Goal: Task Accomplishment & Management: Manage account settings

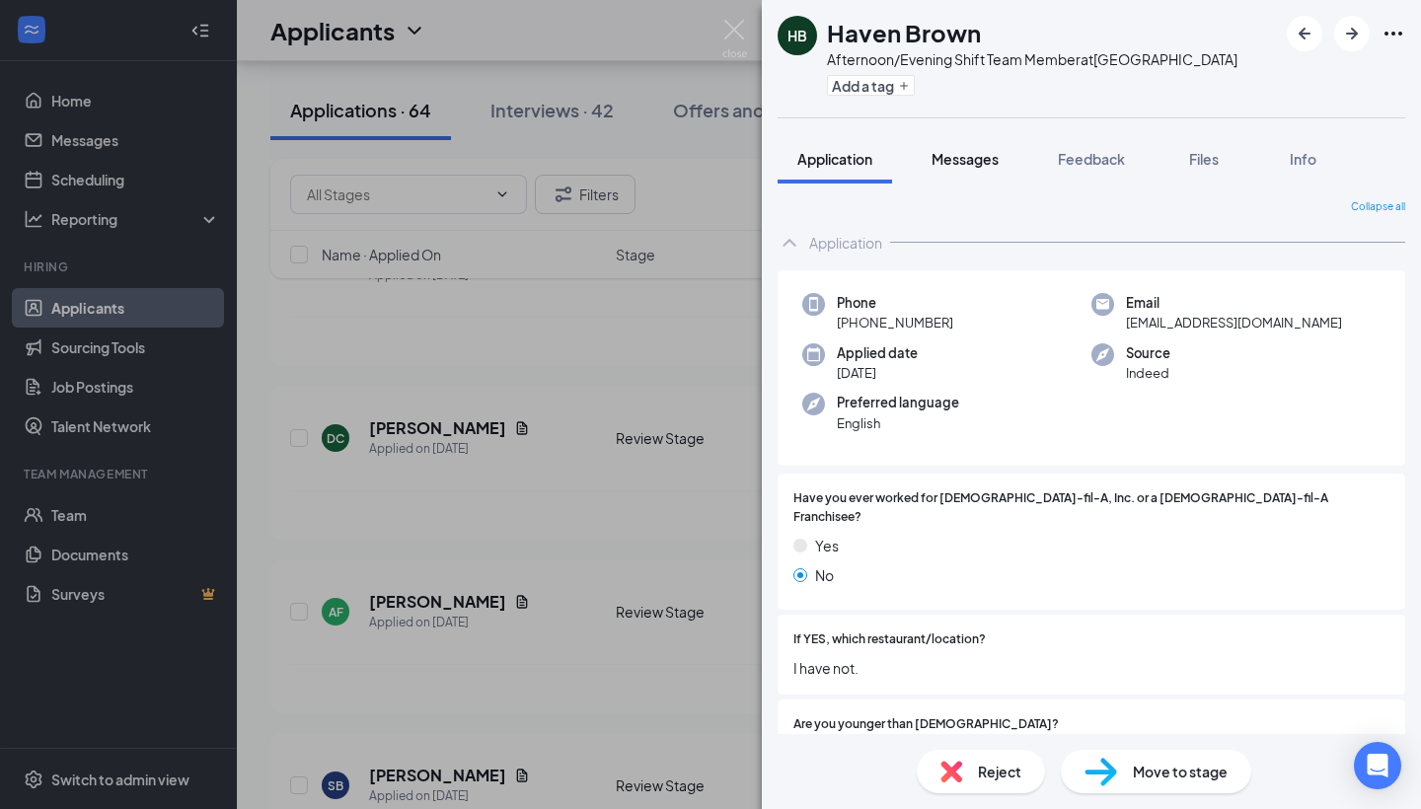
click at [959, 156] on span "Messages" at bounding box center [965, 159] width 67 height 18
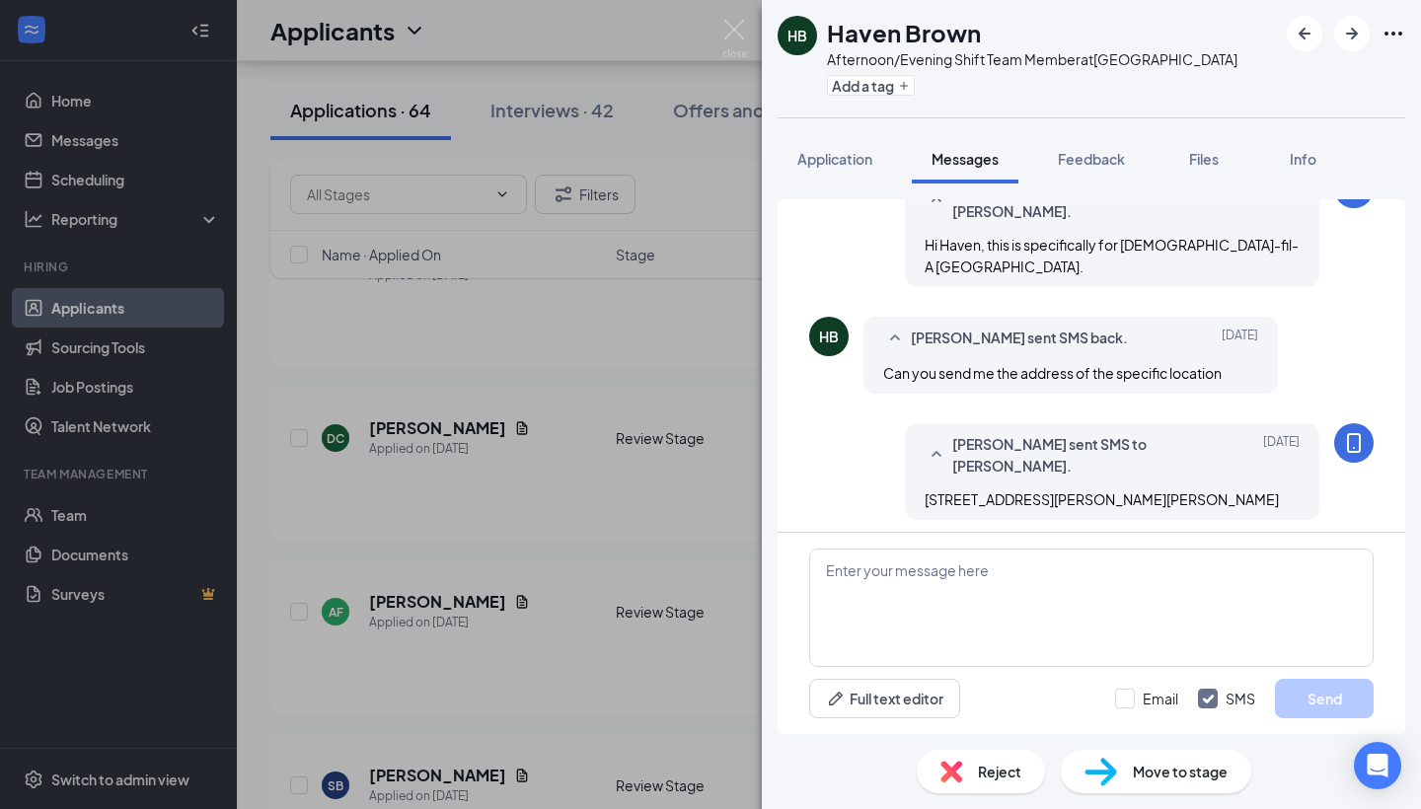
scroll to position [1146, 0]
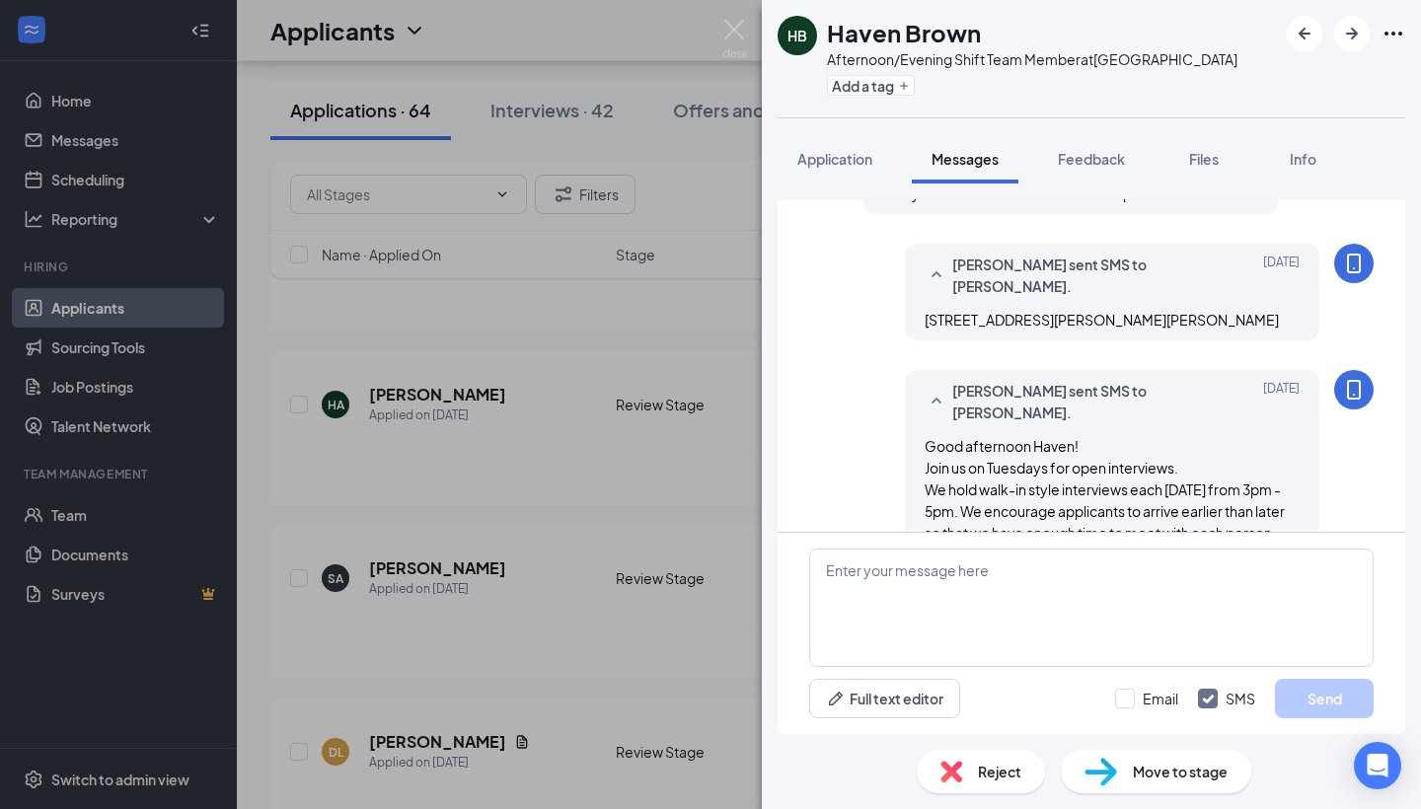
click at [1099, 761] on img at bounding box center [1101, 772] width 33 height 29
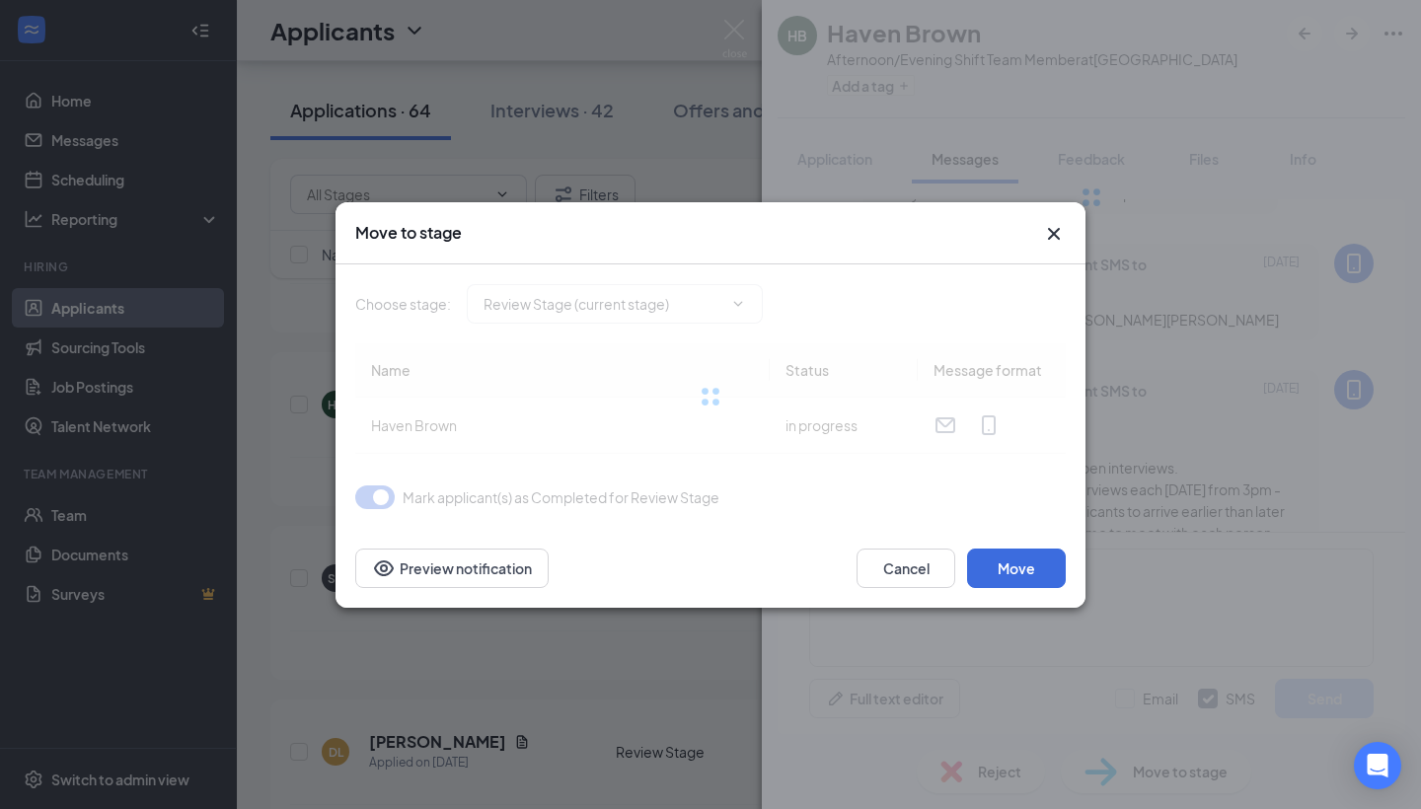
type input "Phone Screening (next stage)"
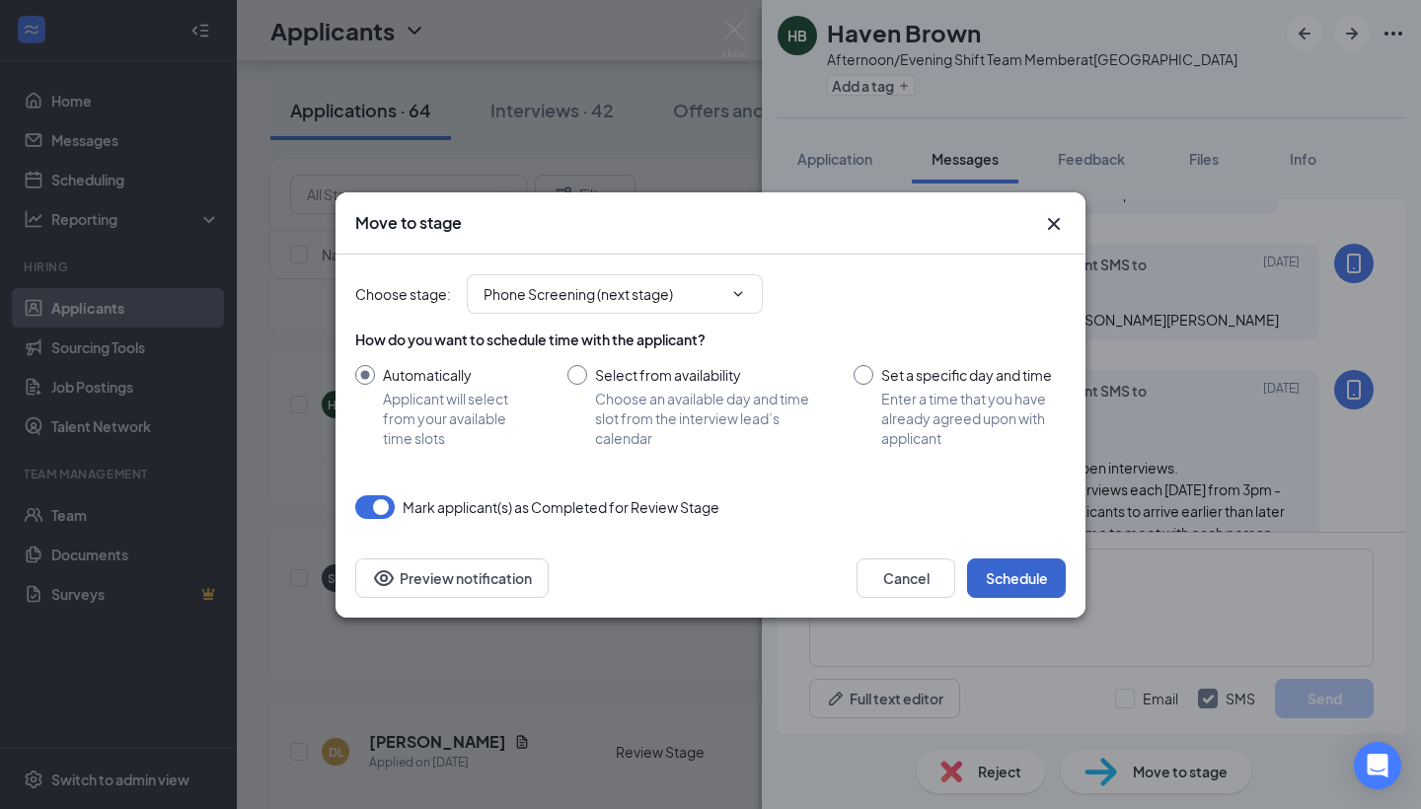
click at [1004, 586] on button "Schedule" at bounding box center [1016, 578] width 99 height 39
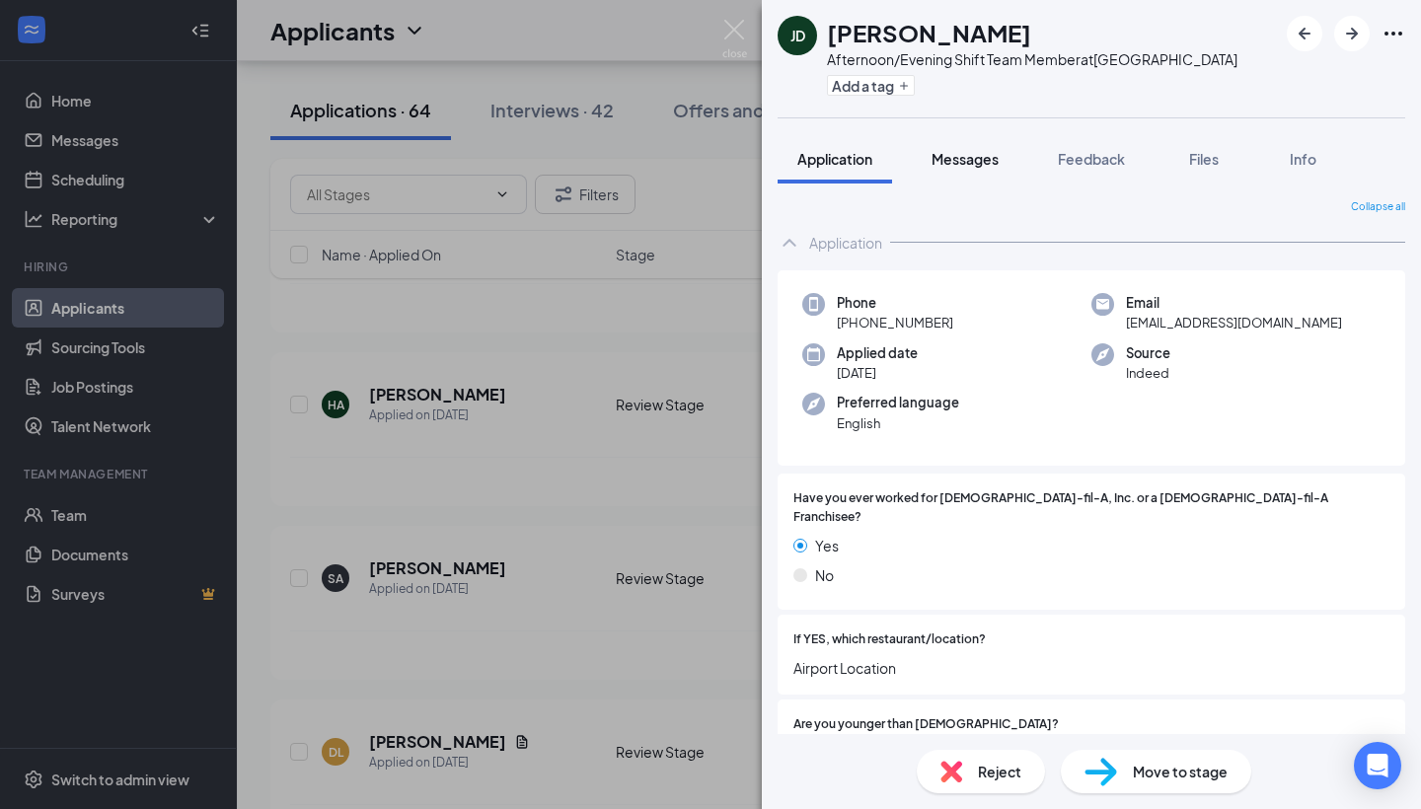
click at [973, 168] on div "Messages" at bounding box center [965, 159] width 67 height 20
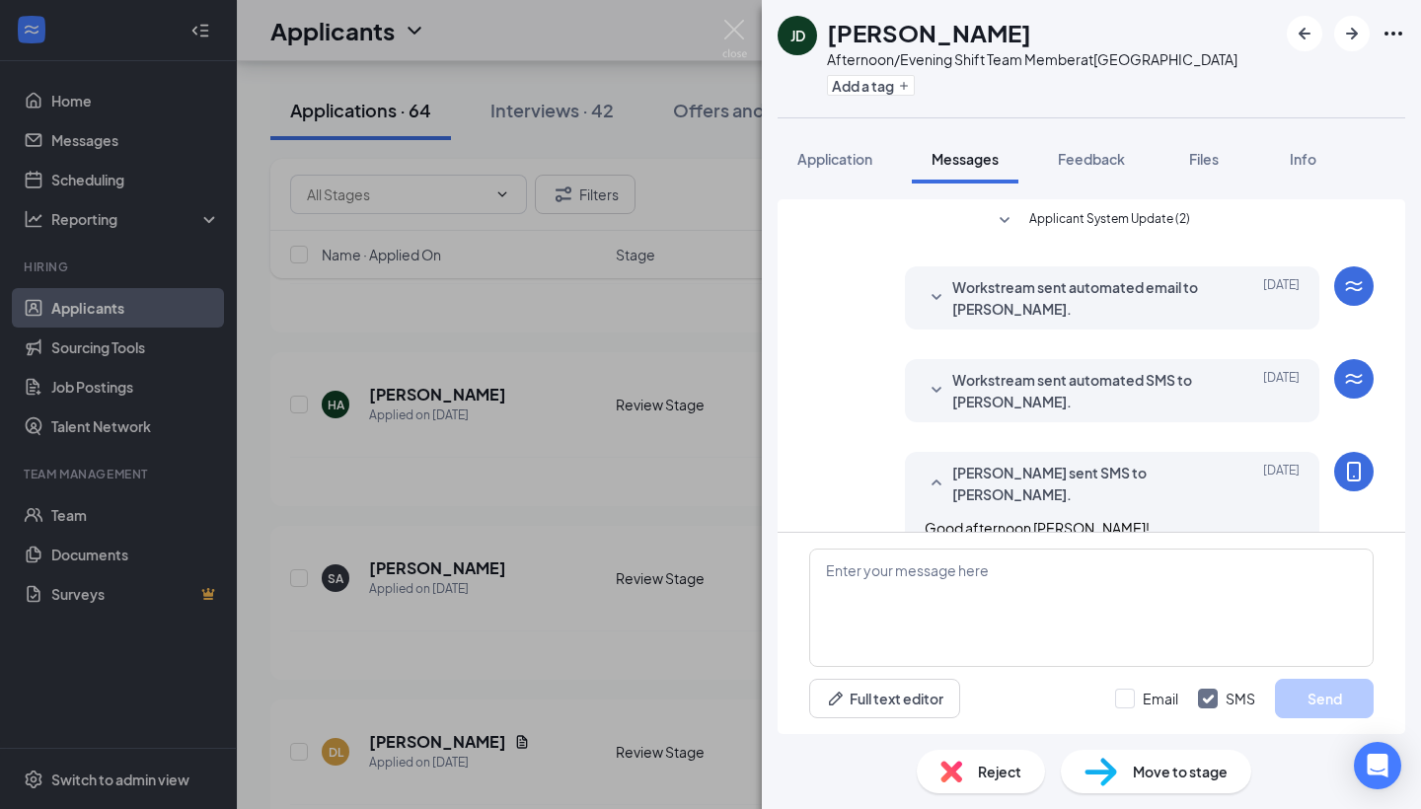
scroll to position [123, 0]
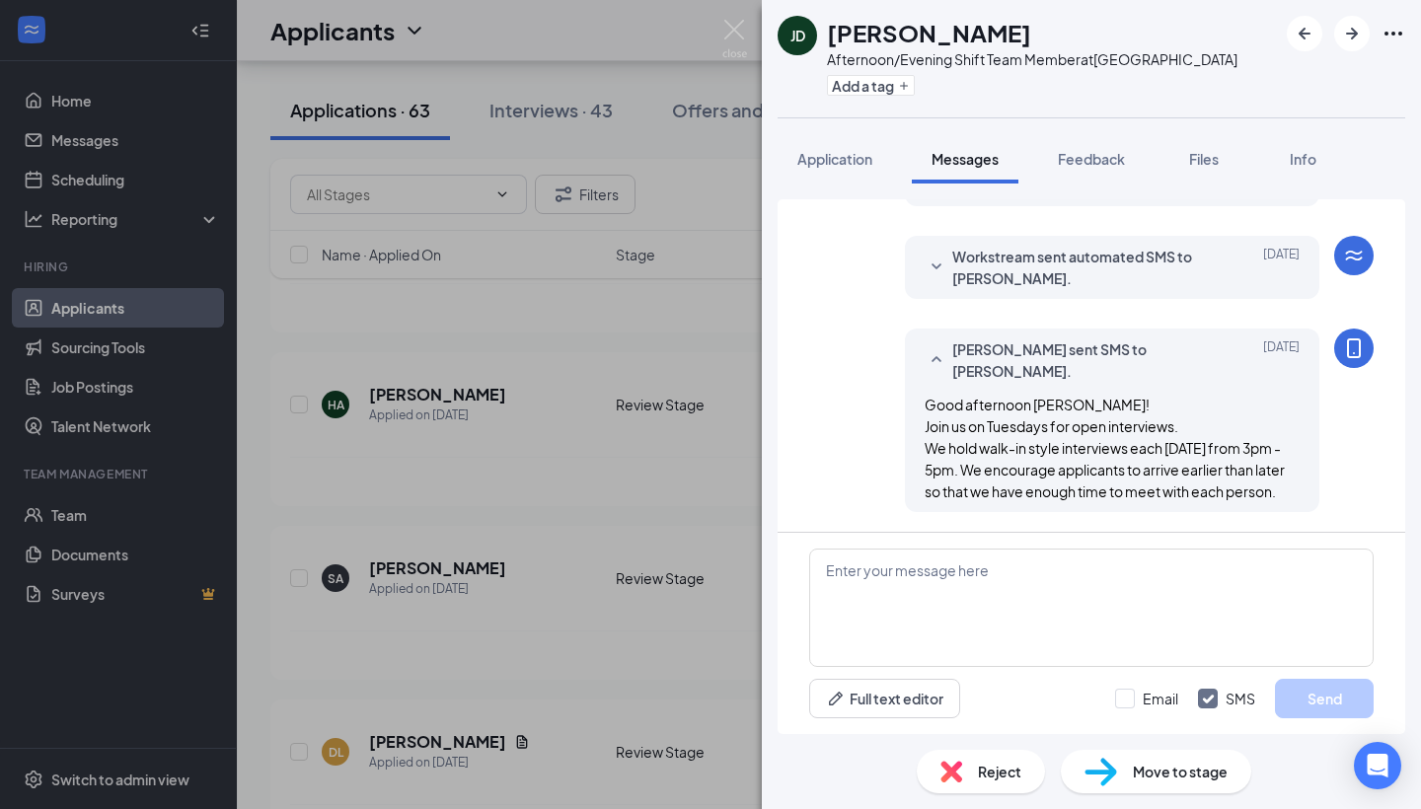
click at [1136, 779] on span "Move to stage" at bounding box center [1180, 772] width 95 height 22
type input "Phone Screening (next stage)"
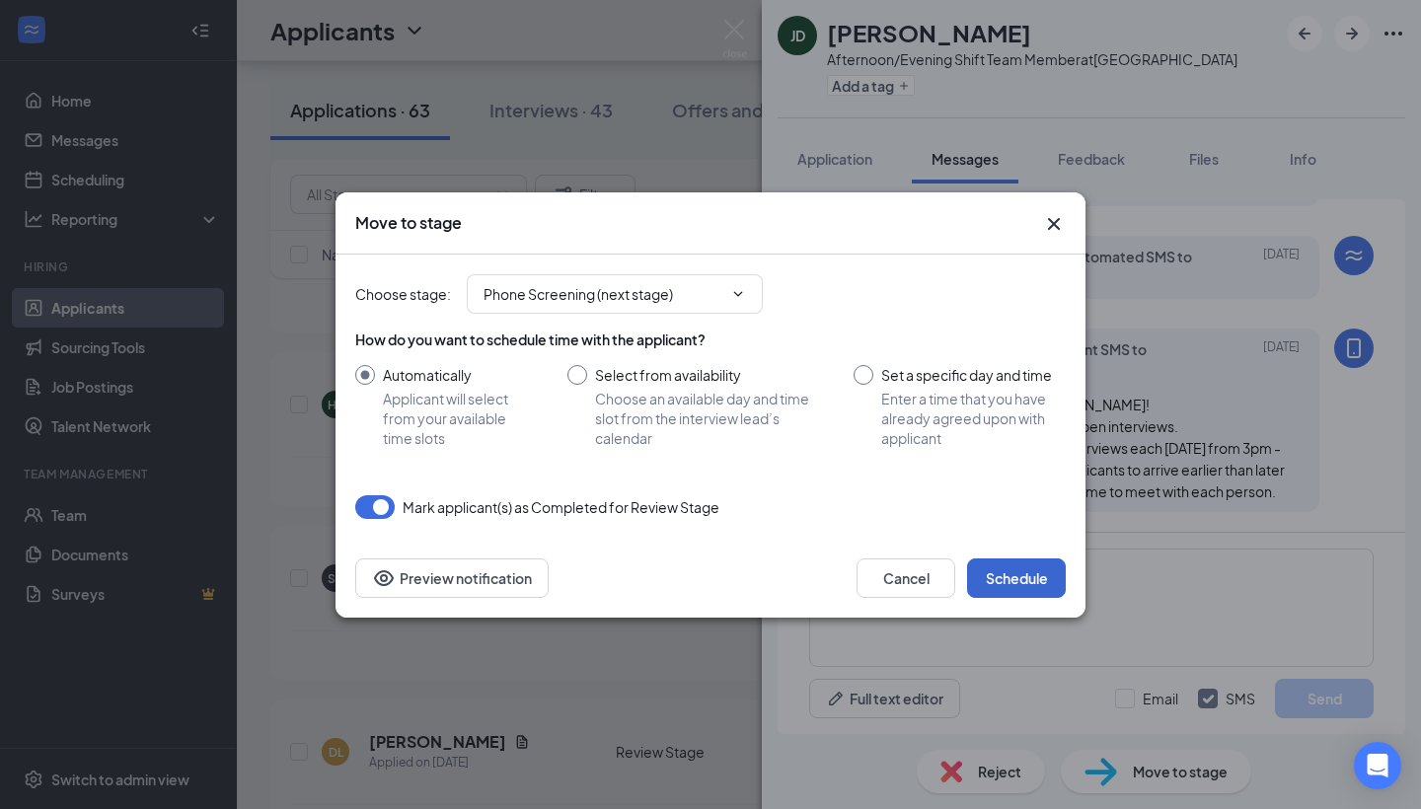
click at [1016, 574] on button "Schedule" at bounding box center [1016, 578] width 99 height 39
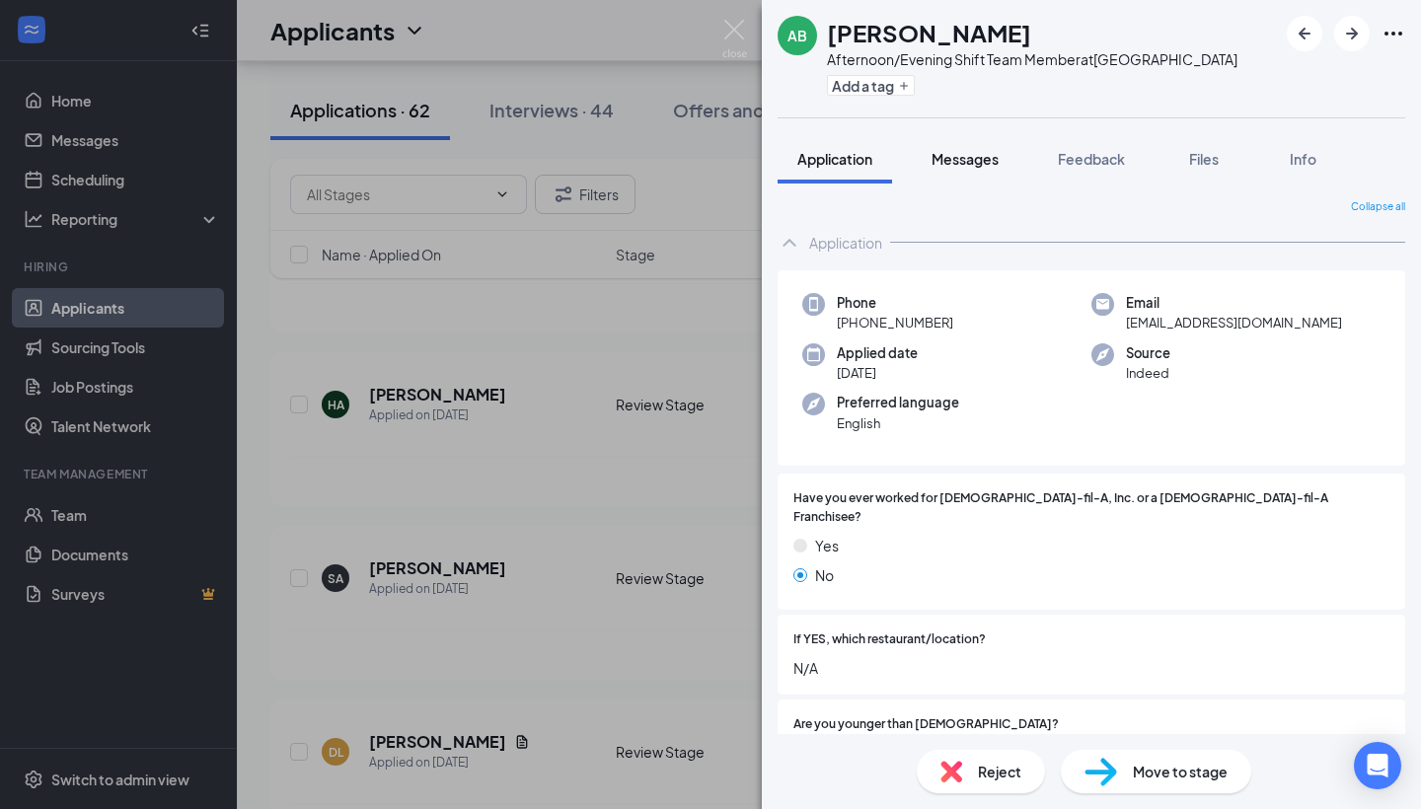
click at [966, 168] on div "Messages" at bounding box center [965, 159] width 67 height 20
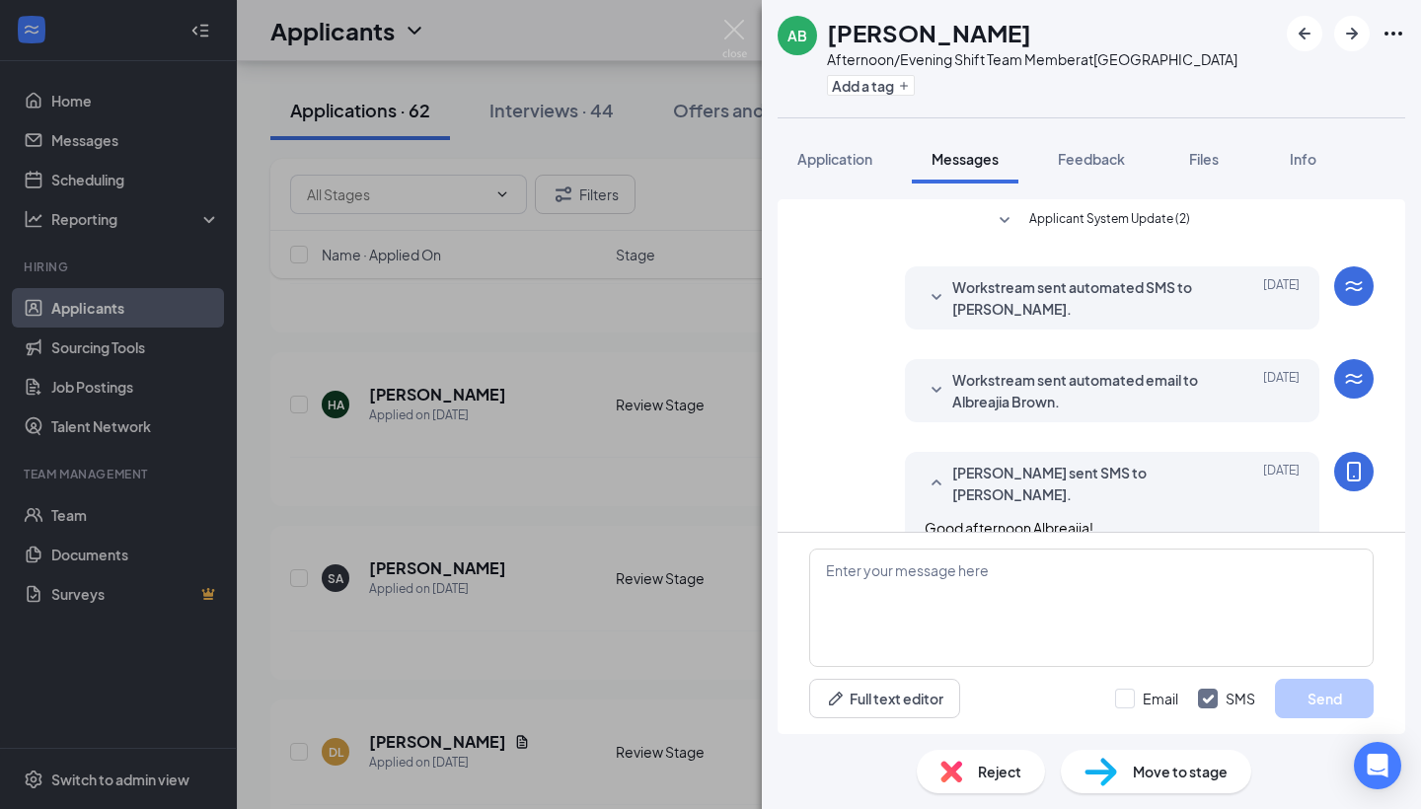
scroll to position [123, 0]
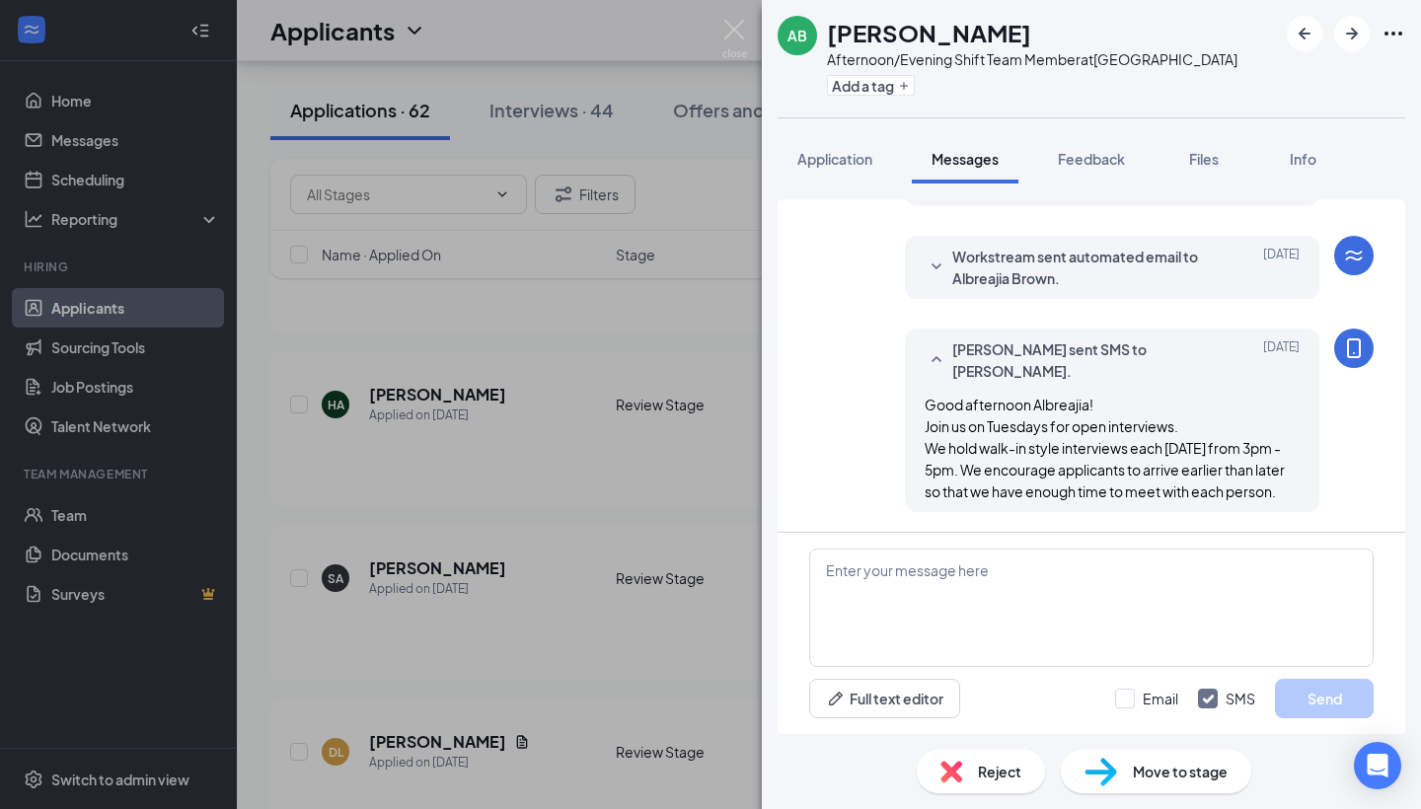
click at [1177, 782] on span "Move to stage" at bounding box center [1180, 772] width 95 height 22
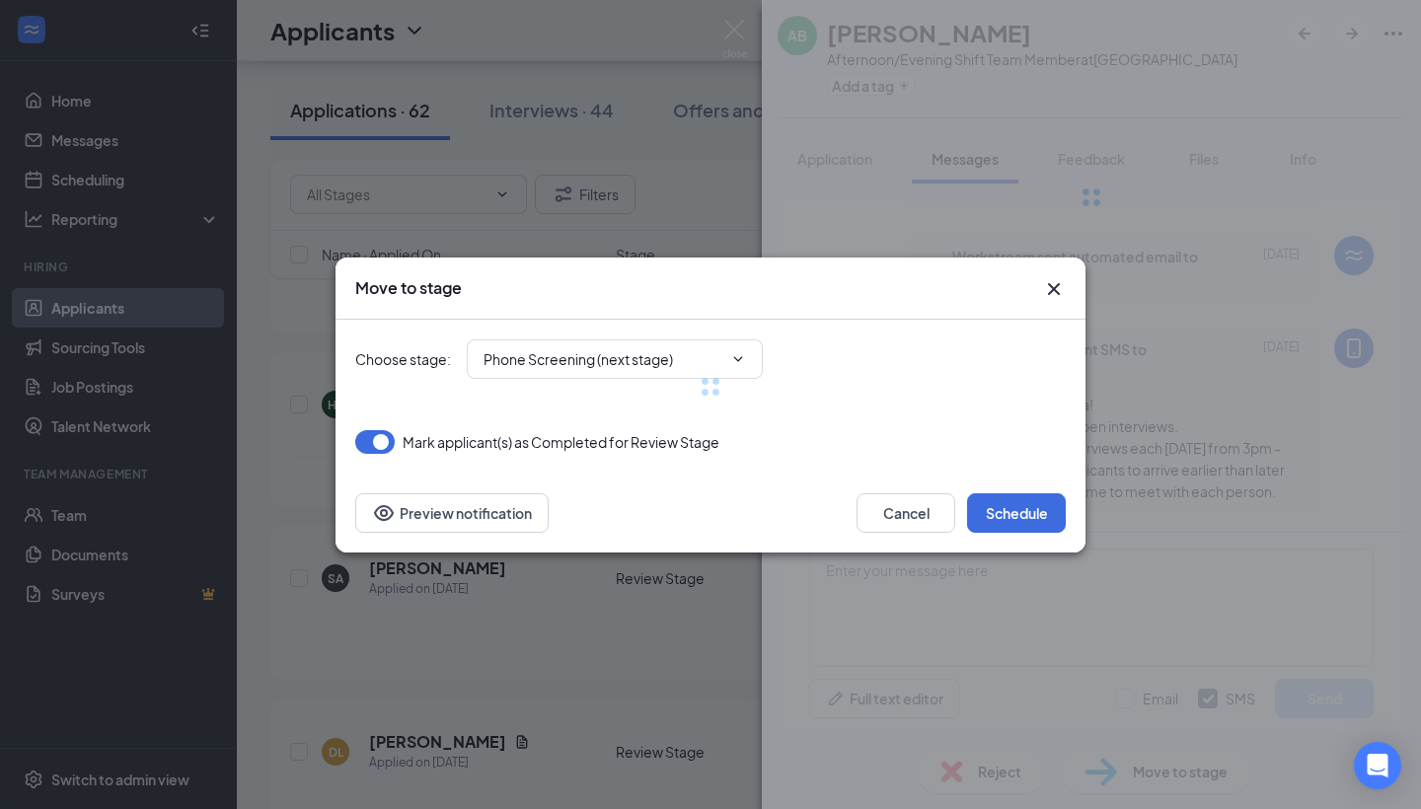
type input "Phone Screening (next stage)"
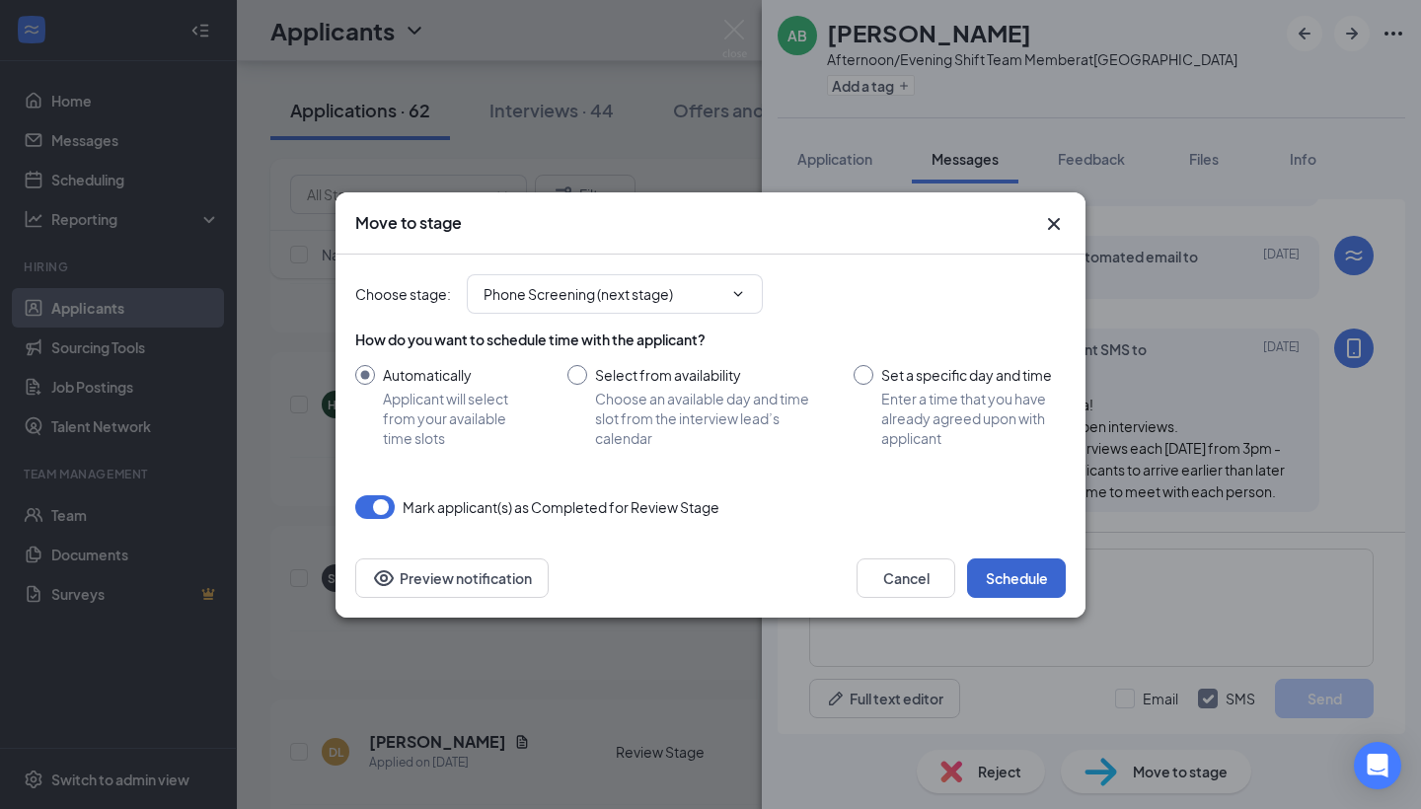
click at [1047, 577] on button "Schedule" at bounding box center [1016, 578] width 99 height 39
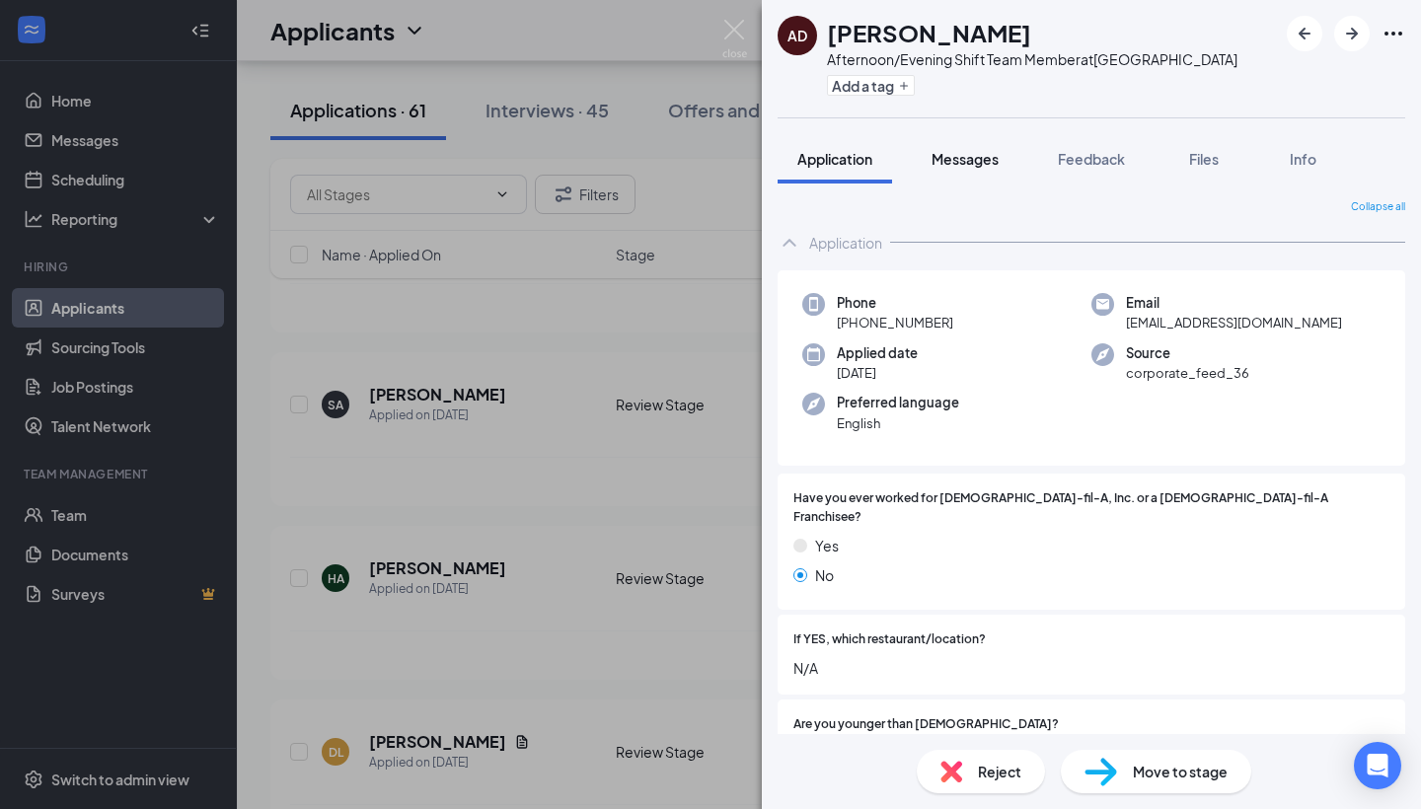
click at [948, 160] on span "Messages" at bounding box center [965, 159] width 67 height 18
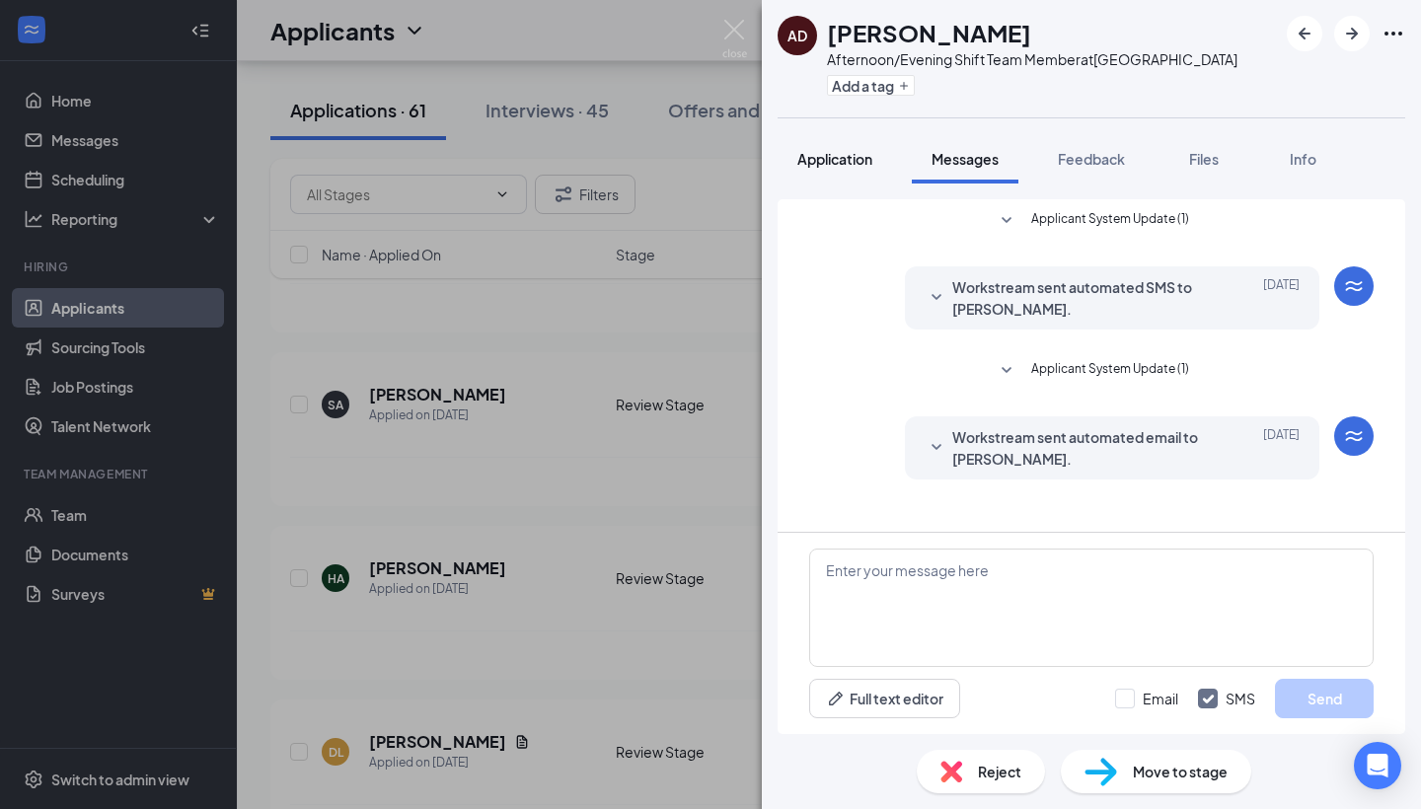
click at [856, 157] on span "Application" at bounding box center [834, 159] width 75 height 18
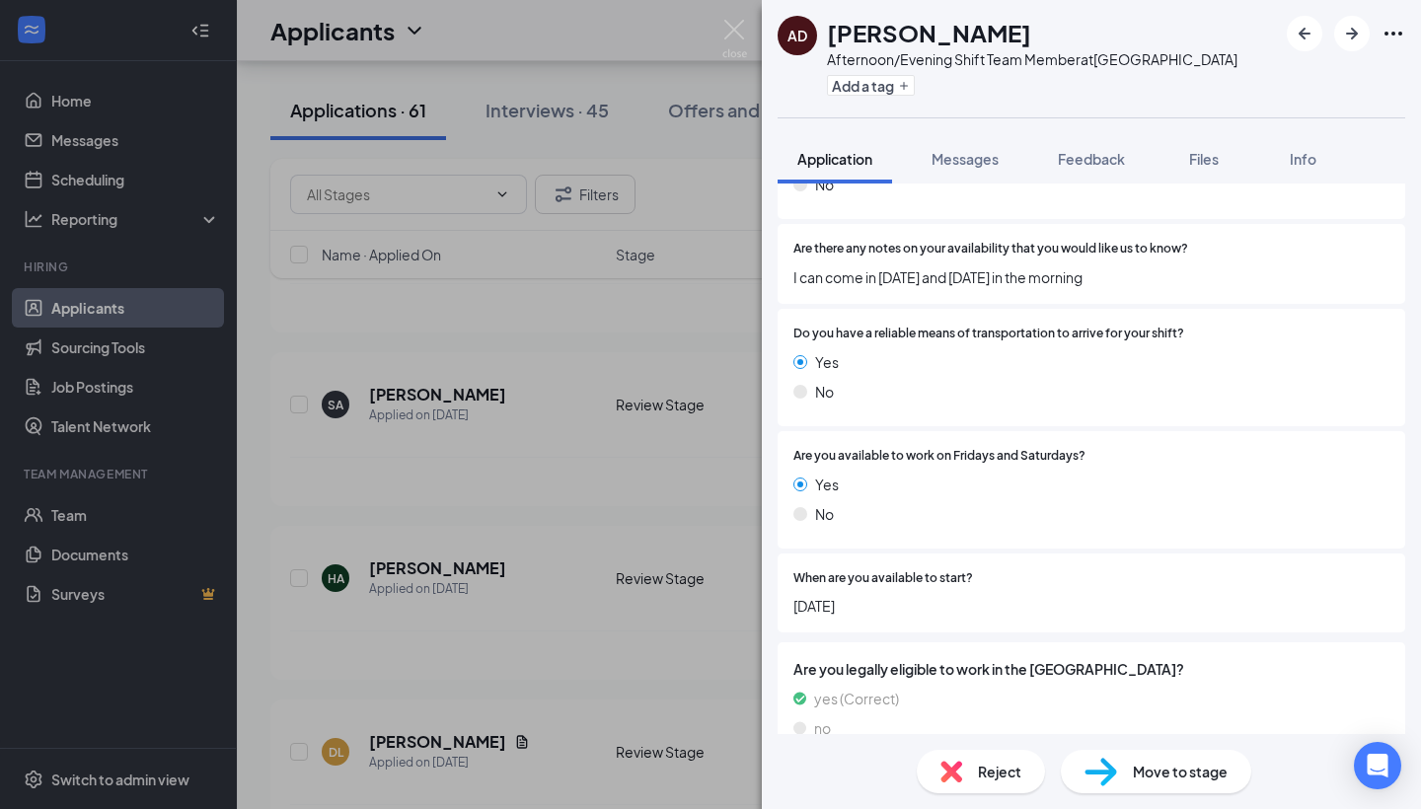
scroll to position [1535, 0]
click at [1093, 768] on img at bounding box center [1101, 772] width 33 height 29
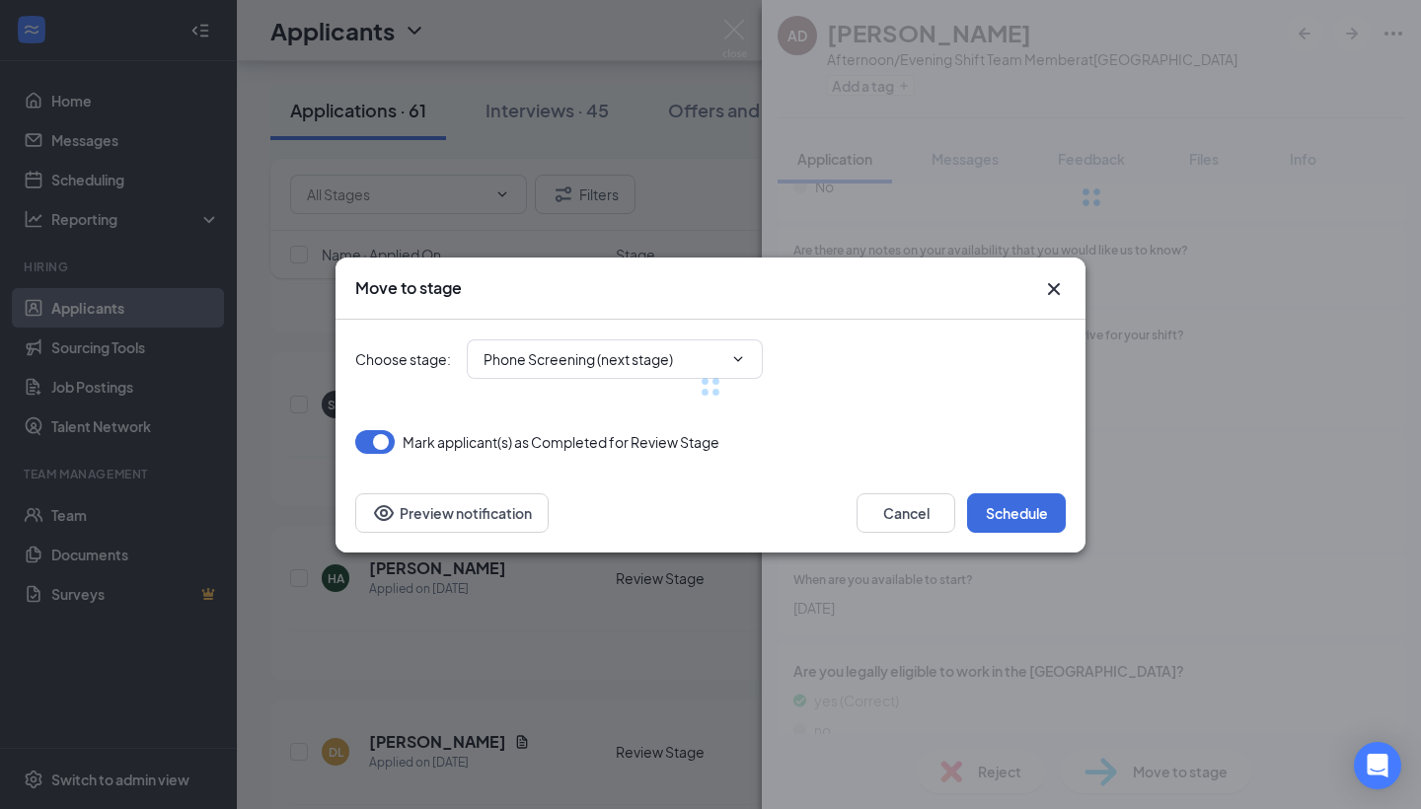
scroll to position [1527, 0]
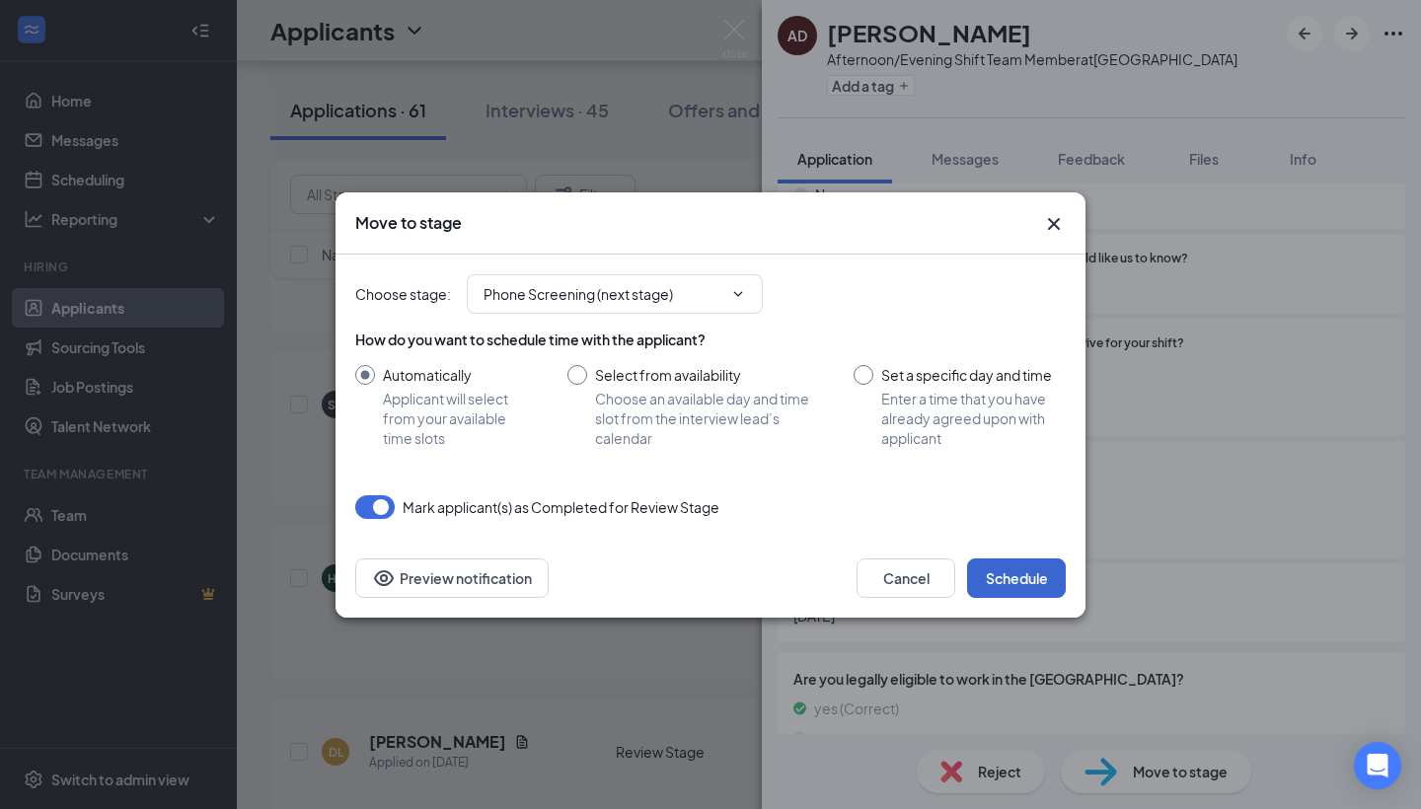
click at [1021, 565] on button "Schedule" at bounding box center [1016, 578] width 99 height 39
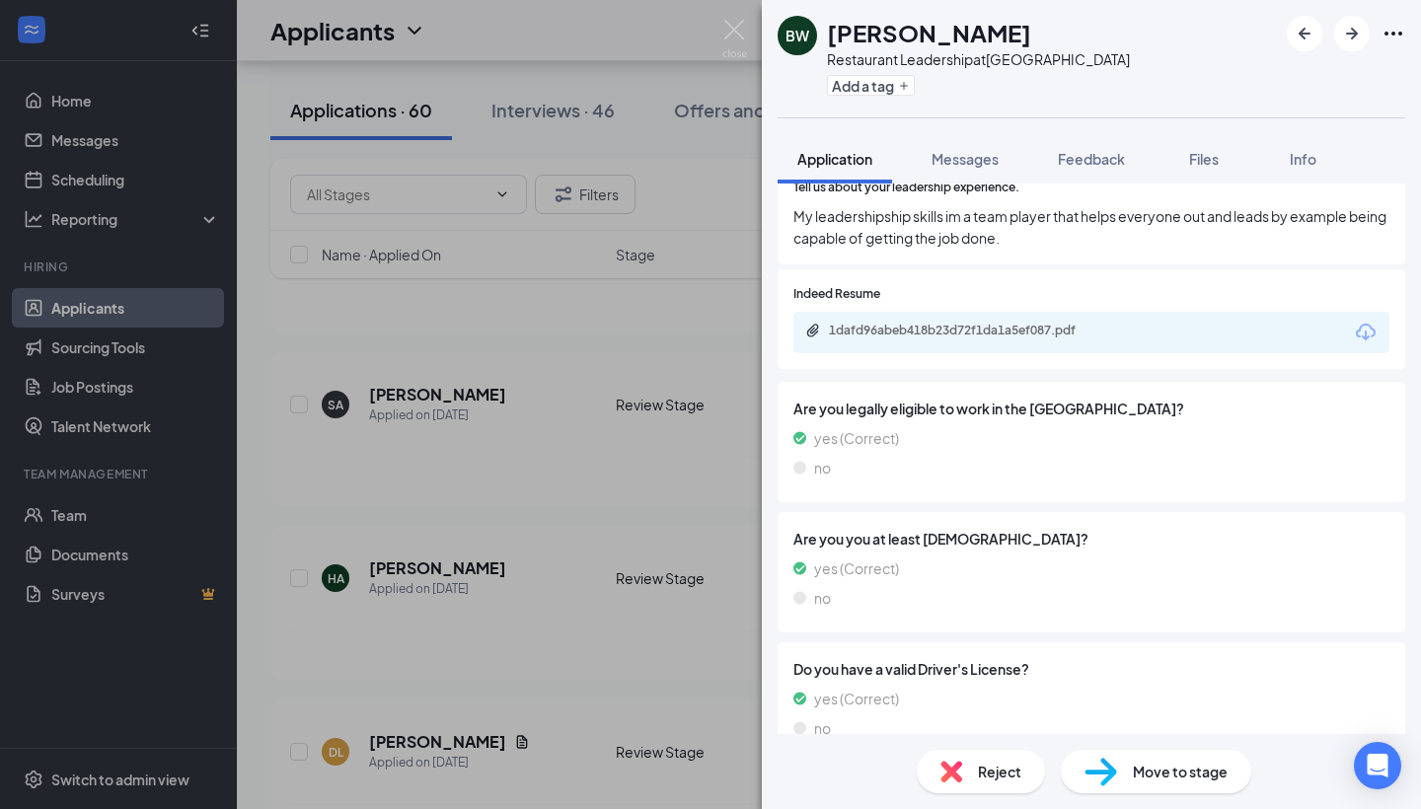
scroll to position [801, 0]
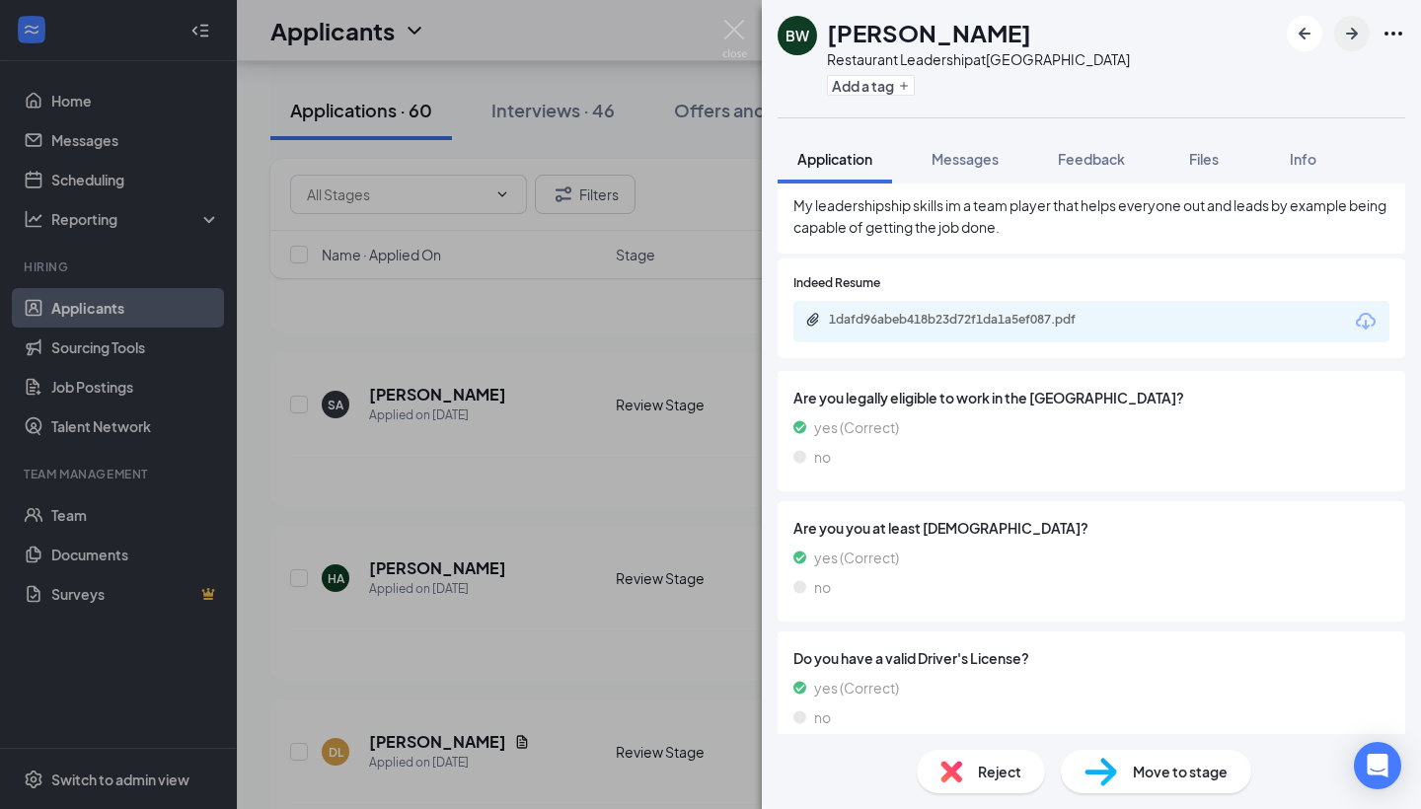
click at [1356, 36] on icon "ArrowRight" at bounding box center [1352, 34] width 12 height 12
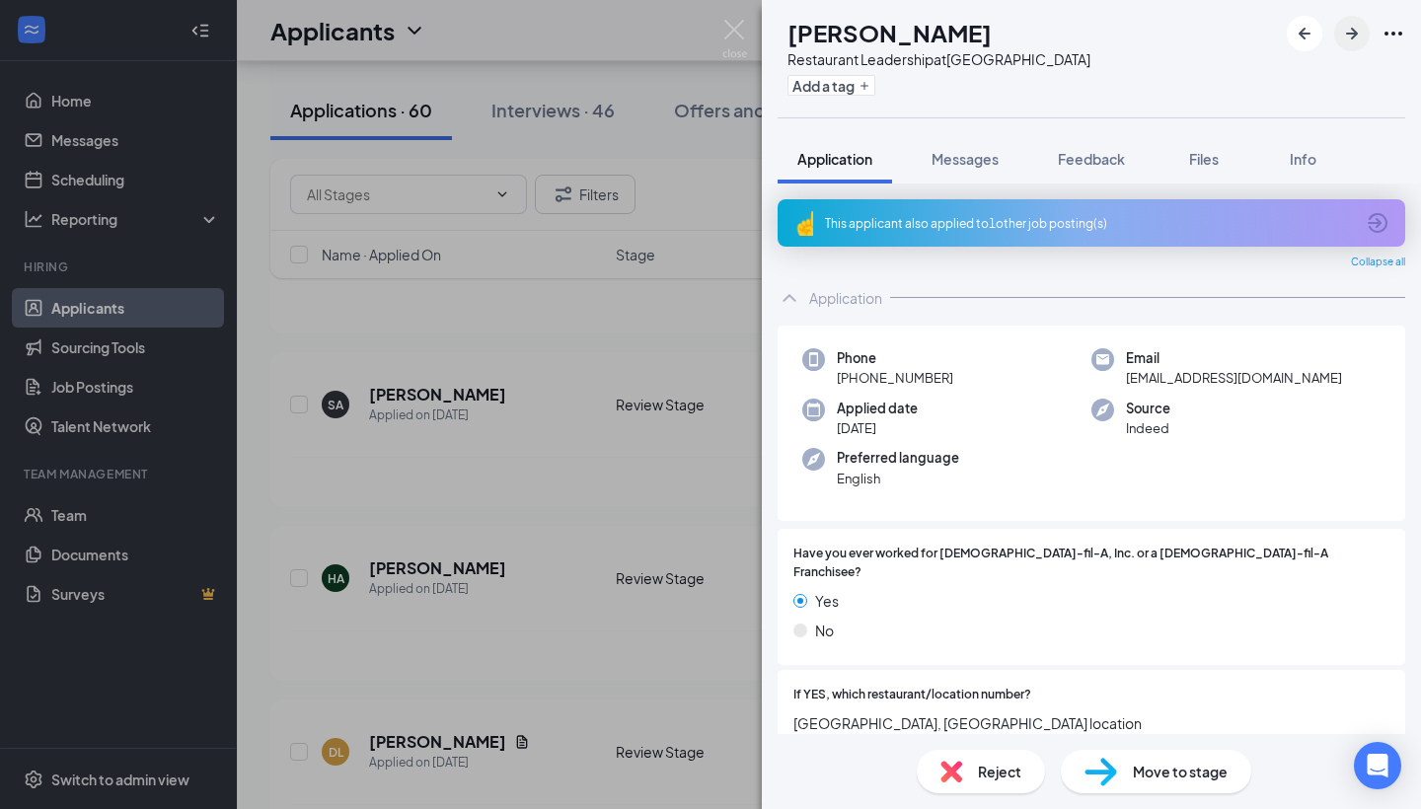
click at [1354, 40] on icon "ArrowRight" at bounding box center [1352, 34] width 24 height 24
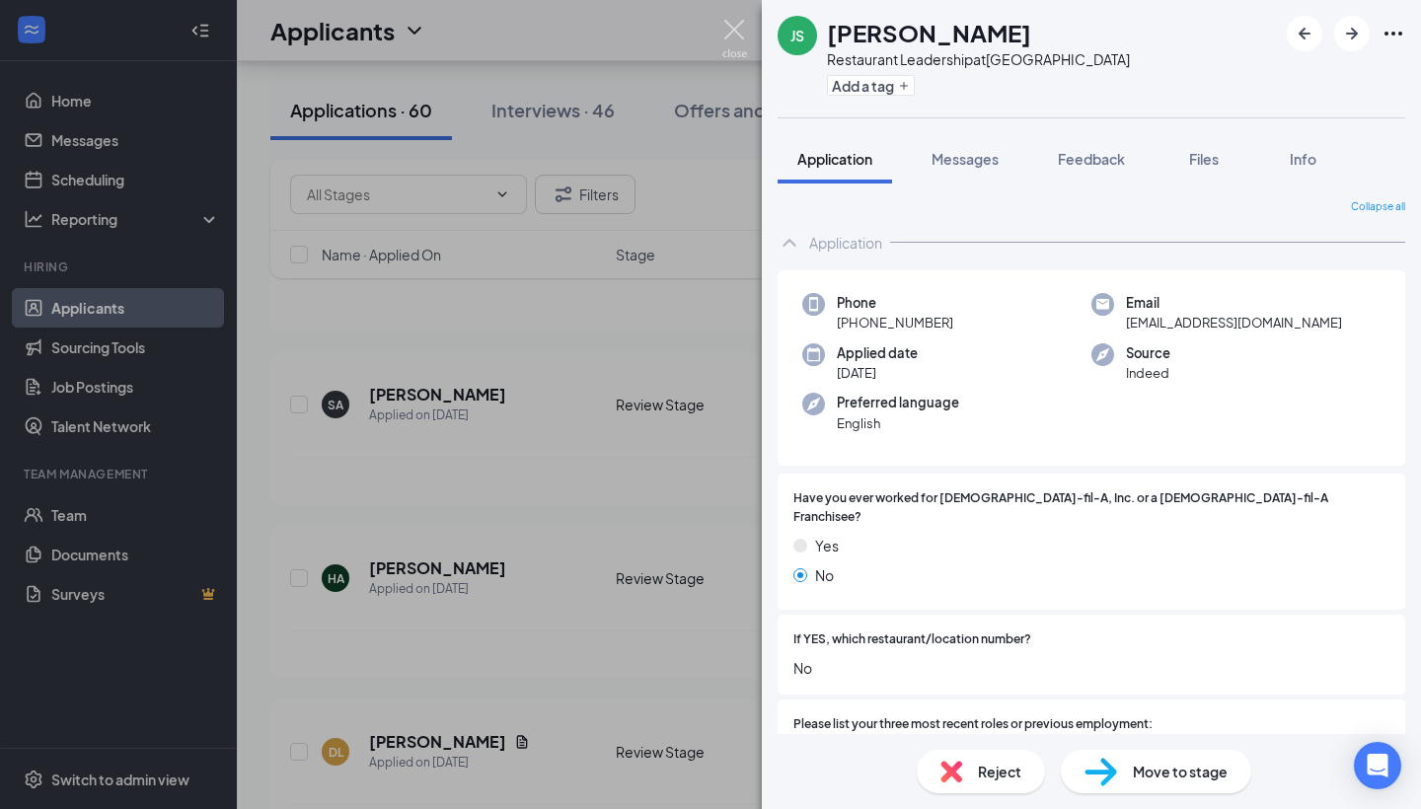
click at [736, 35] on img at bounding box center [734, 39] width 25 height 38
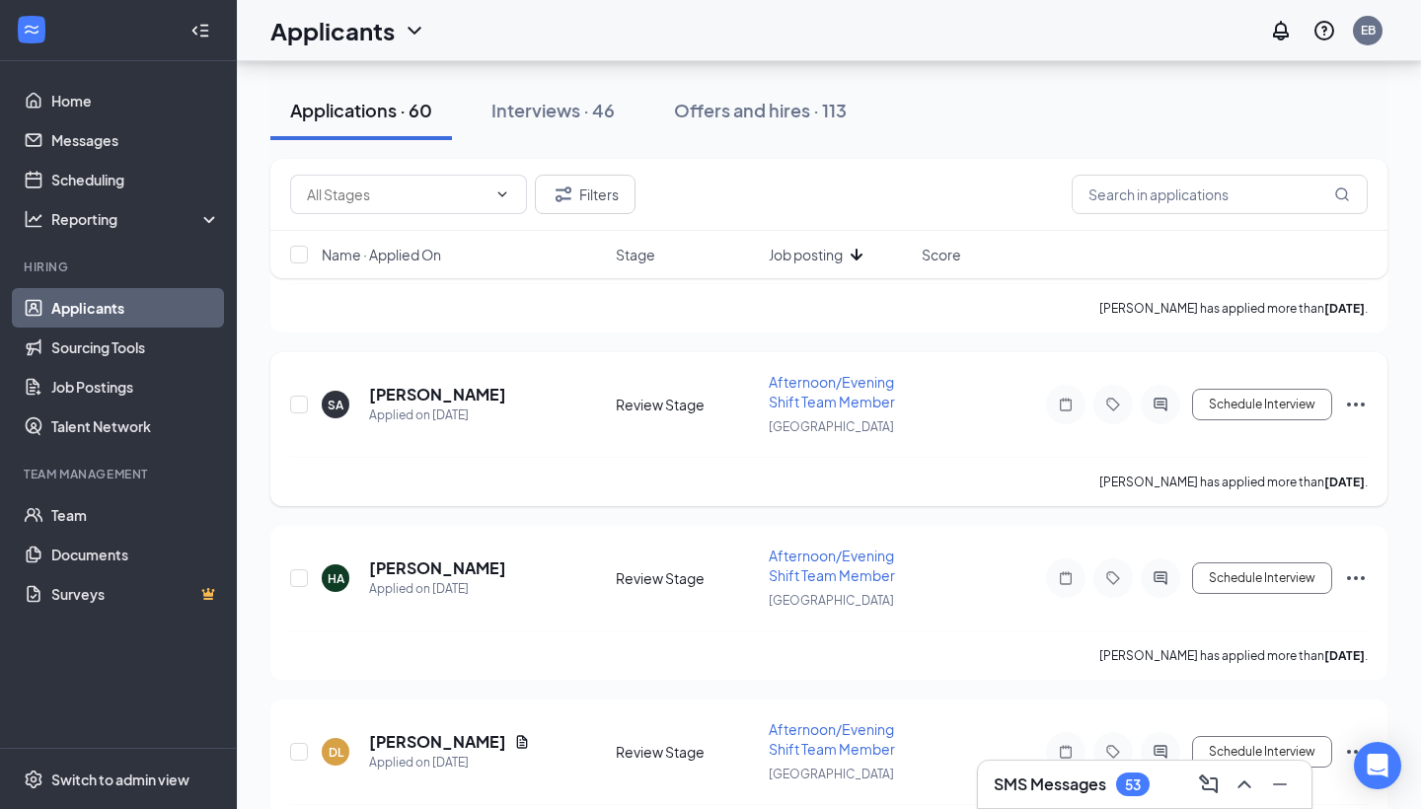
click at [435, 398] on h5 "[PERSON_NAME]" at bounding box center [437, 395] width 137 height 22
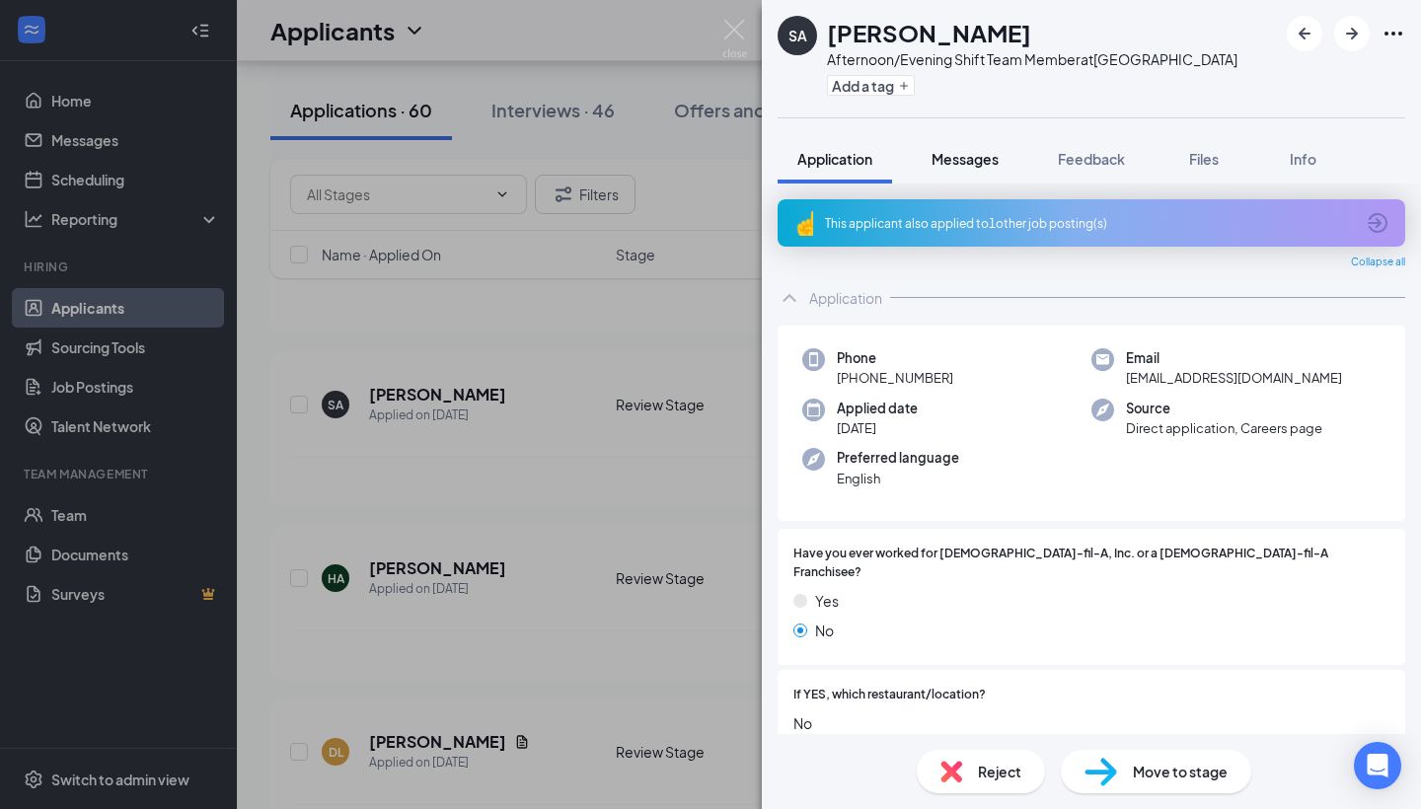
click at [949, 171] on button "Messages" at bounding box center [965, 158] width 107 height 49
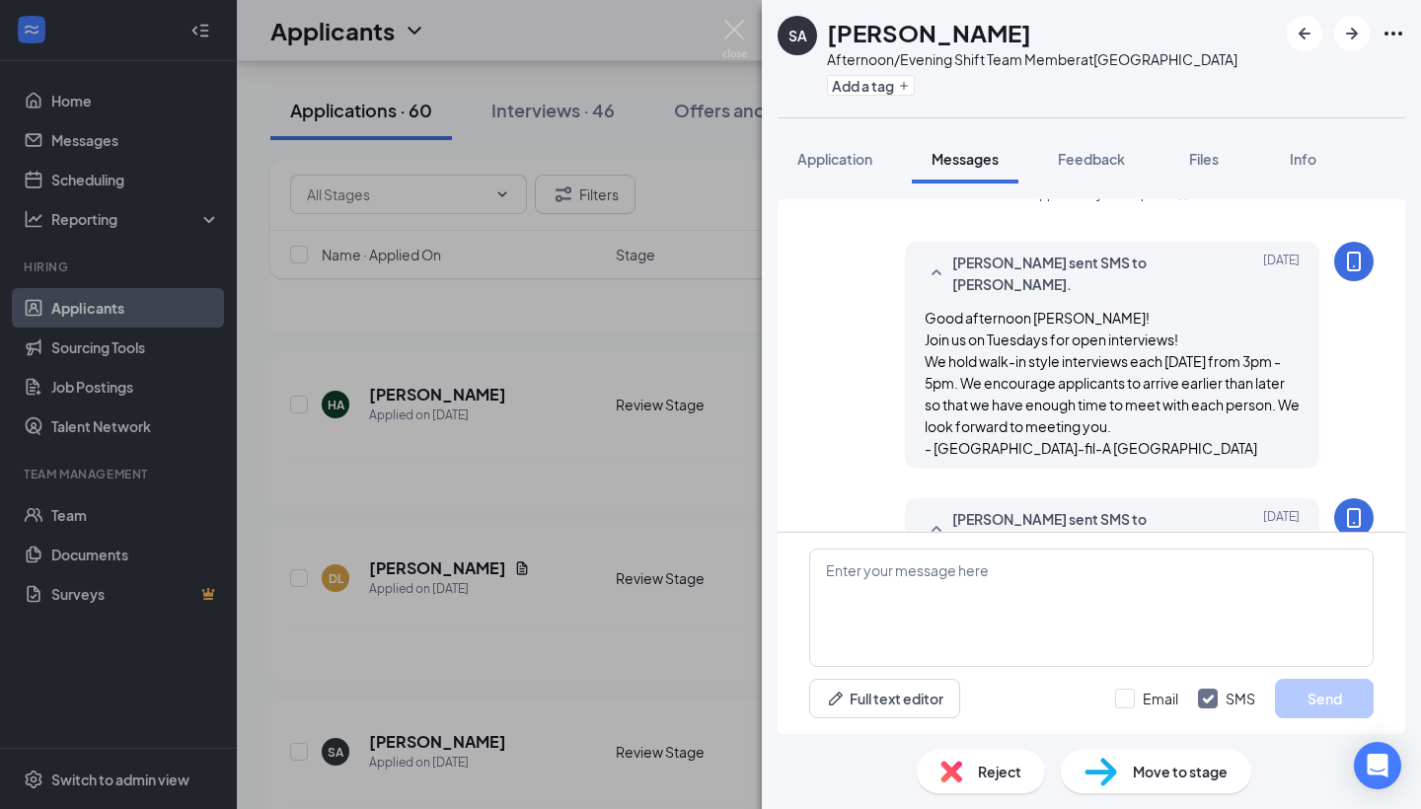
scroll to position [265, 0]
click at [1183, 766] on span "Move to stage" at bounding box center [1180, 772] width 95 height 22
type input "Phone Screening (next stage)"
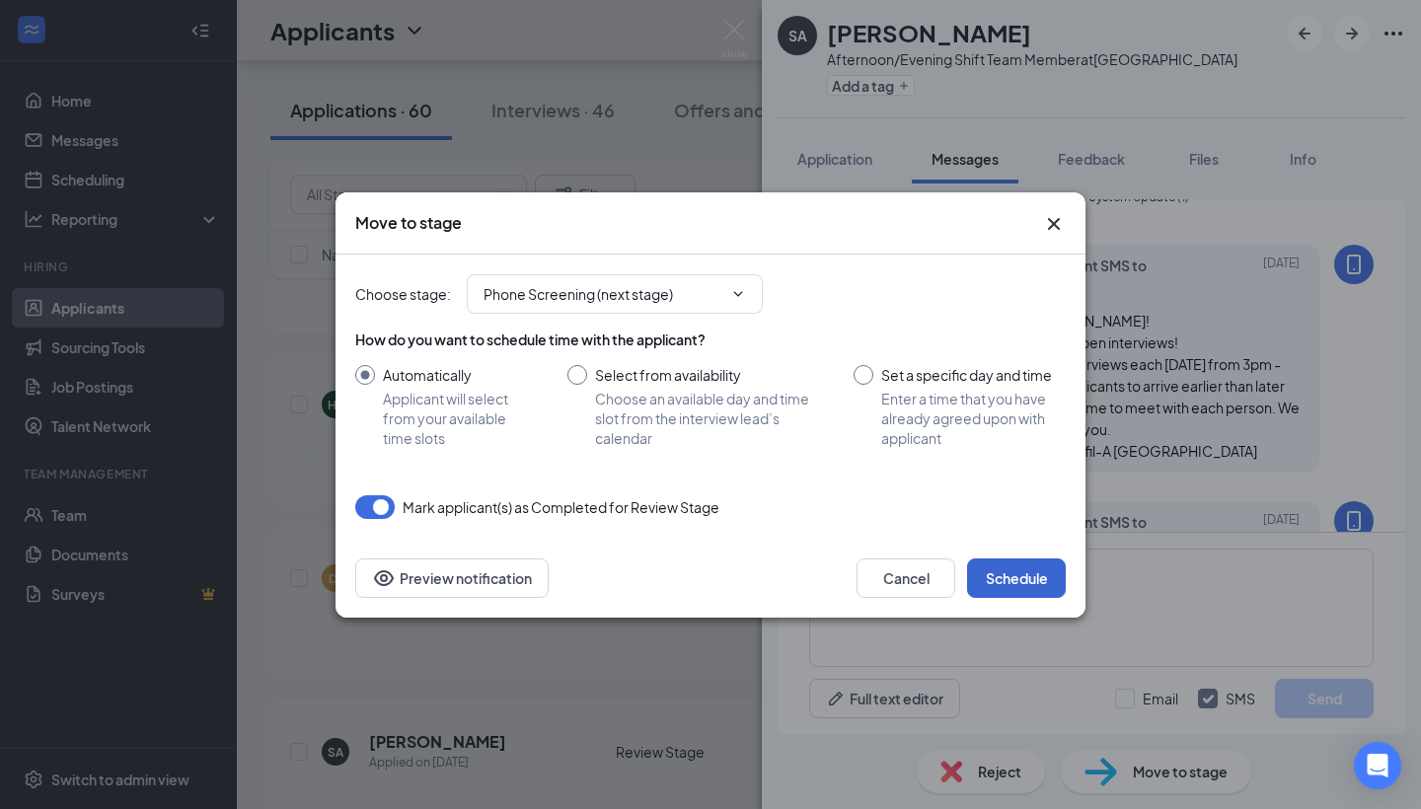
click at [1030, 568] on button "Schedule" at bounding box center [1016, 578] width 99 height 39
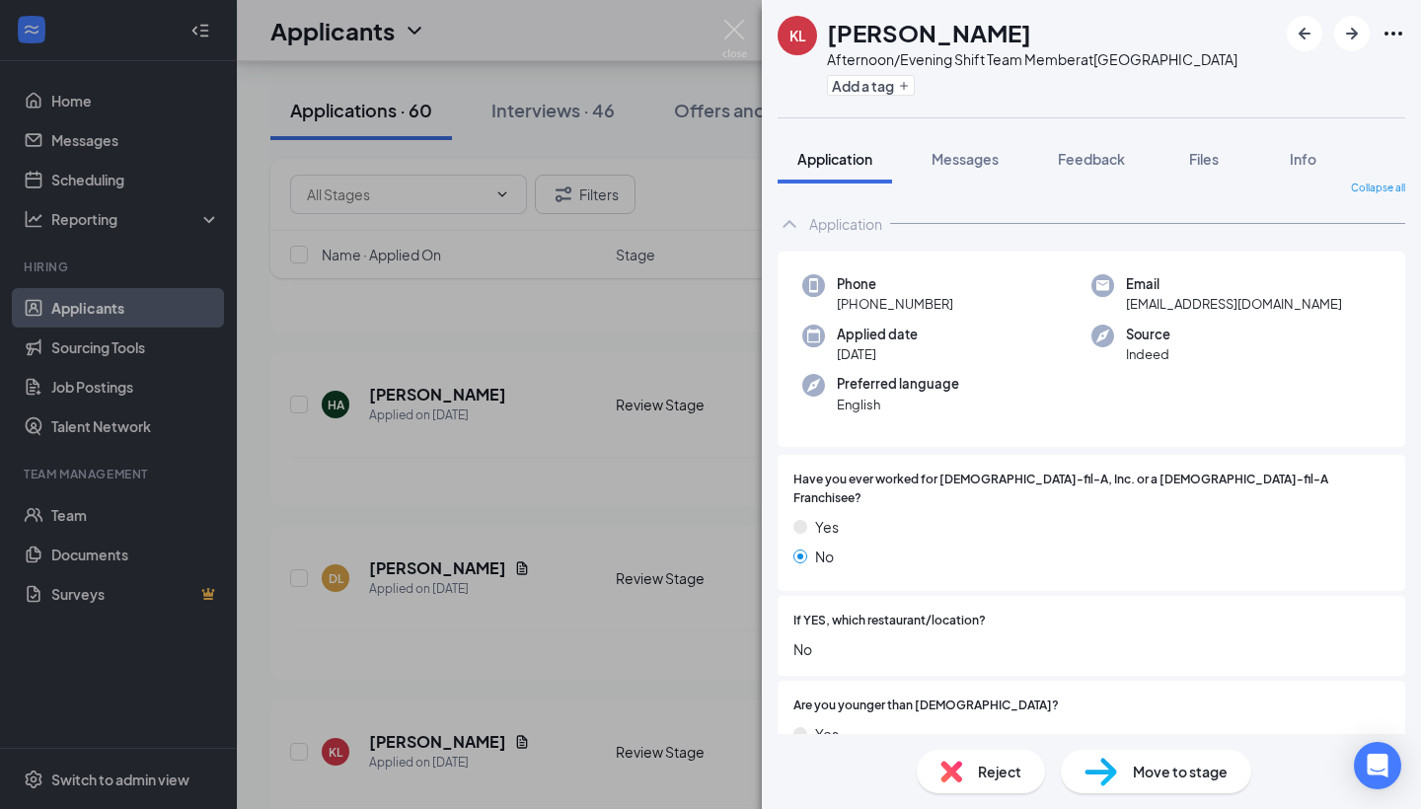
scroll to position [25, 0]
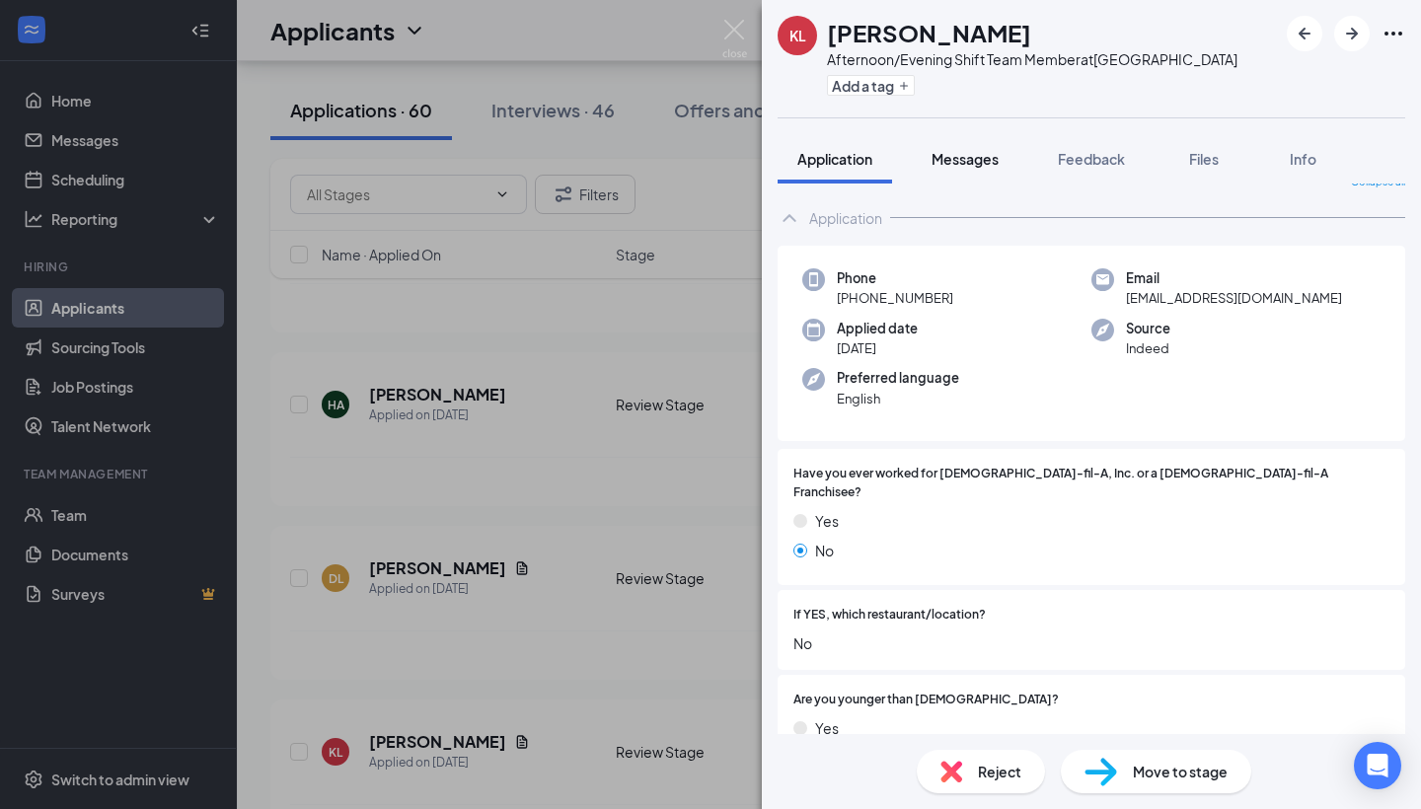
click at [982, 161] on span "Messages" at bounding box center [965, 159] width 67 height 18
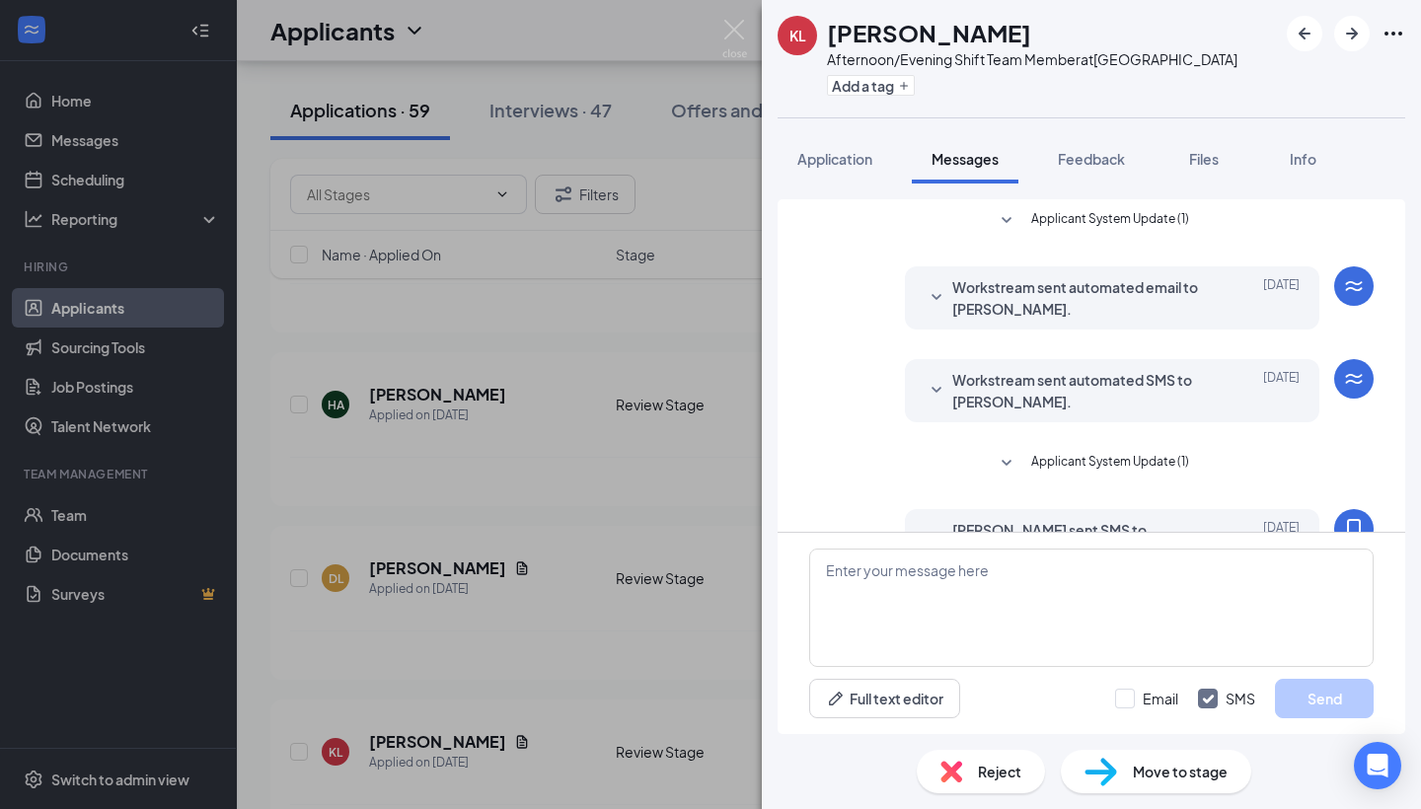
scroll to position [224, 0]
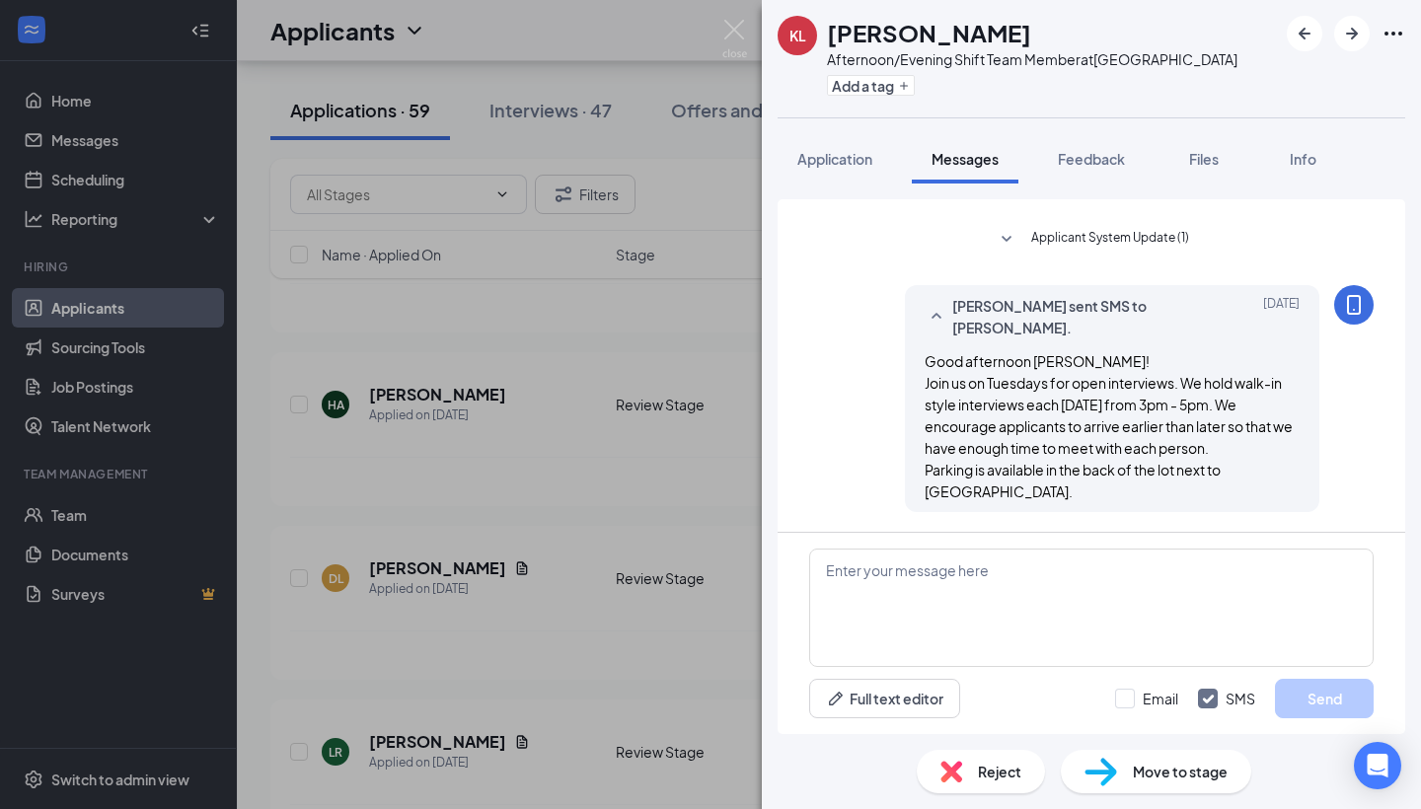
click at [1113, 772] on img at bounding box center [1101, 772] width 33 height 29
type input "Phone Screening (next stage)"
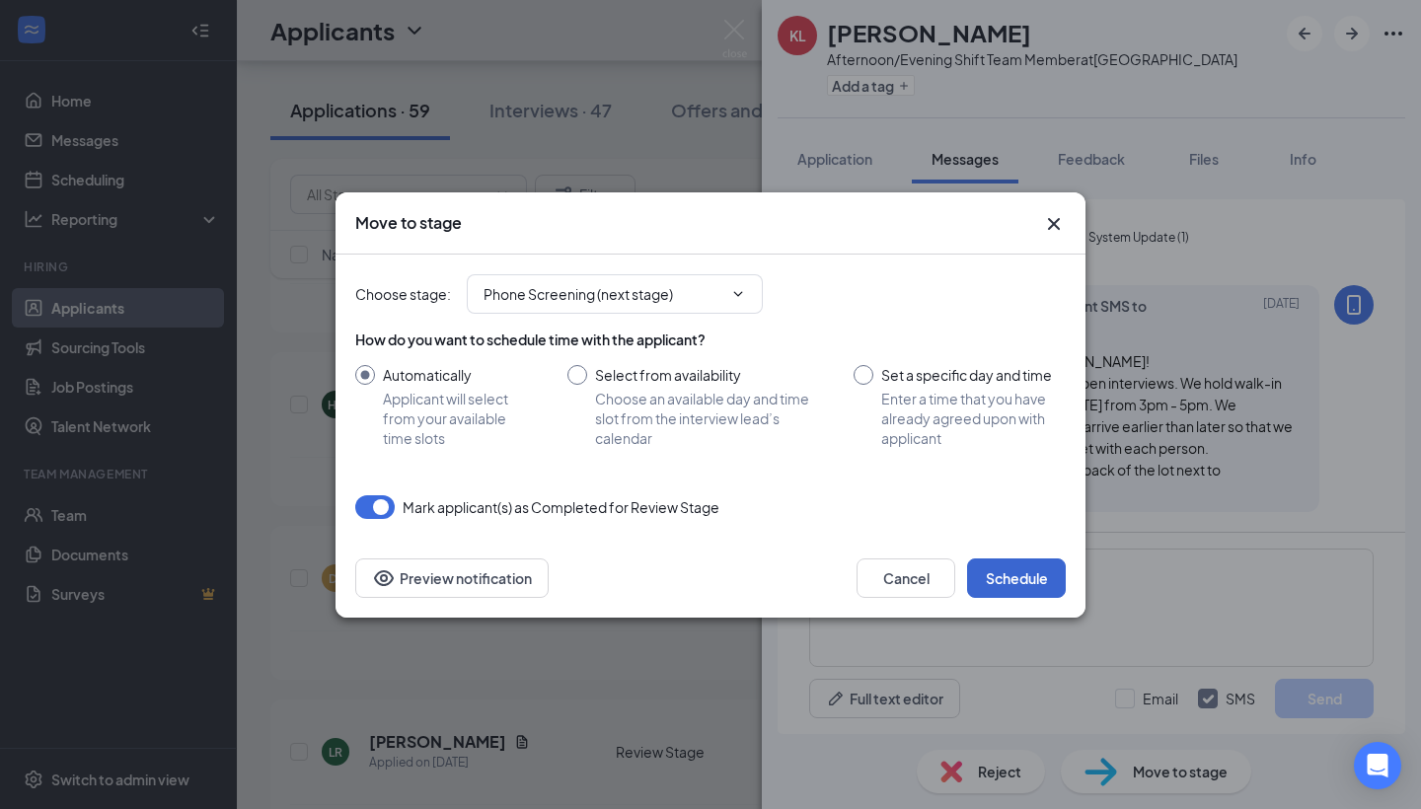
click at [993, 568] on button "Schedule" at bounding box center [1016, 578] width 99 height 39
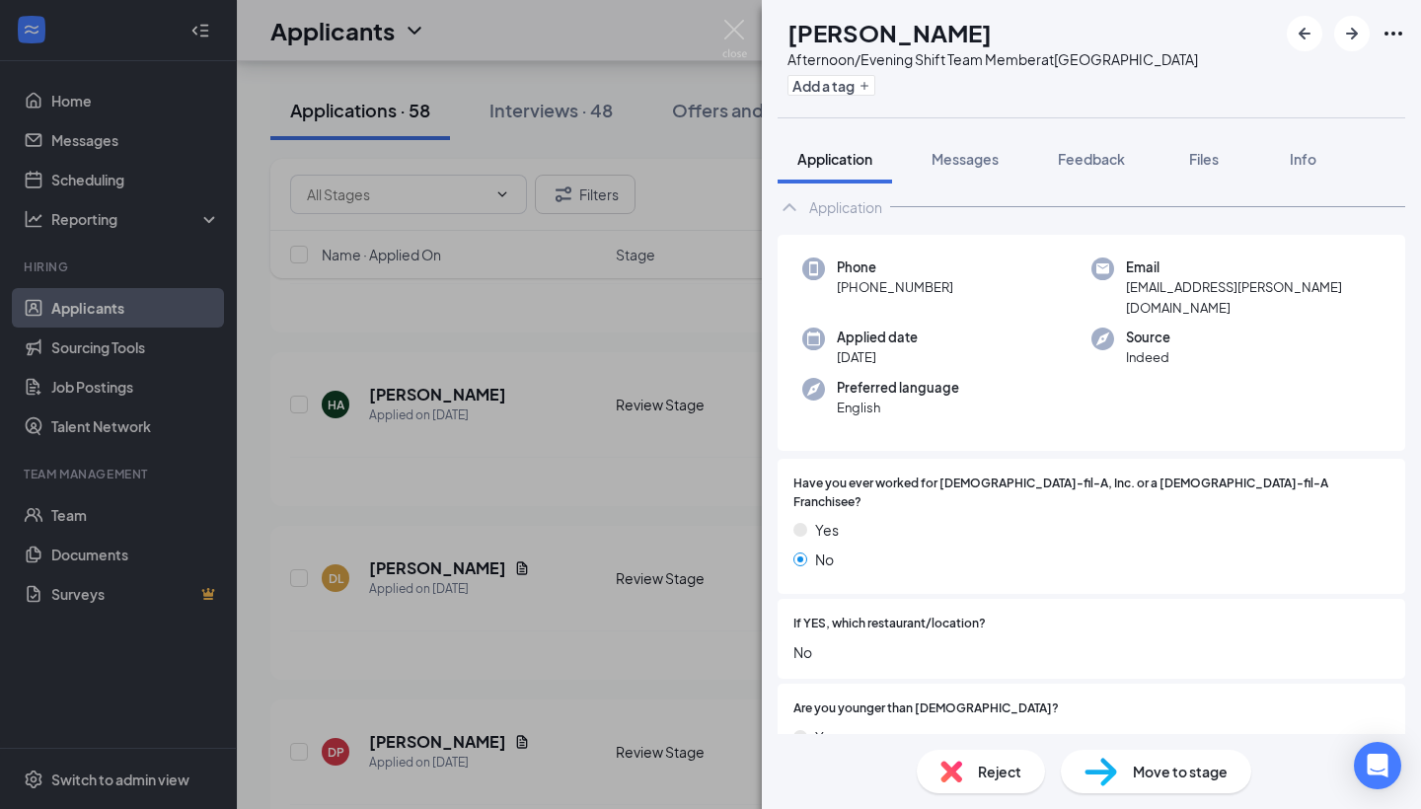
scroll to position [48, 0]
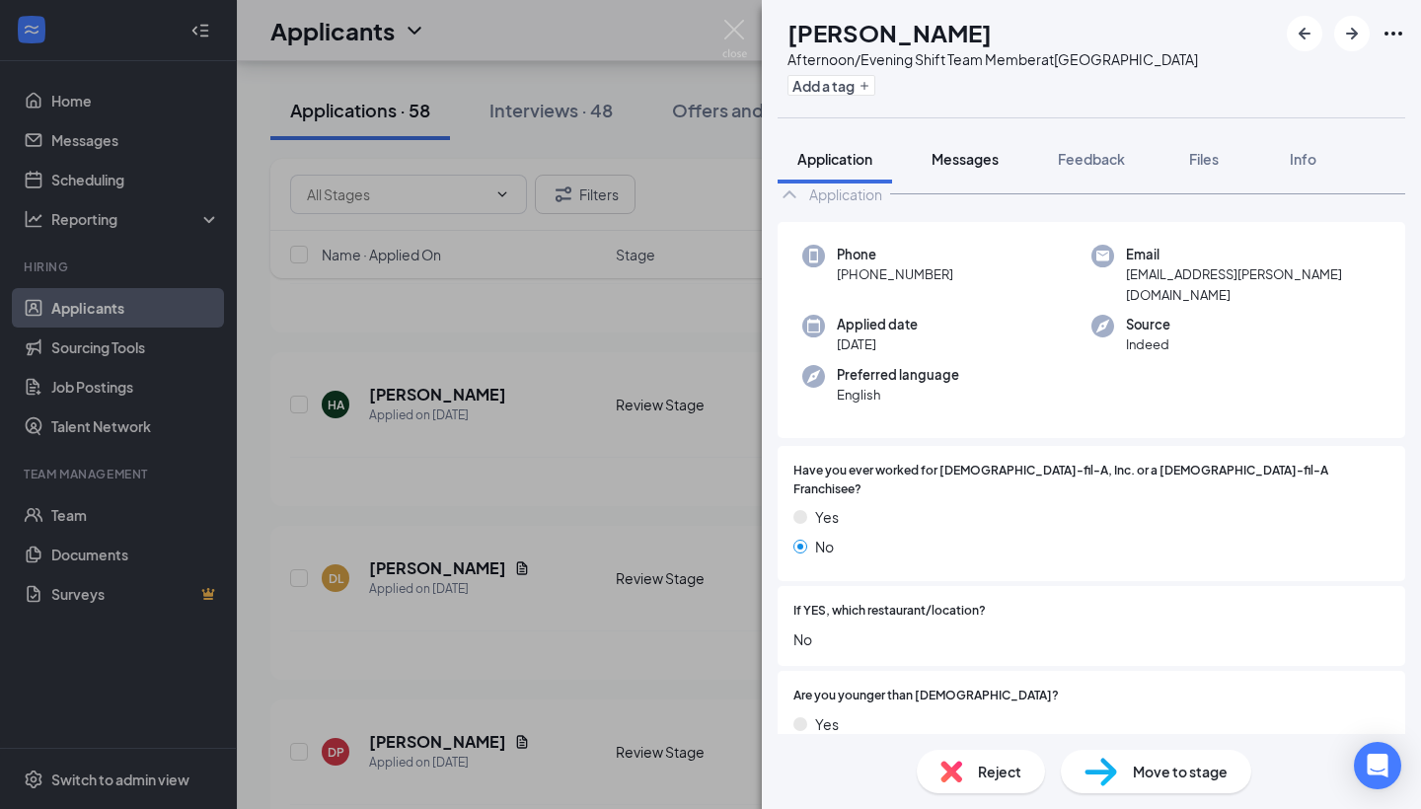
click at [970, 168] on div "Messages" at bounding box center [965, 159] width 67 height 20
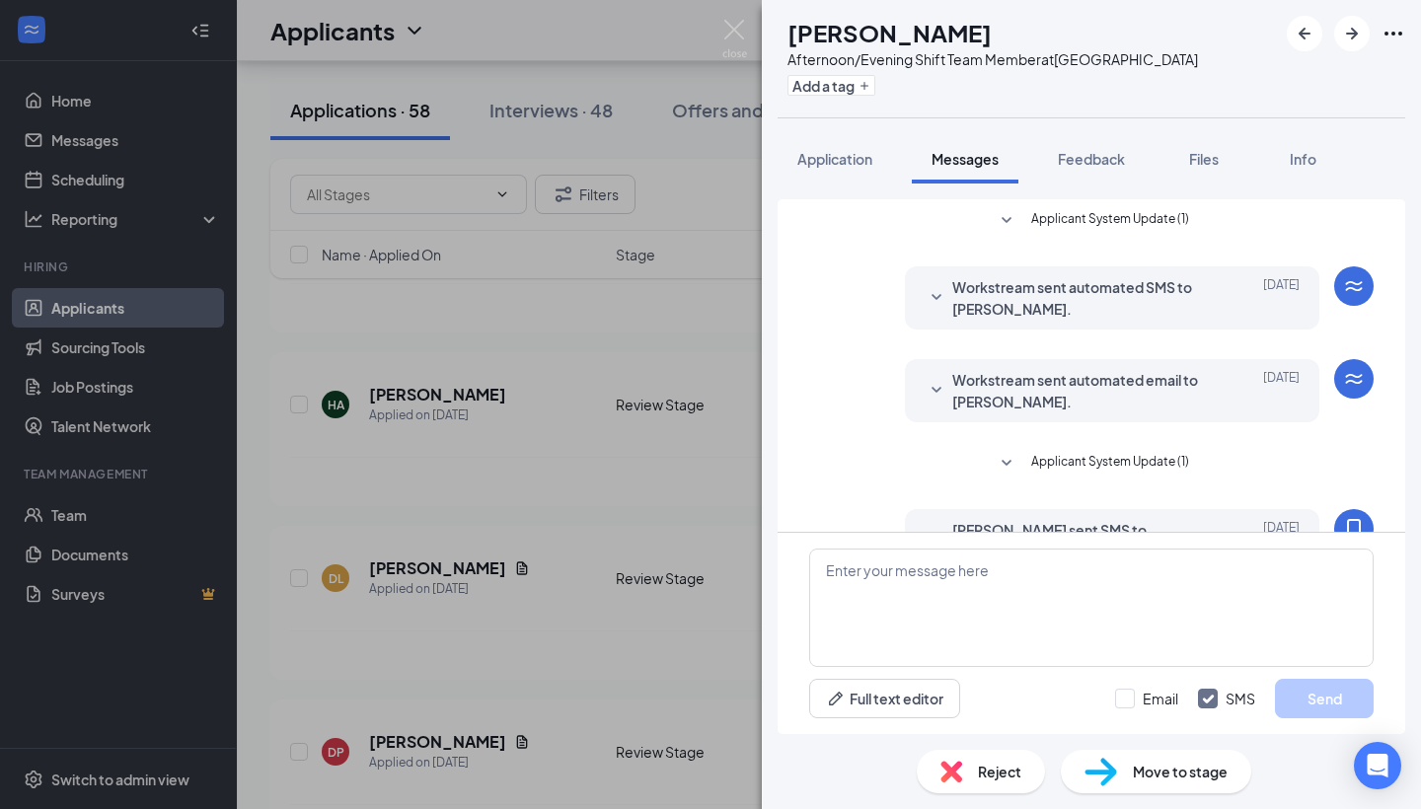
scroll to position [694, 0]
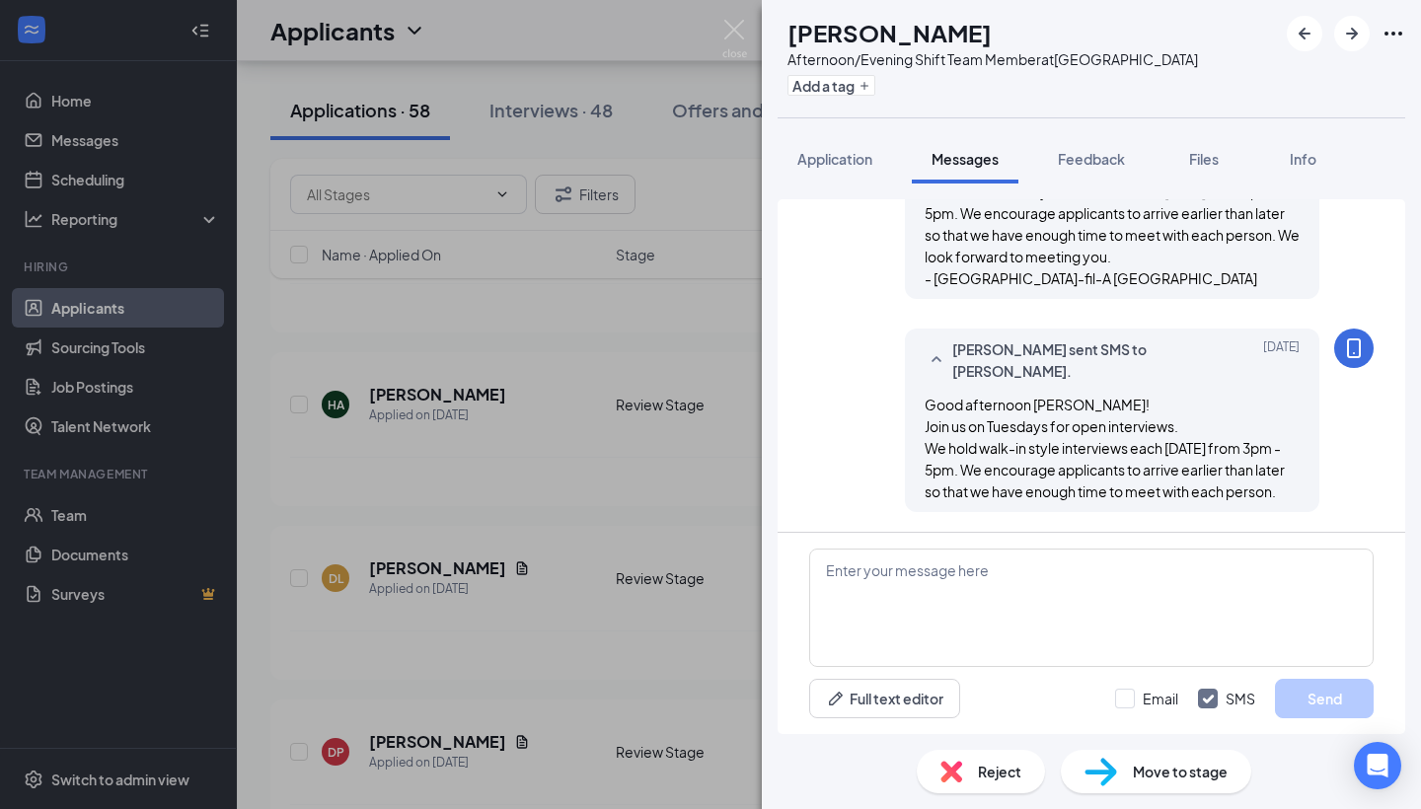
click at [1095, 756] on div "Move to stage" at bounding box center [1156, 771] width 190 height 43
type input "Phone Screening (next stage)"
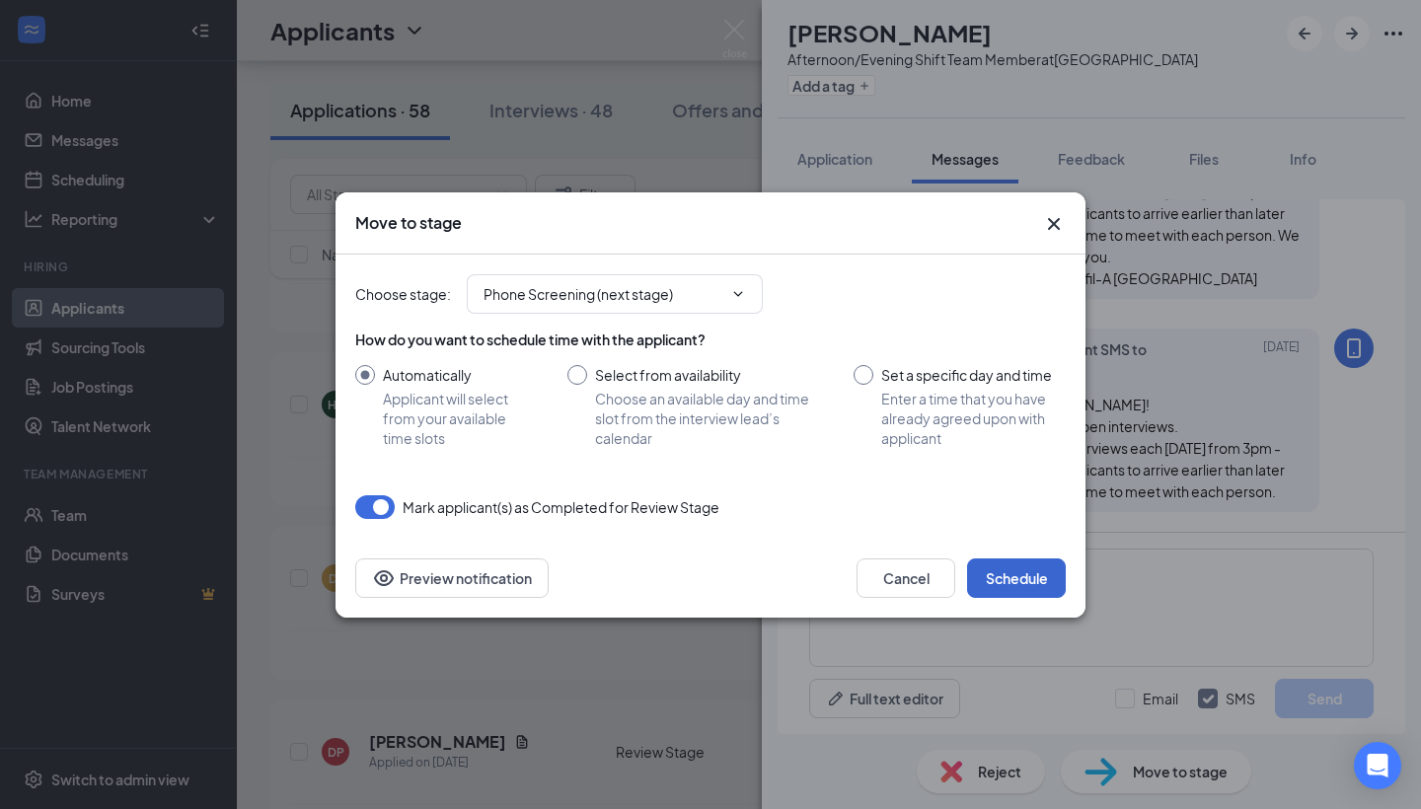
click at [1014, 568] on button "Schedule" at bounding box center [1016, 578] width 99 height 39
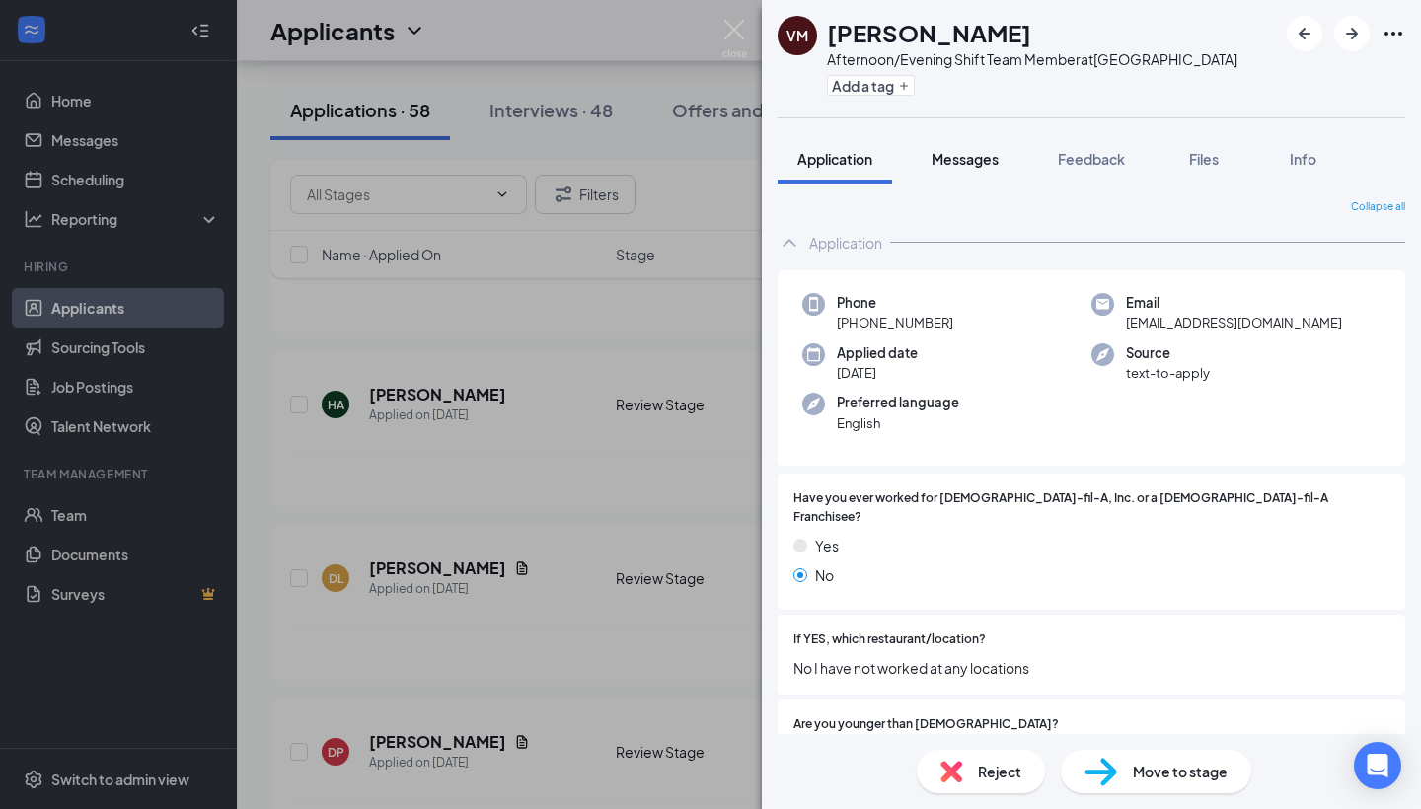
click at [964, 156] on span "Messages" at bounding box center [965, 159] width 67 height 18
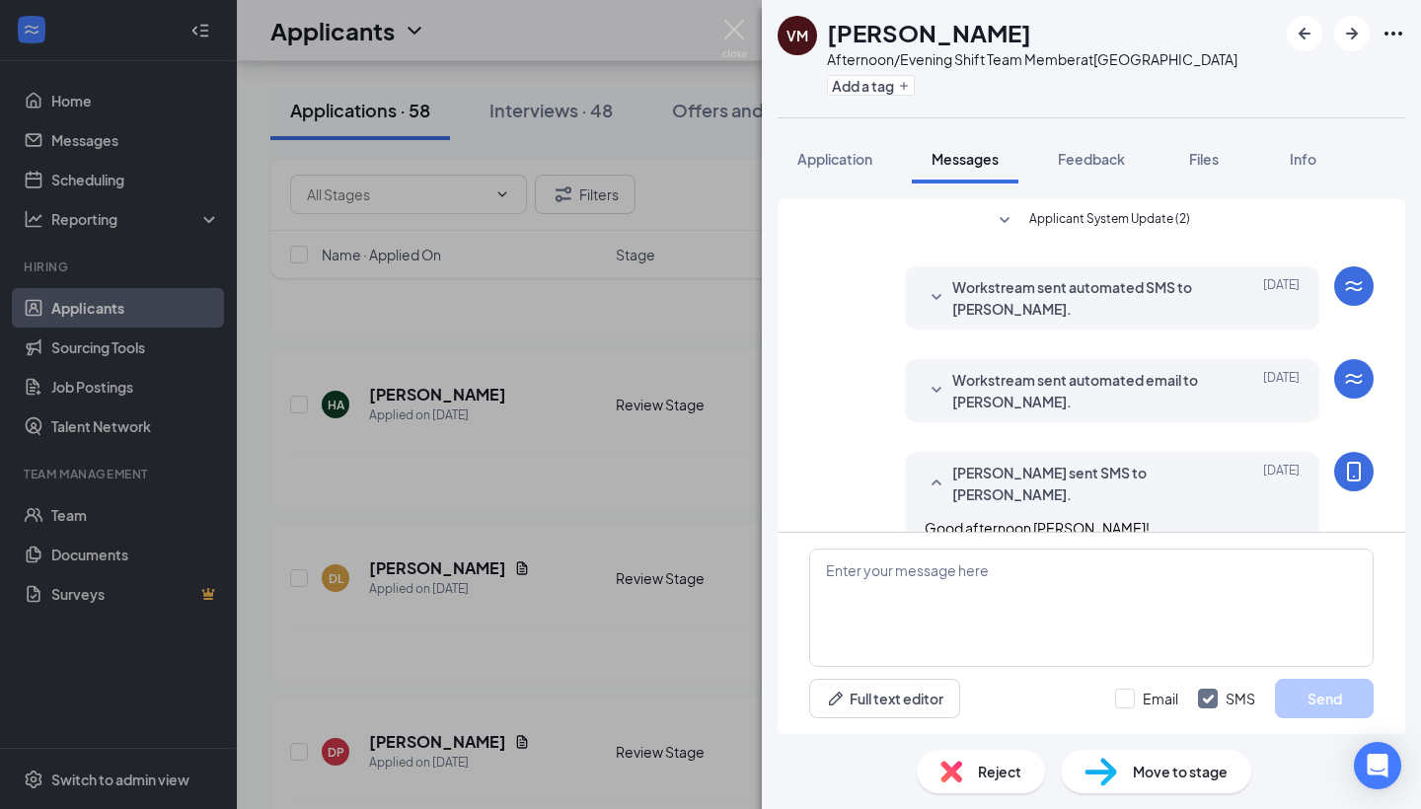
scroll to position [123, 0]
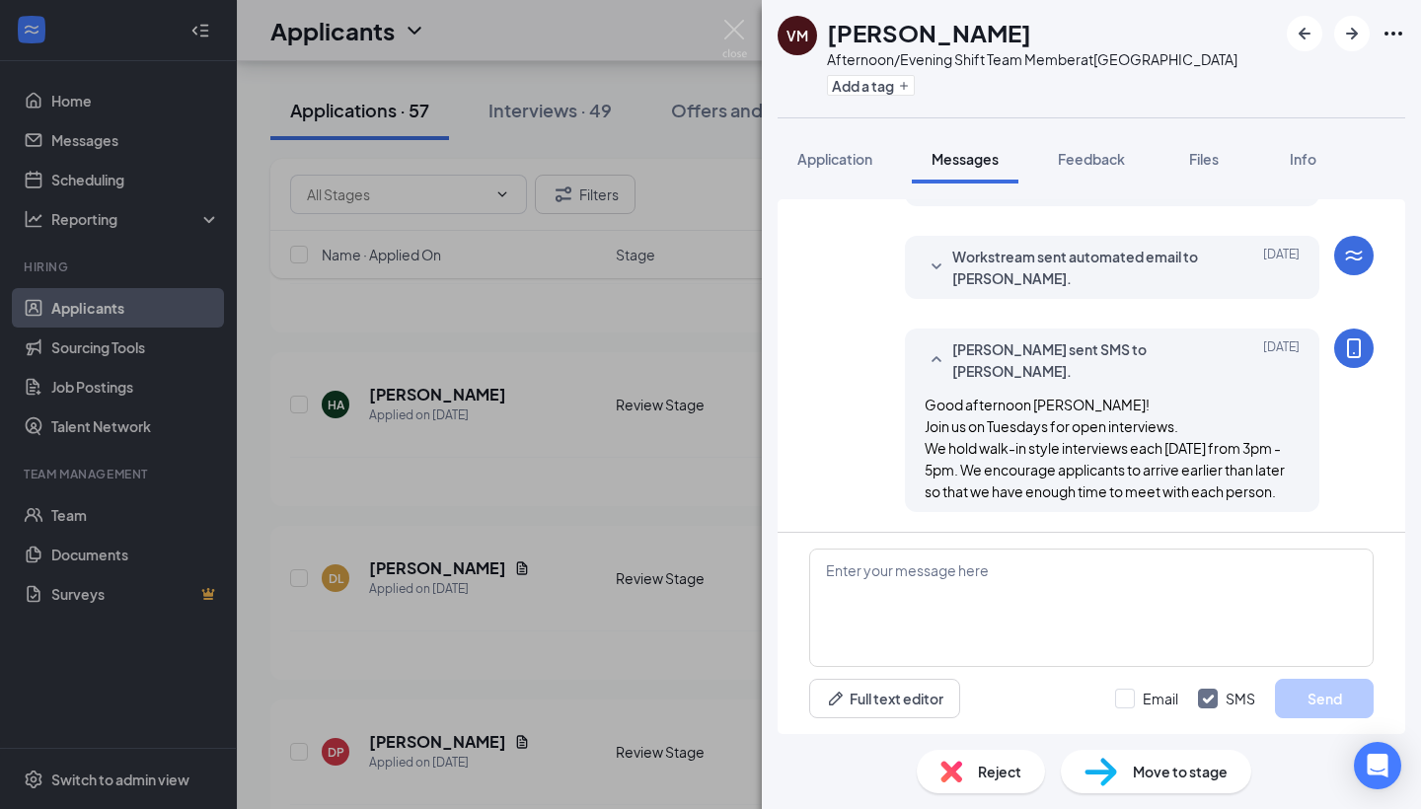
click at [1156, 768] on span "Move to stage" at bounding box center [1180, 772] width 95 height 22
type input "Phone Screening (next stage)"
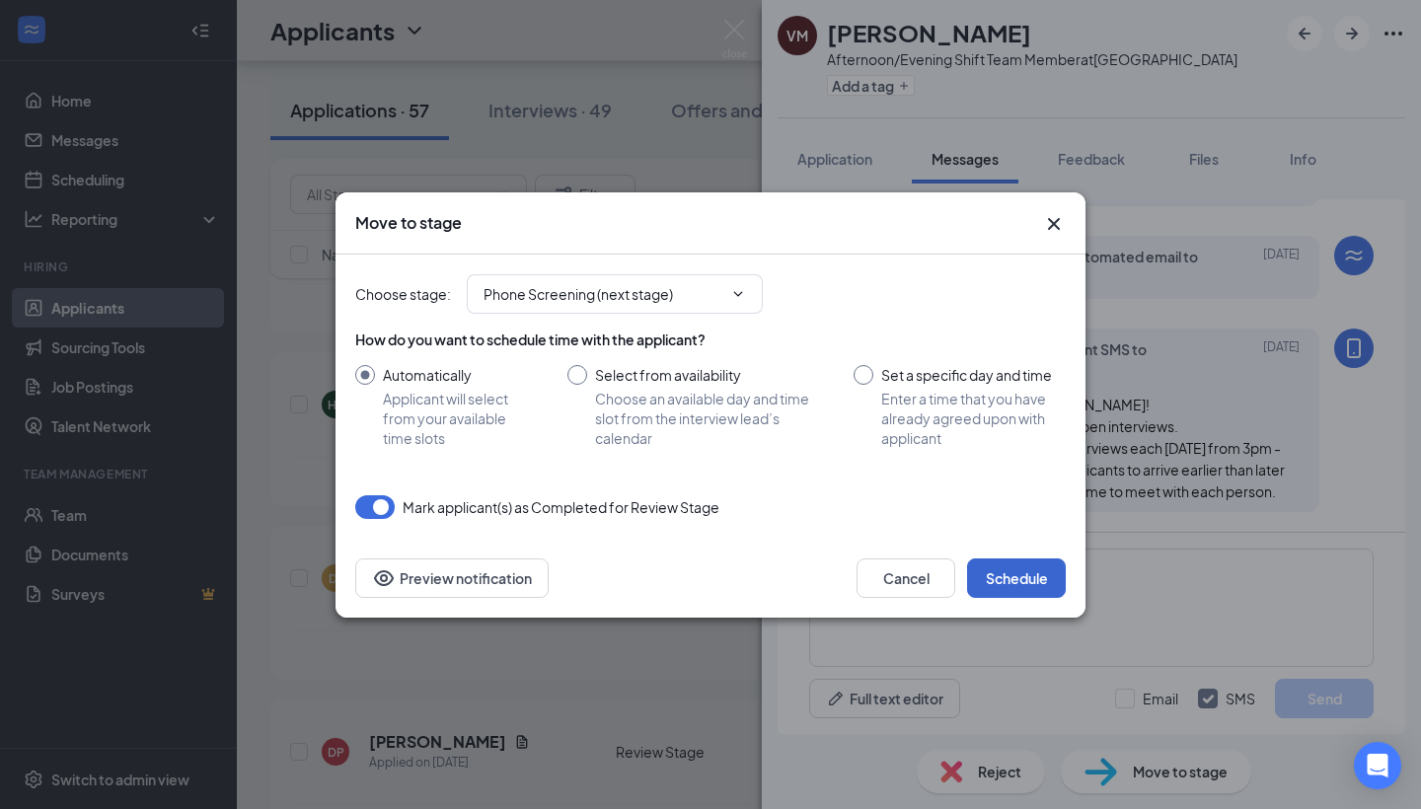
click at [1015, 587] on button "Schedule" at bounding box center [1016, 578] width 99 height 39
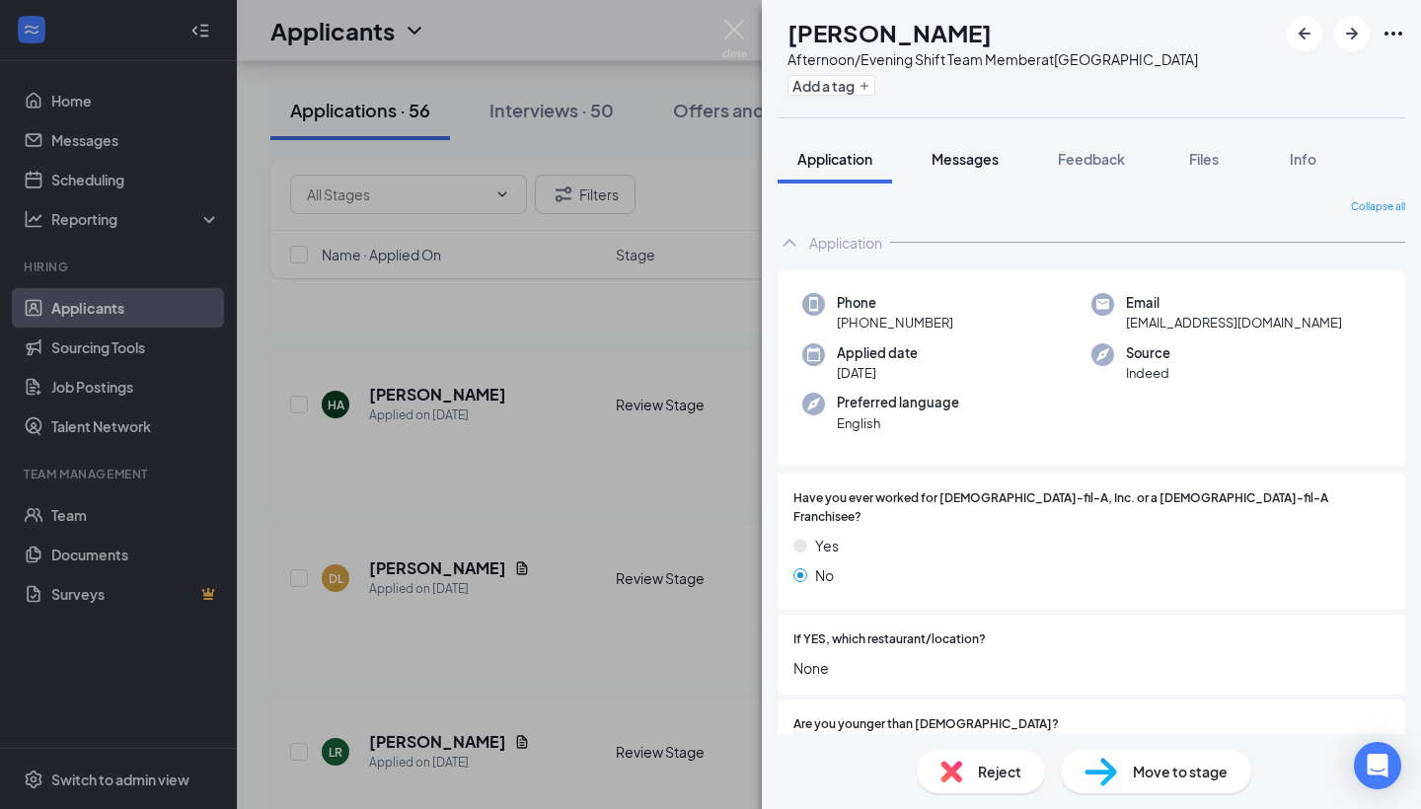
click at [947, 149] on div "Messages" at bounding box center [965, 159] width 67 height 20
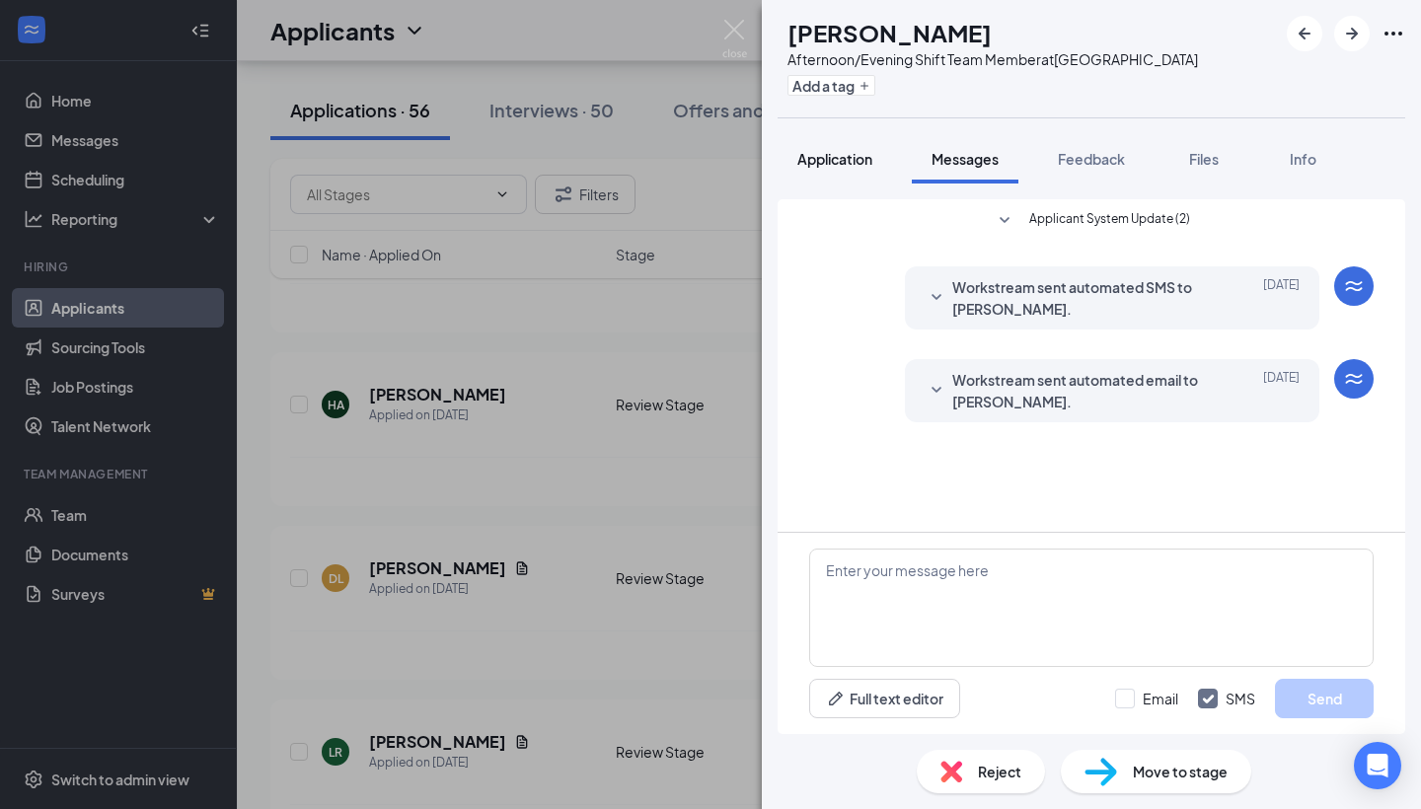
click at [847, 159] on span "Application" at bounding box center [834, 159] width 75 height 18
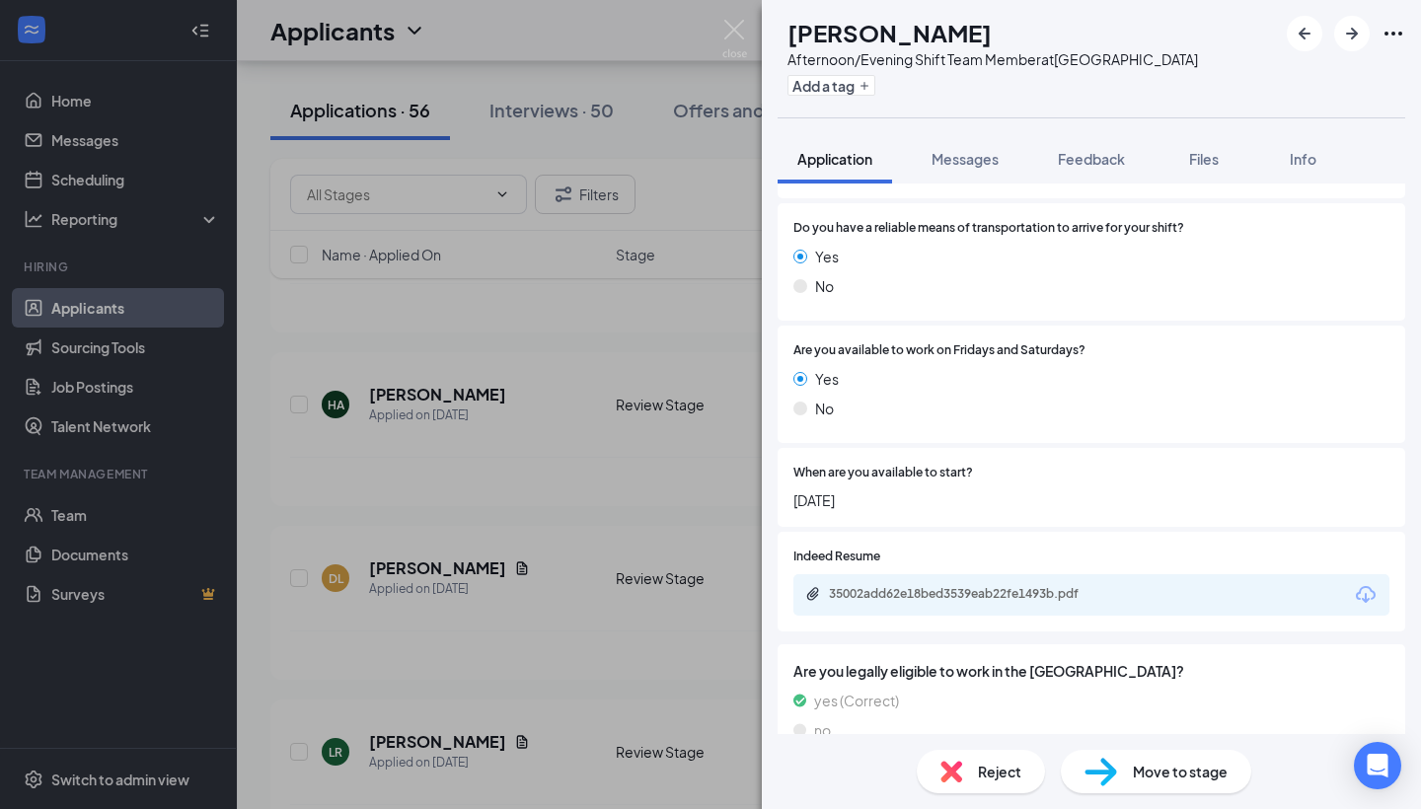
scroll to position [1663, 0]
click at [1096, 774] on img at bounding box center [1101, 772] width 33 height 29
type input "Phone Screening (next stage)"
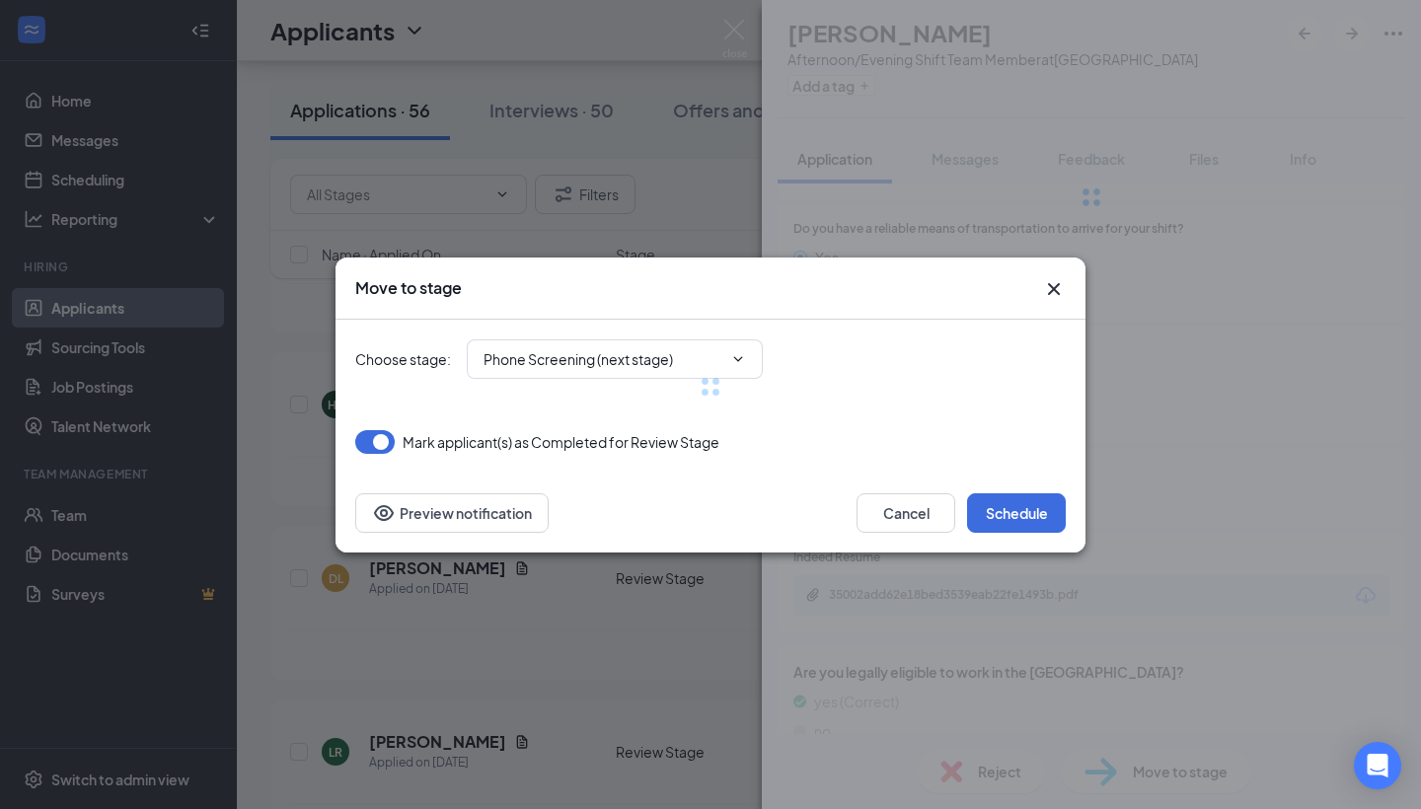
scroll to position [1655, 0]
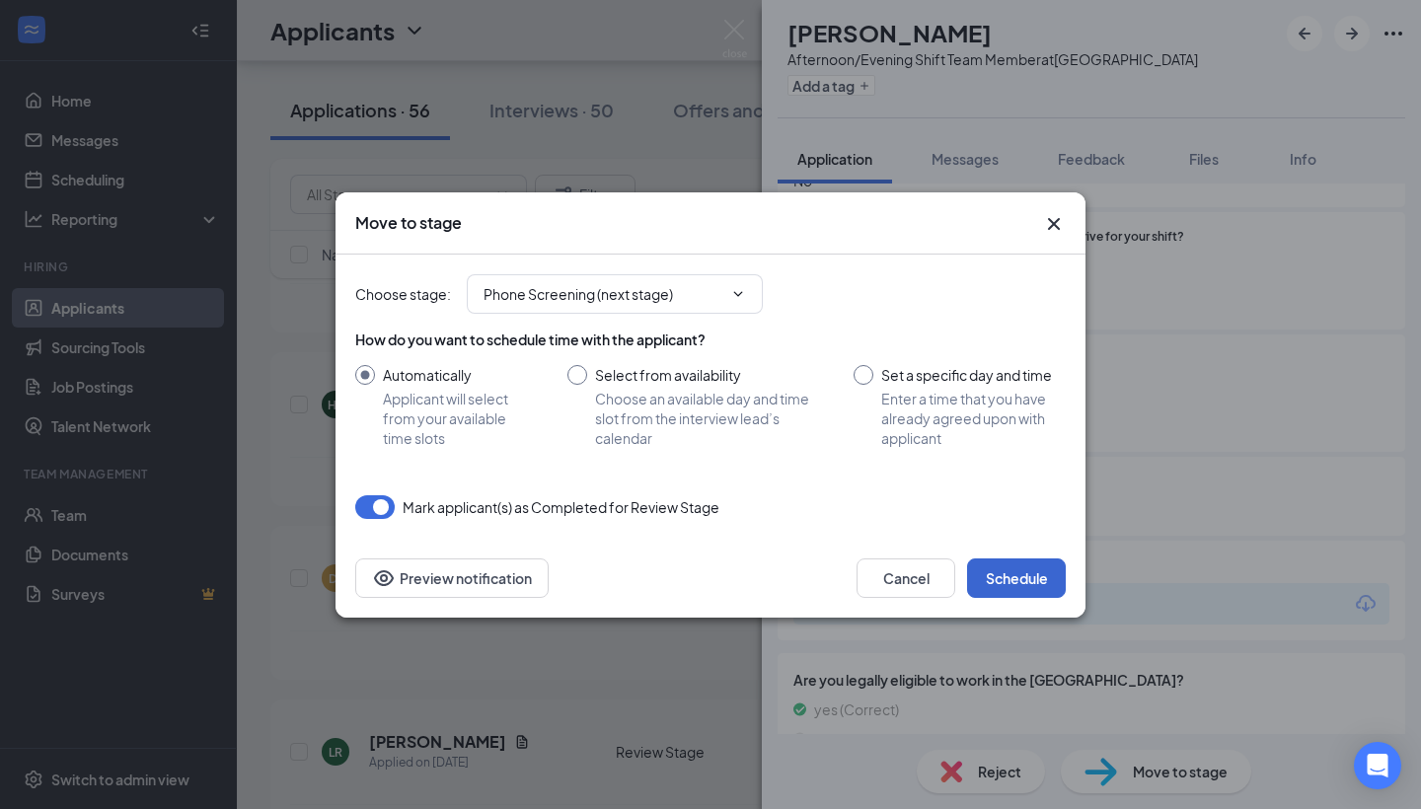
click at [1026, 587] on button "Schedule" at bounding box center [1016, 578] width 99 height 39
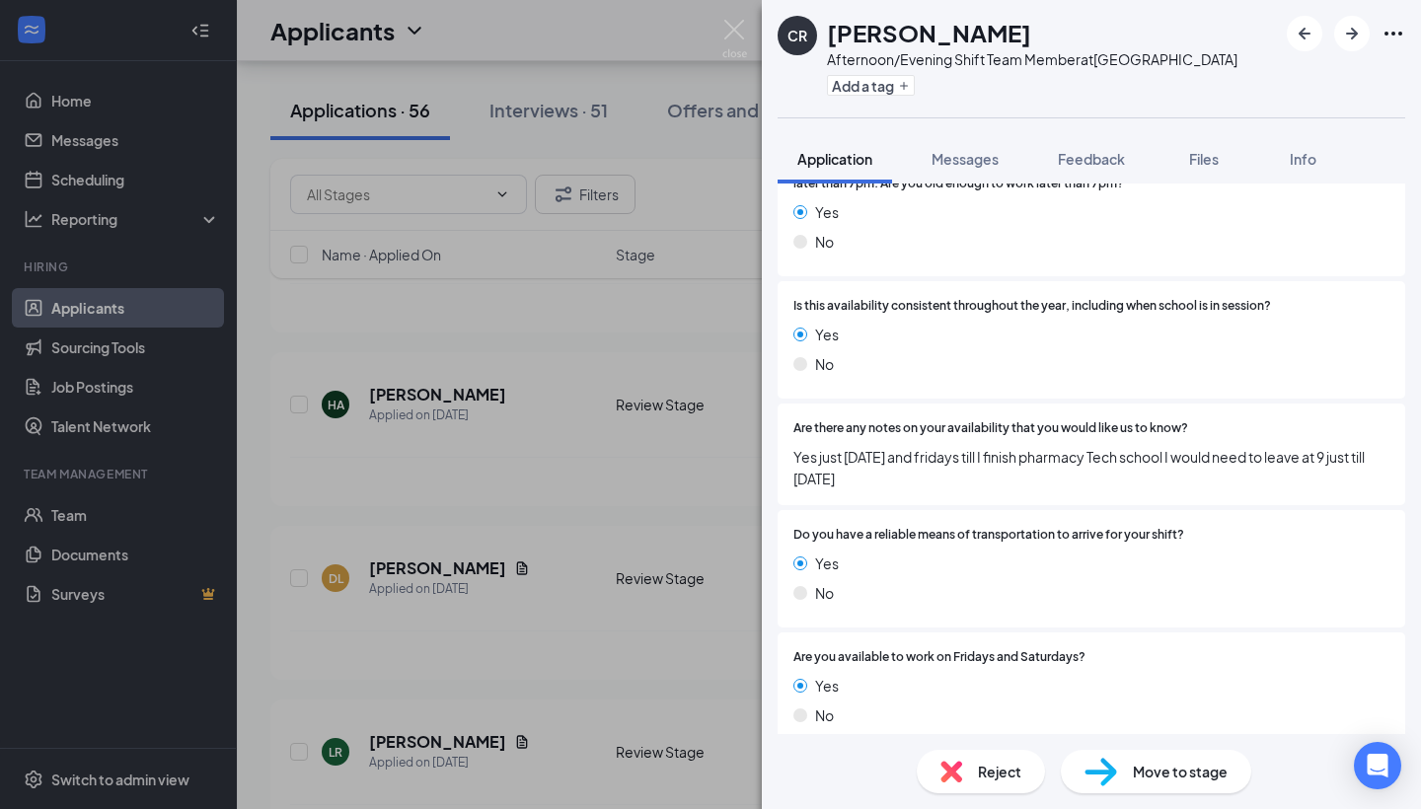
scroll to position [1359, 0]
click at [1102, 771] on img at bounding box center [1101, 772] width 33 height 29
type input "Phone Screening (next stage)"
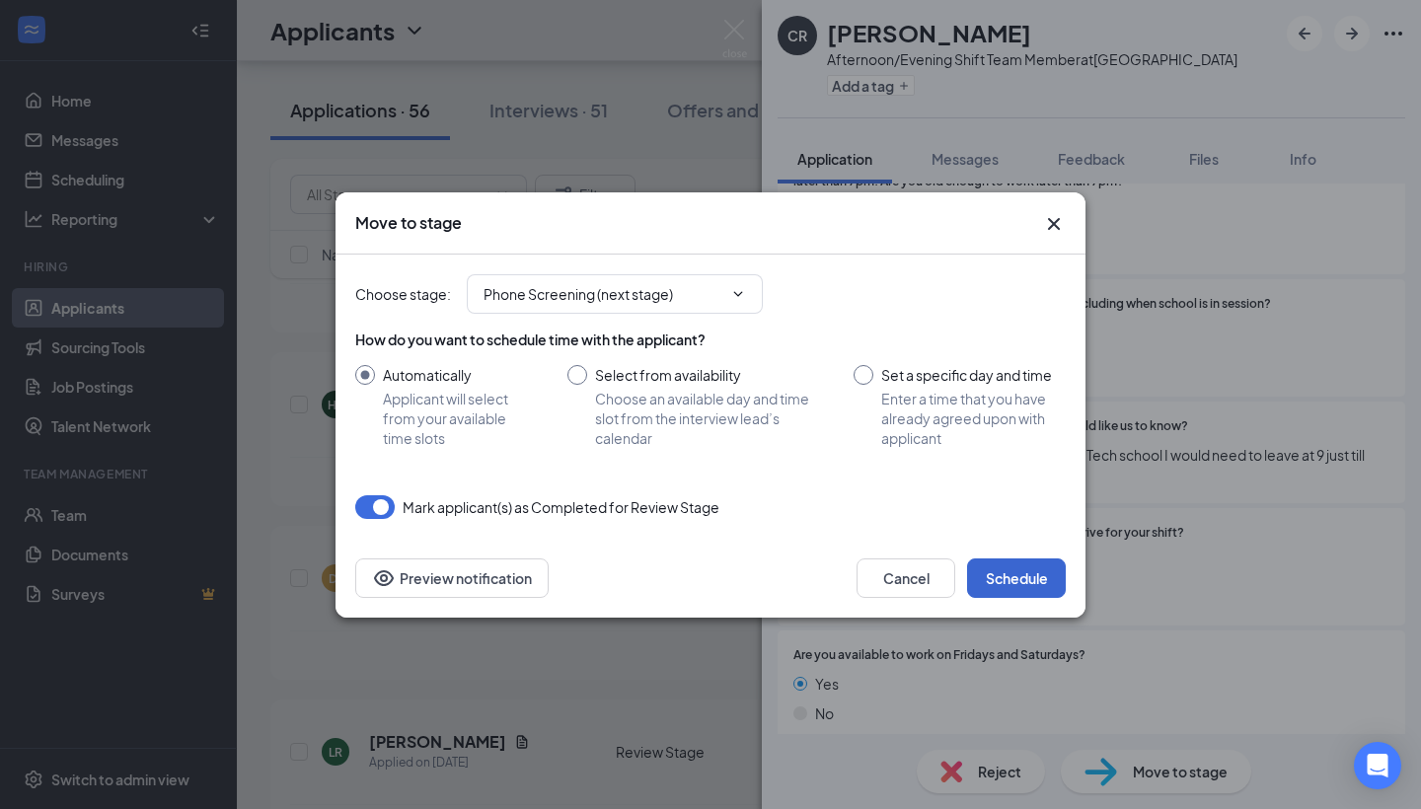
click at [1032, 587] on button "Schedule" at bounding box center [1016, 578] width 99 height 39
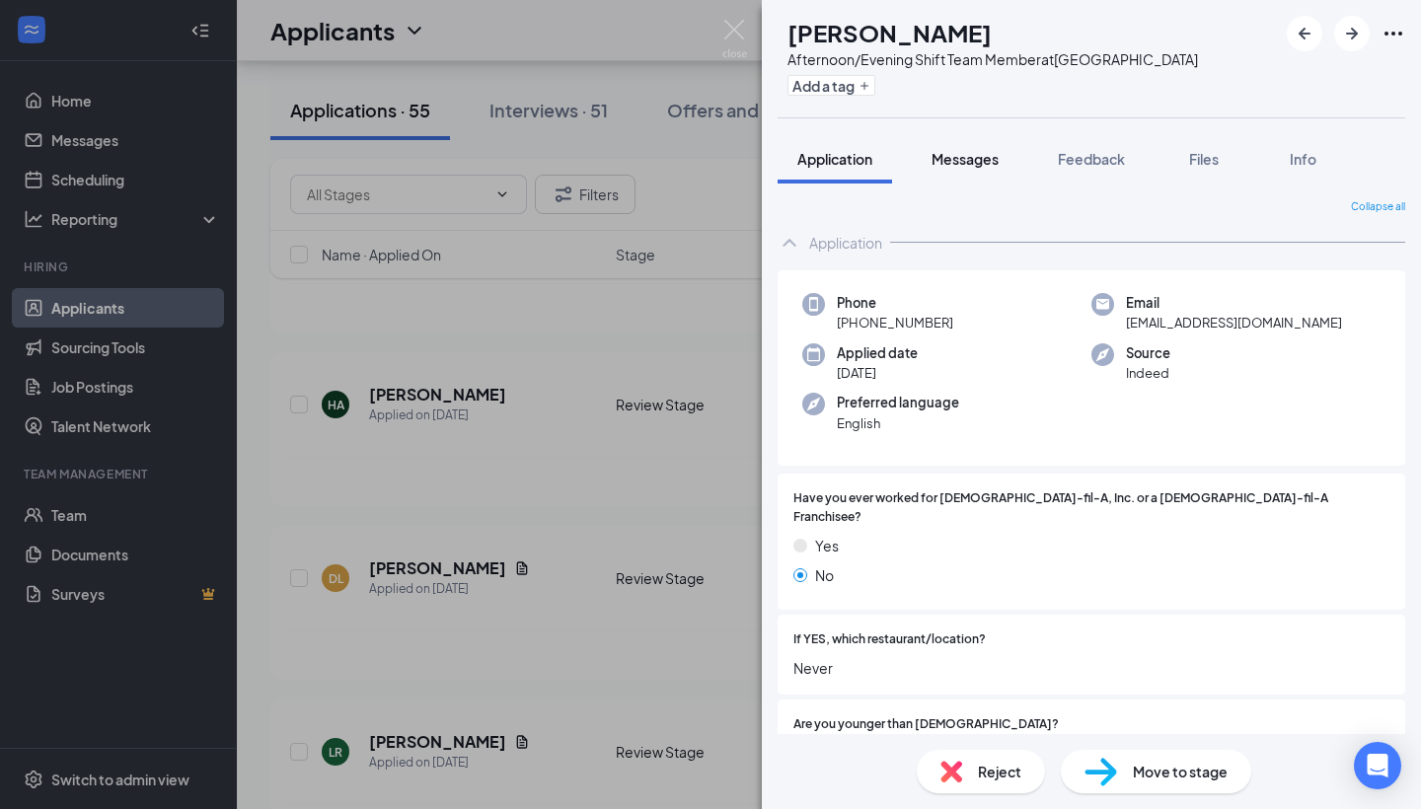
click at [983, 157] on span "Messages" at bounding box center [965, 159] width 67 height 18
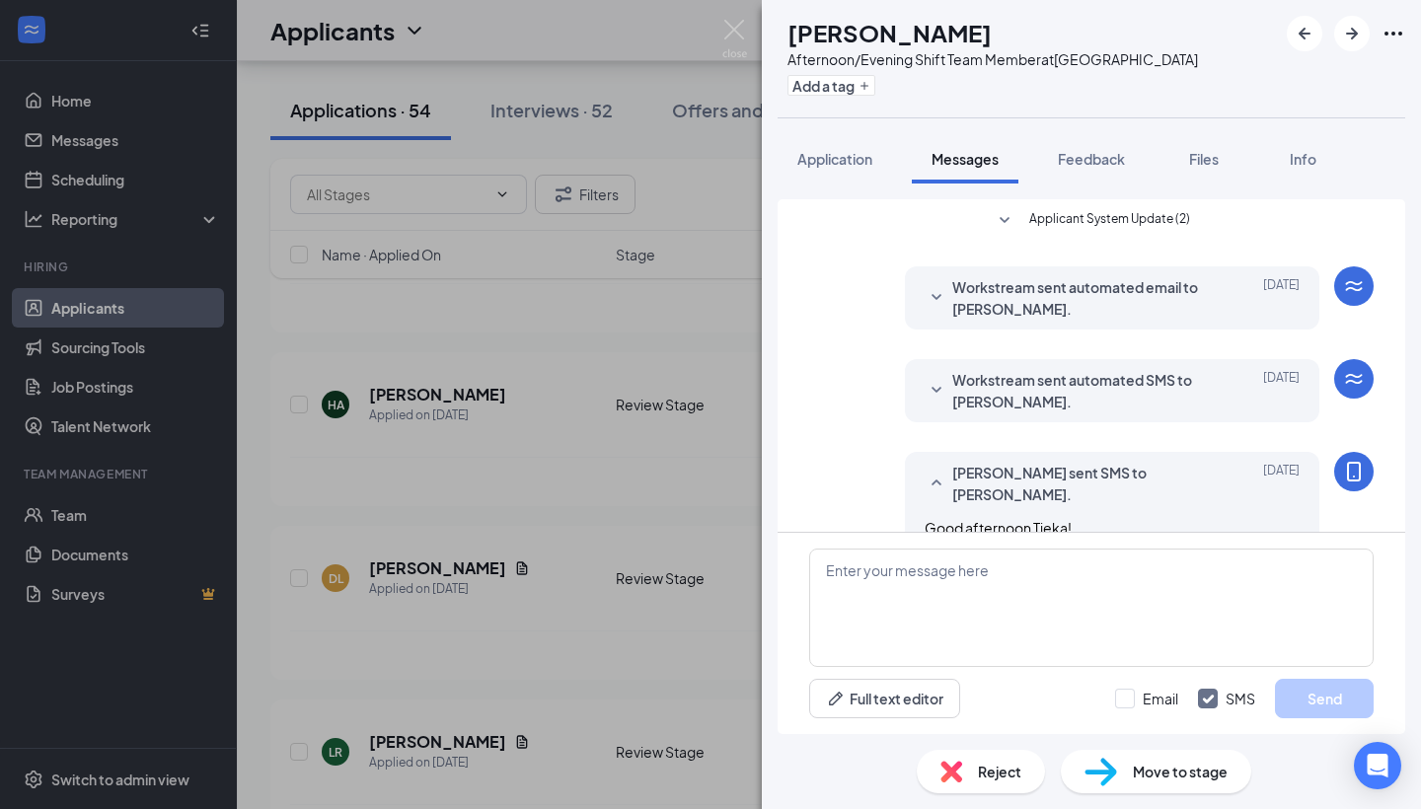
scroll to position [637, 0]
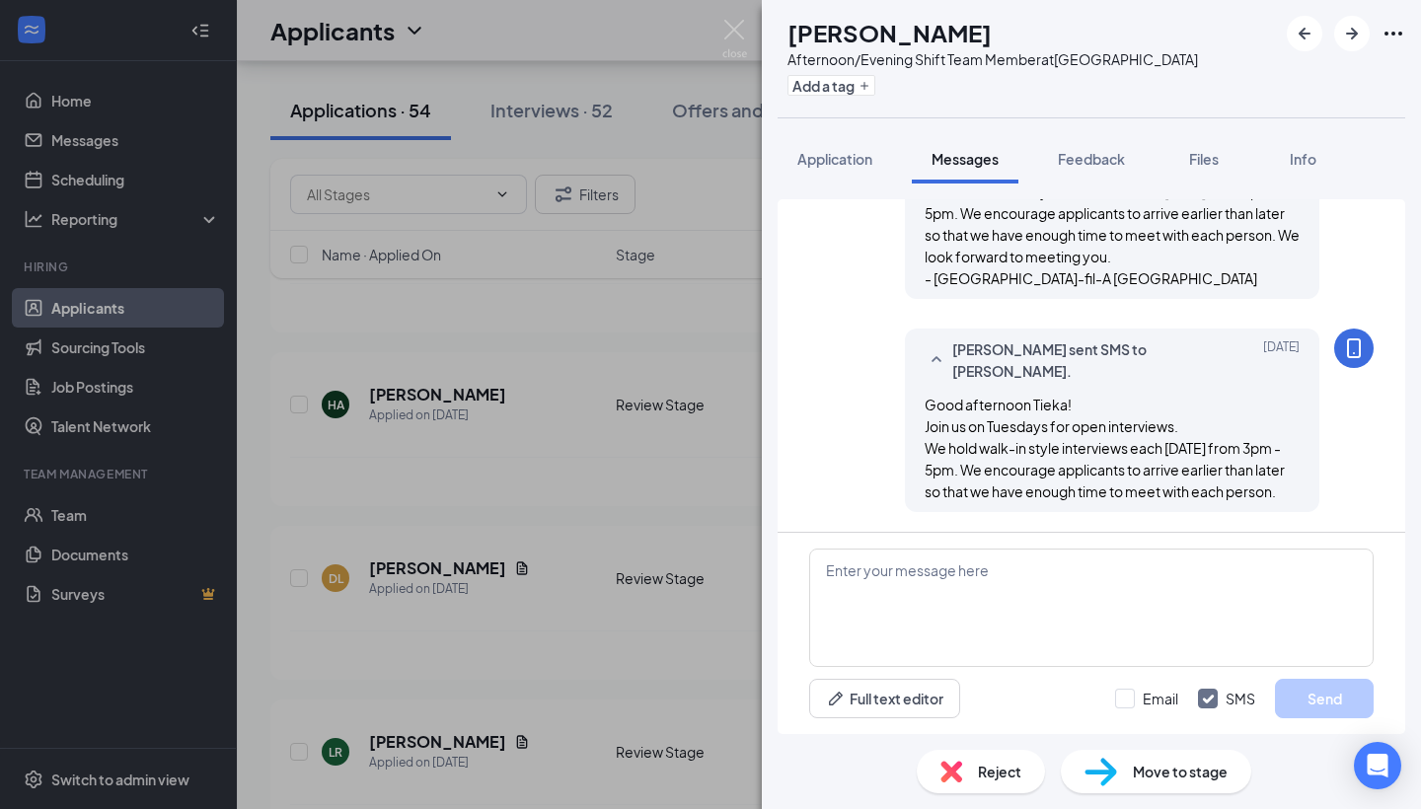
click at [1108, 781] on img at bounding box center [1101, 772] width 33 height 29
type input "Phone Screening (next stage)"
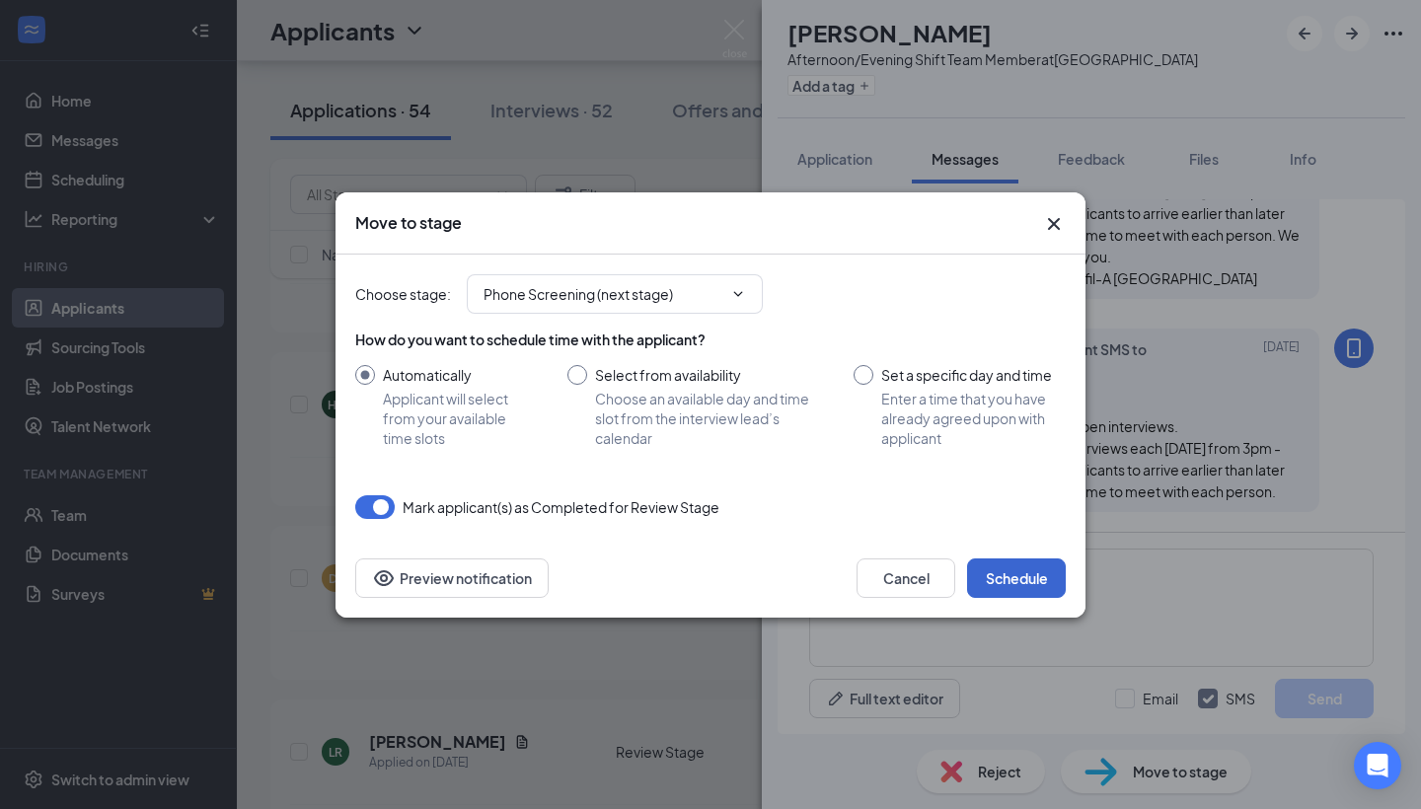
click at [1008, 571] on button "Schedule" at bounding box center [1016, 578] width 99 height 39
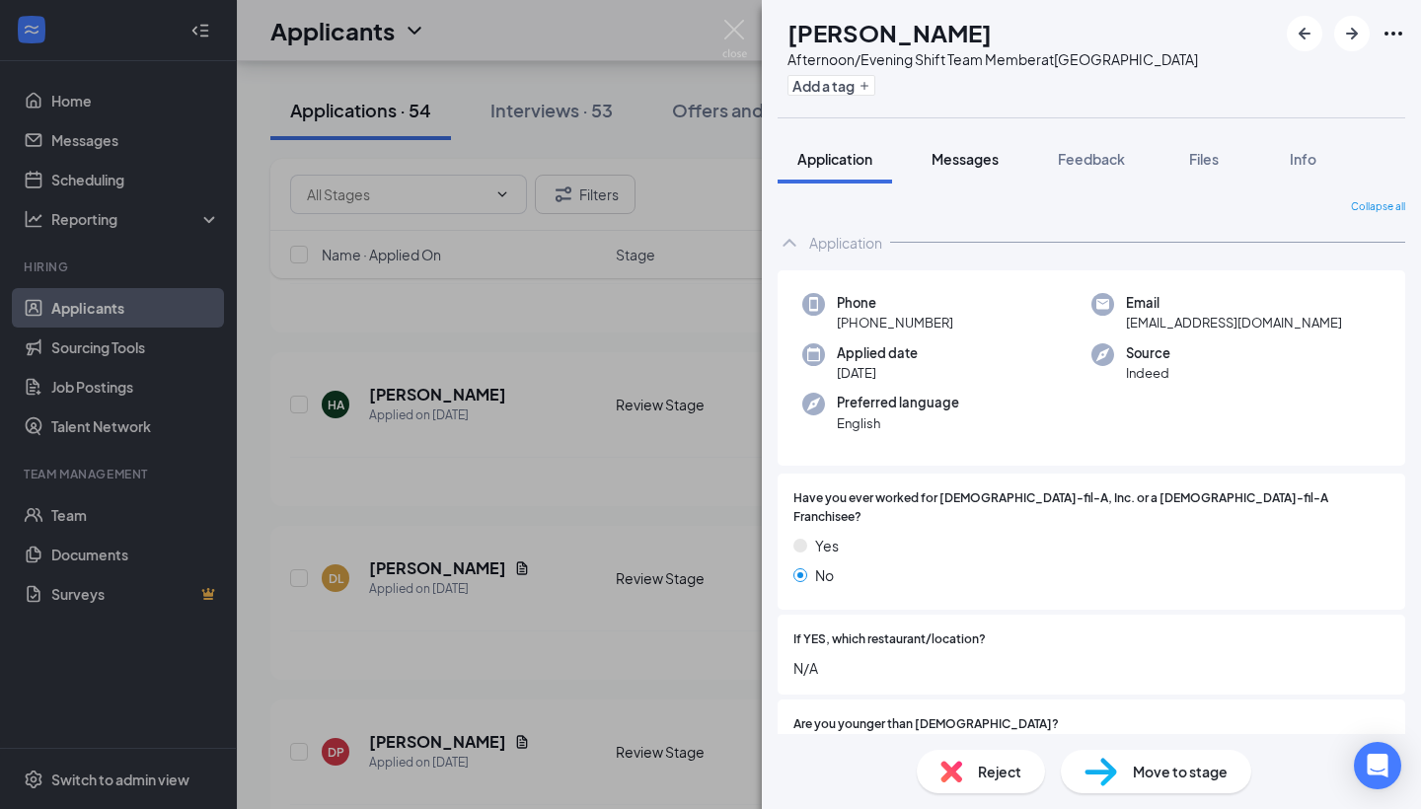
click at [949, 152] on span "Messages" at bounding box center [965, 159] width 67 height 18
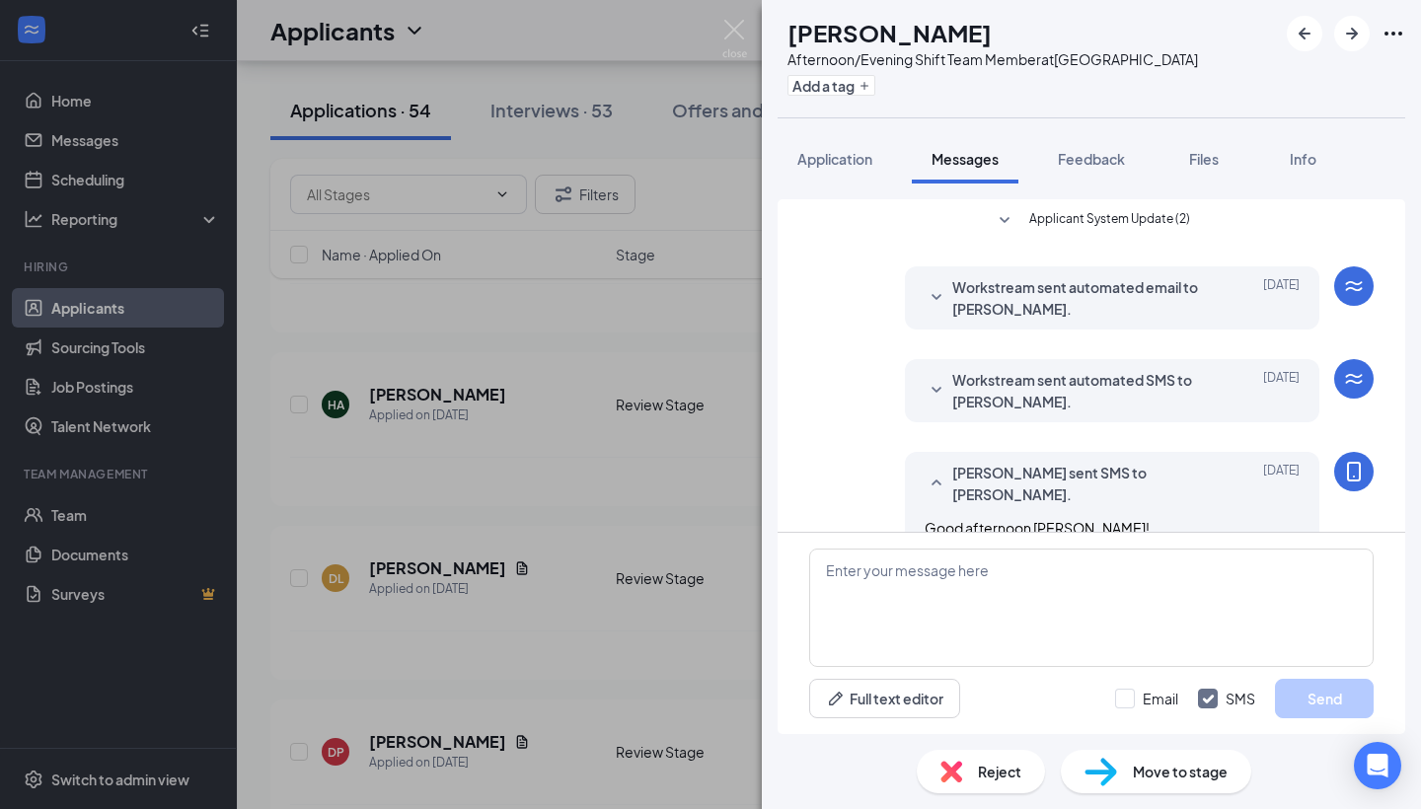
scroll to position [167, 0]
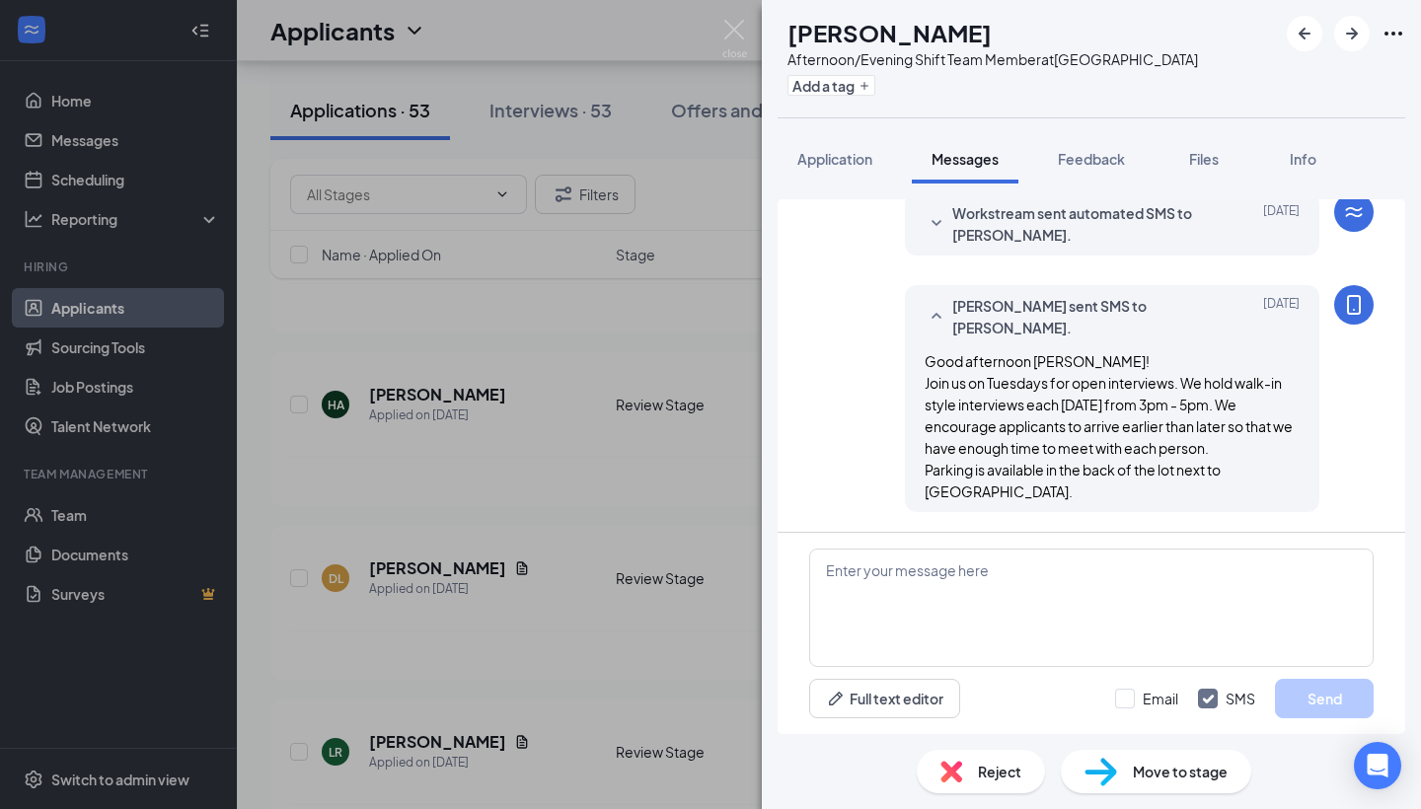
click at [1108, 778] on img at bounding box center [1101, 772] width 33 height 29
type input "Phone Screening (next stage)"
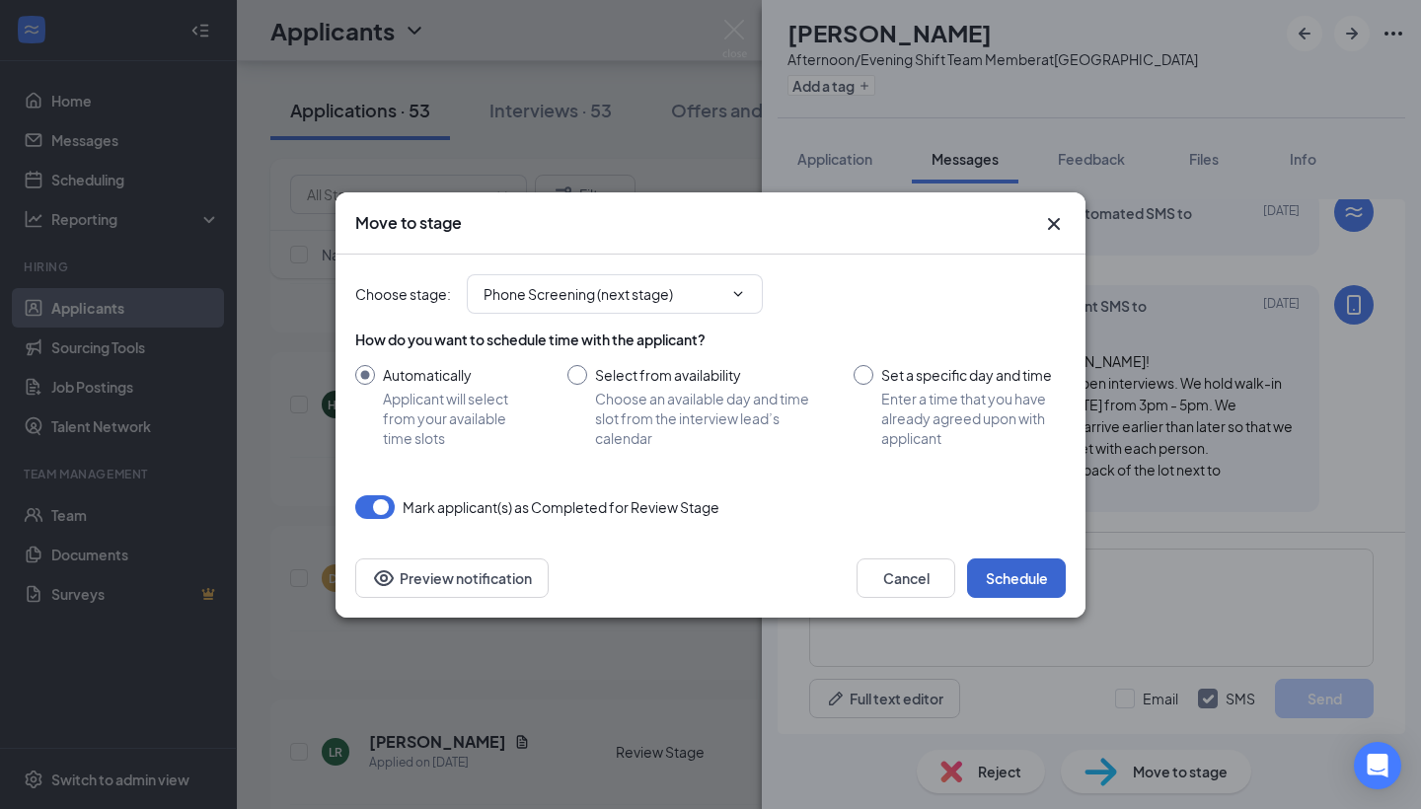
click at [987, 577] on button "Schedule" at bounding box center [1016, 578] width 99 height 39
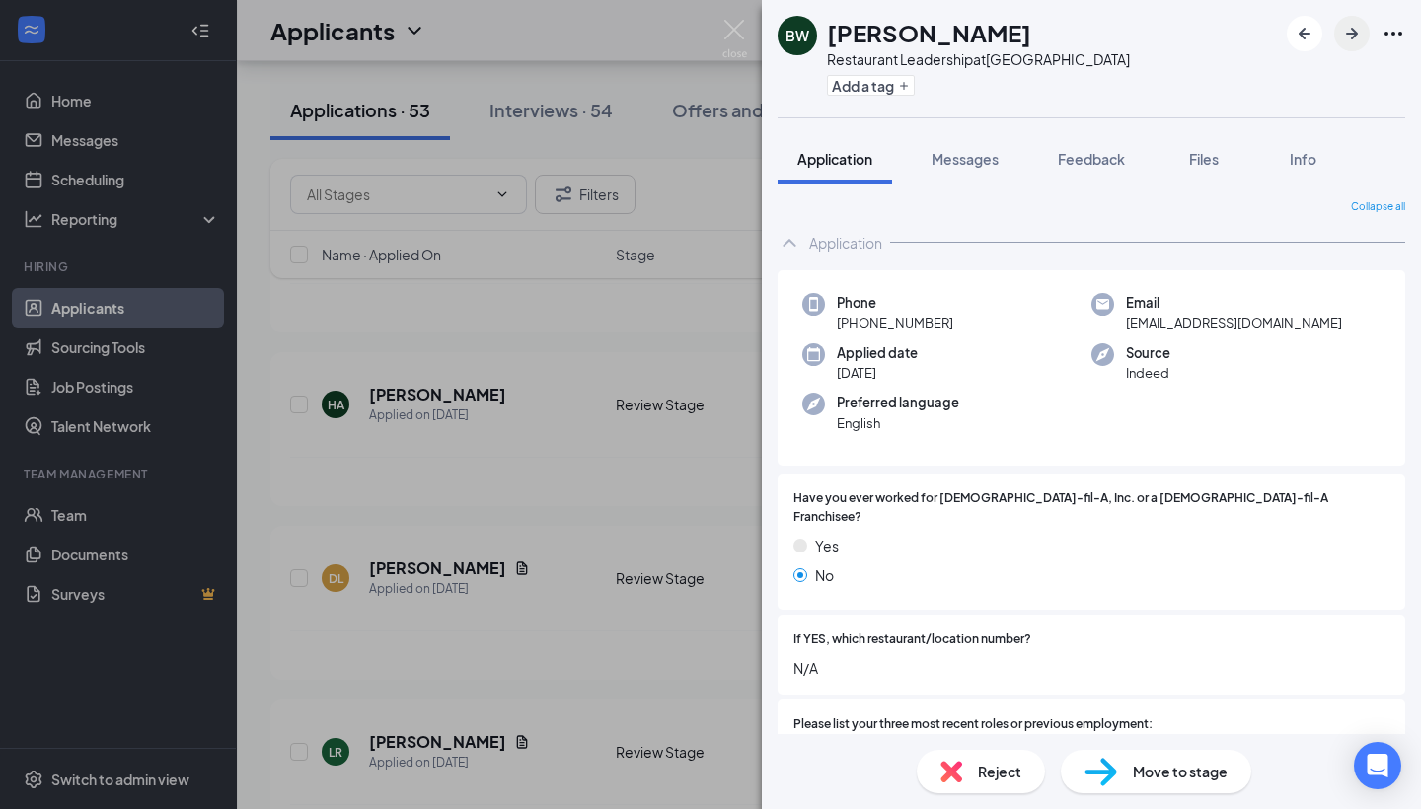
click at [1345, 42] on icon "ArrowRight" at bounding box center [1352, 34] width 24 height 24
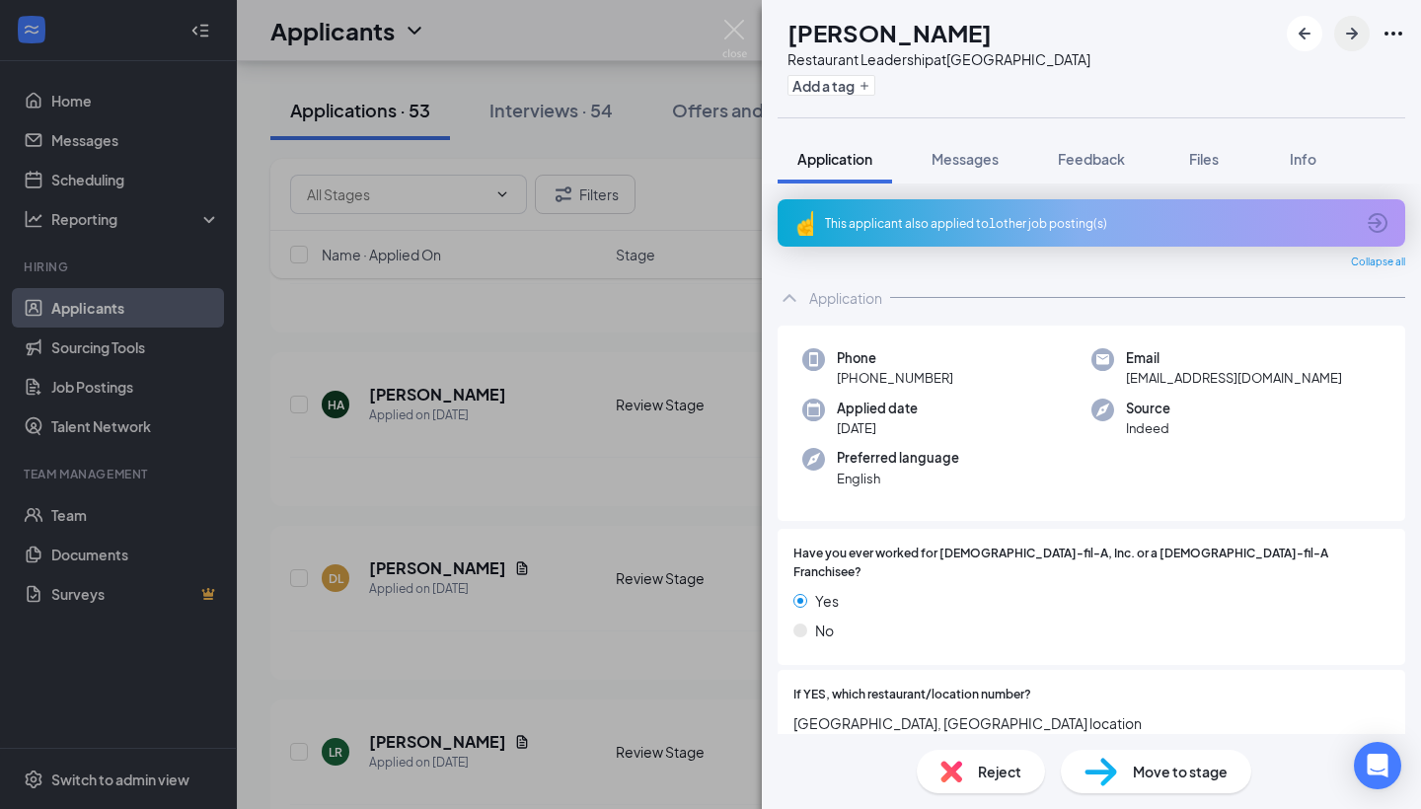
click at [1349, 35] on icon "ArrowRight" at bounding box center [1352, 34] width 12 height 12
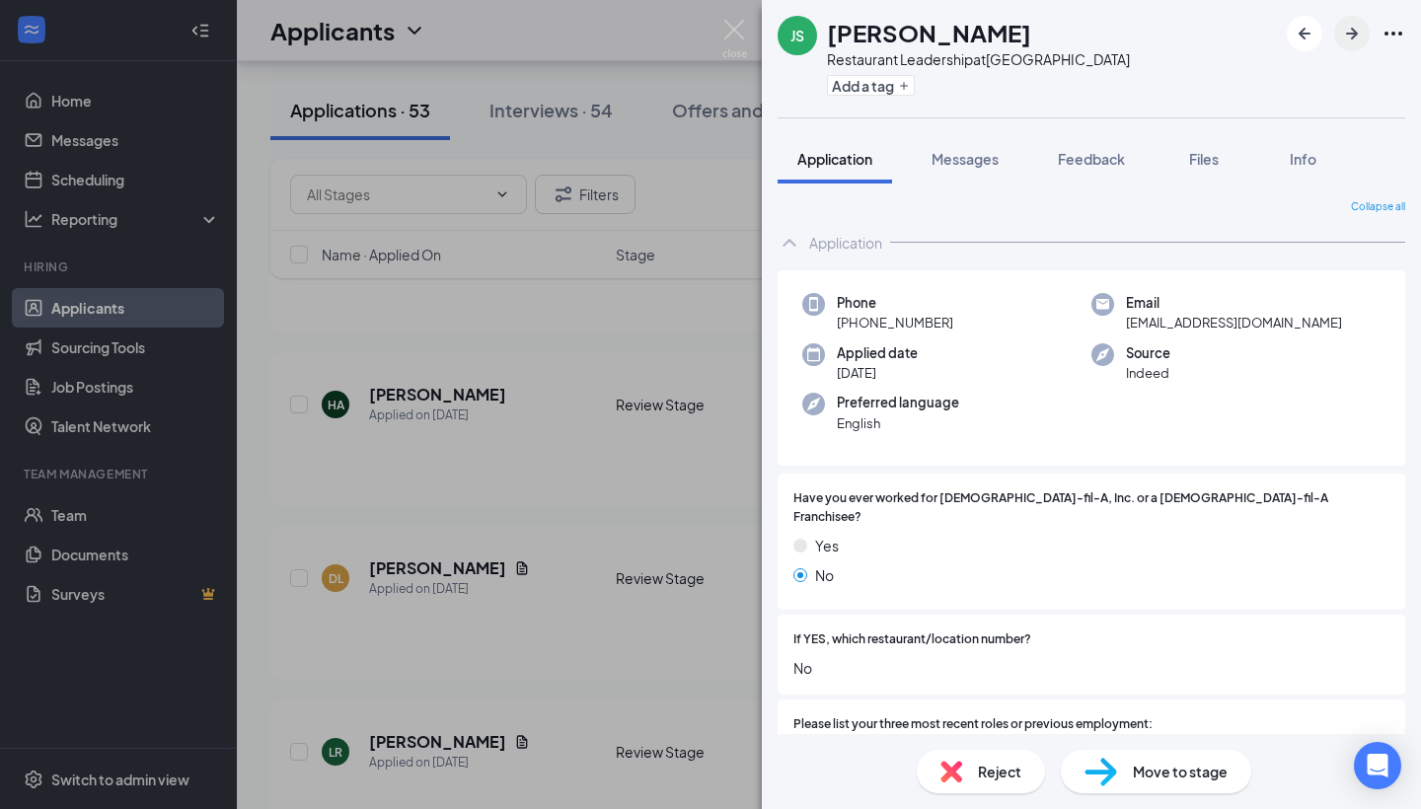
click at [1349, 35] on icon "ArrowRight" at bounding box center [1352, 34] width 12 height 12
click at [1352, 34] on icon "ArrowRight" at bounding box center [1352, 34] width 12 height 12
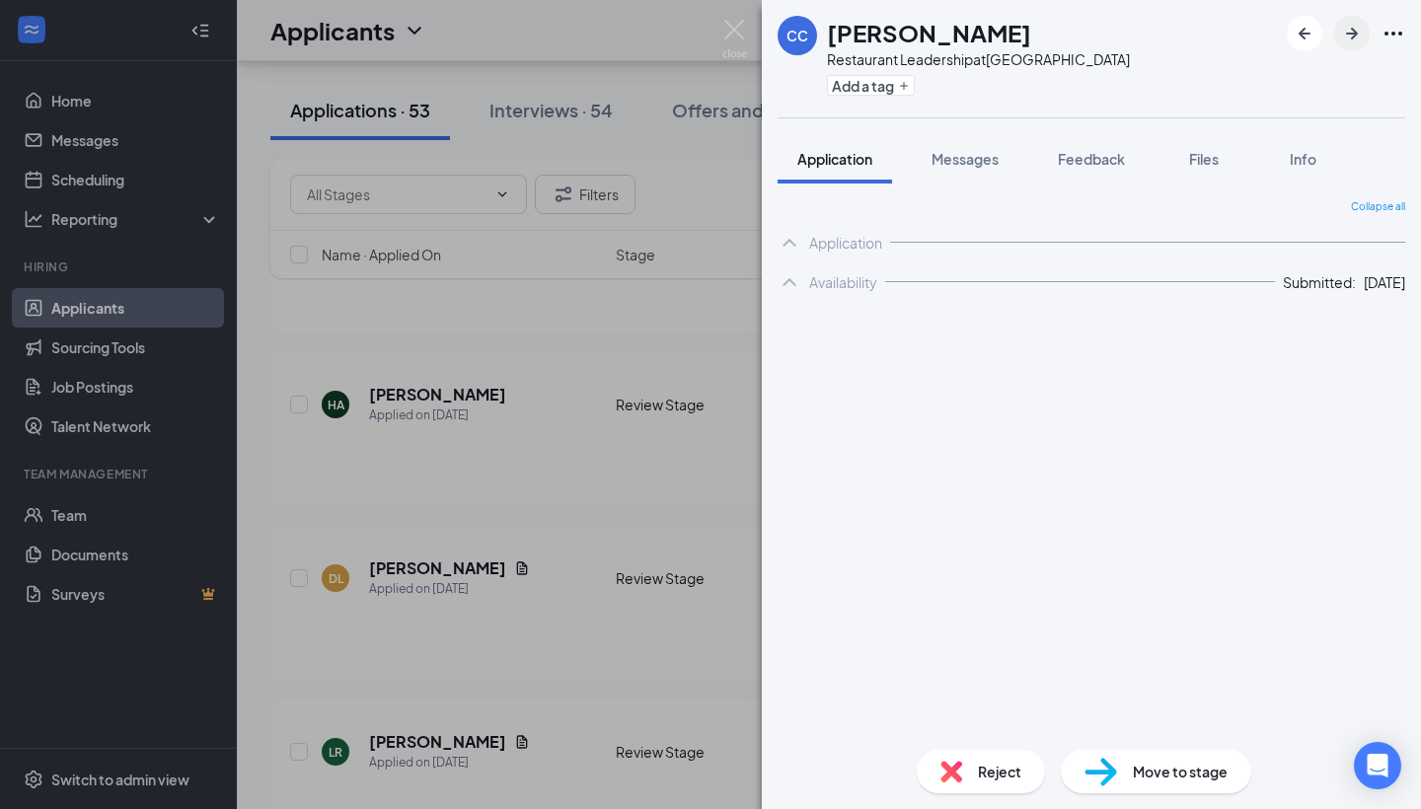
click at [1352, 34] on icon "ArrowRight" at bounding box center [1352, 34] width 12 height 12
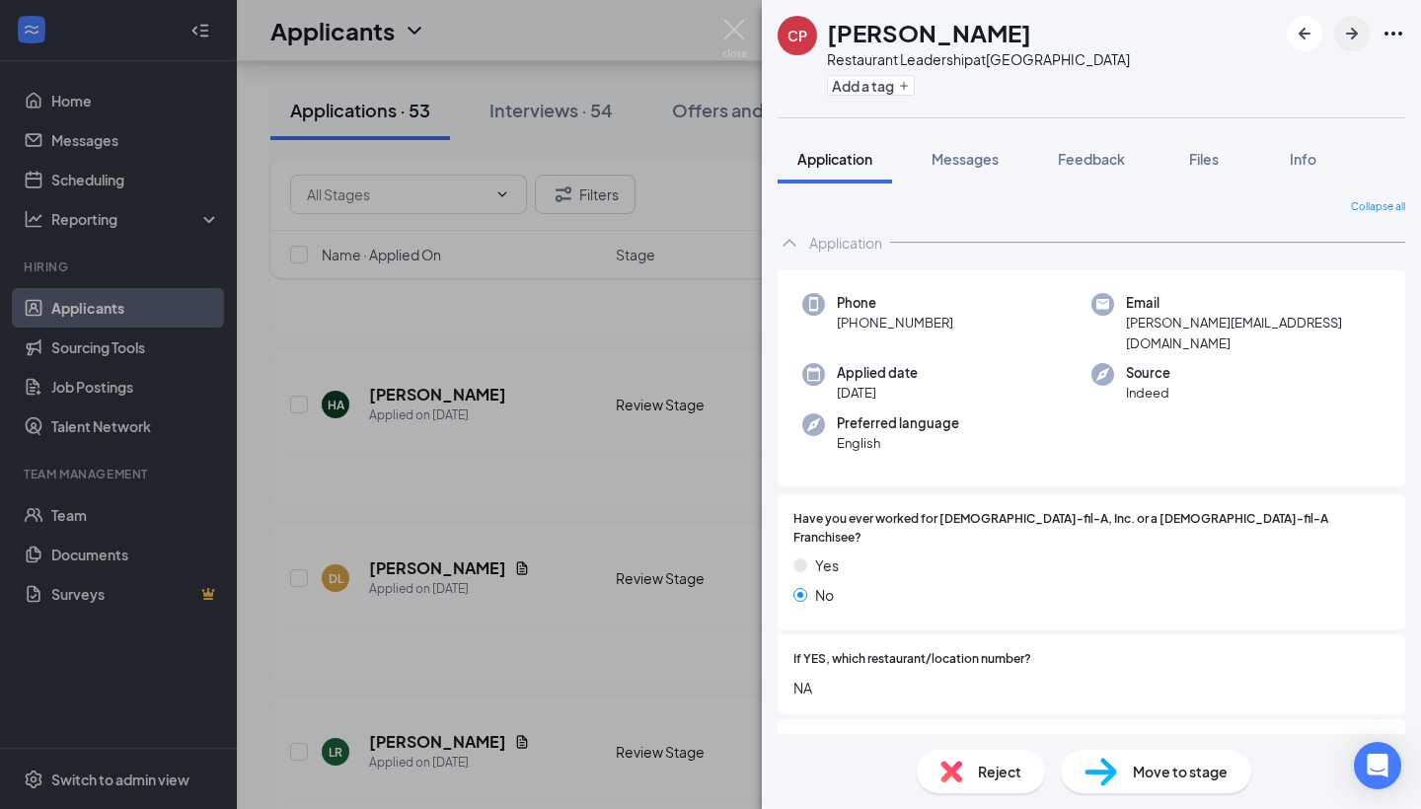
click at [1352, 34] on icon "ArrowRight" at bounding box center [1352, 34] width 12 height 12
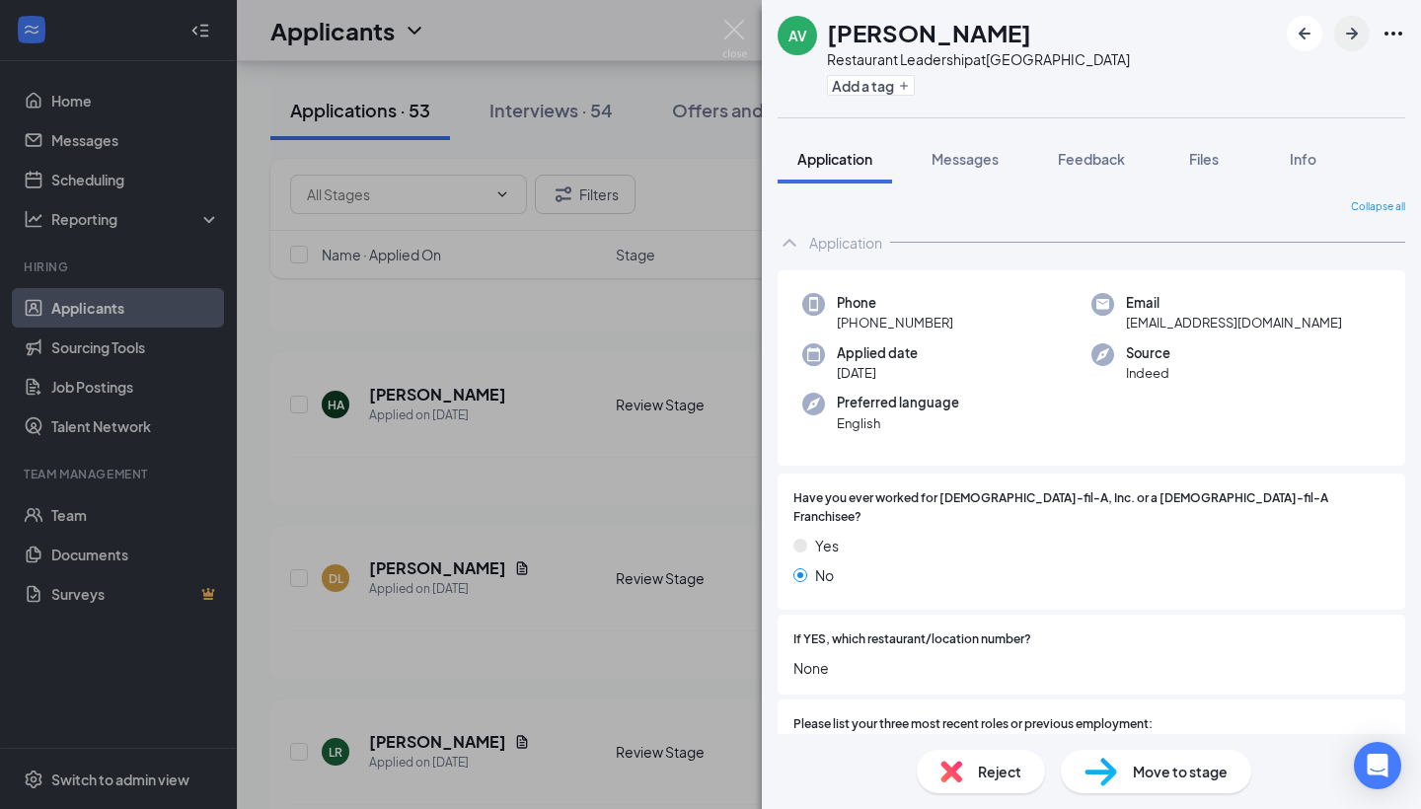
click at [1352, 34] on icon "ArrowRight" at bounding box center [1352, 34] width 12 height 12
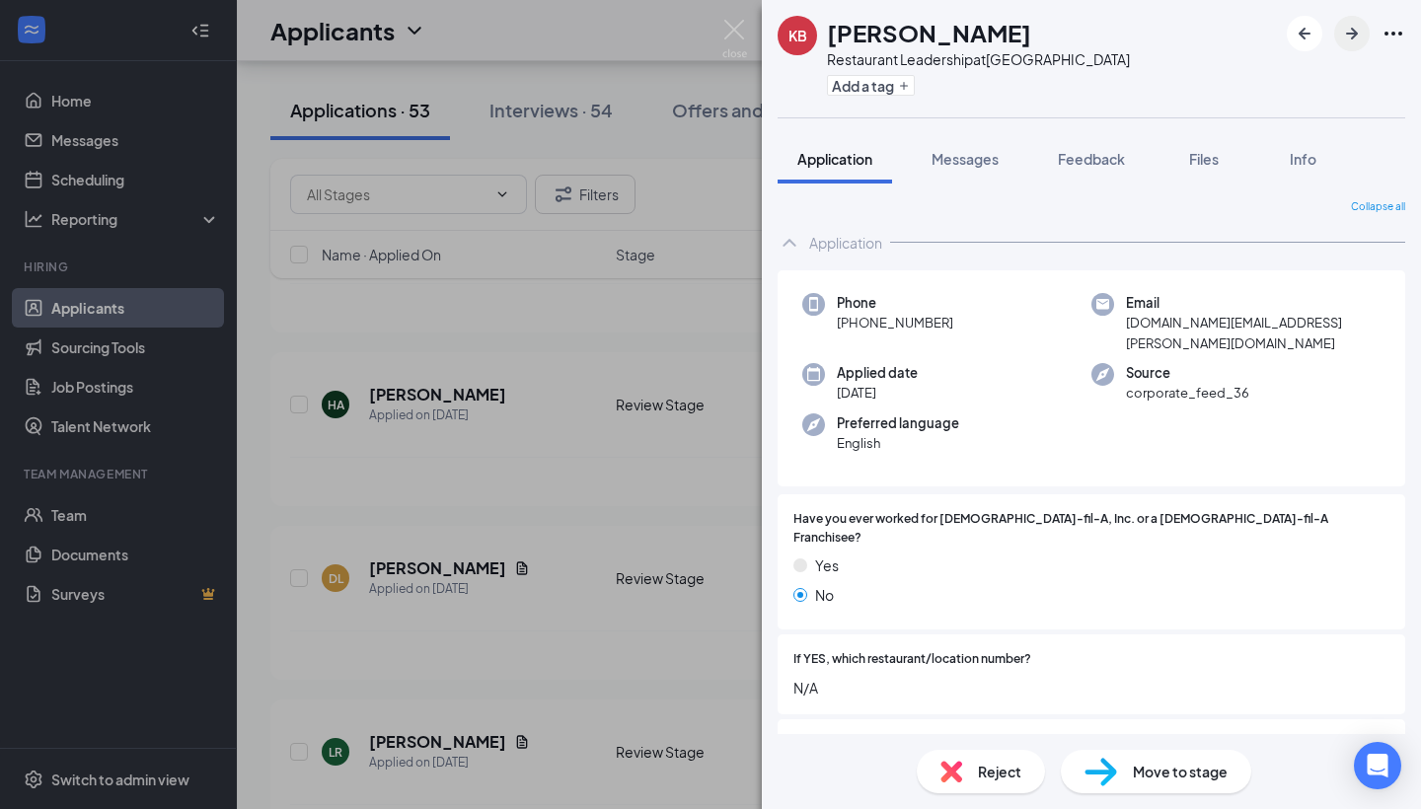
click at [1352, 34] on icon "ArrowRight" at bounding box center [1352, 34] width 12 height 12
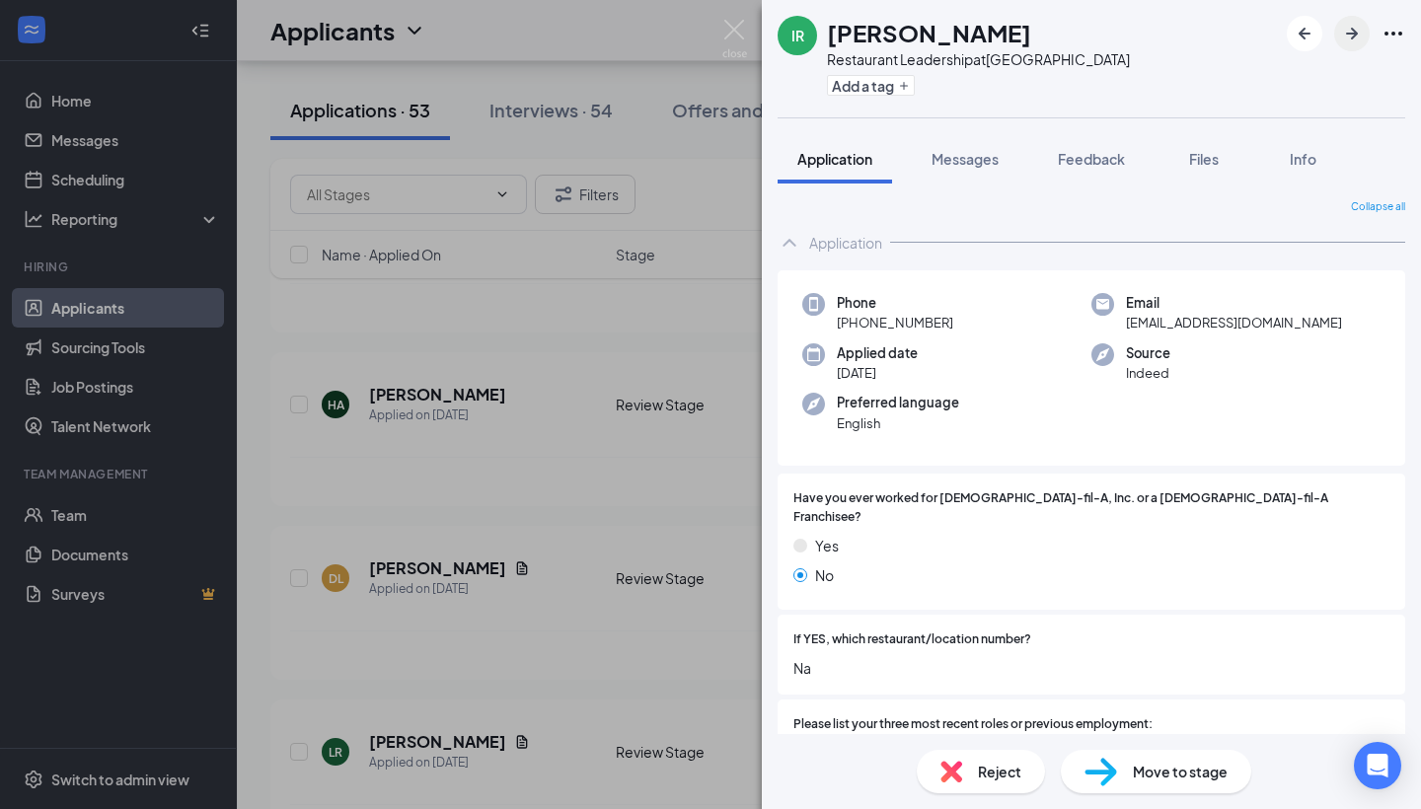
click at [1352, 34] on icon "ArrowRight" at bounding box center [1352, 34] width 12 height 12
click at [736, 29] on img at bounding box center [734, 39] width 25 height 38
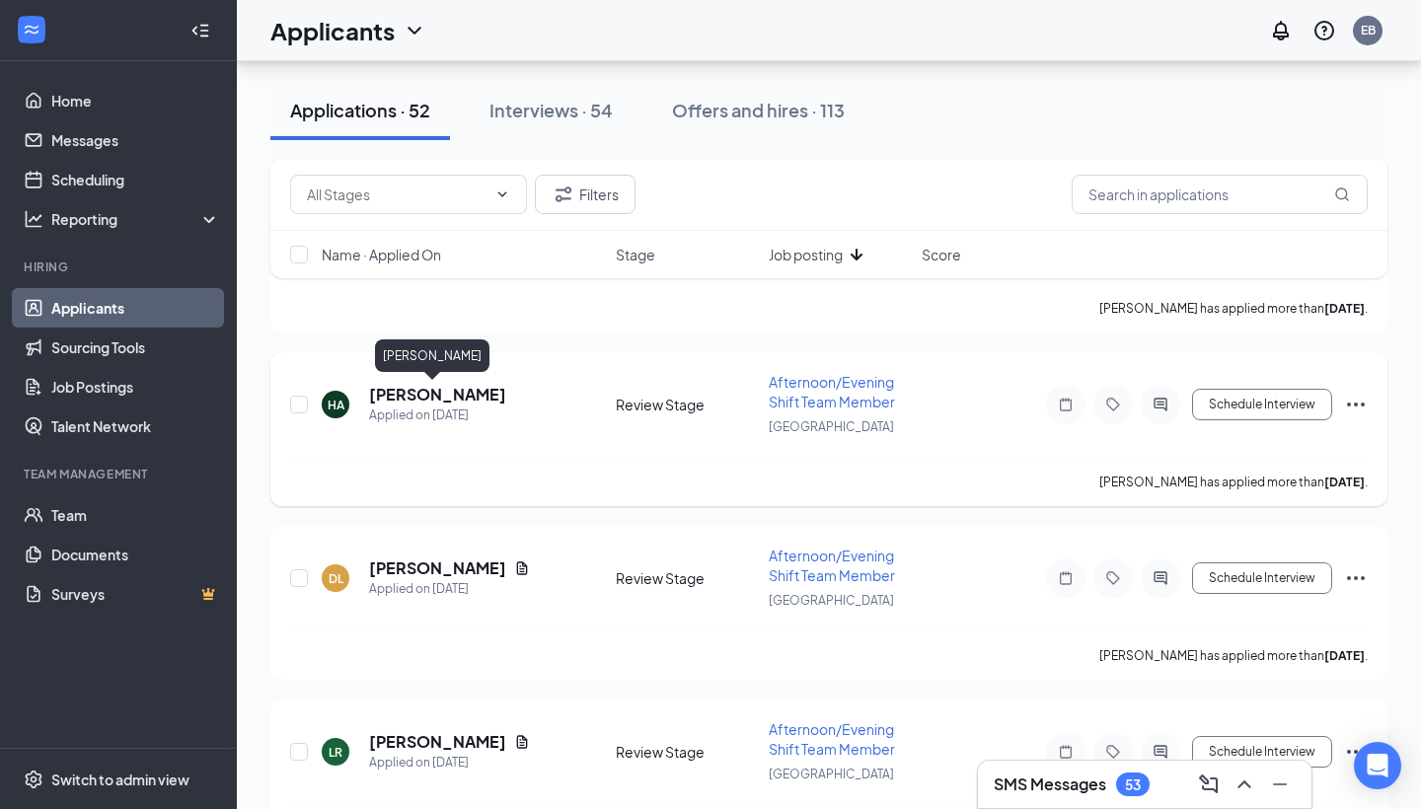
click at [384, 394] on h5 "[PERSON_NAME]" at bounding box center [437, 395] width 137 height 22
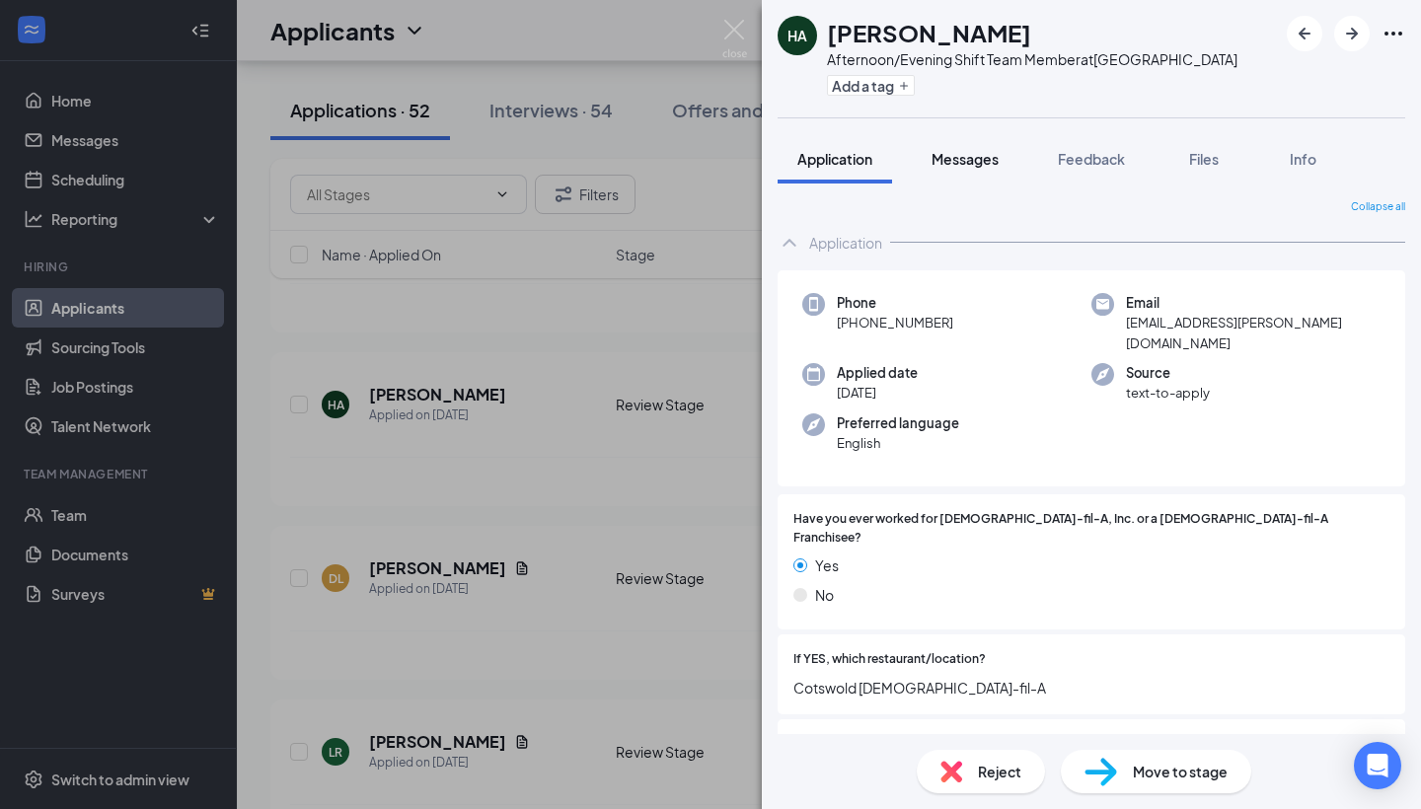
click at [992, 157] on span "Messages" at bounding box center [965, 159] width 67 height 18
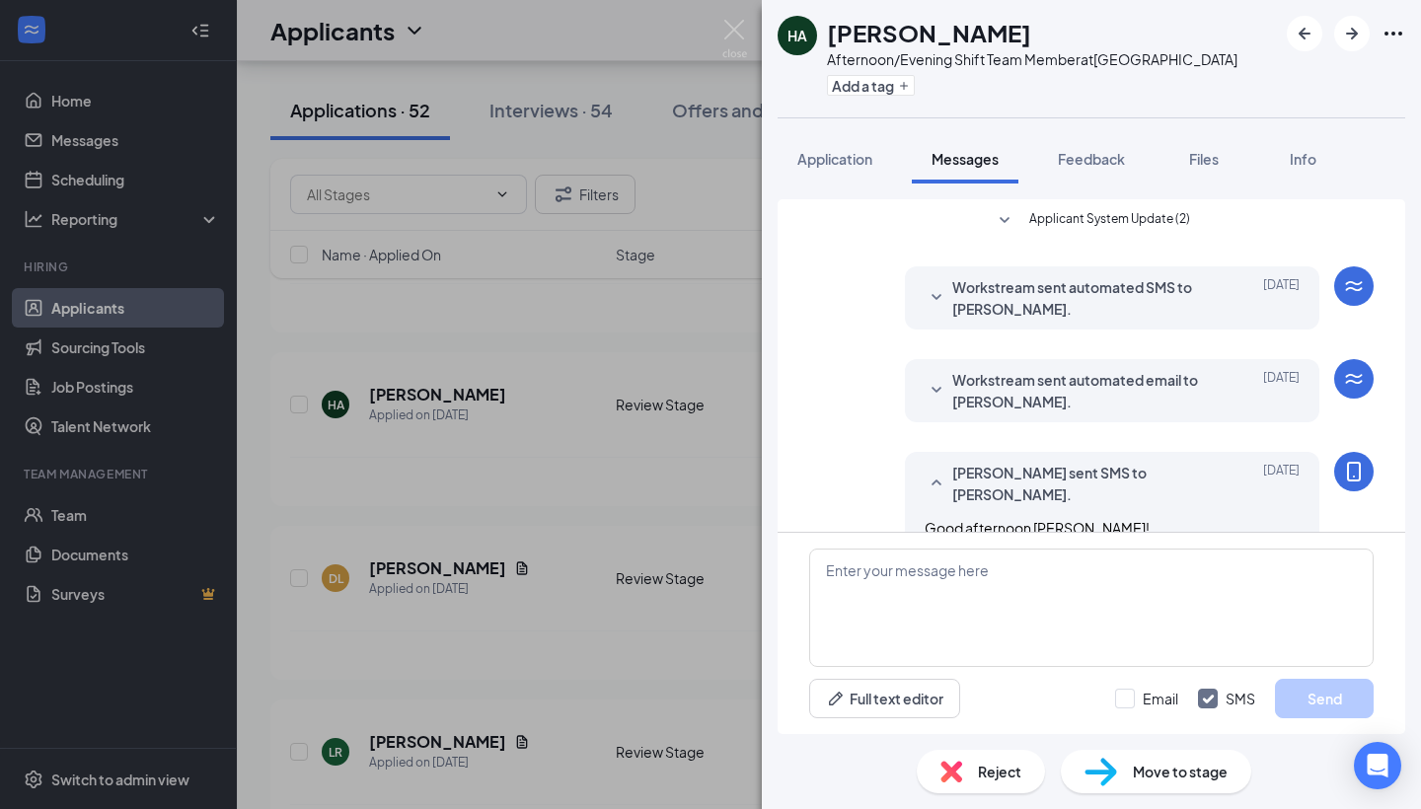
scroll to position [423, 0]
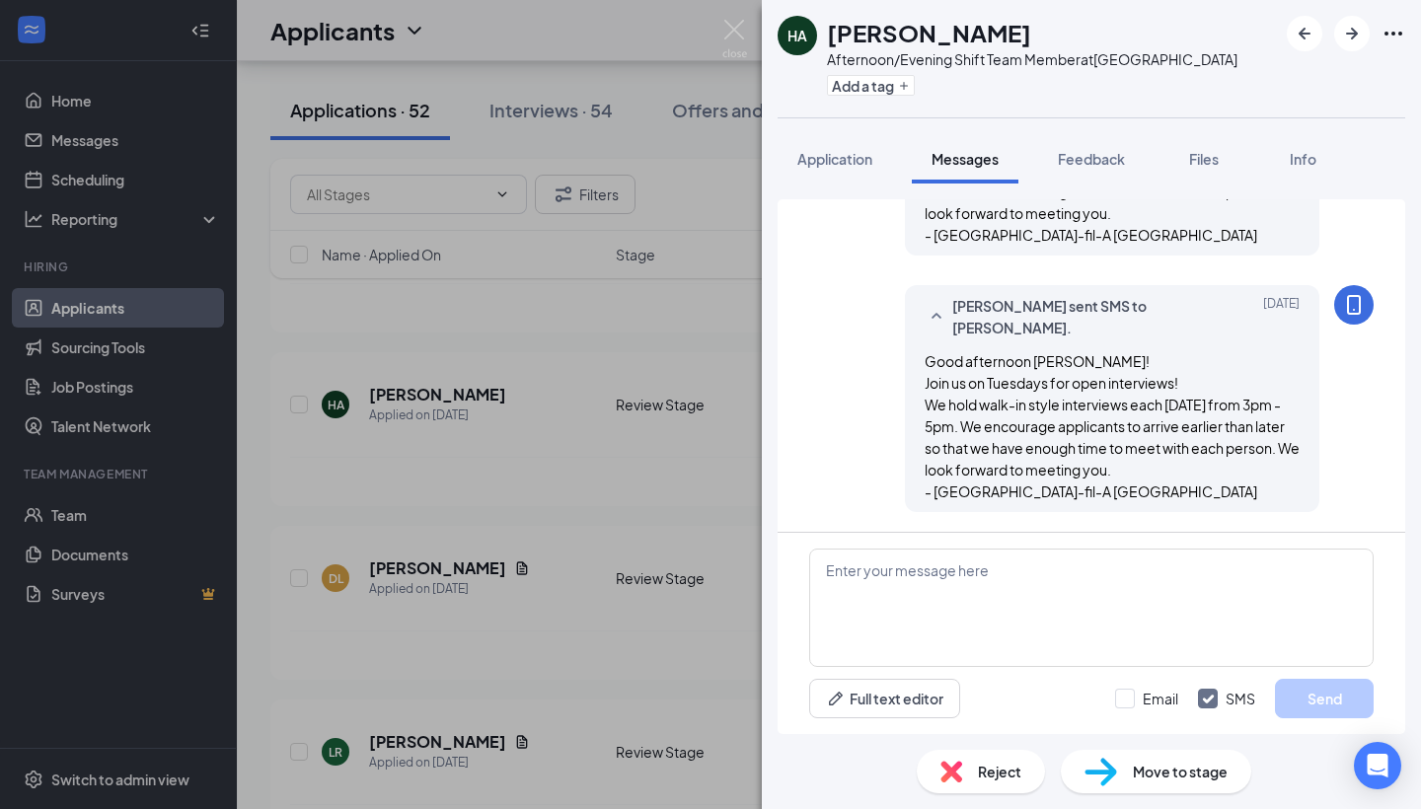
click at [1118, 773] on div "Move to stage" at bounding box center [1156, 771] width 190 height 43
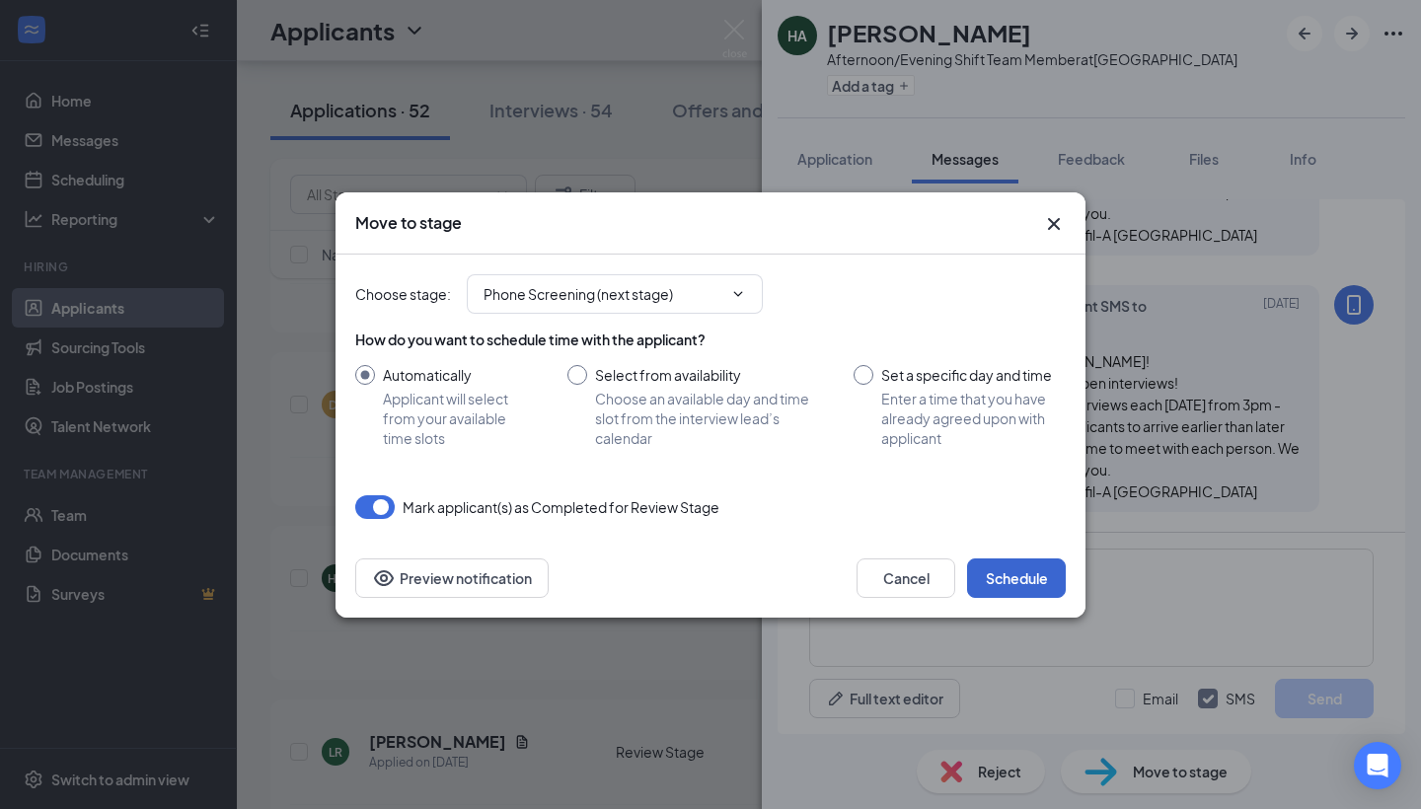
click at [993, 576] on button "Schedule" at bounding box center [1016, 578] width 99 height 39
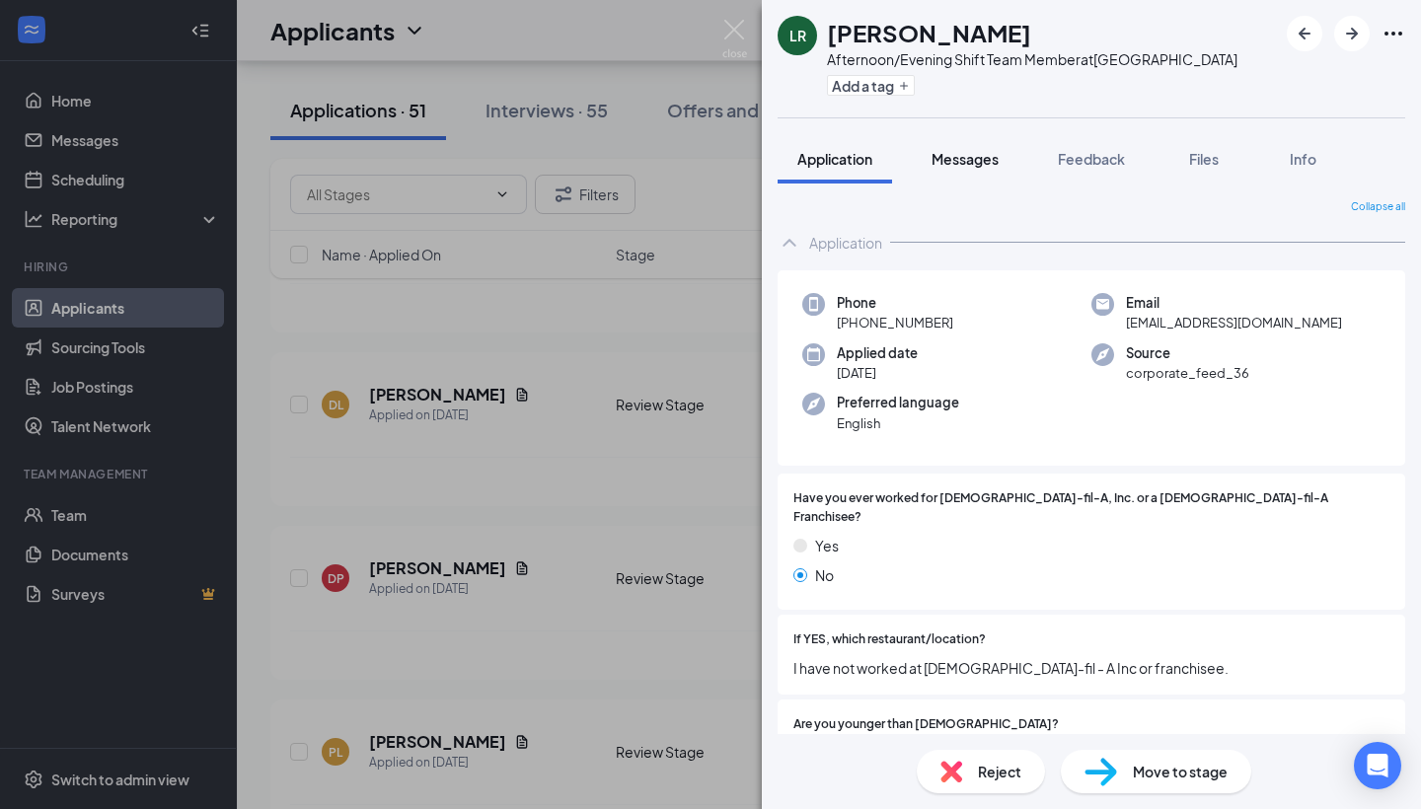
click at [937, 161] on span "Messages" at bounding box center [965, 159] width 67 height 18
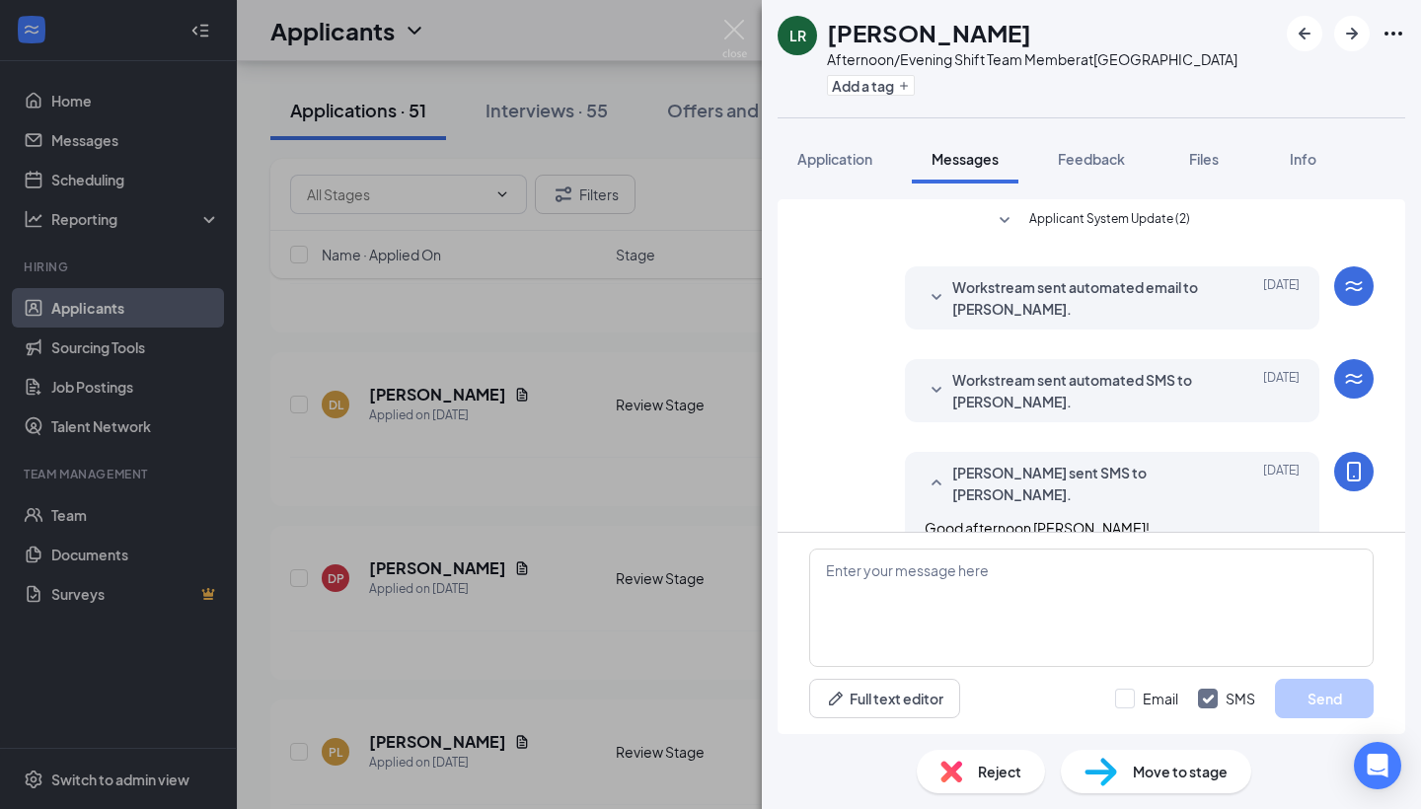
scroll to position [637, 0]
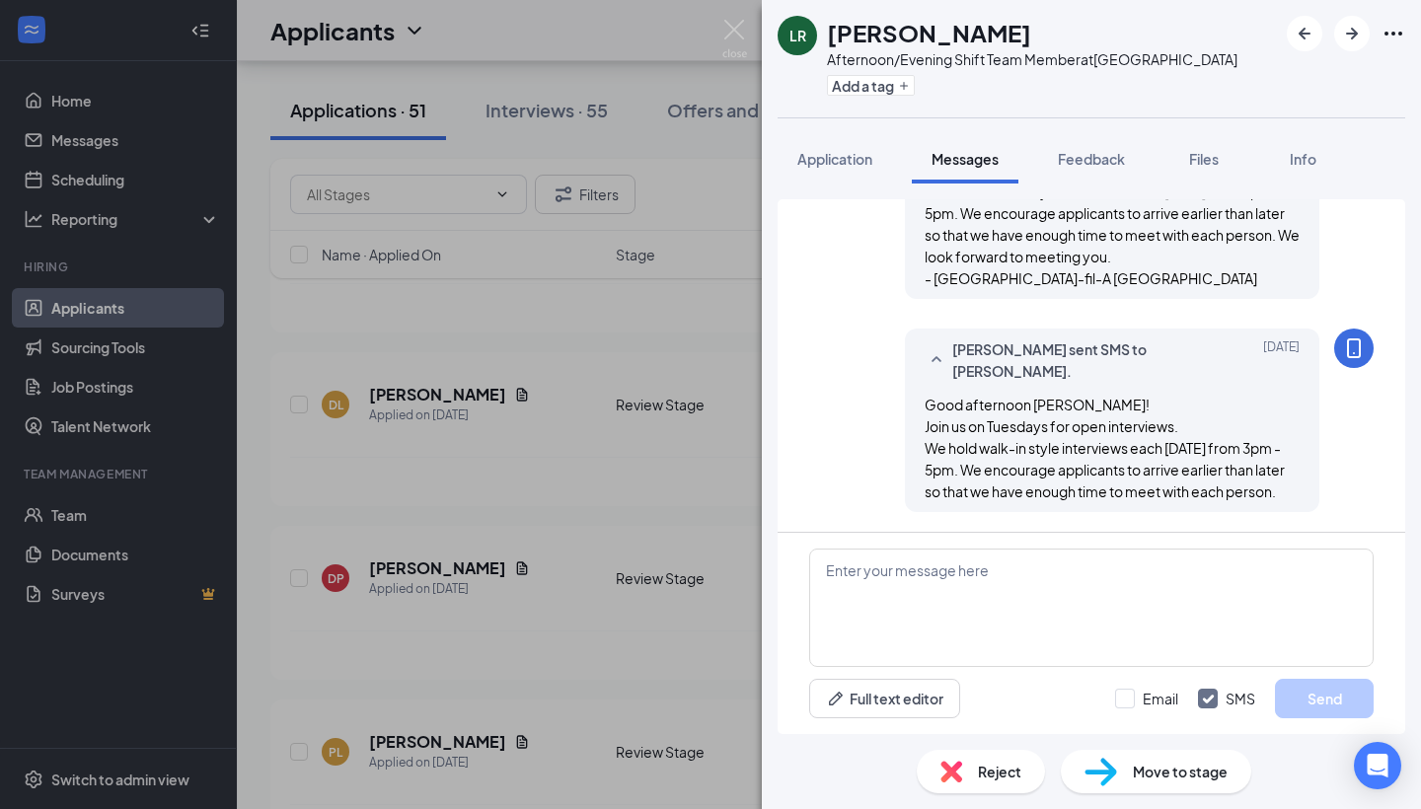
click at [1176, 778] on span "Move to stage" at bounding box center [1180, 772] width 95 height 22
type input "Phone Screening (next stage)"
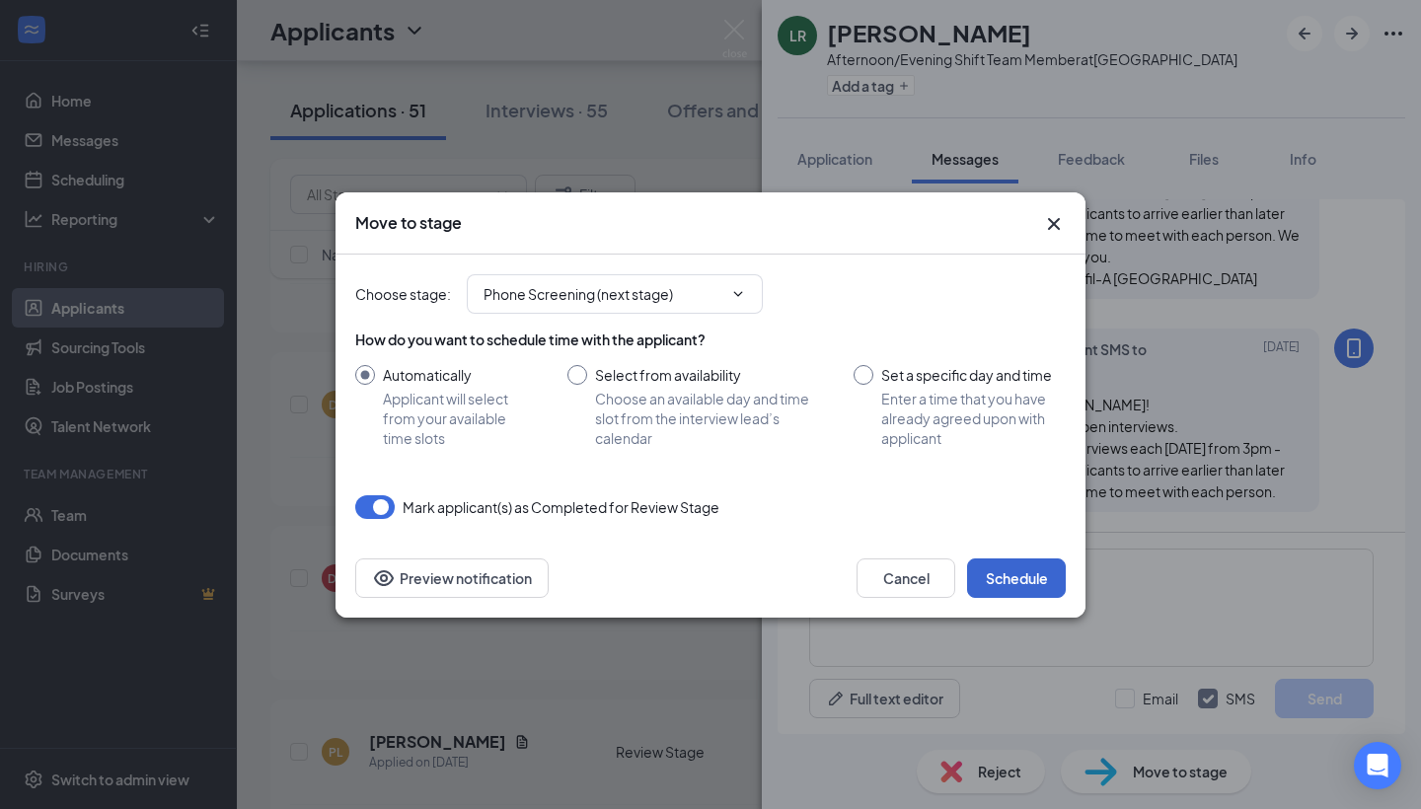
click at [1016, 587] on button "Schedule" at bounding box center [1016, 578] width 99 height 39
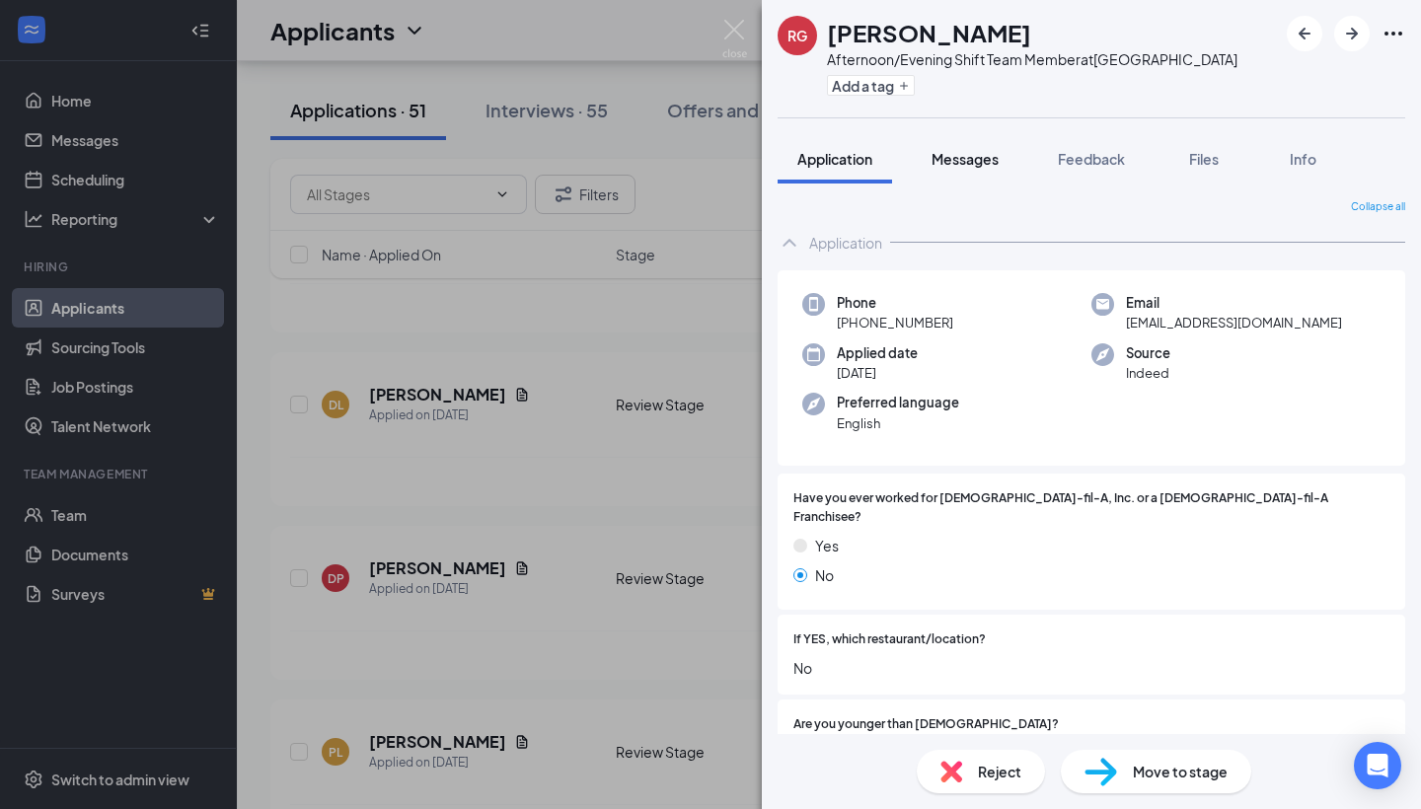
click at [957, 150] on span "Messages" at bounding box center [965, 159] width 67 height 18
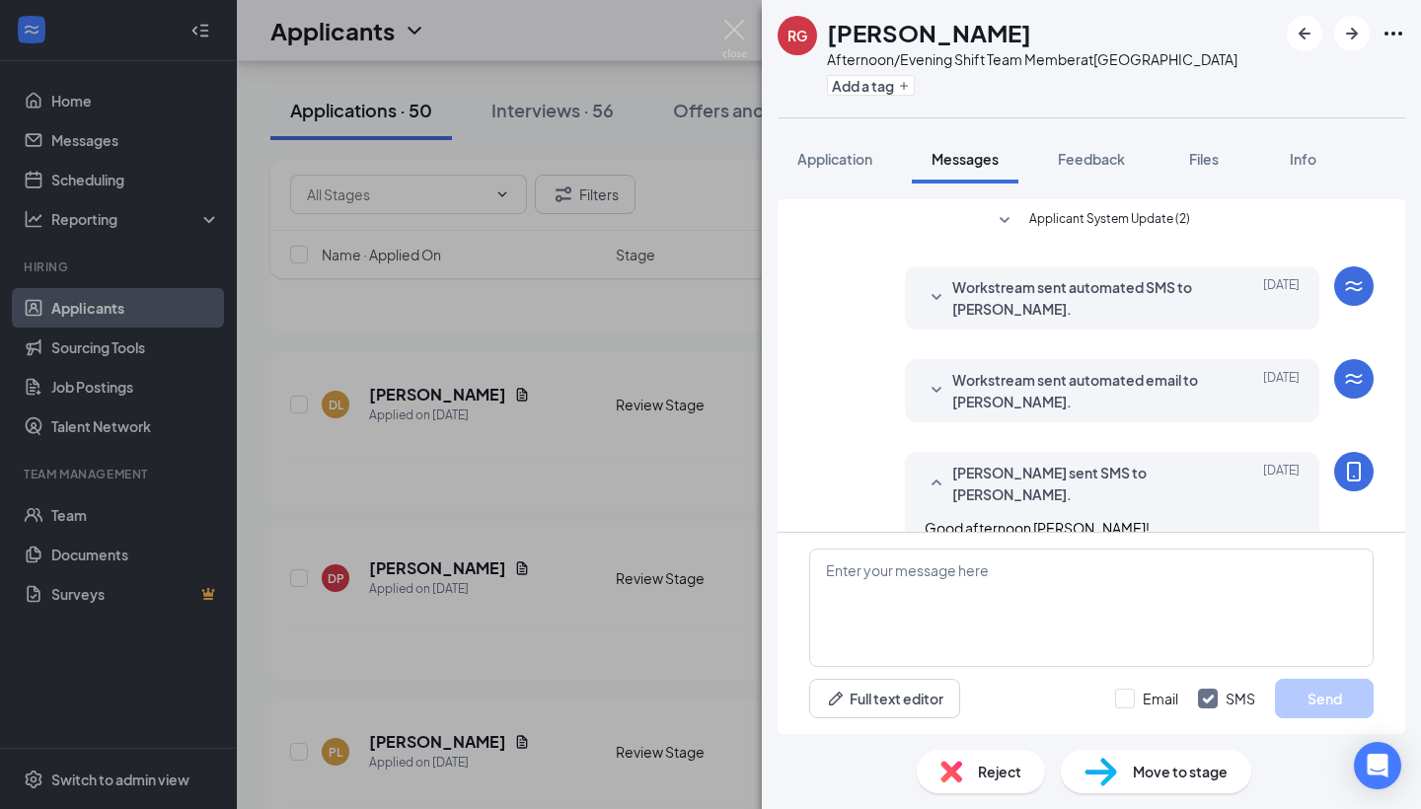
scroll to position [167, 0]
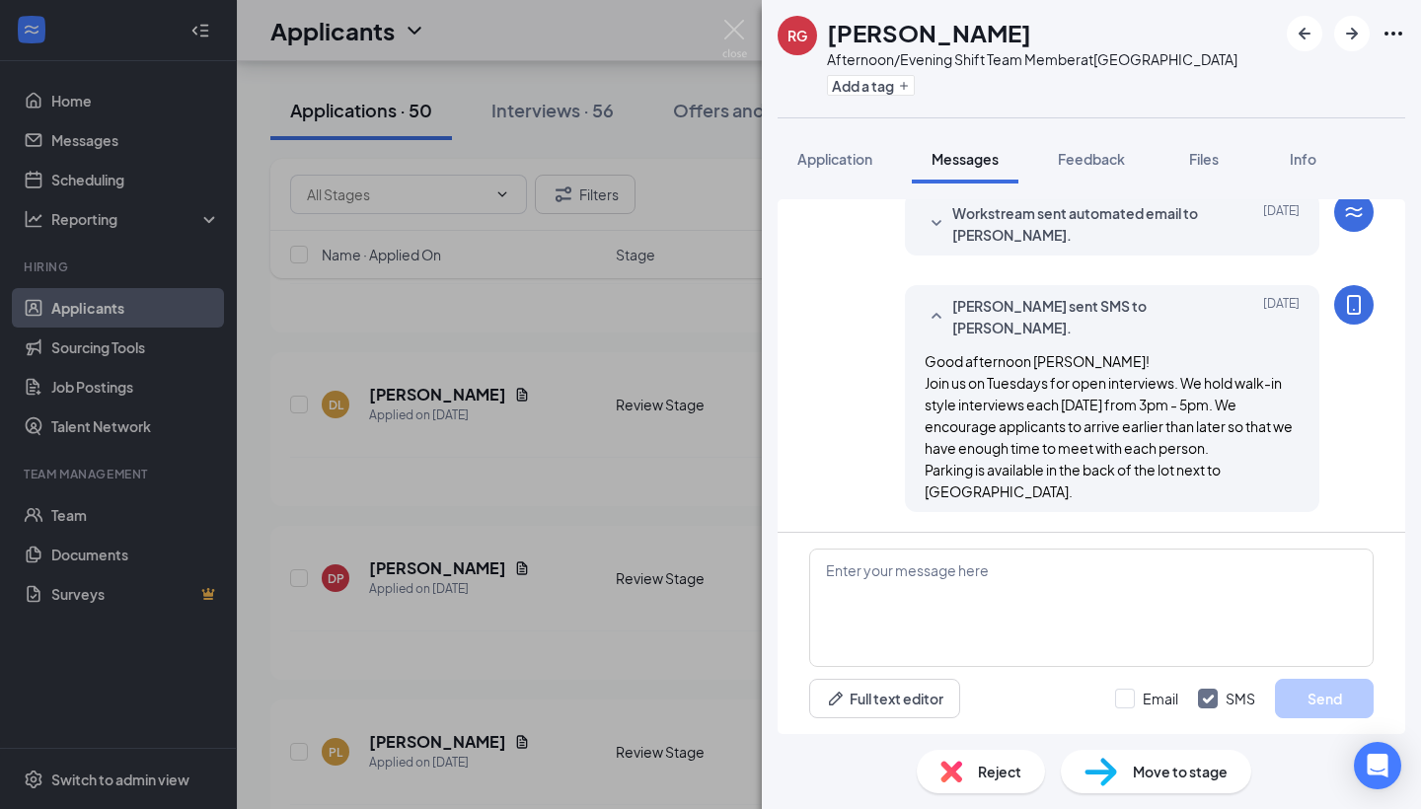
click at [1118, 763] on div "Move to stage" at bounding box center [1156, 771] width 190 height 43
type input "Phone Screening (next stage)"
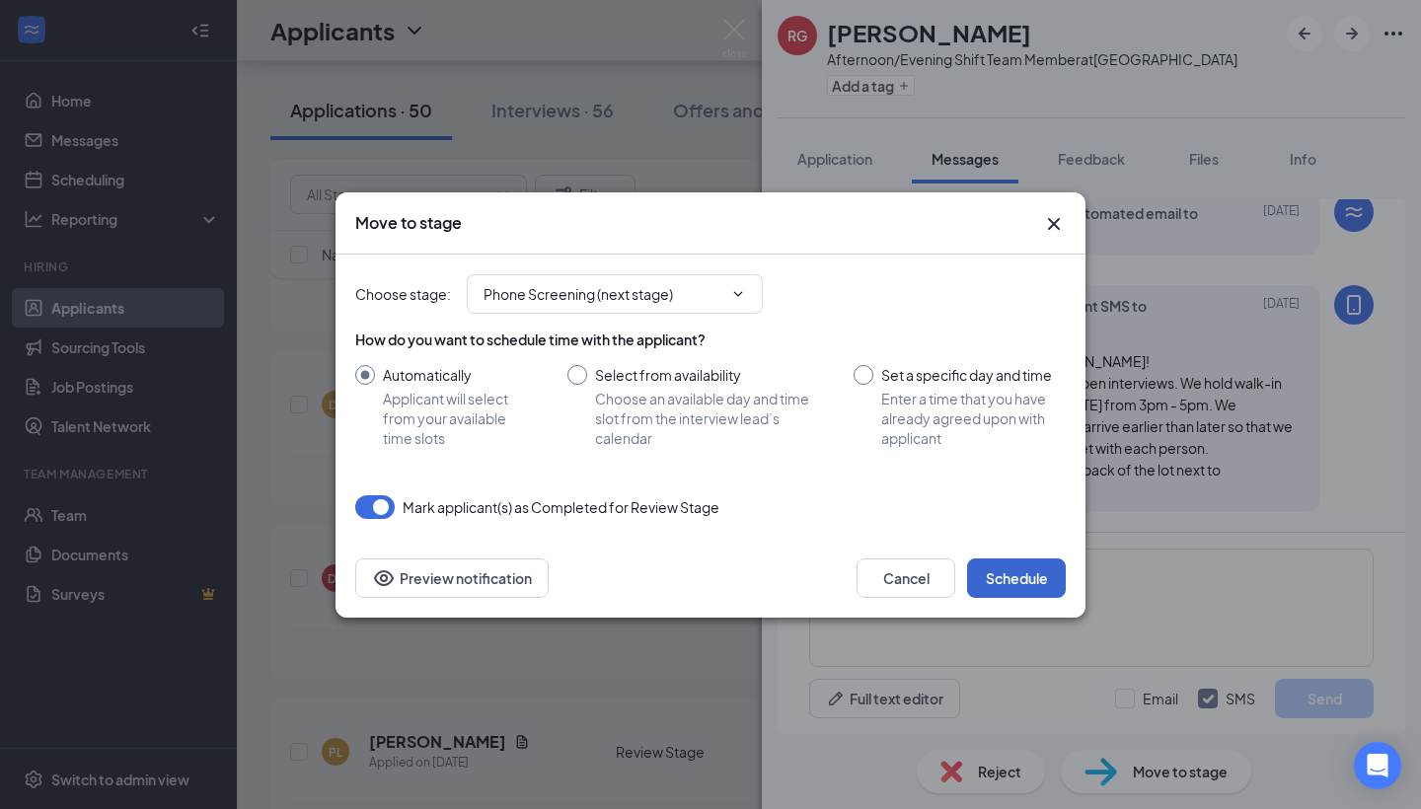
click at [989, 584] on button "Schedule" at bounding box center [1016, 578] width 99 height 39
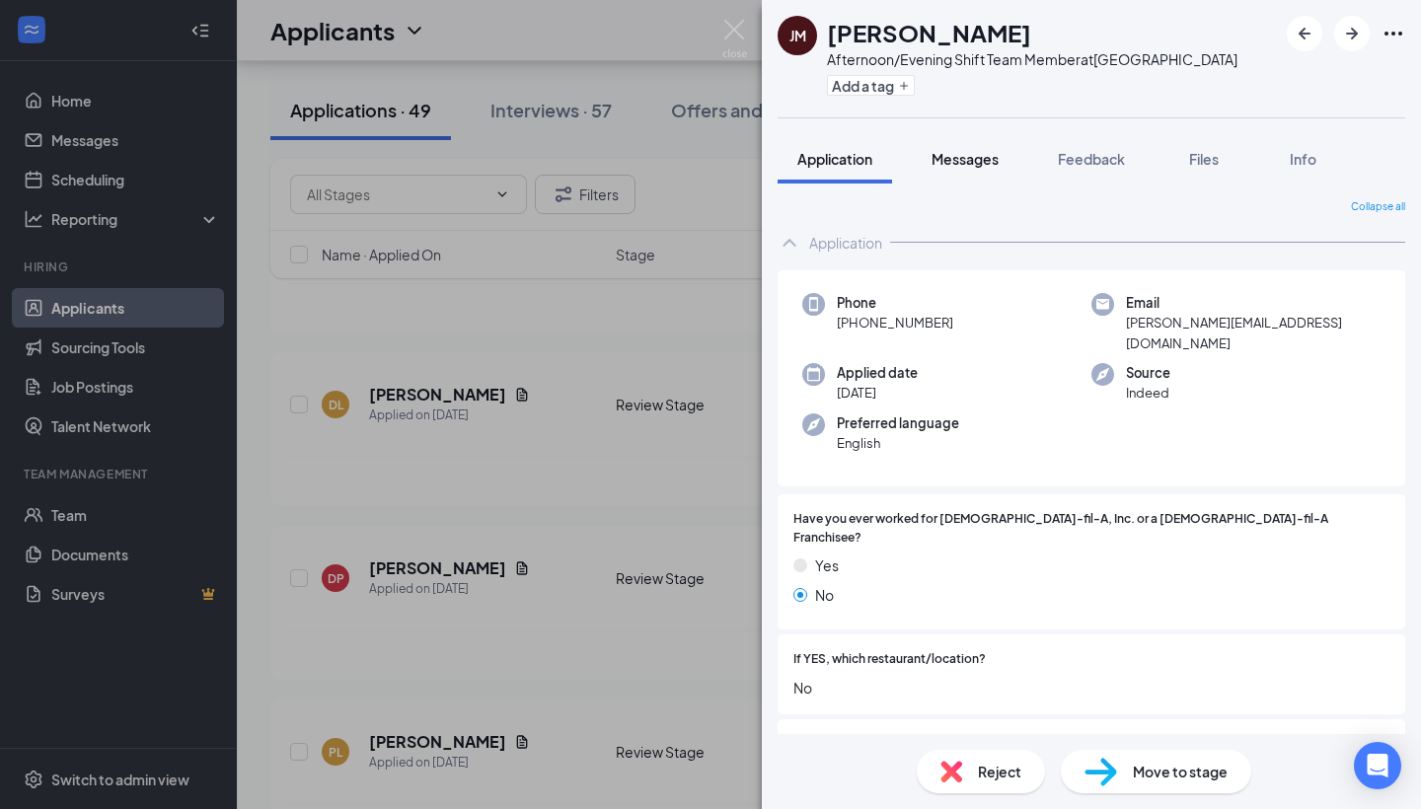
click at [946, 160] on span "Messages" at bounding box center [965, 159] width 67 height 18
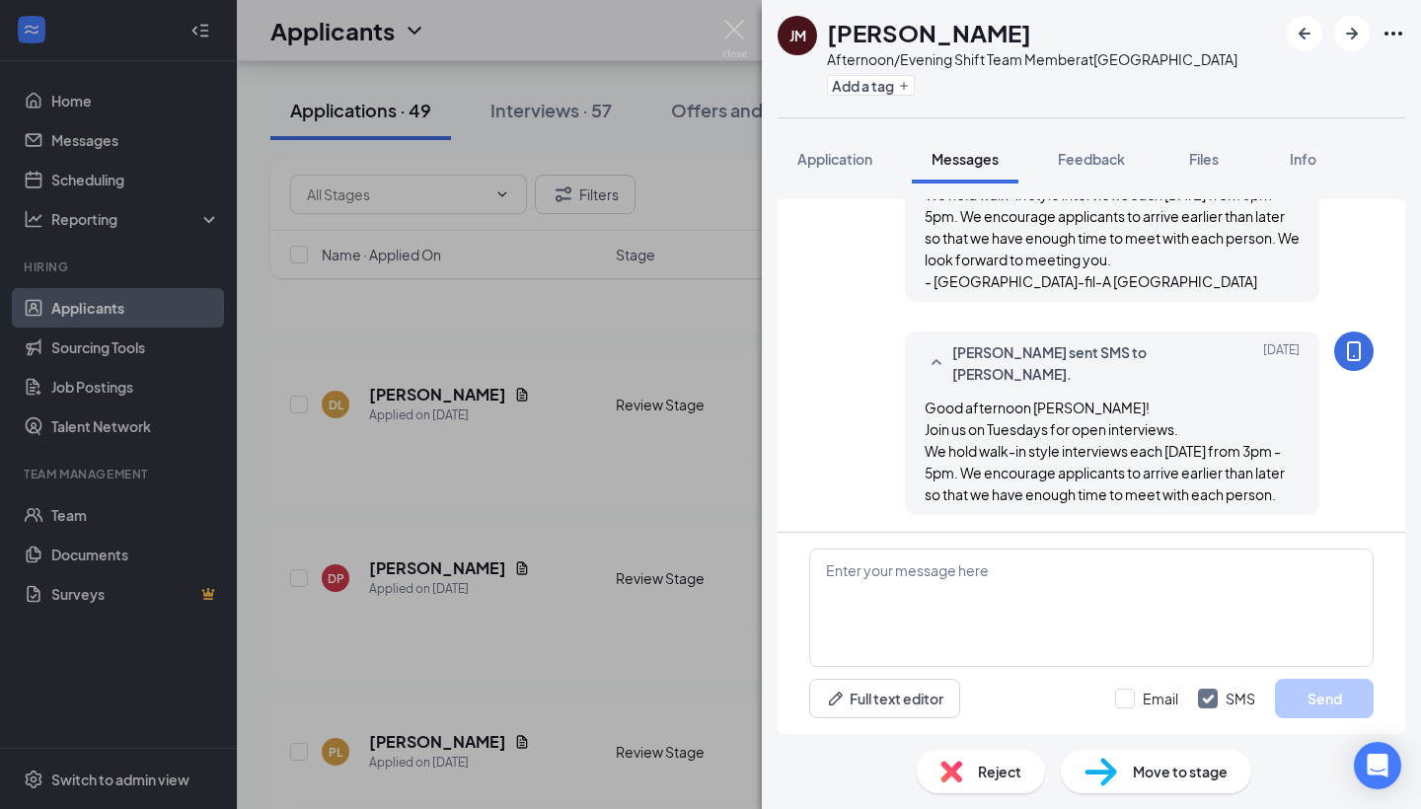
scroll to position [637, 0]
click at [1128, 760] on div "Move to stage" at bounding box center [1156, 771] width 190 height 43
type input "Phone Screening (next stage)"
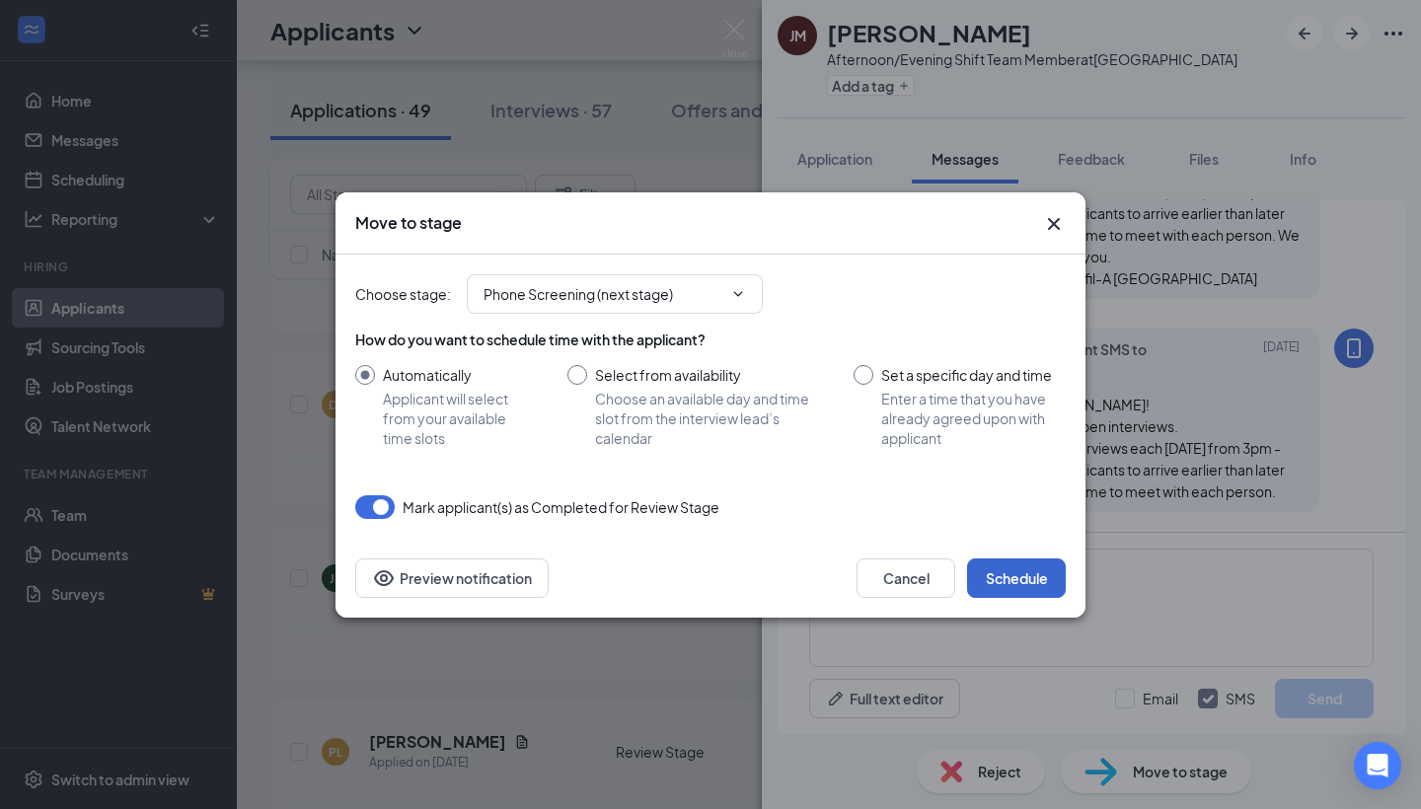
click at [1015, 577] on button "Schedule" at bounding box center [1016, 578] width 99 height 39
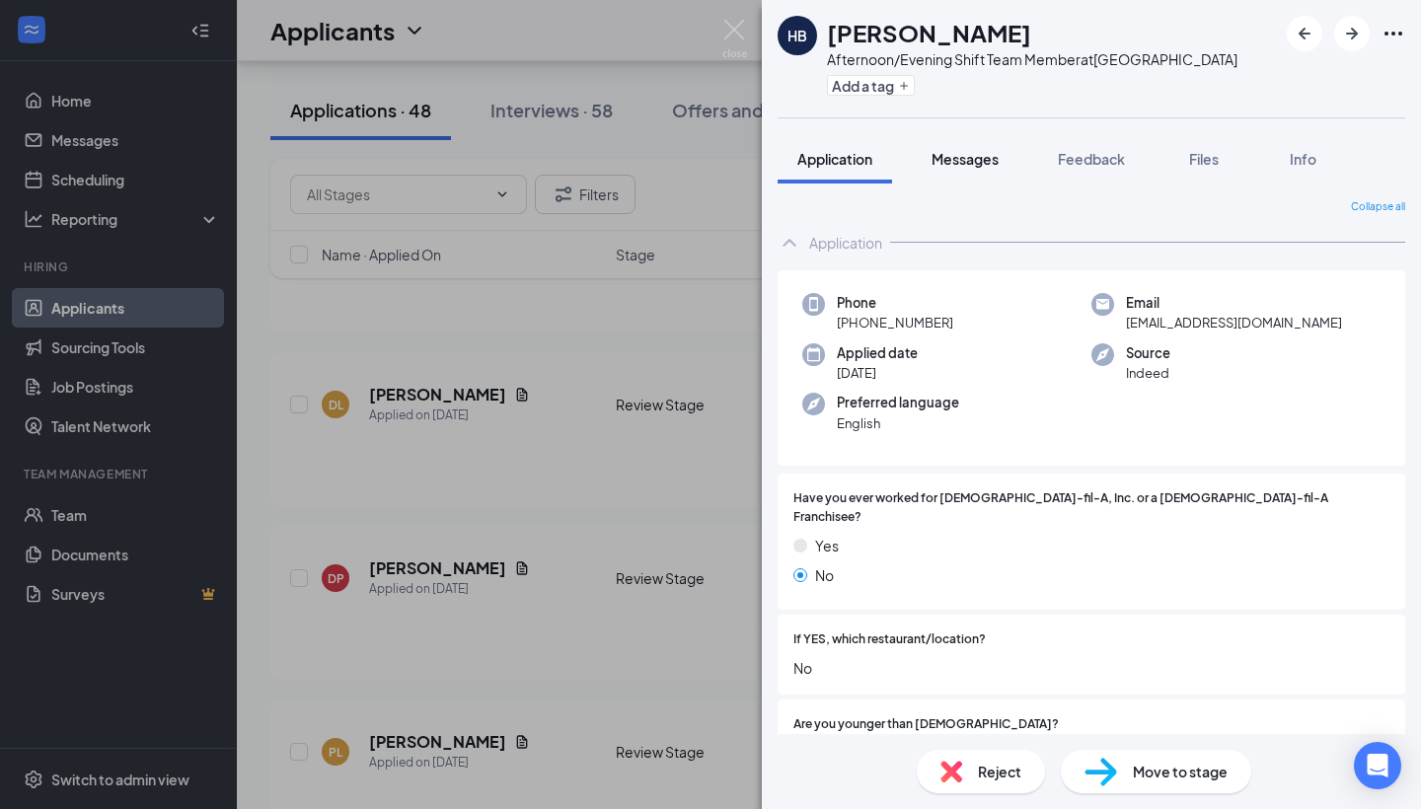
click at [950, 165] on span "Messages" at bounding box center [965, 159] width 67 height 18
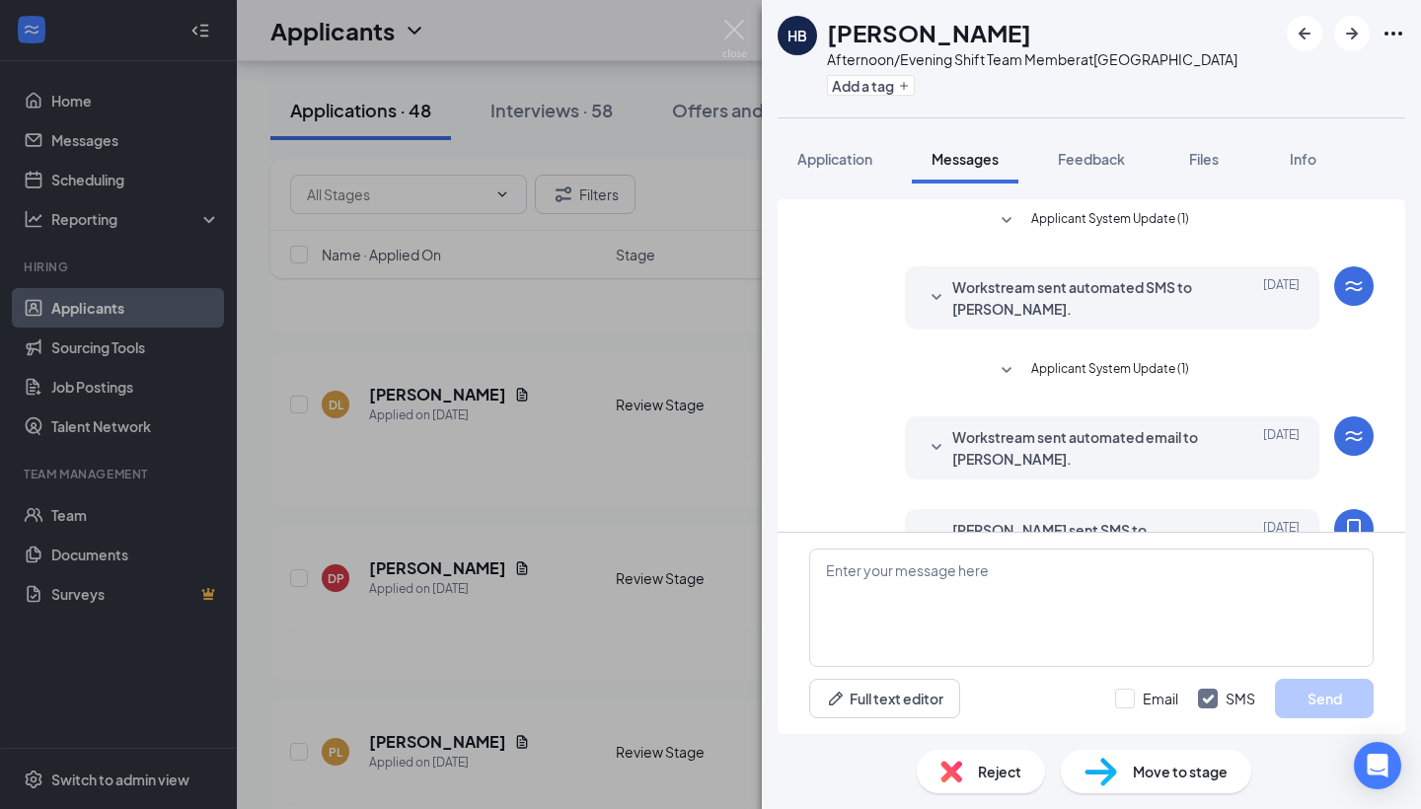
scroll to position [181, 0]
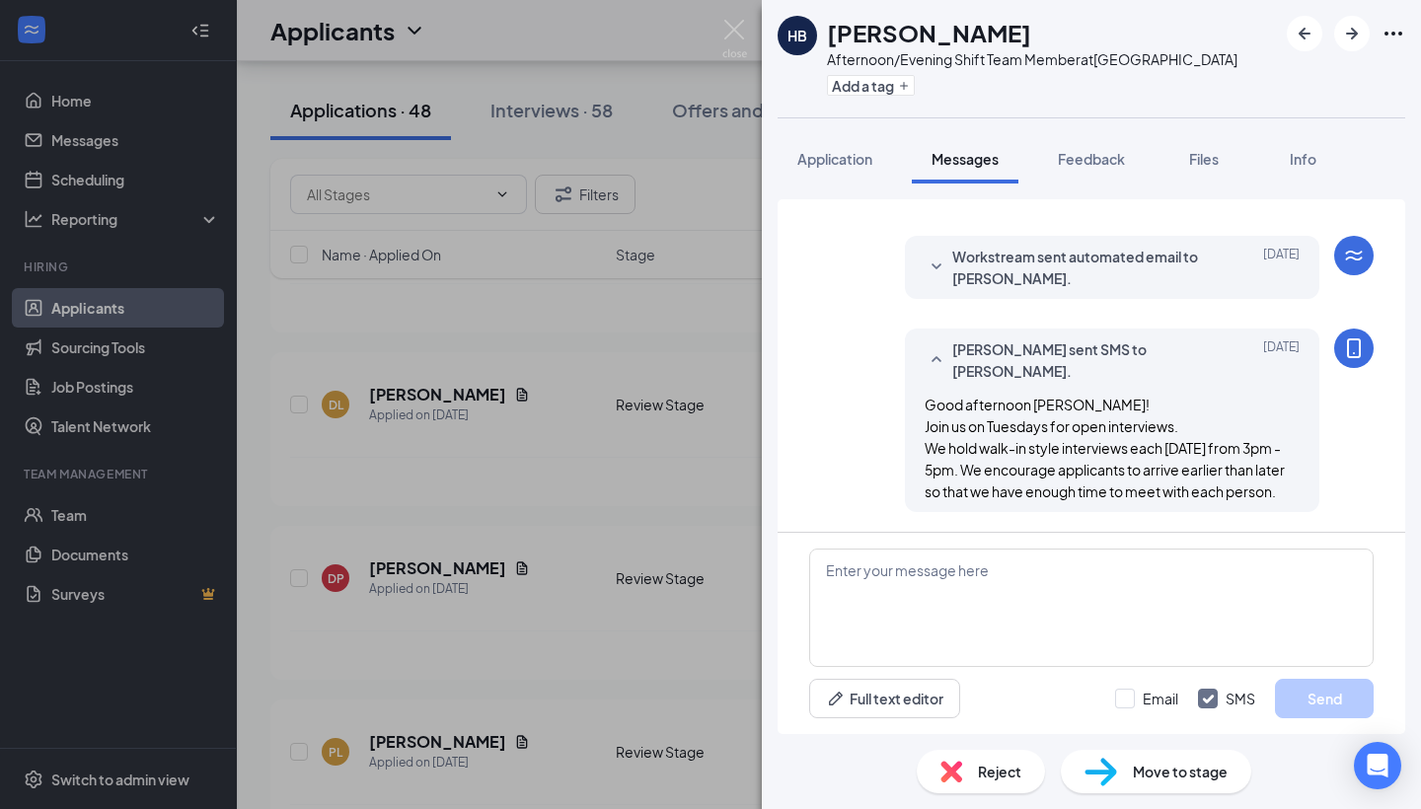
click at [1116, 781] on img at bounding box center [1101, 772] width 33 height 29
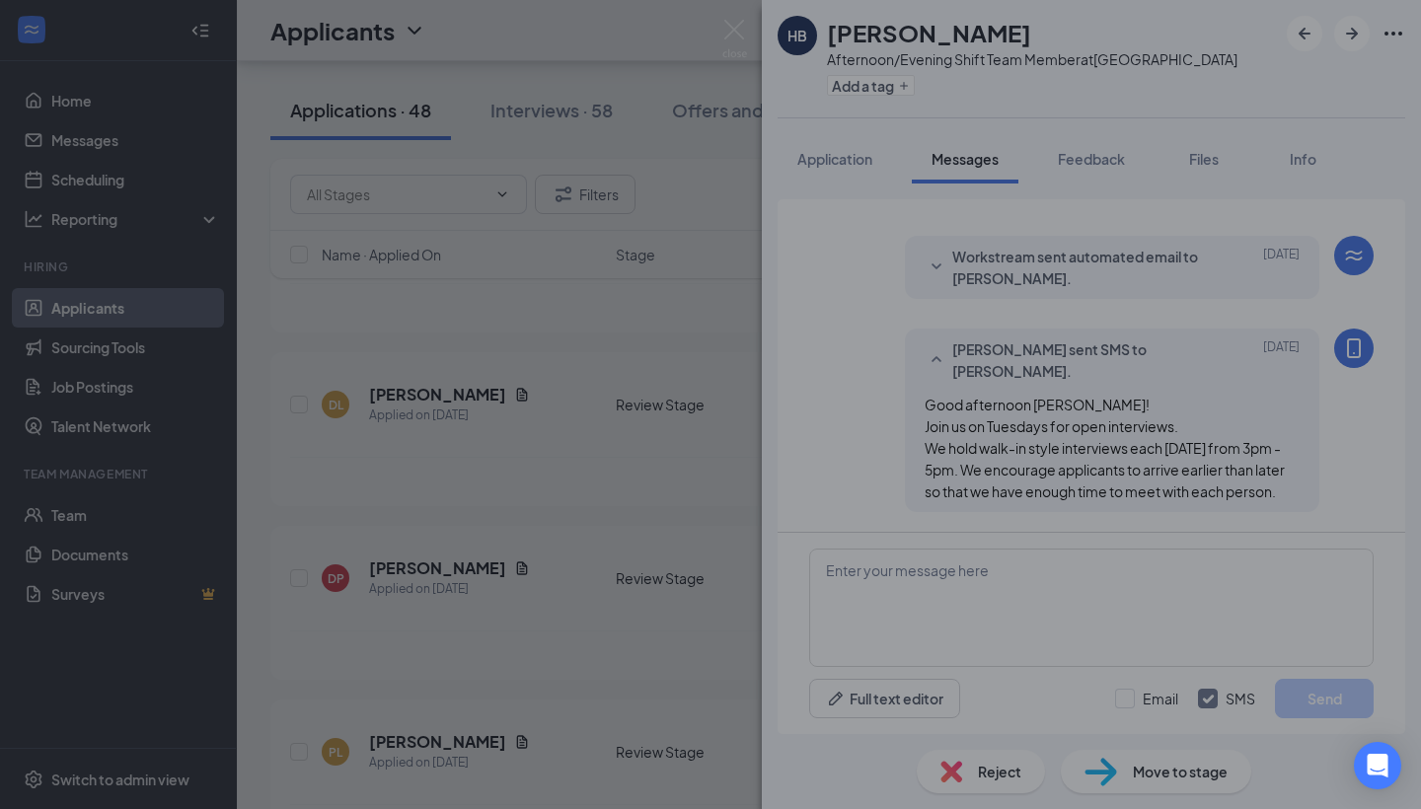
type input "Phone Screening (next stage)"
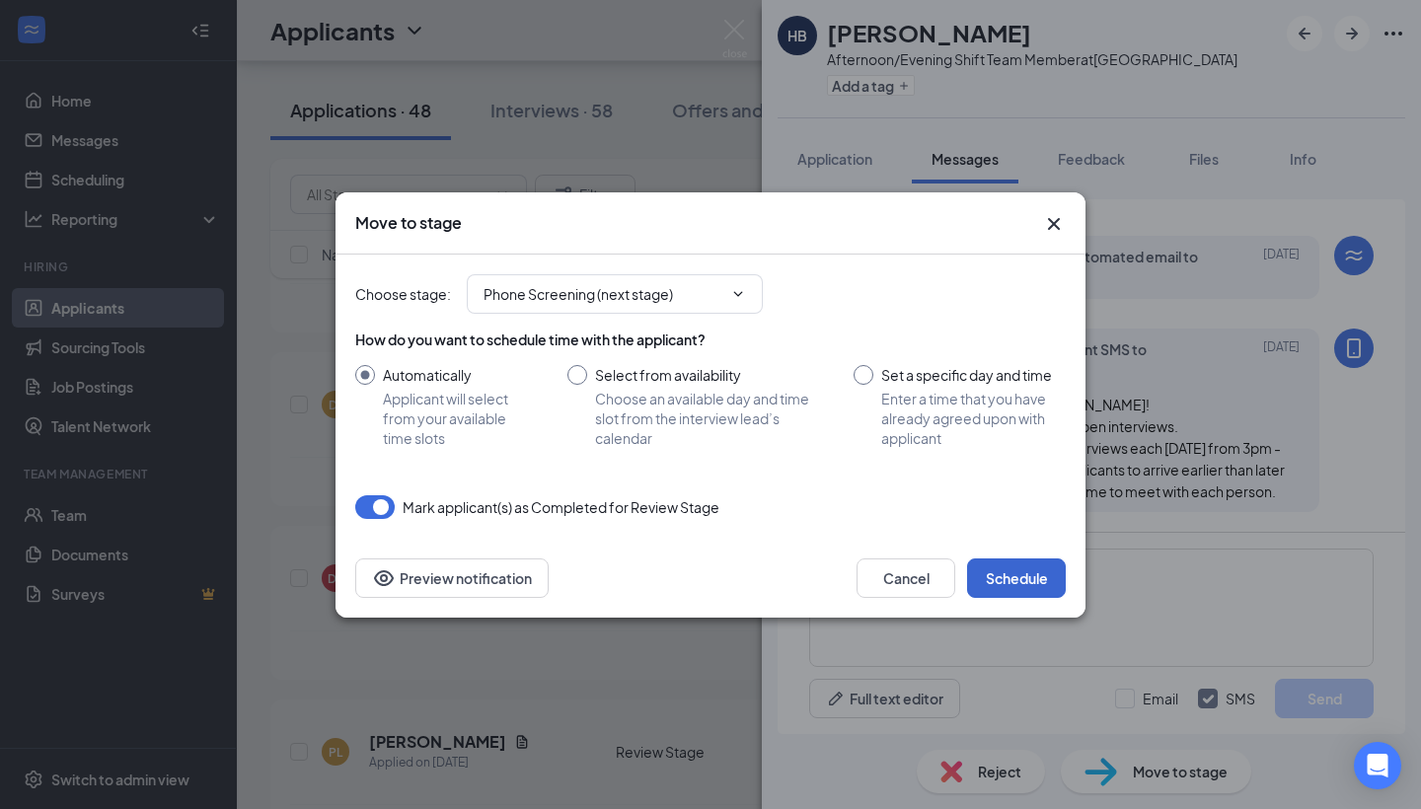
click at [1016, 580] on button "Schedule" at bounding box center [1016, 578] width 99 height 39
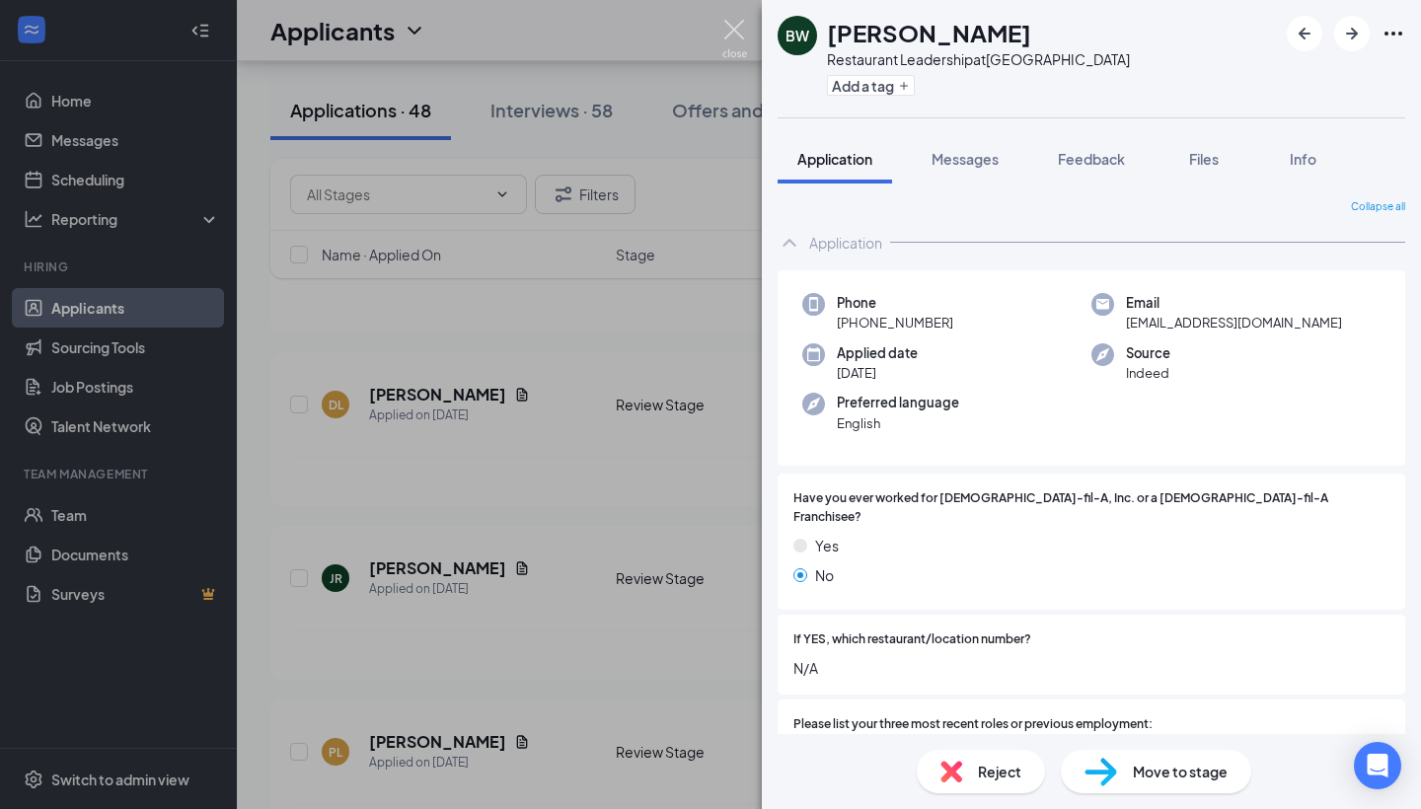
click at [732, 35] on img at bounding box center [734, 39] width 25 height 38
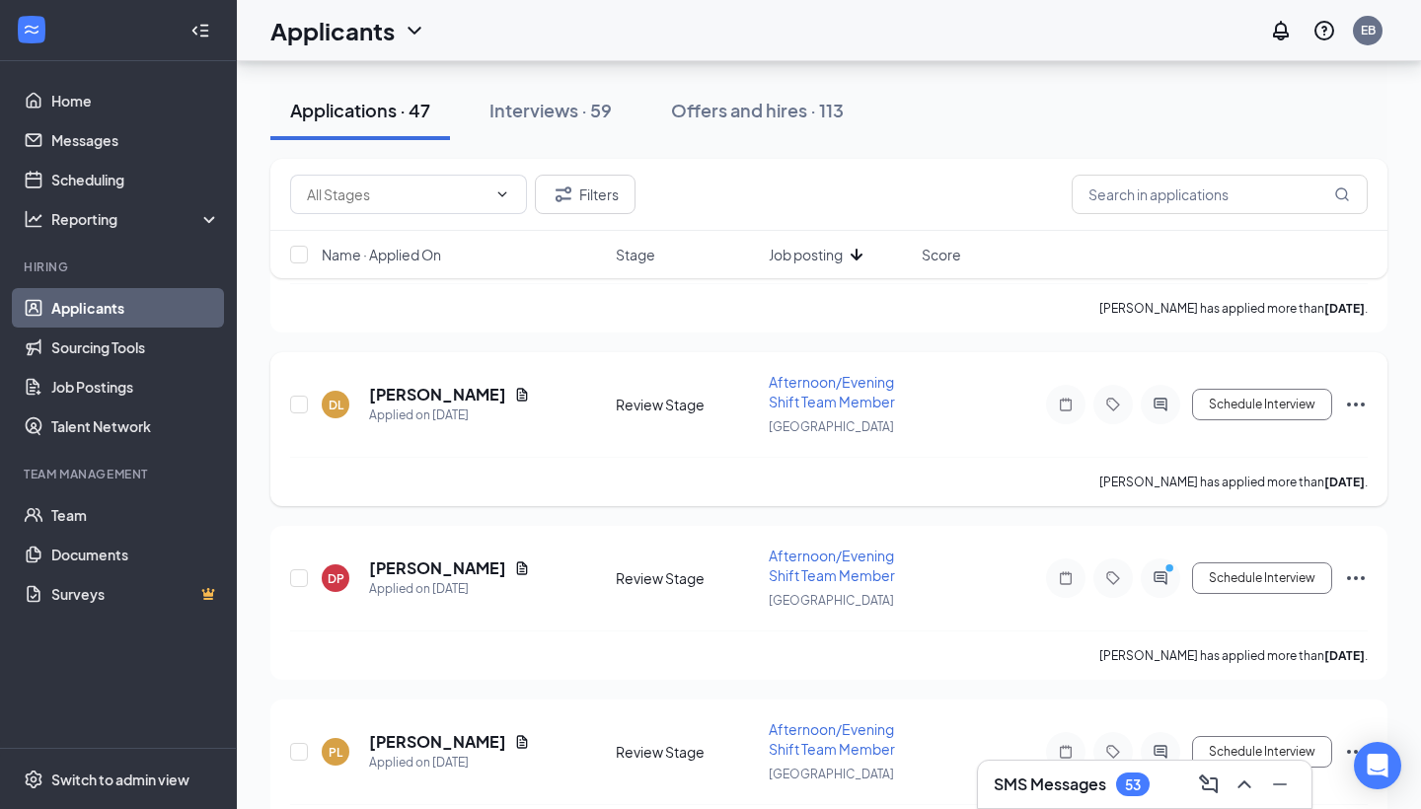
click at [423, 396] on h5 "[PERSON_NAME]" at bounding box center [437, 395] width 137 height 22
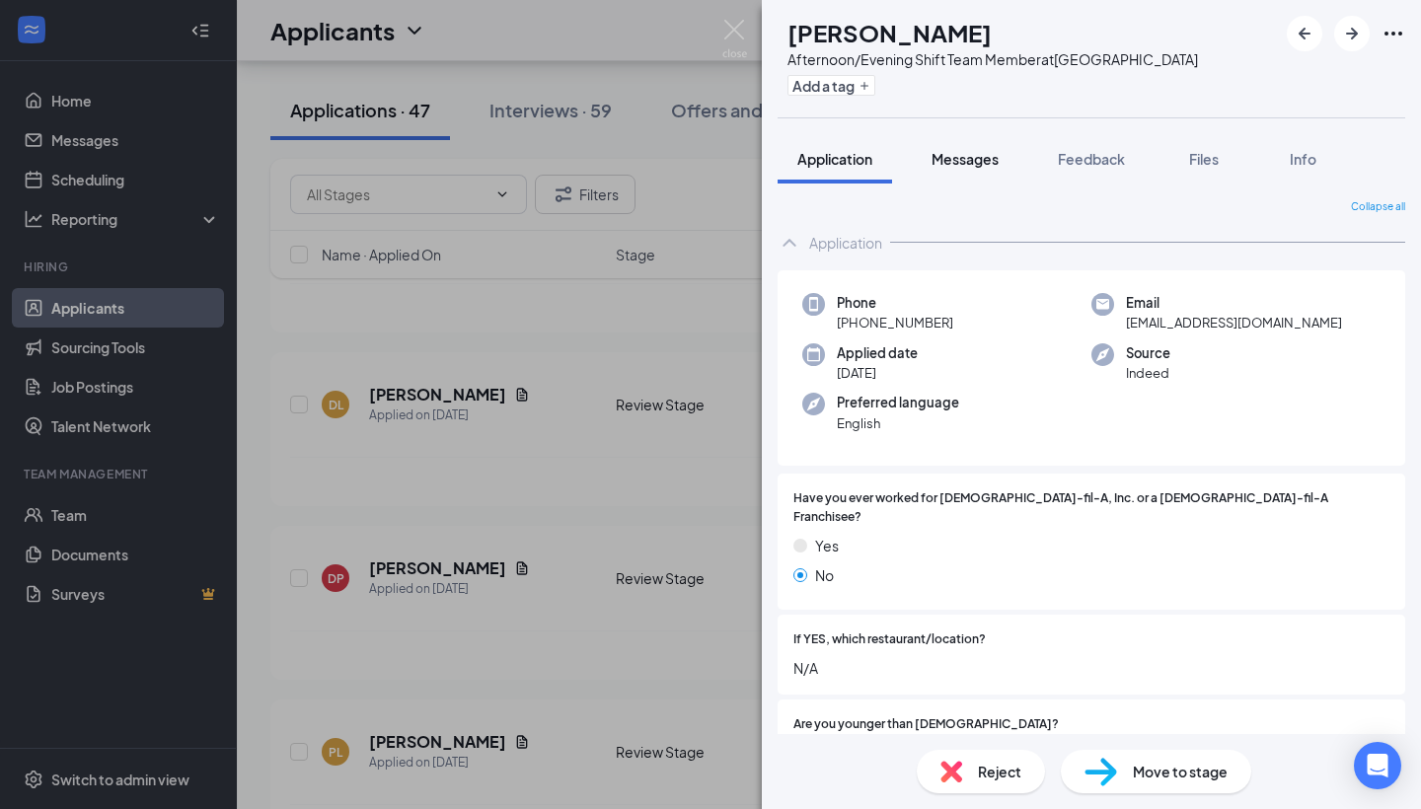
click at [955, 160] on span "Messages" at bounding box center [965, 159] width 67 height 18
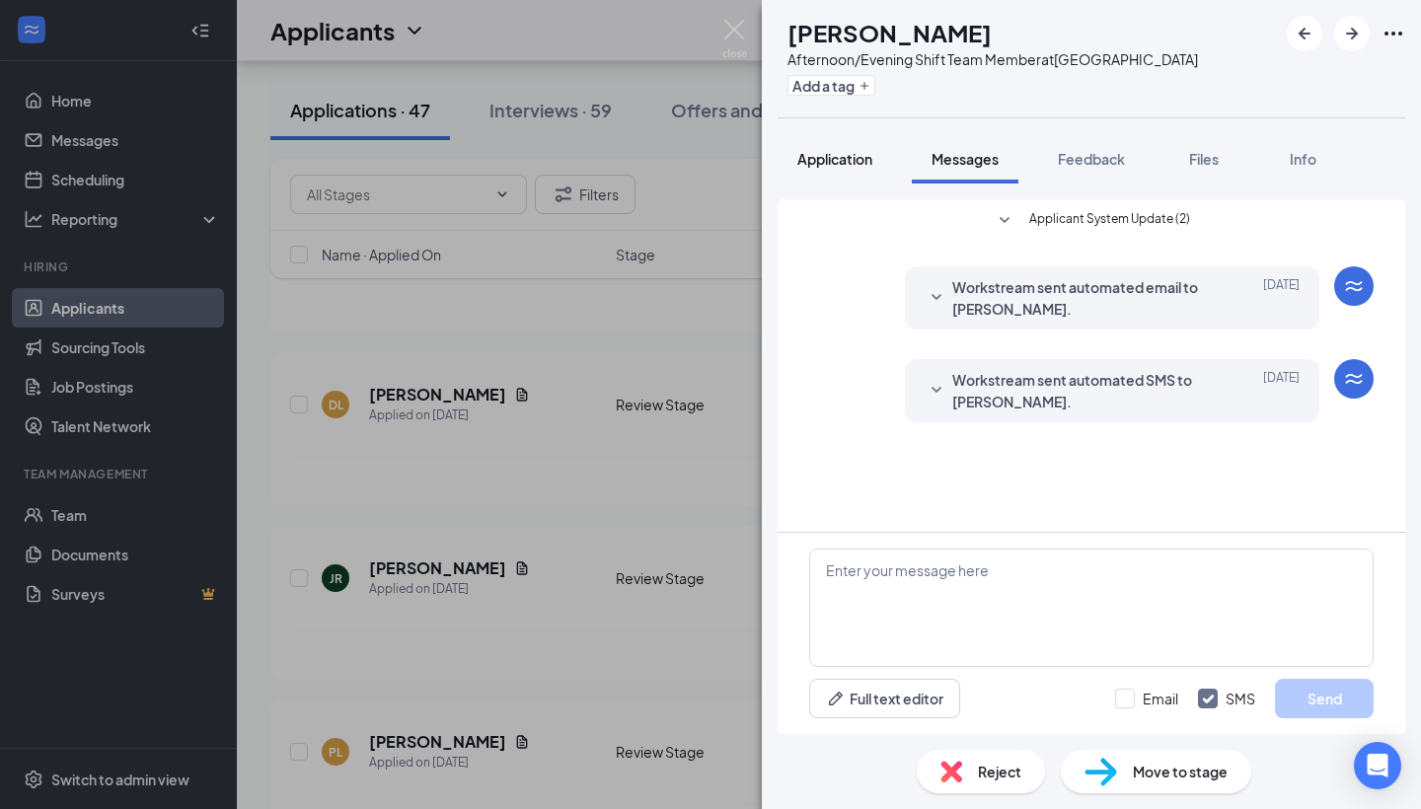
click at [850, 164] on span "Application" at bounding box center [834, 159] width 75 height 18
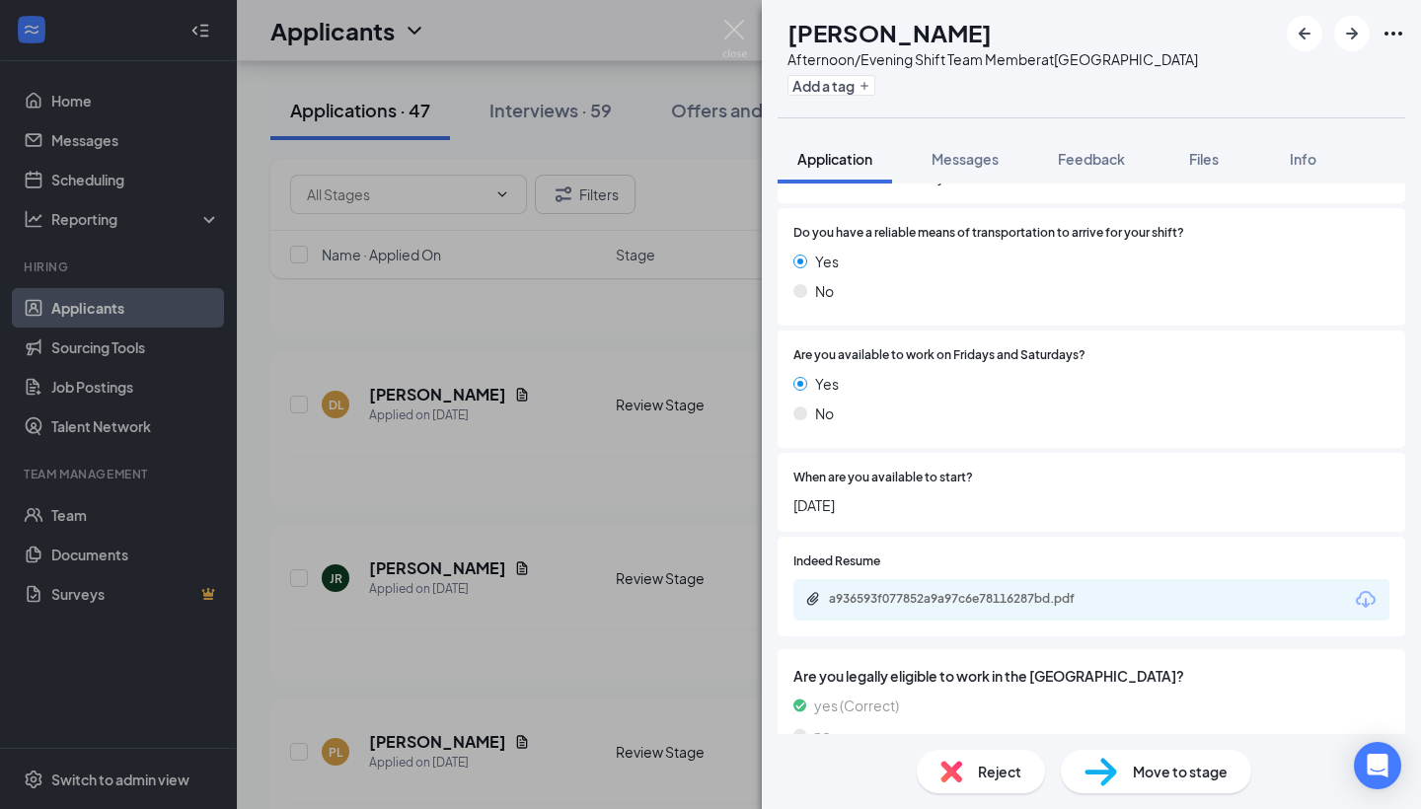
scroll to position [1641, 0]
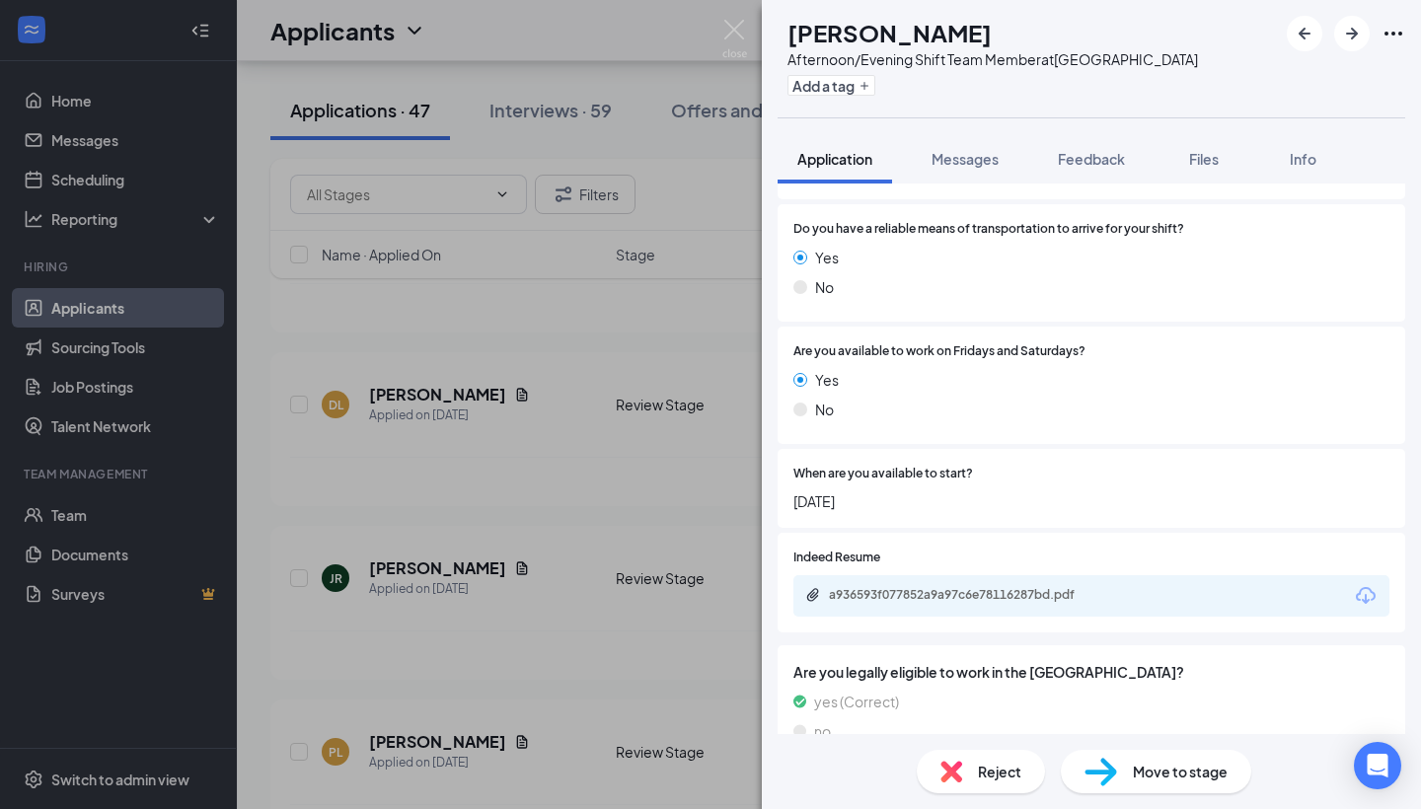
click at [1098, 770] on img at bounding box center [1101, 772] width 33 height 29
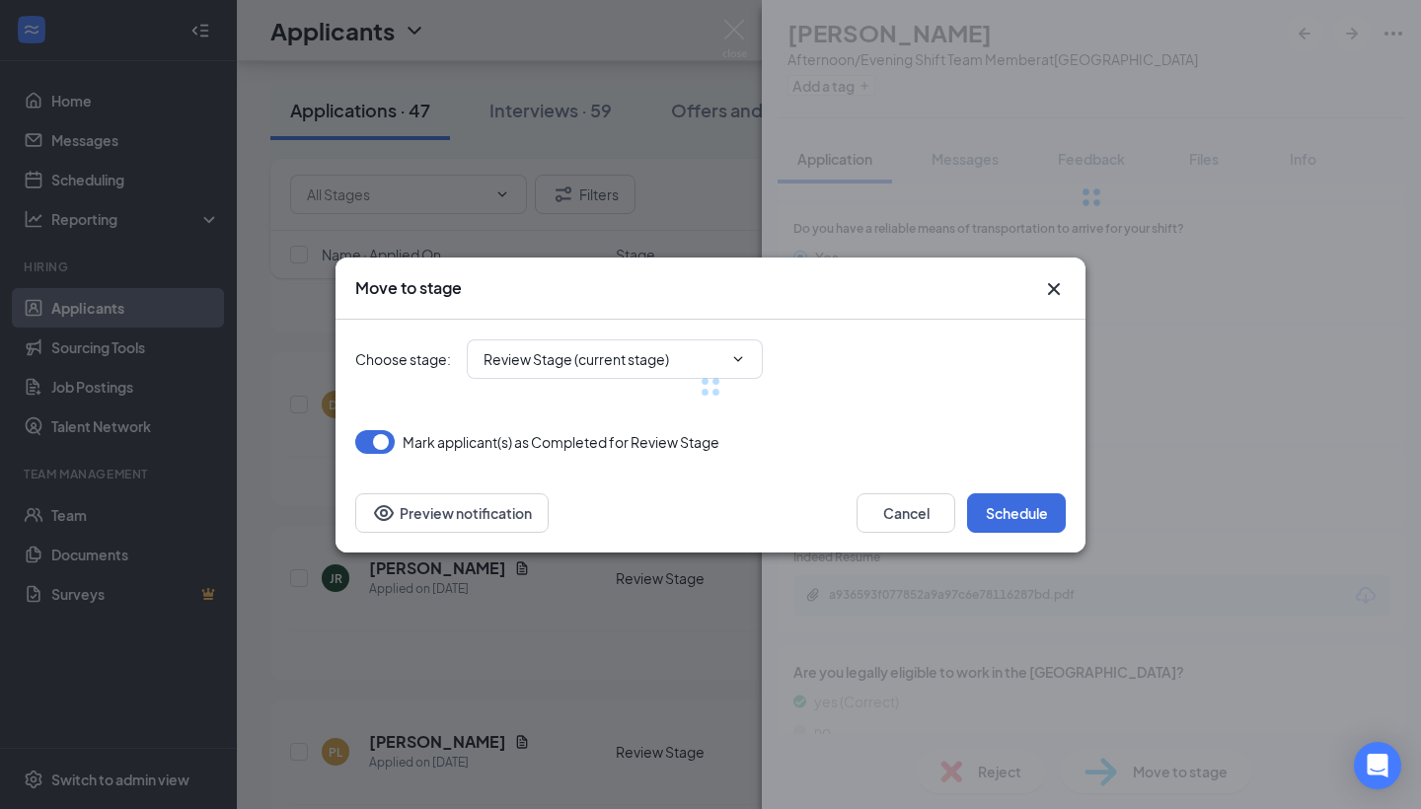
scroll to position [1633, 0]
type input "Phone Screening (next stage)"
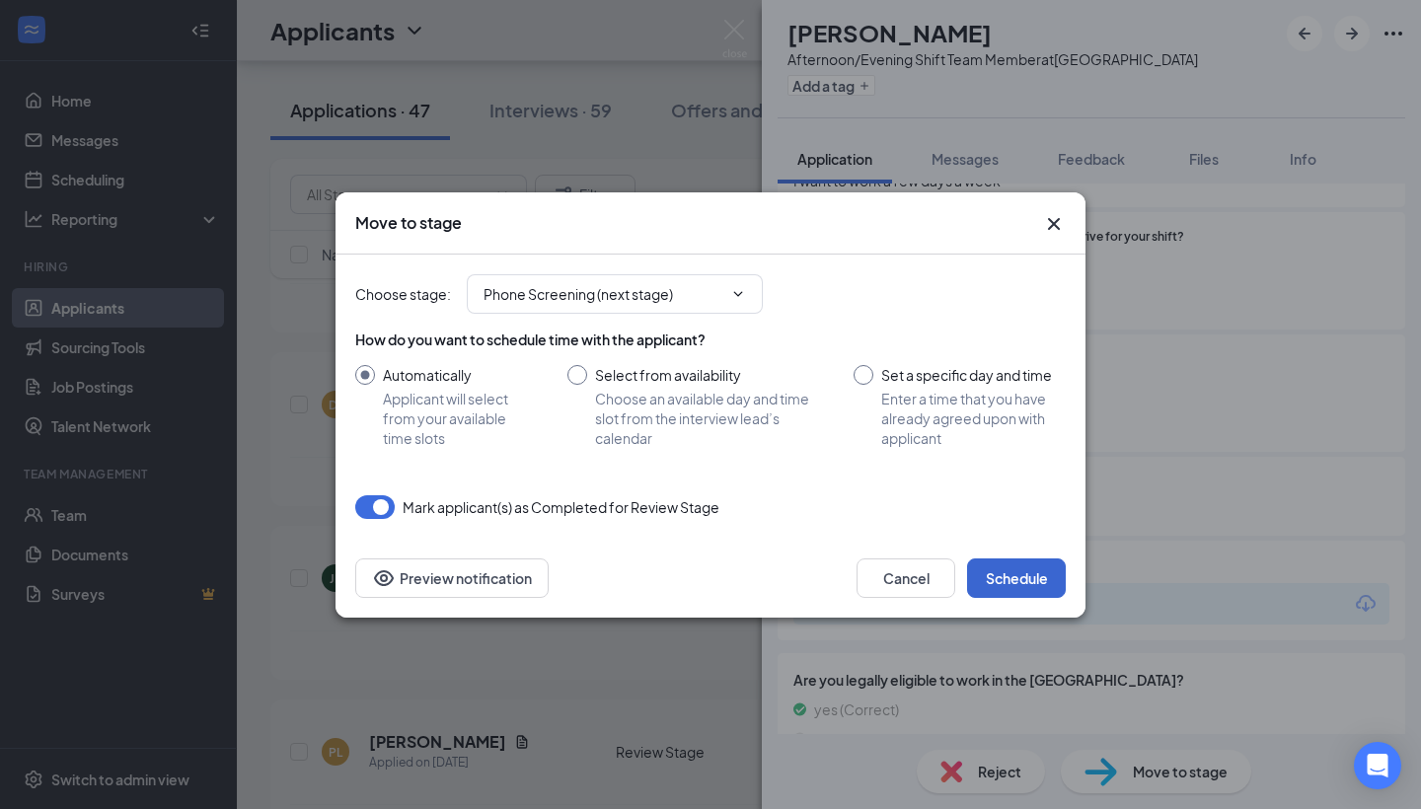
click at [983, 581] on button "Schedule" at bounding box center [1016, 578] width 99 height 39
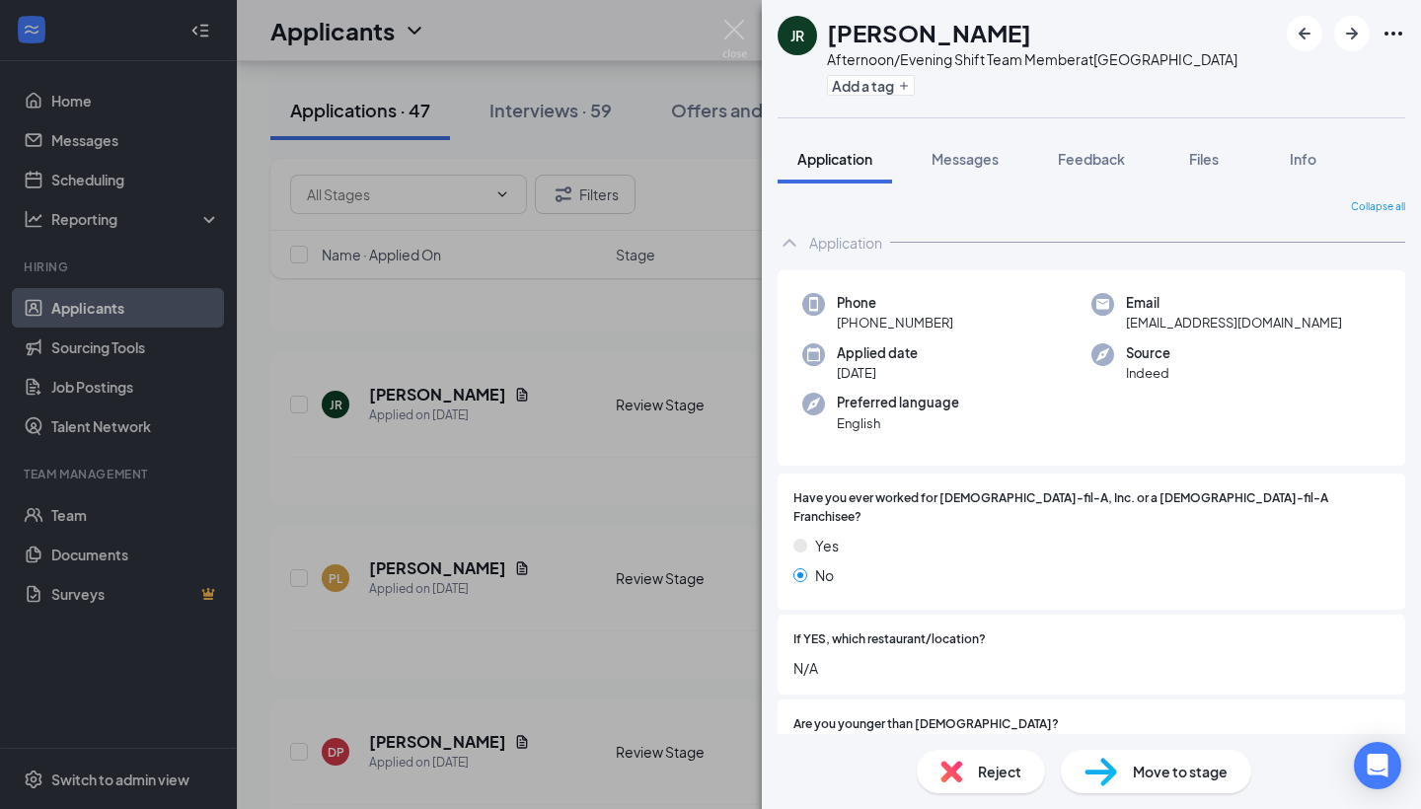
scroll to position [26, 0]
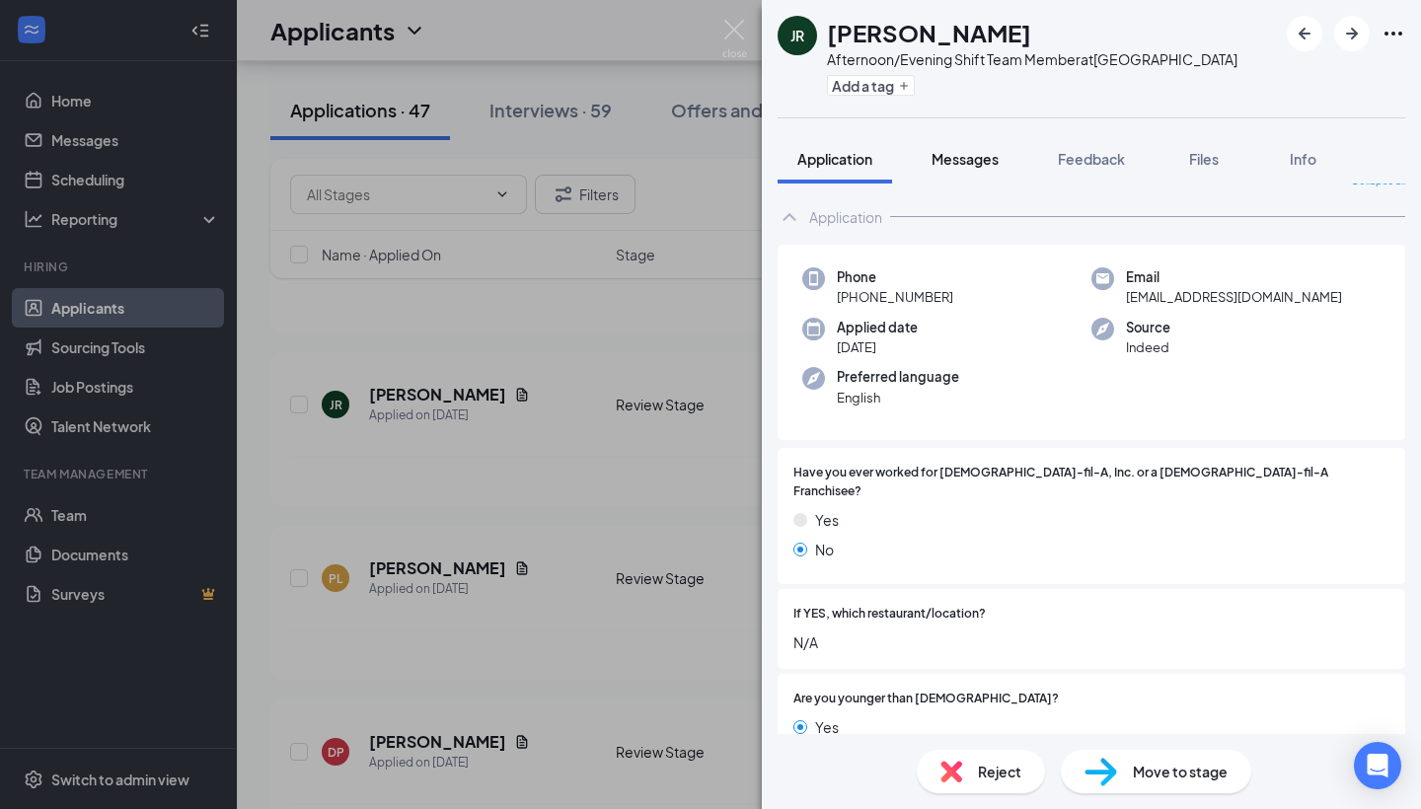
click at [974, 156] on span "Messages" at bounding box center [965, 159] width 67 height 18
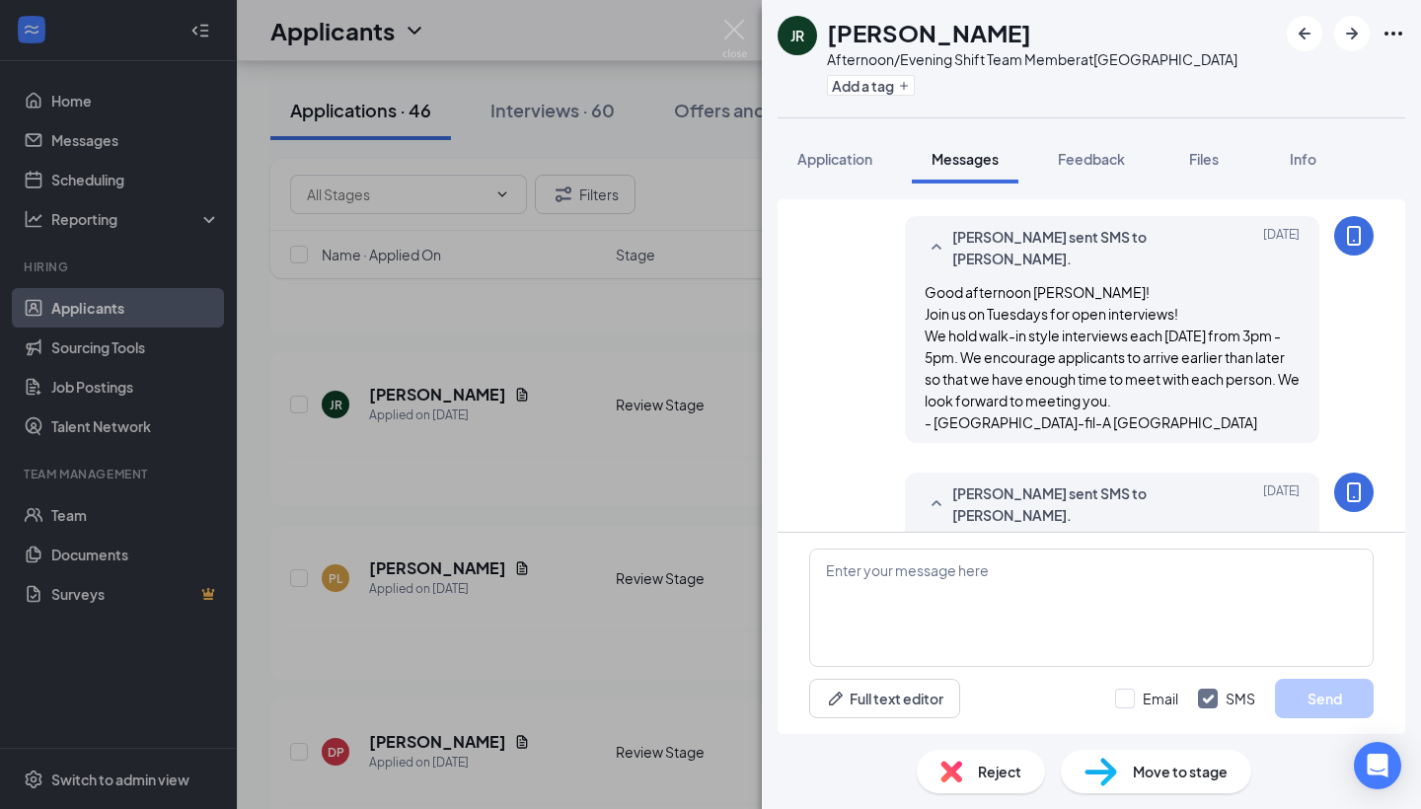
scroll to position [694, 0]
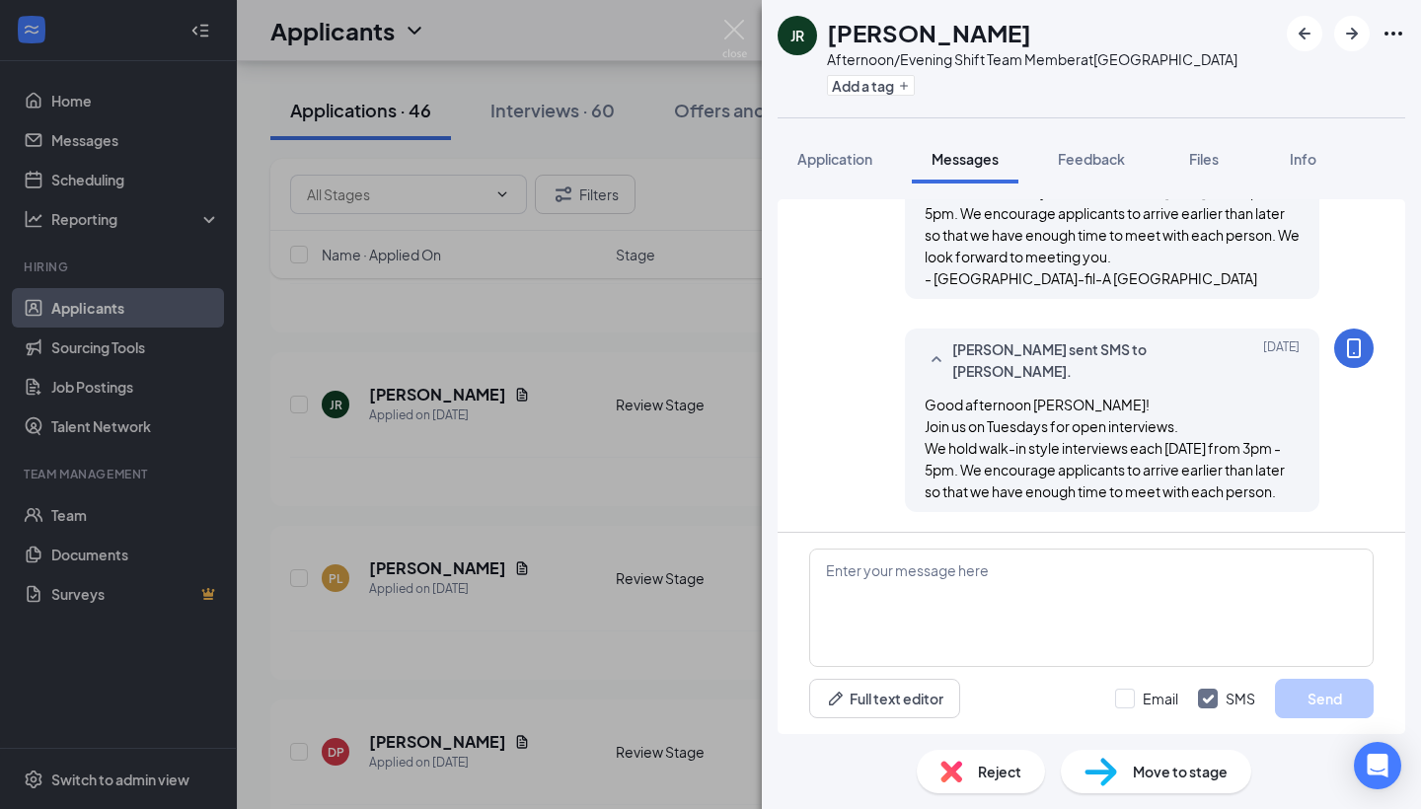
click at [1111, 772] on img at bounding box center [1101, 772] width 33 height 29
type input "Phone Screening (next stage)"
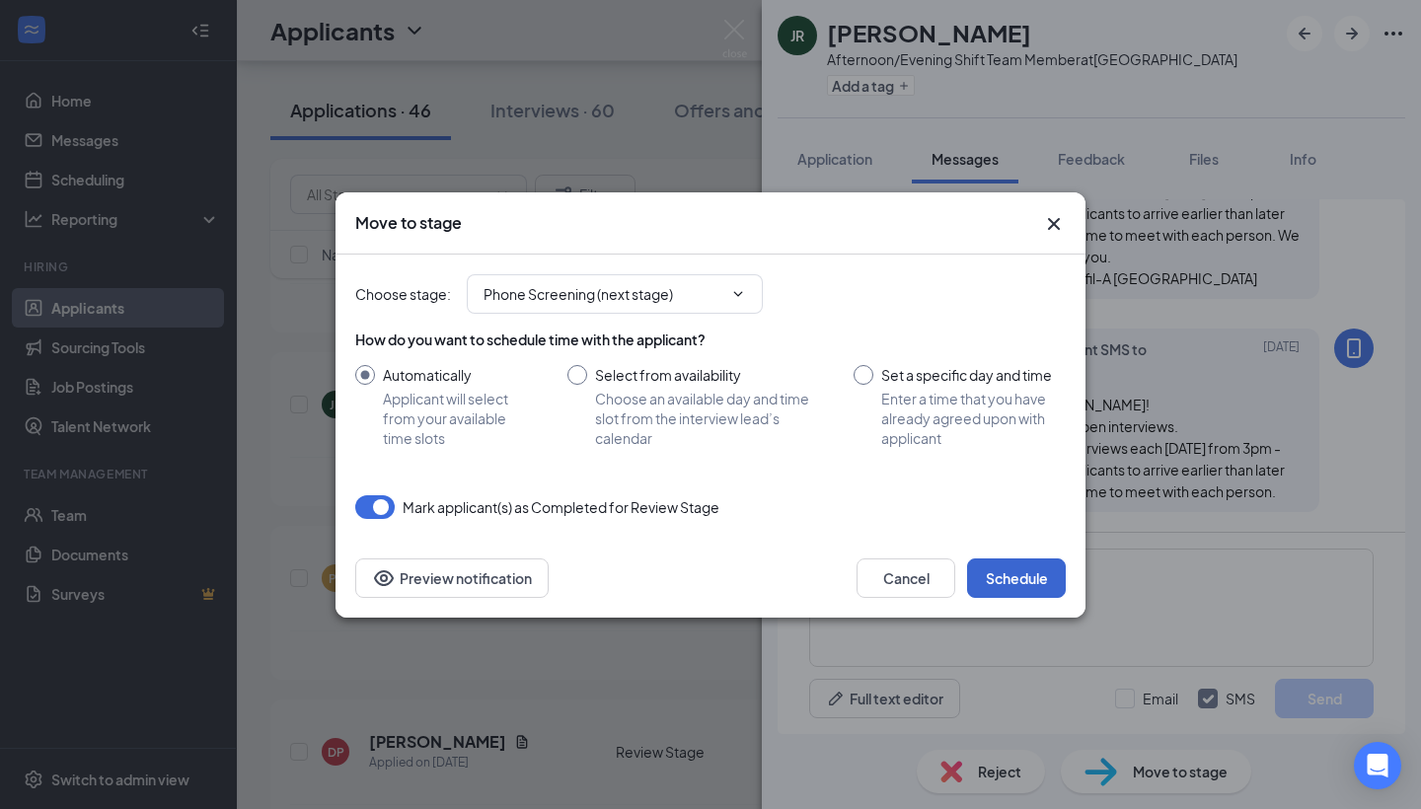
click at [993, 582] on button "Schedule" at bounding box center [1016, 578] width 99 height 39
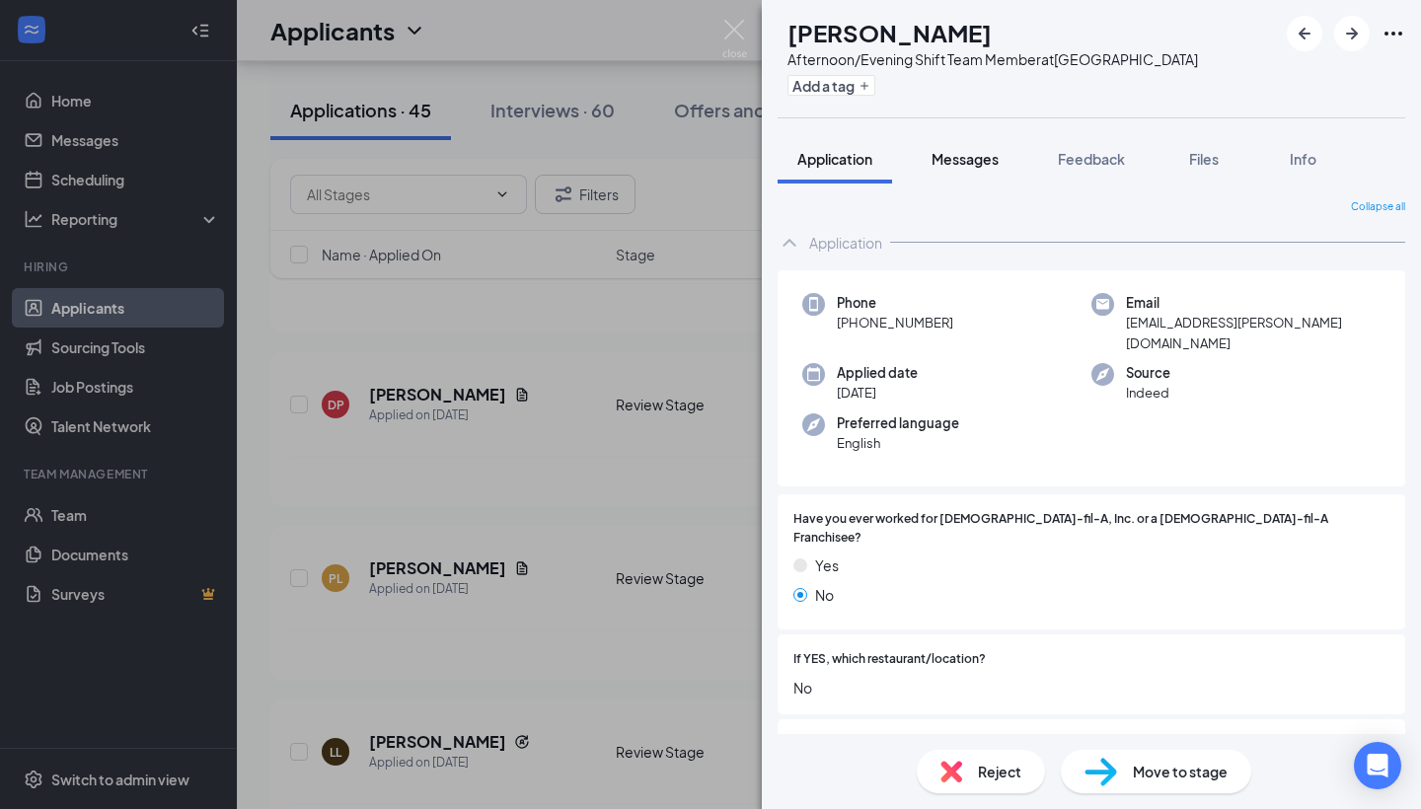
click at [968, 162] on span "Messages" at bounding box center [965, 159] width 67 height 18
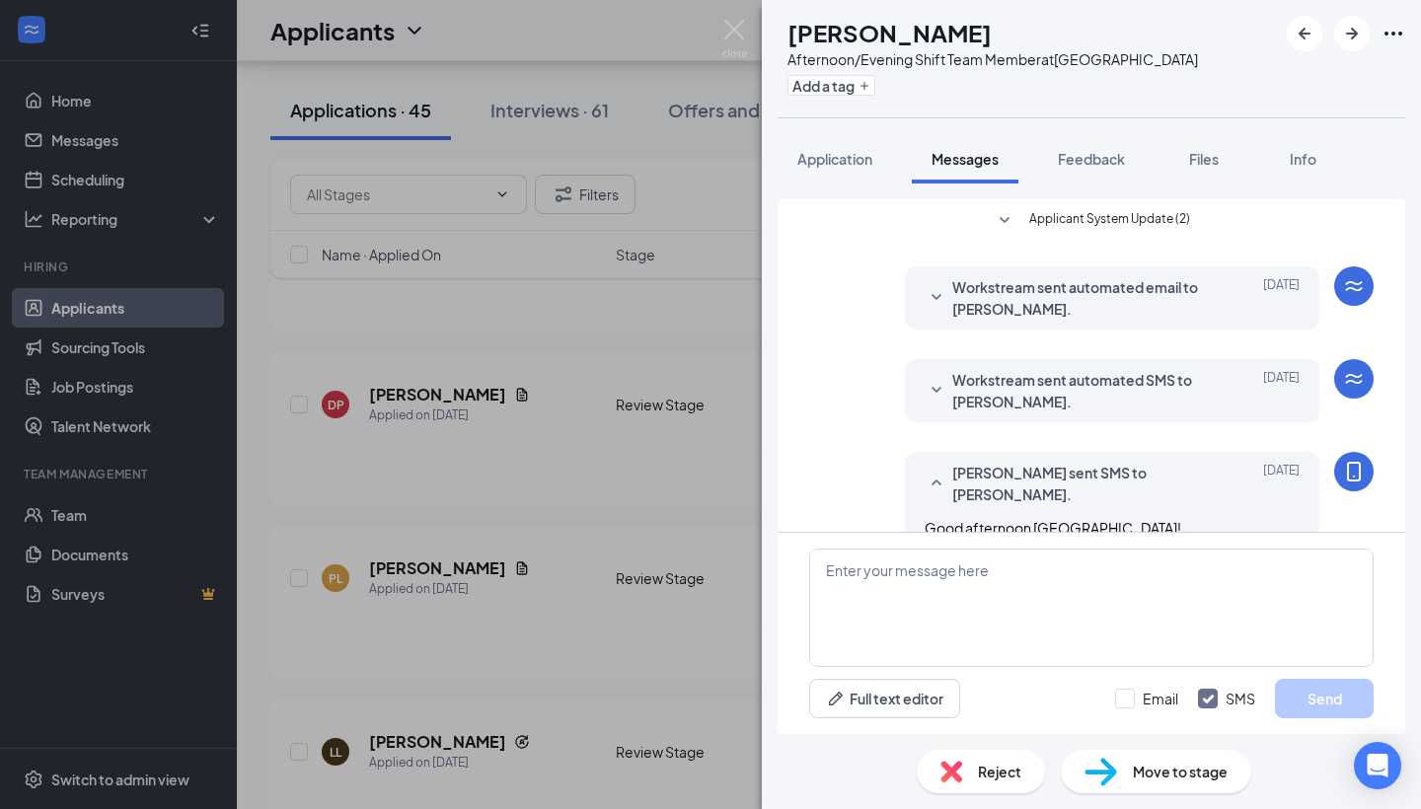
scroll to position [123, 0]
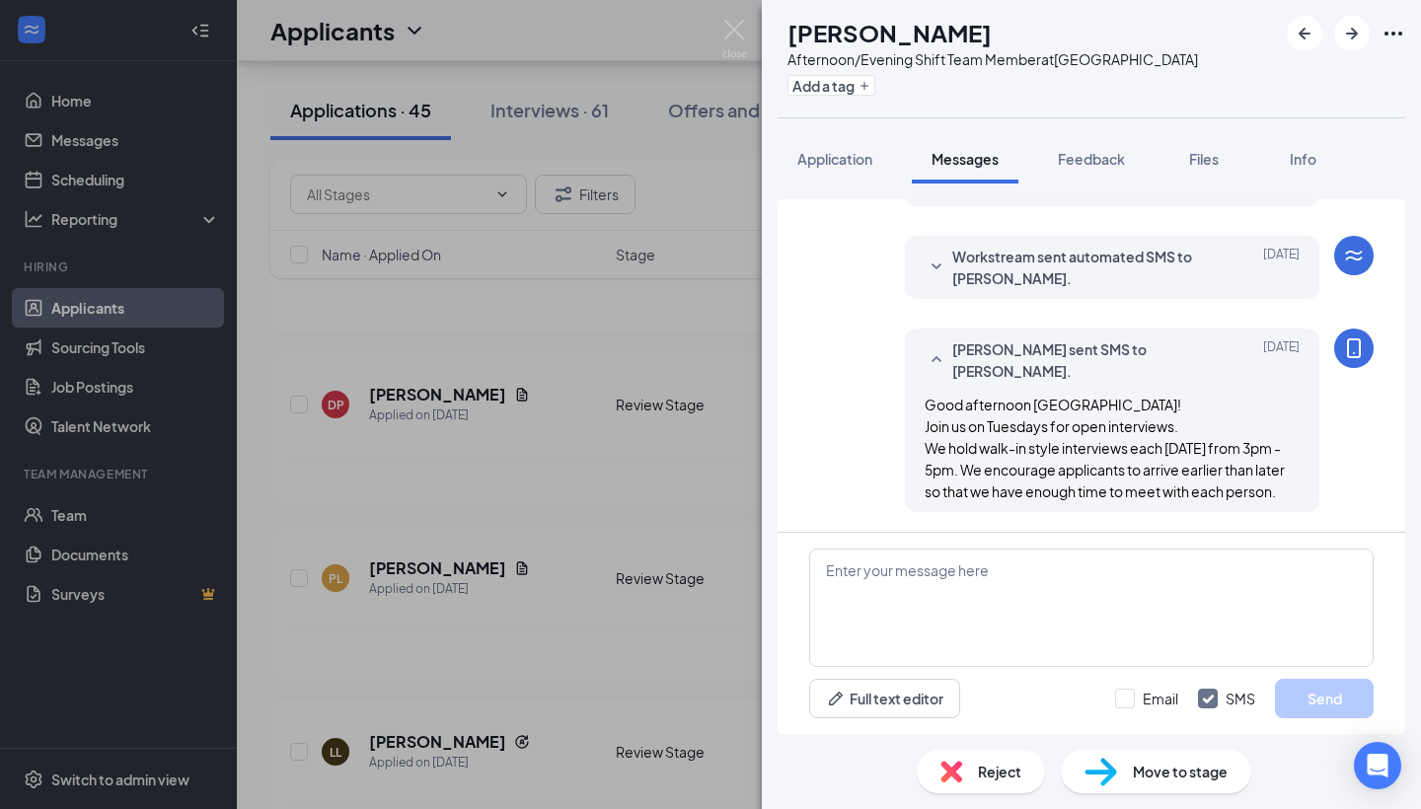
click at [1114, 773] on img at bounding box center [1101, 772] width 33 height 29
type input "Phone Screening (next stage)"
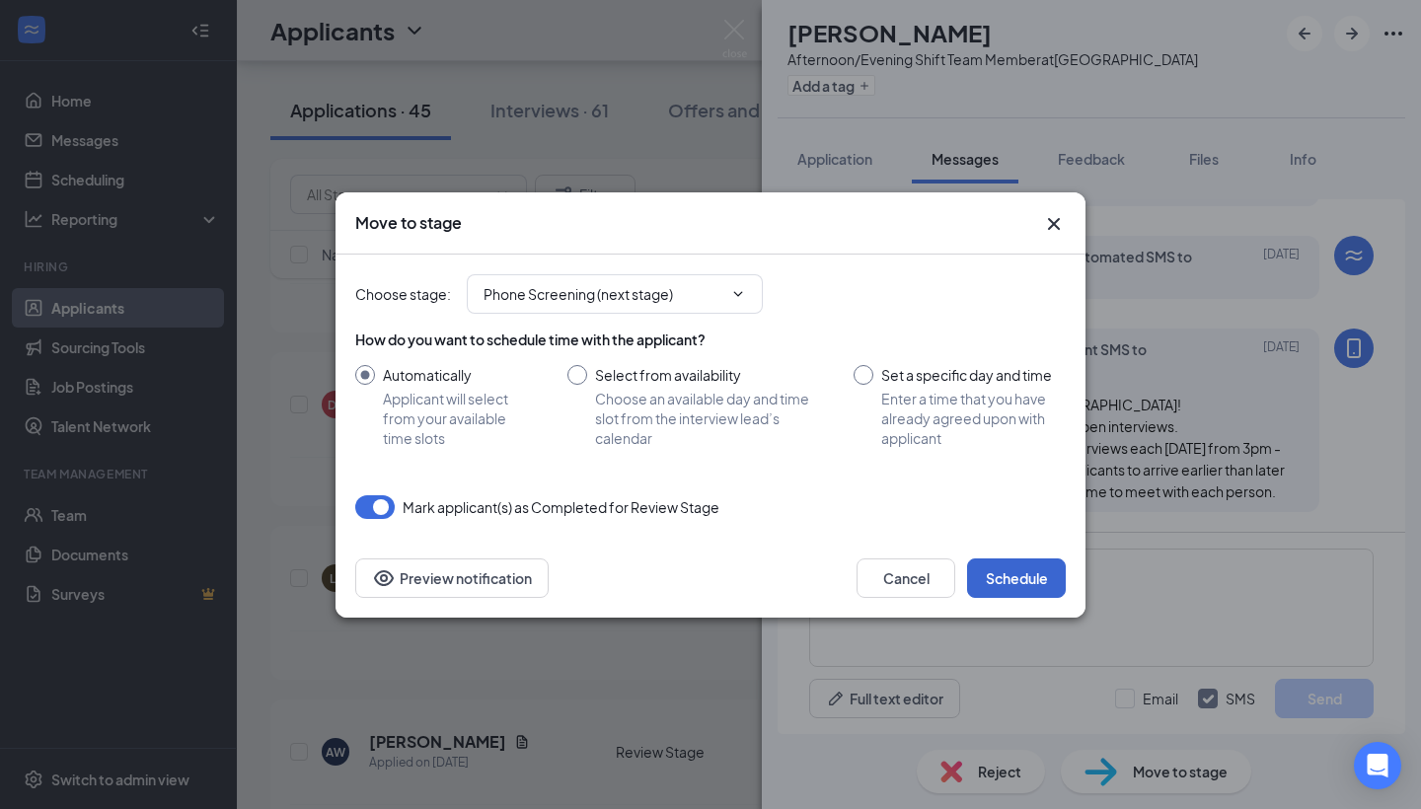
click at [1007, 572] on button "Schedule" at bounding box center [1016, 578] width 99 height 39
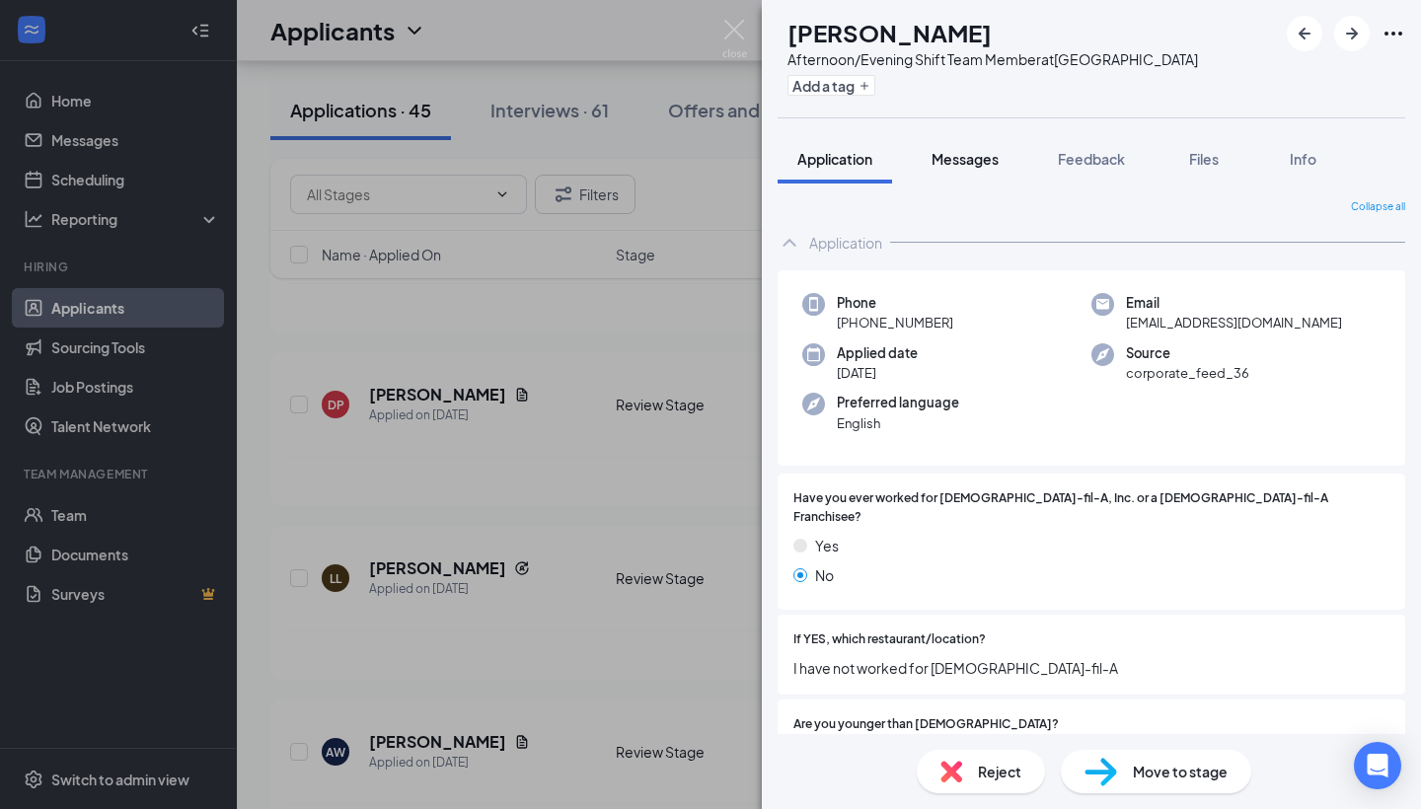
click at [968, 170] on button "Messages" at bounding box center [965, 158] width 107 height 49
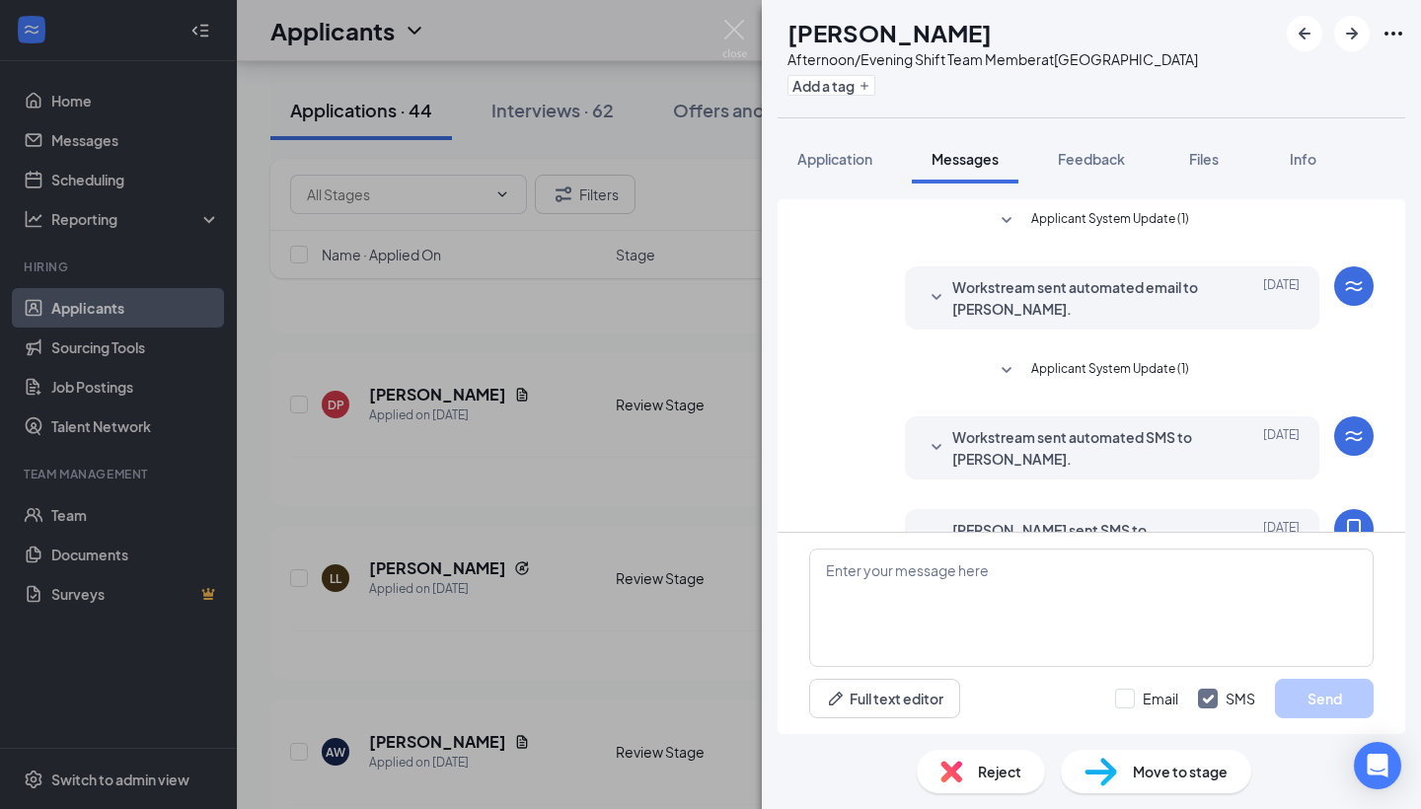
scroll to position [459, 0]
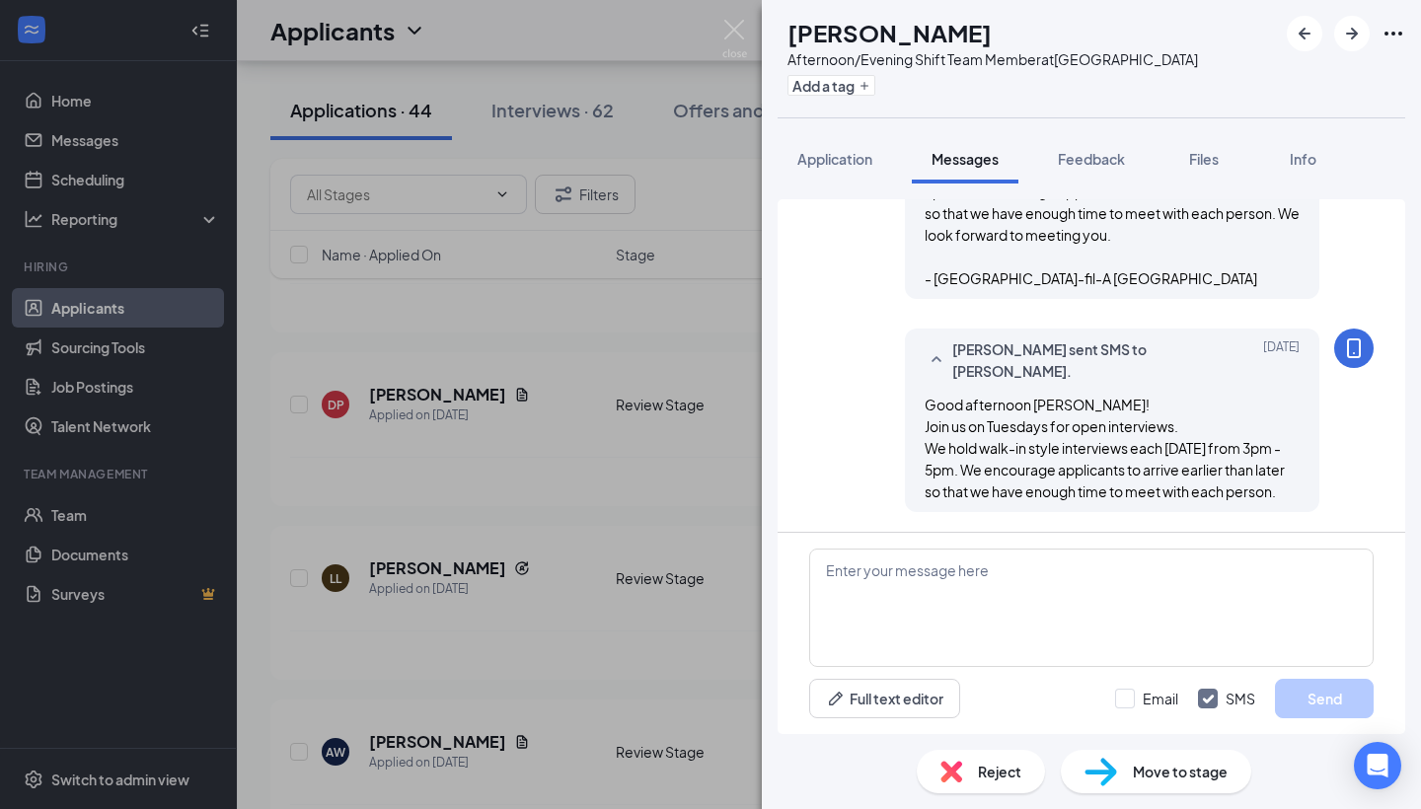
click at [1134, 774] on span "Move to stage" at bounding box center [1180, 772] width 95 height 22
type input "Phone Screening (next stage)"
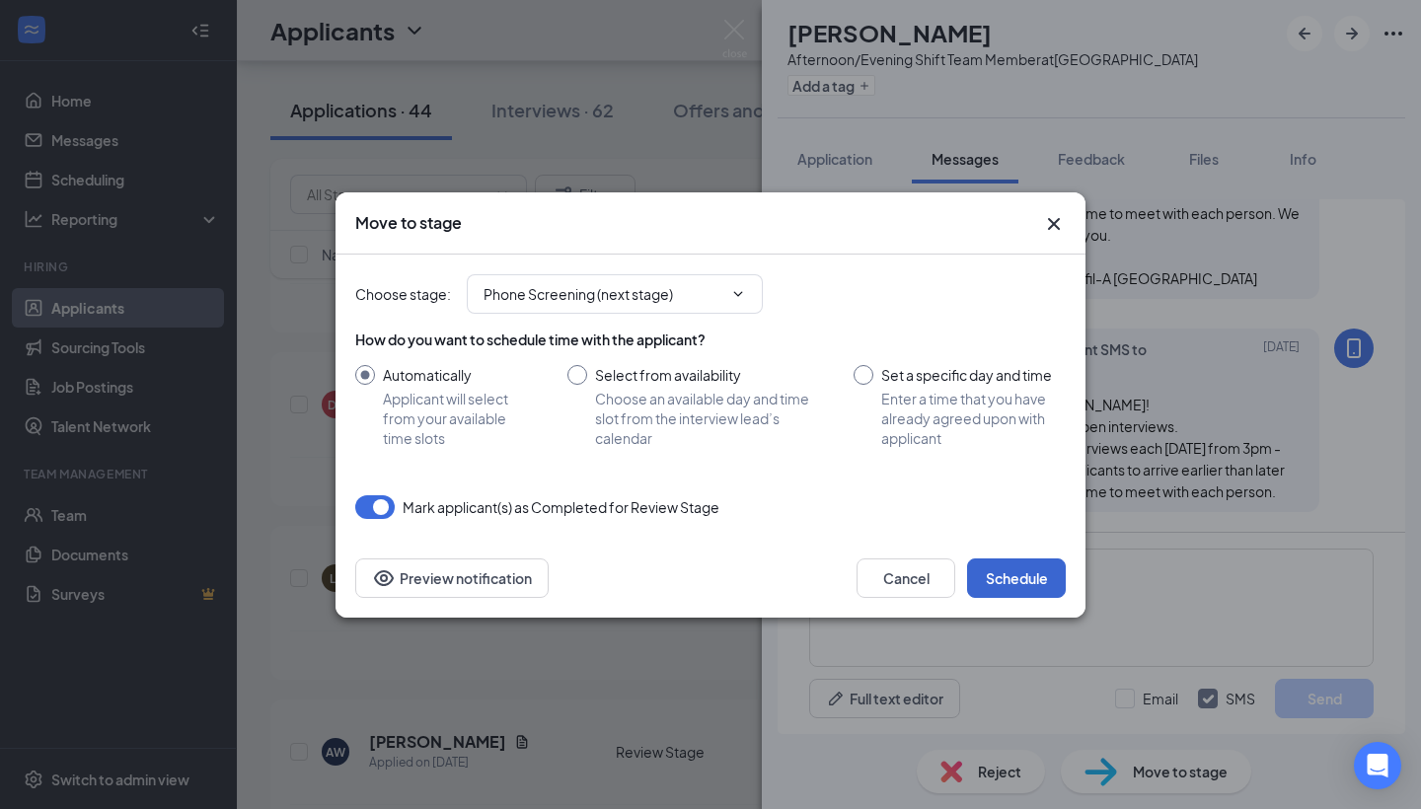
click at [986, 573] on button "Schedule" at bounding box center [1016, 578] width 99 height 39
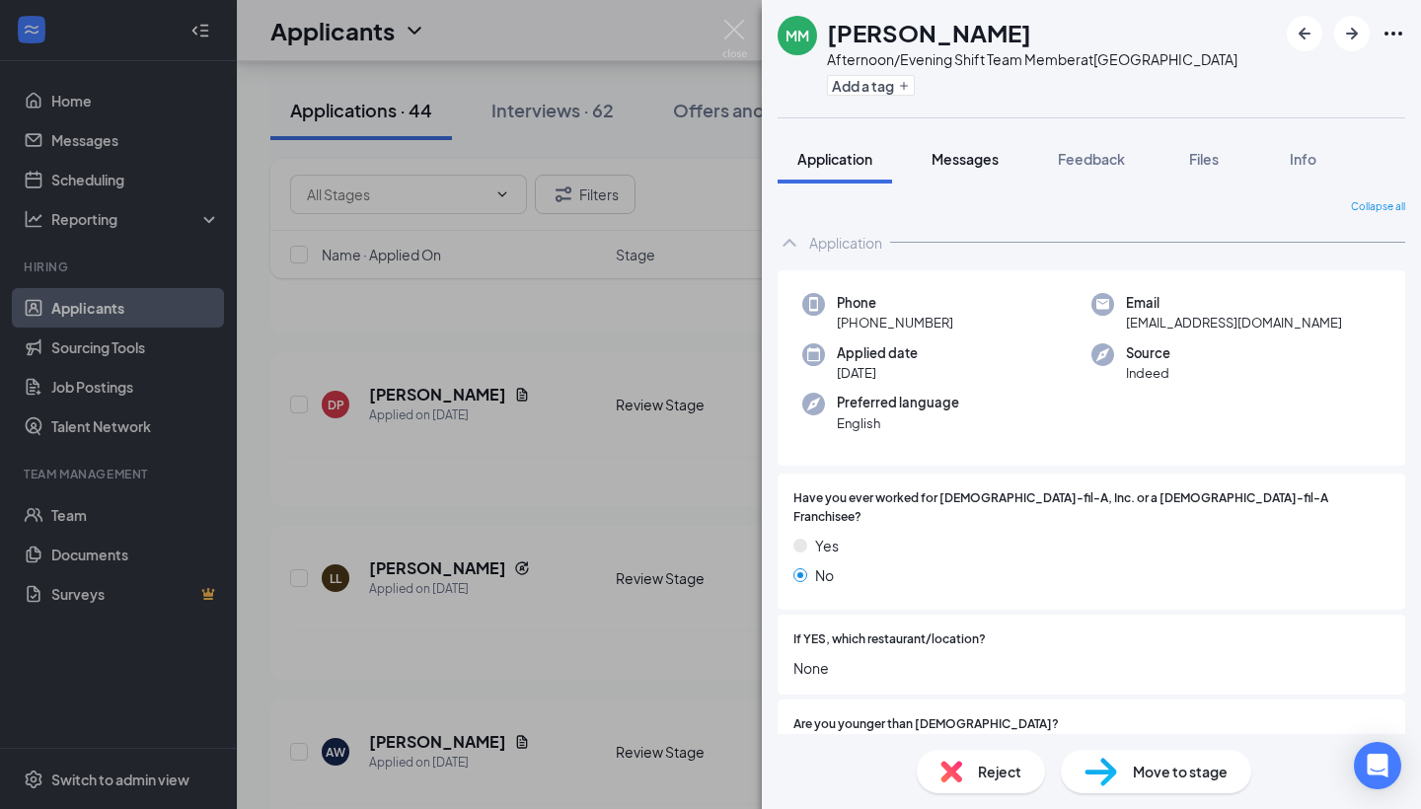
click at [968, 164] on span "Messages" at bounding box center [965, 159] width 67 height 18
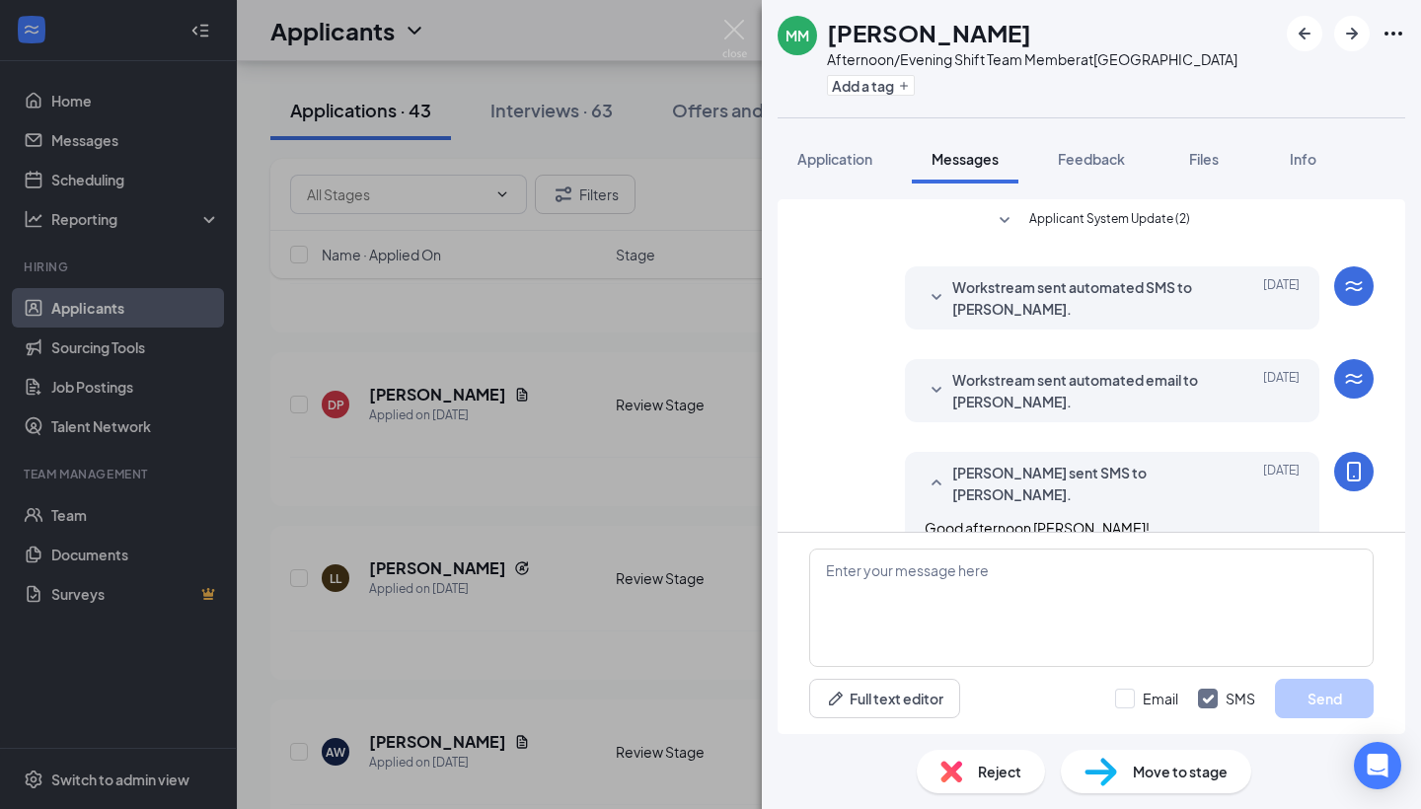
scroll to position [123, 0]
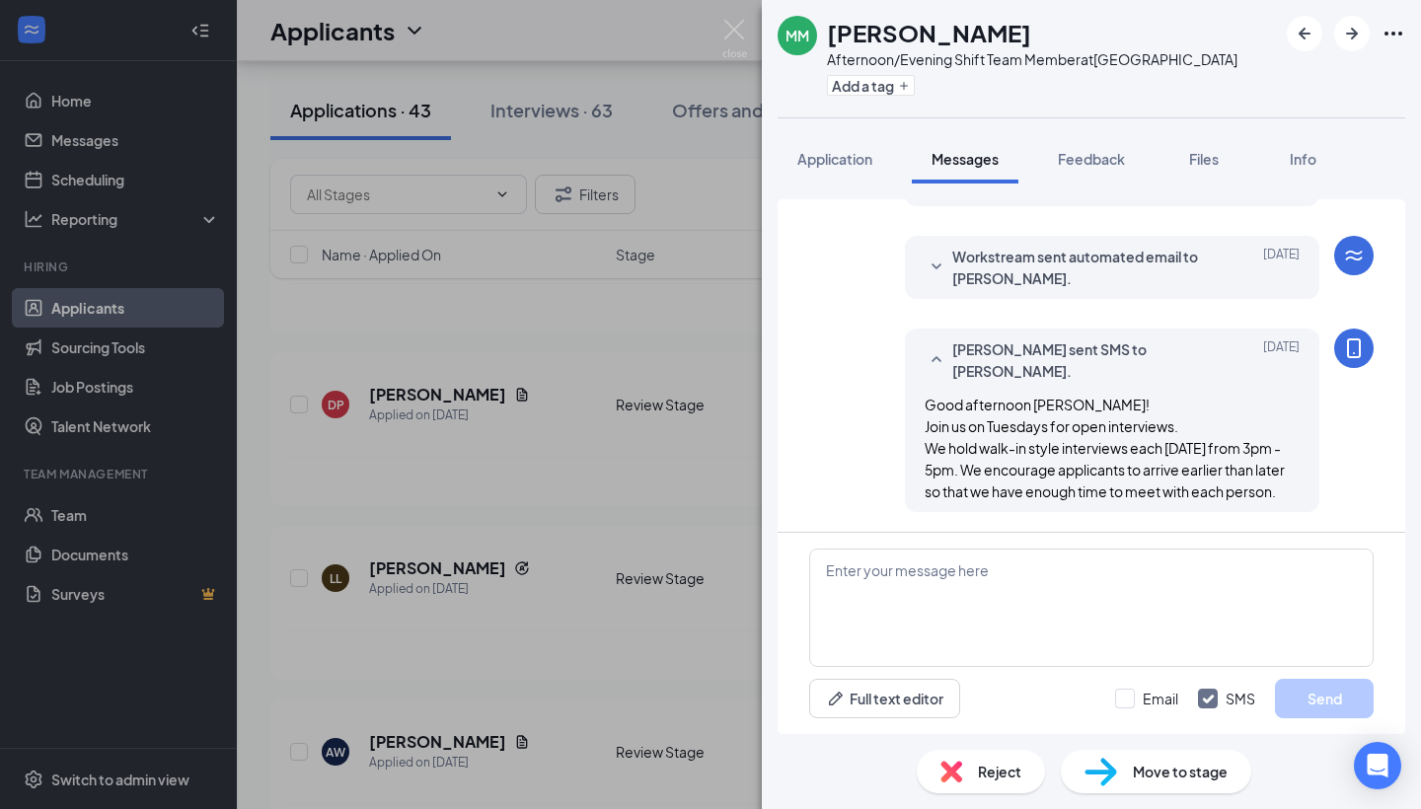
click at [1148, 776] on span "Move to stage" at bounding box center [1180, 772] width 95 height 22
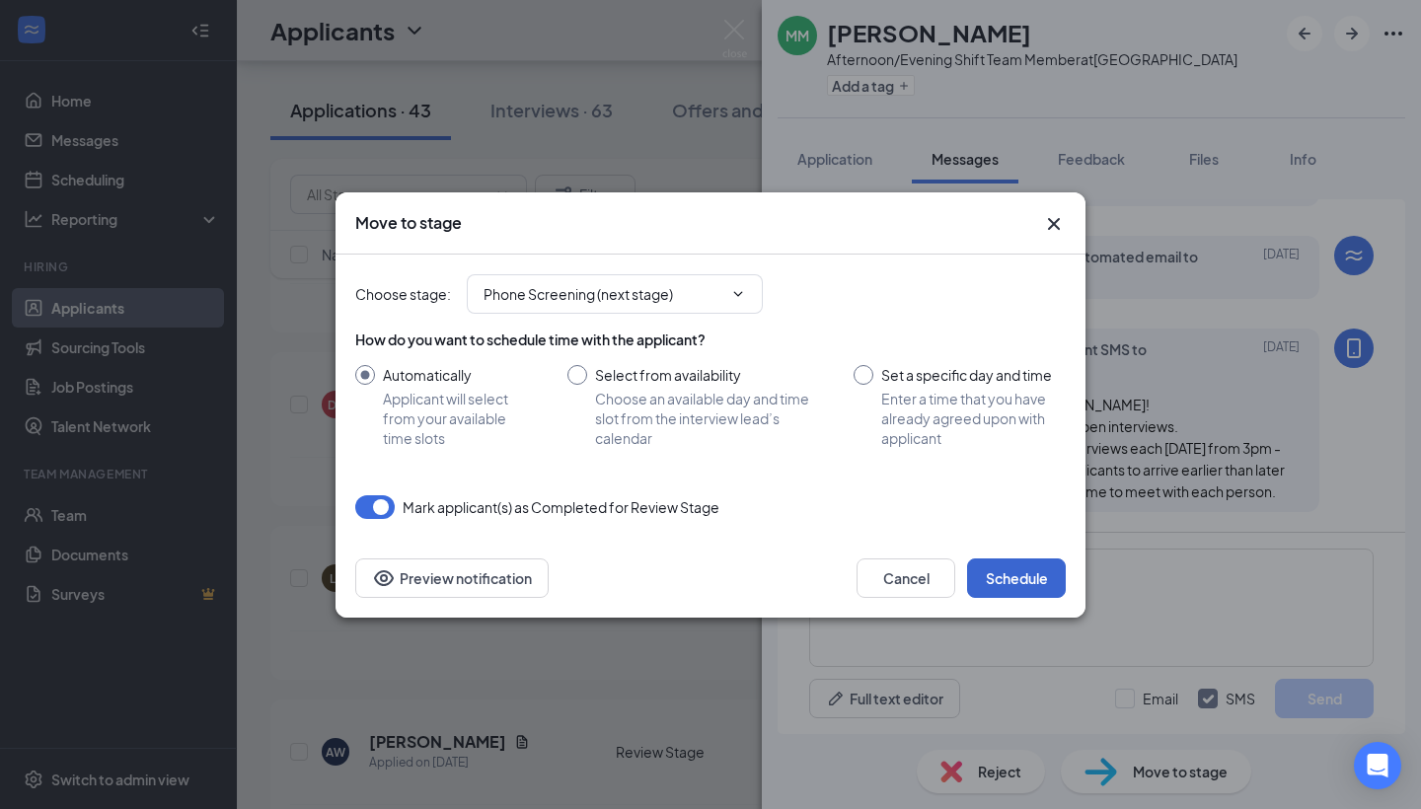
click at [1021, 569] on button "Schedule" at bounding box center [1016, 578] width 99 height 39
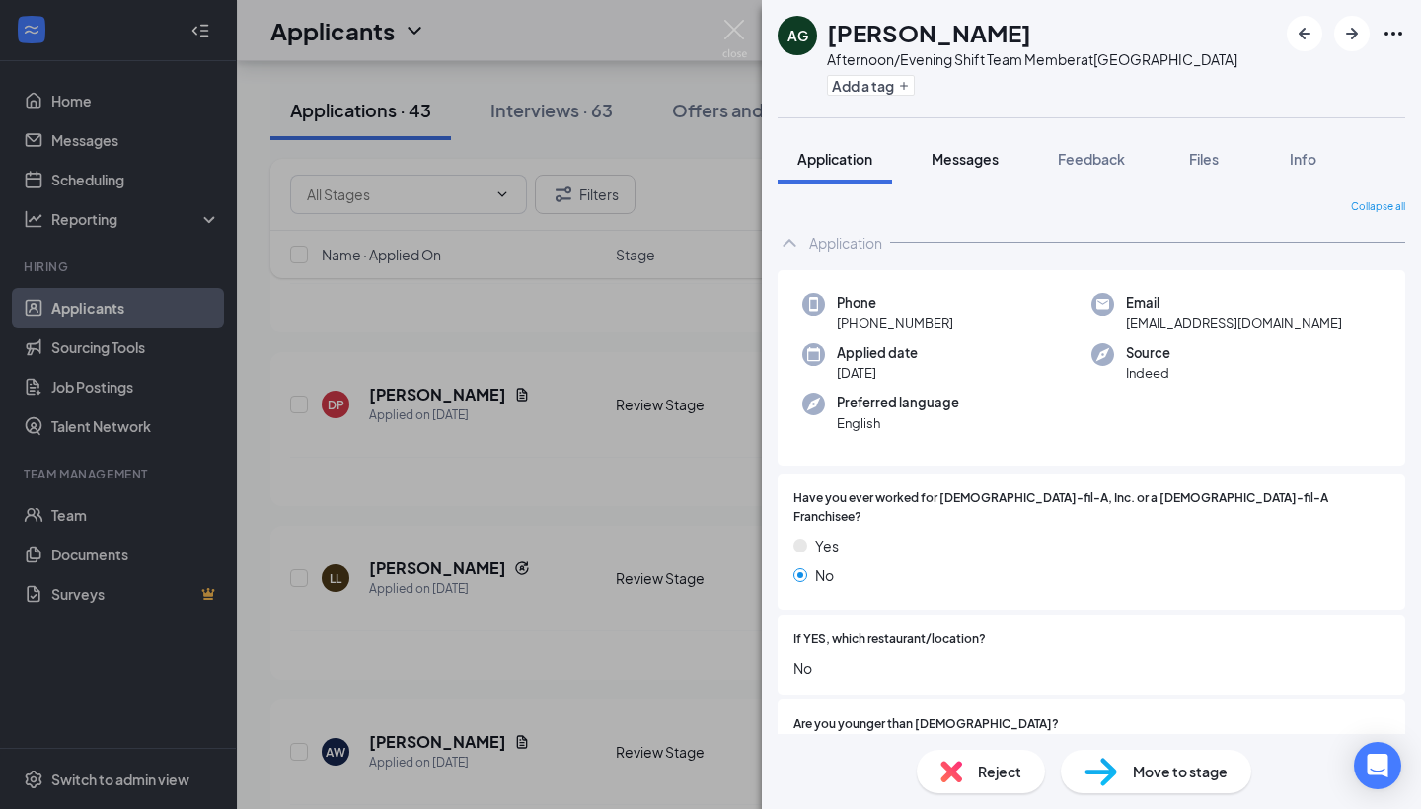
click at [959, 162] on span "Messages" at bounding box center [965, 159] width 67 height 18
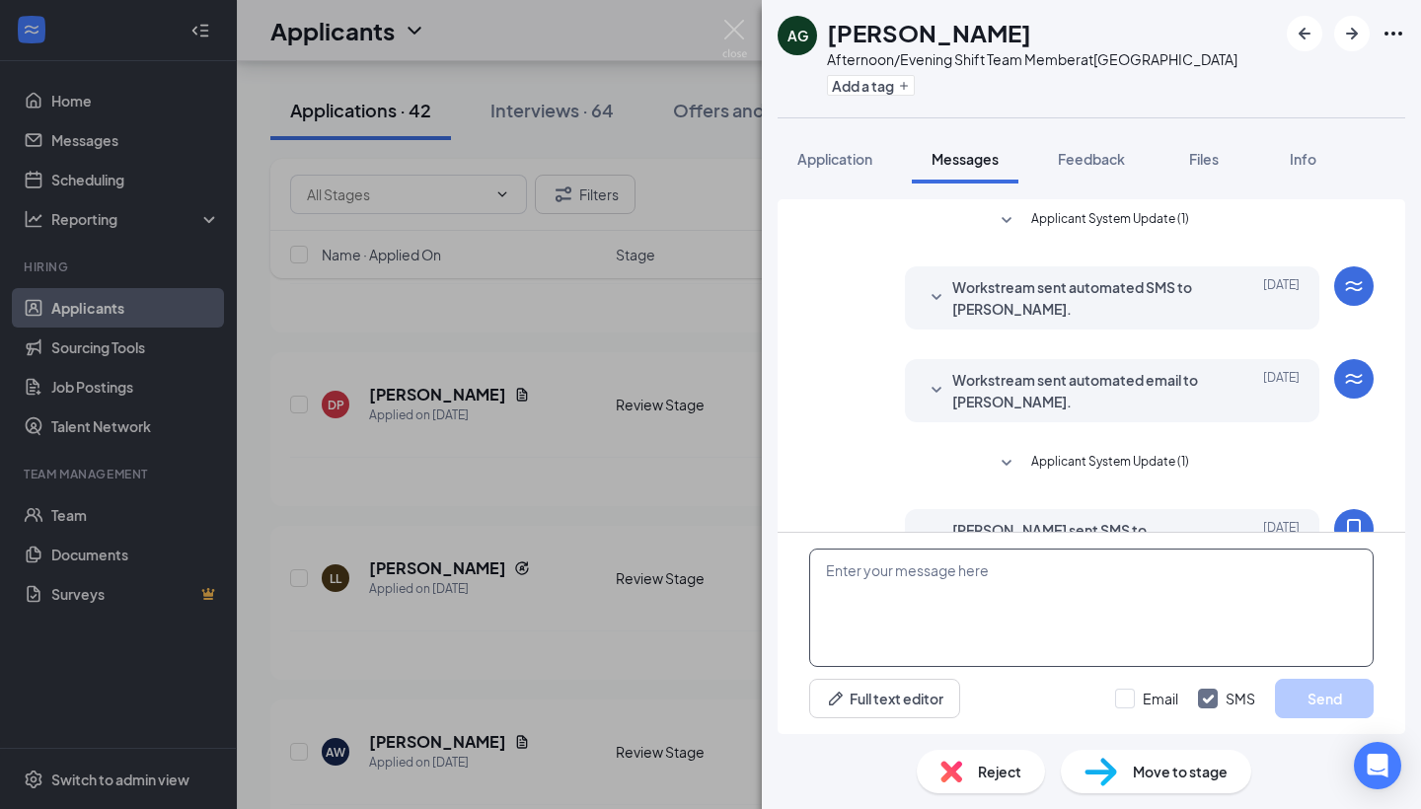
scroll to position [181, 0]
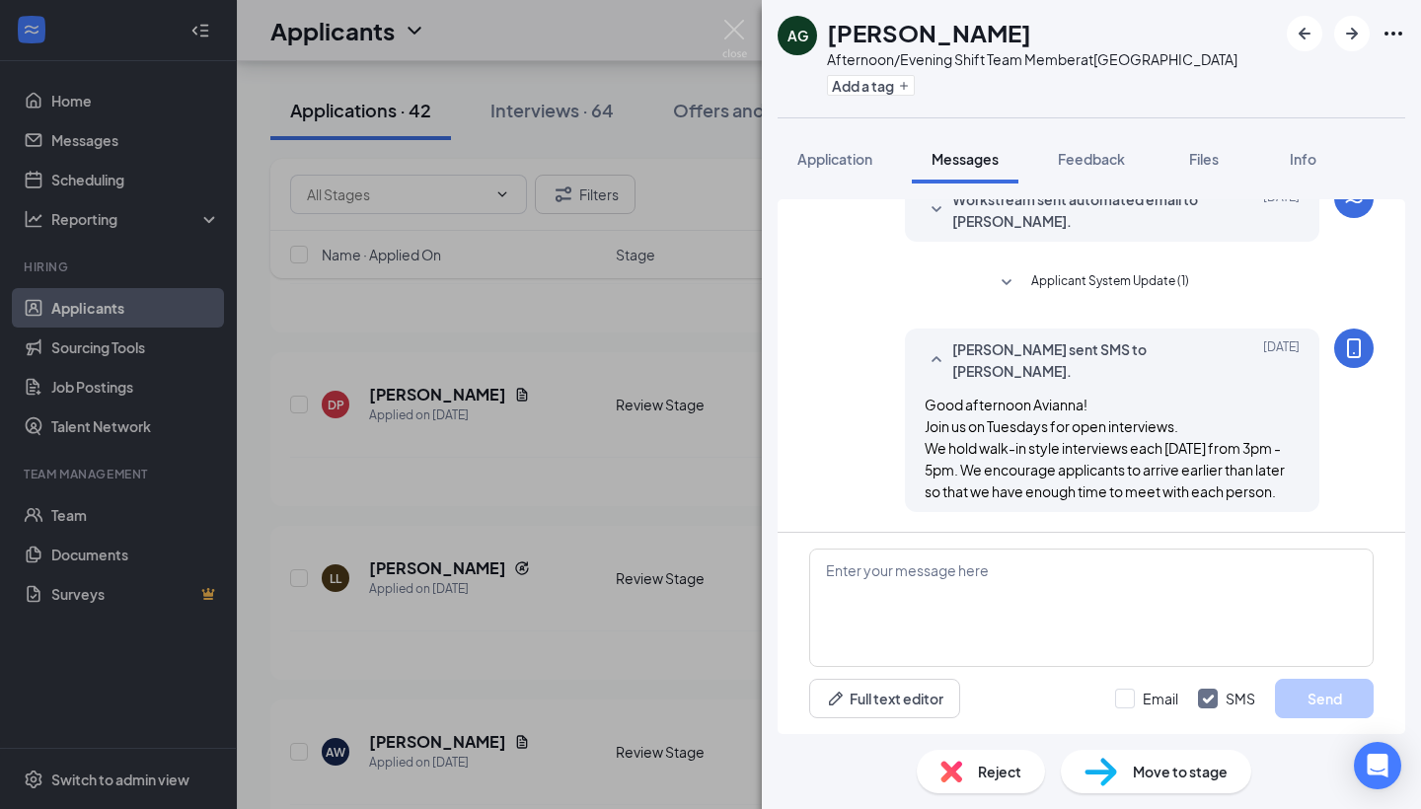
click at [1165, 782] on span "Move to stage" at bounding box center [1180, 772] width 95 height 22
type input "Phone Screening (next stage)"
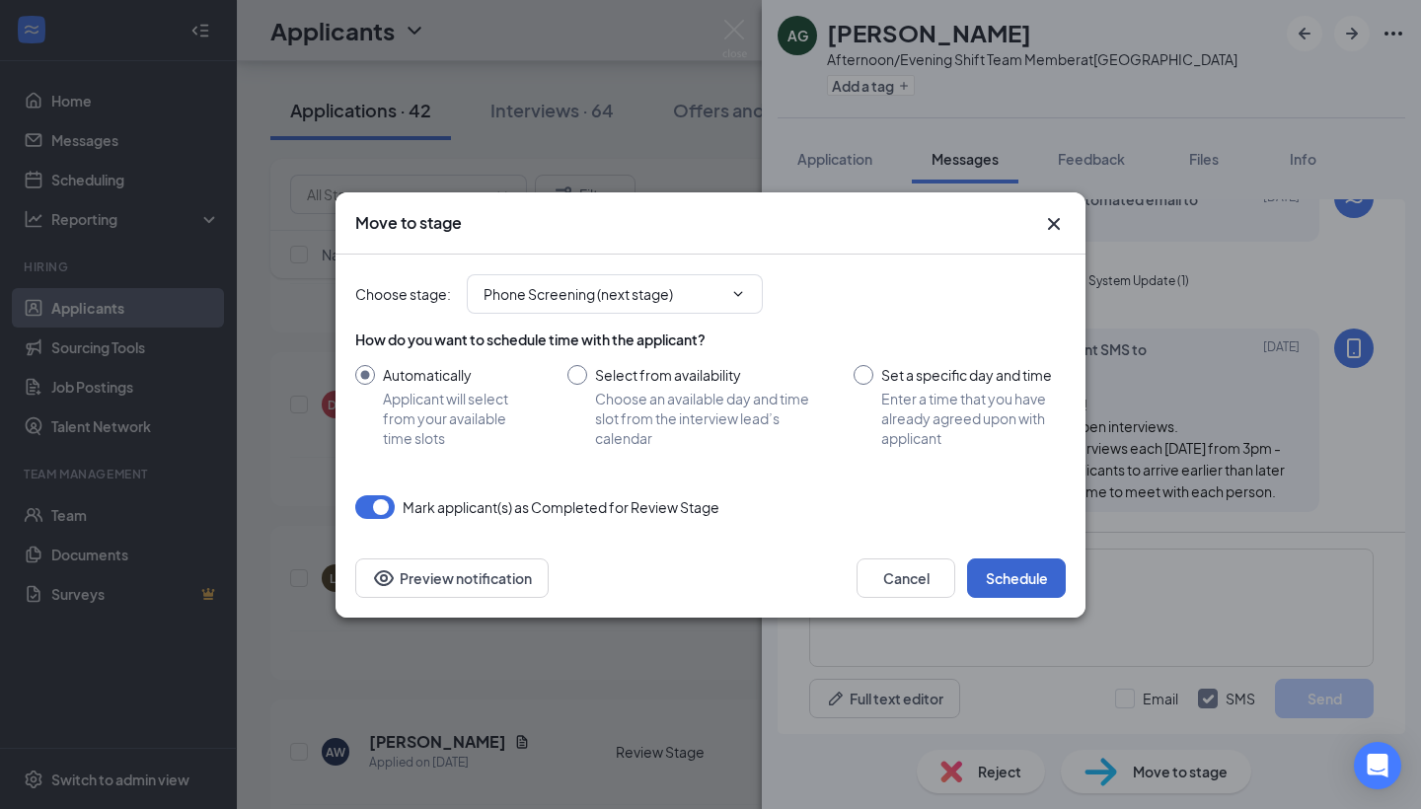
click at [1022, 581] on button "Schedule" at bounding box center [1016, 578] width 99 height 39
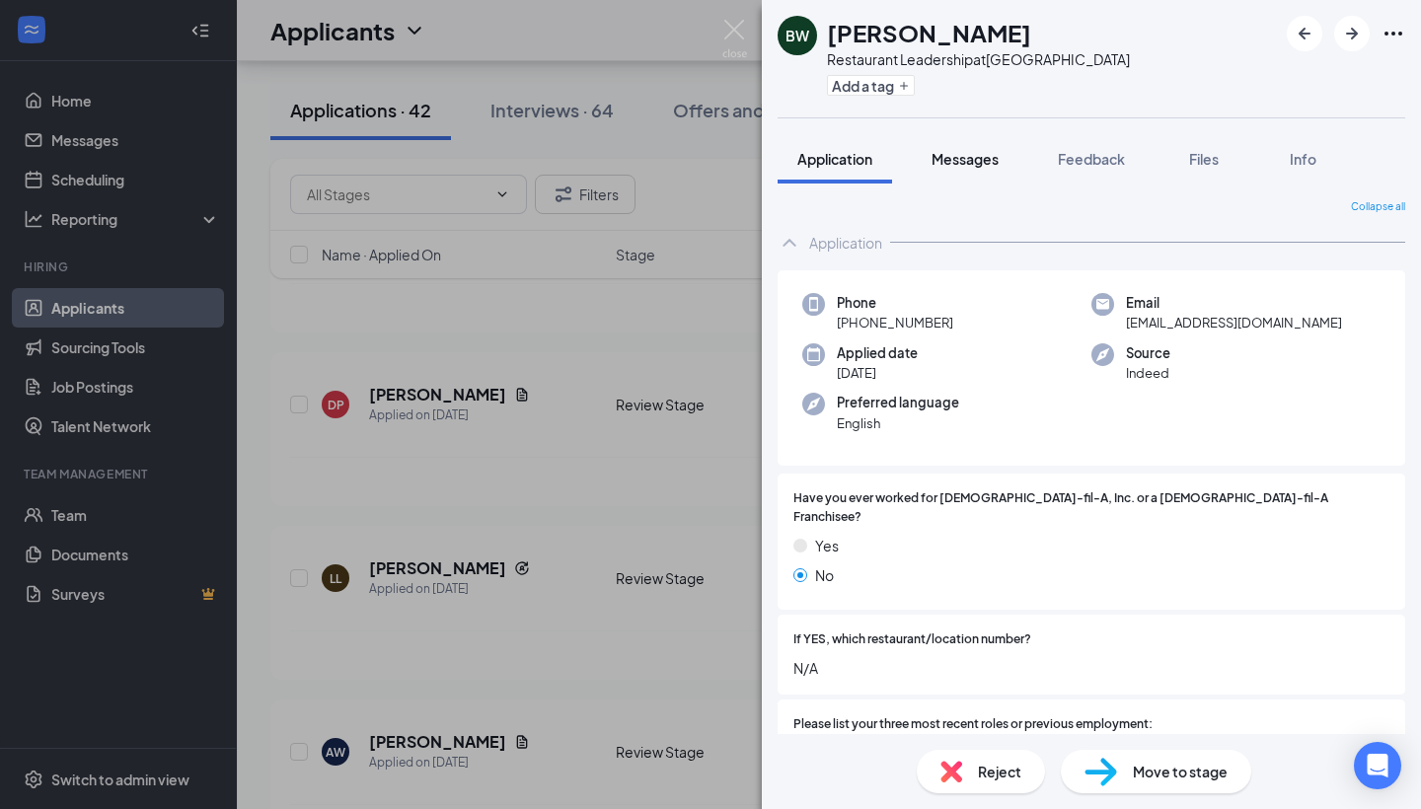
click at [946, 162] on span "Messages" at bounding box center [965, 159] width 67 height 18
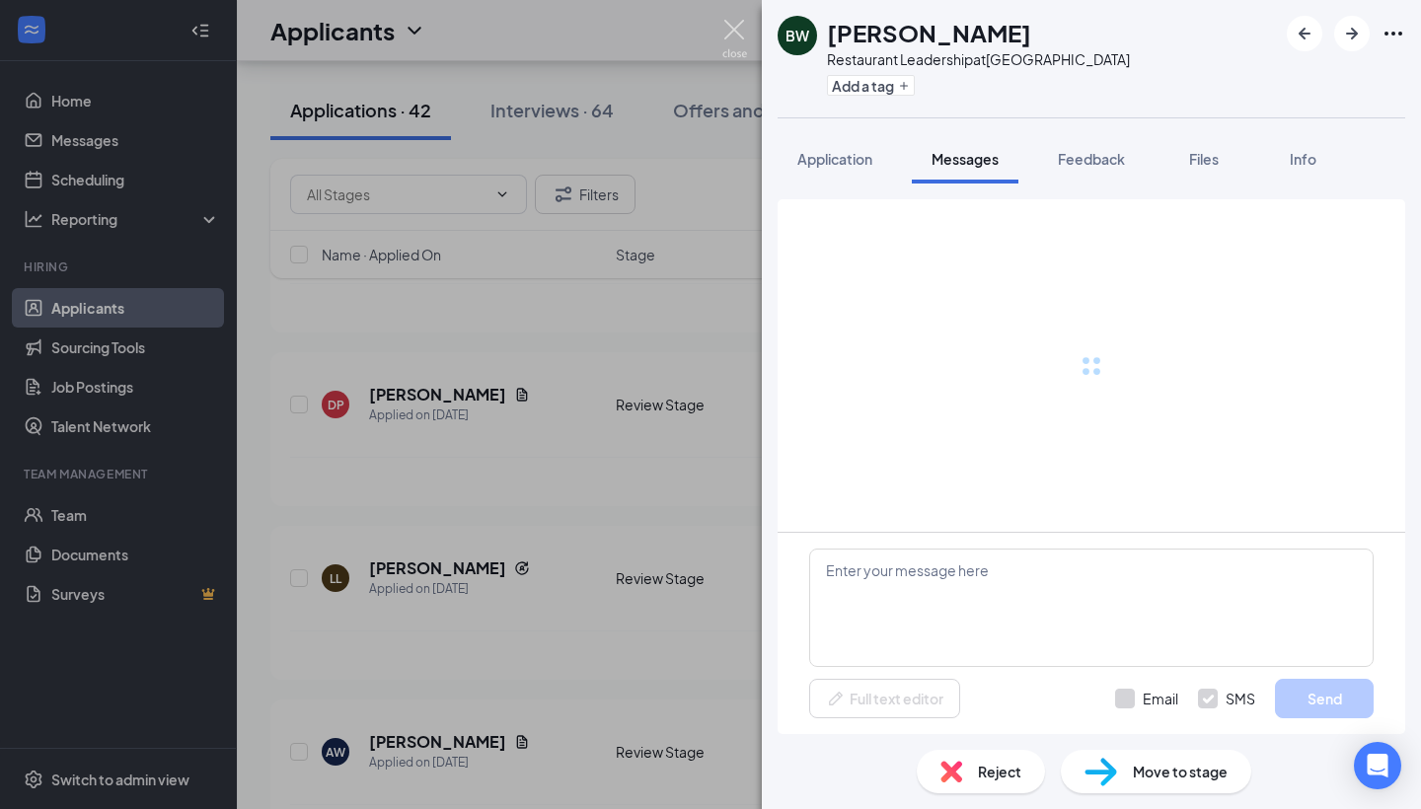
click at [728, 31] on img at bounding box center [734, 39] width 25 height 38
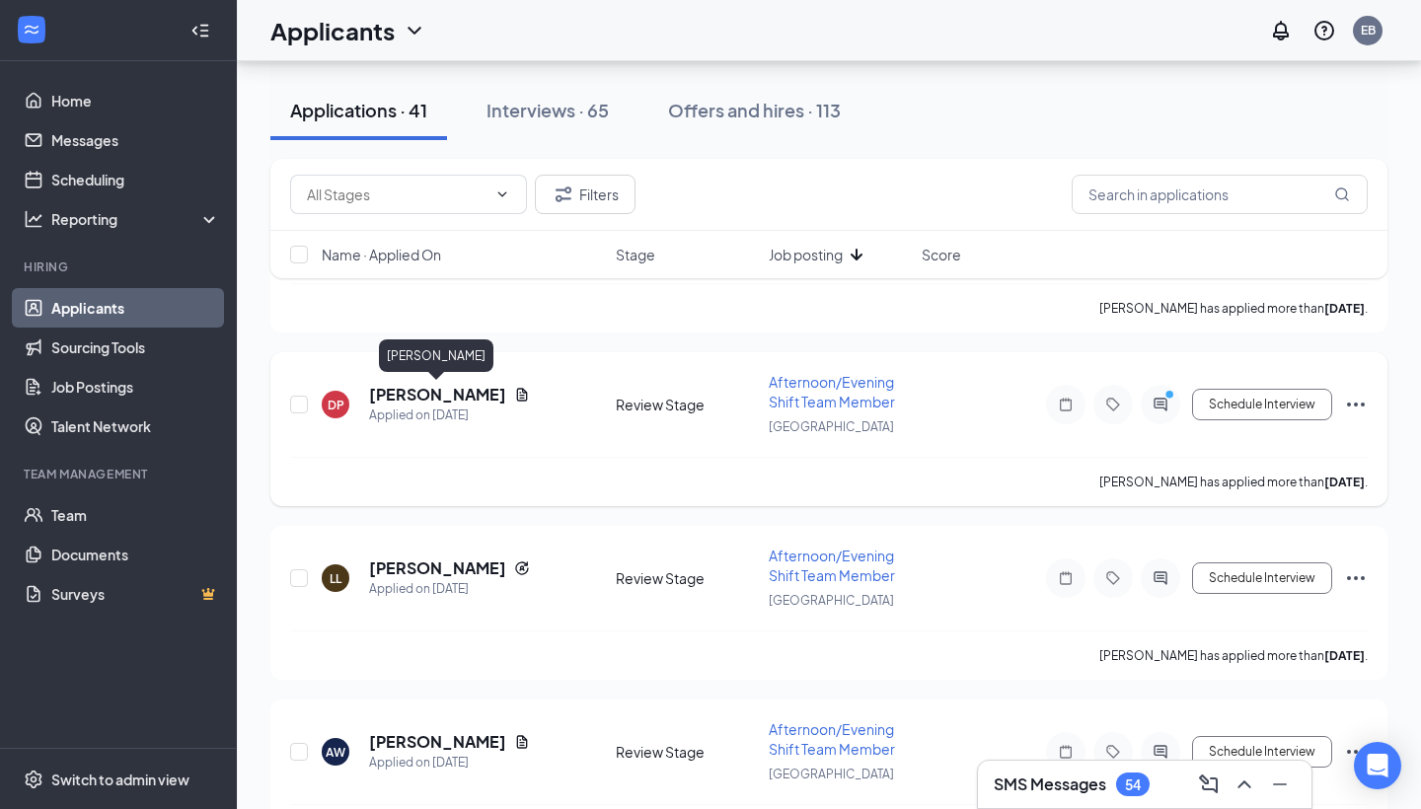
click at [390, 390] on h5 "[PERSON_NAME]" at bounding box center [437, 395] width 137 height 22
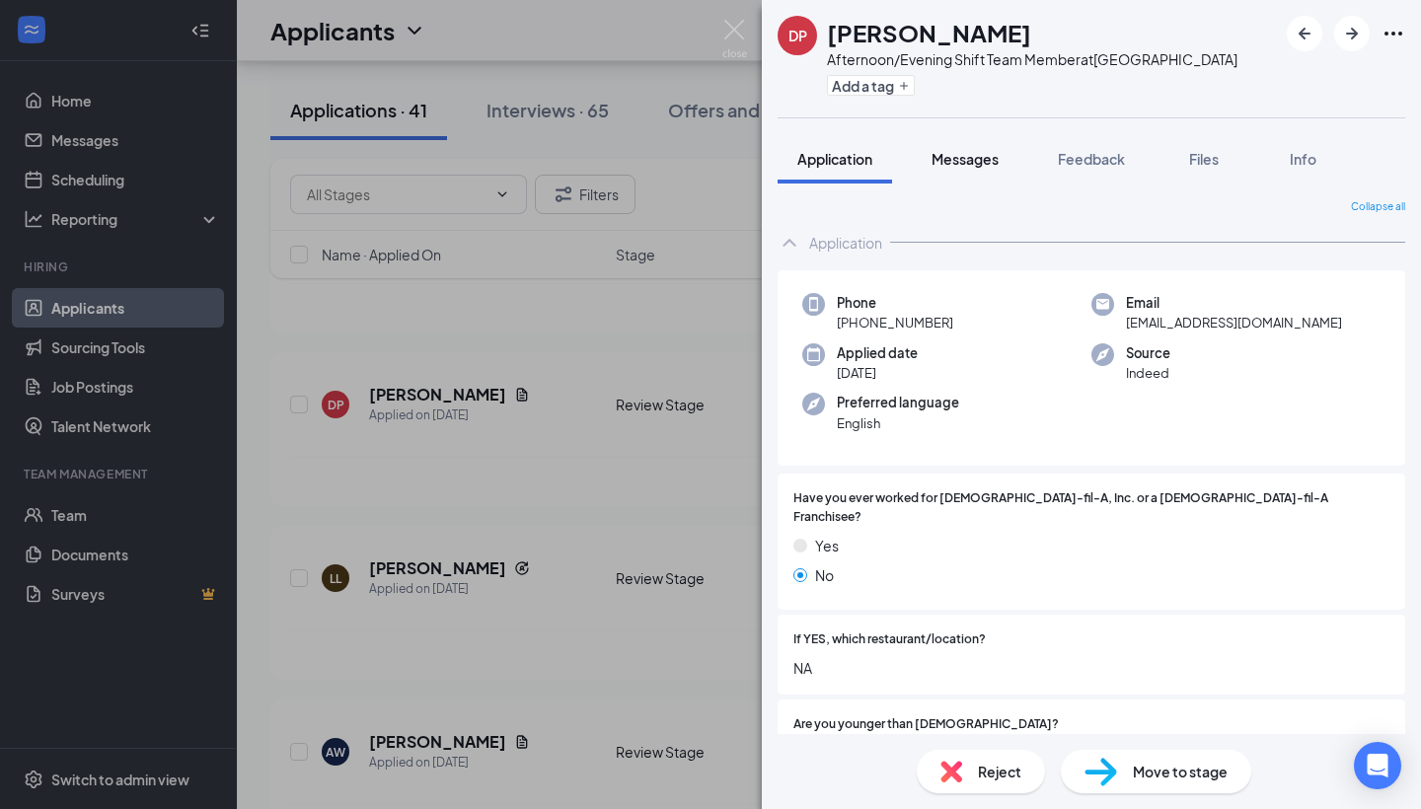
click at [971, 162] on span "Messages" at bounding box center [965, 159] width 67 height 18
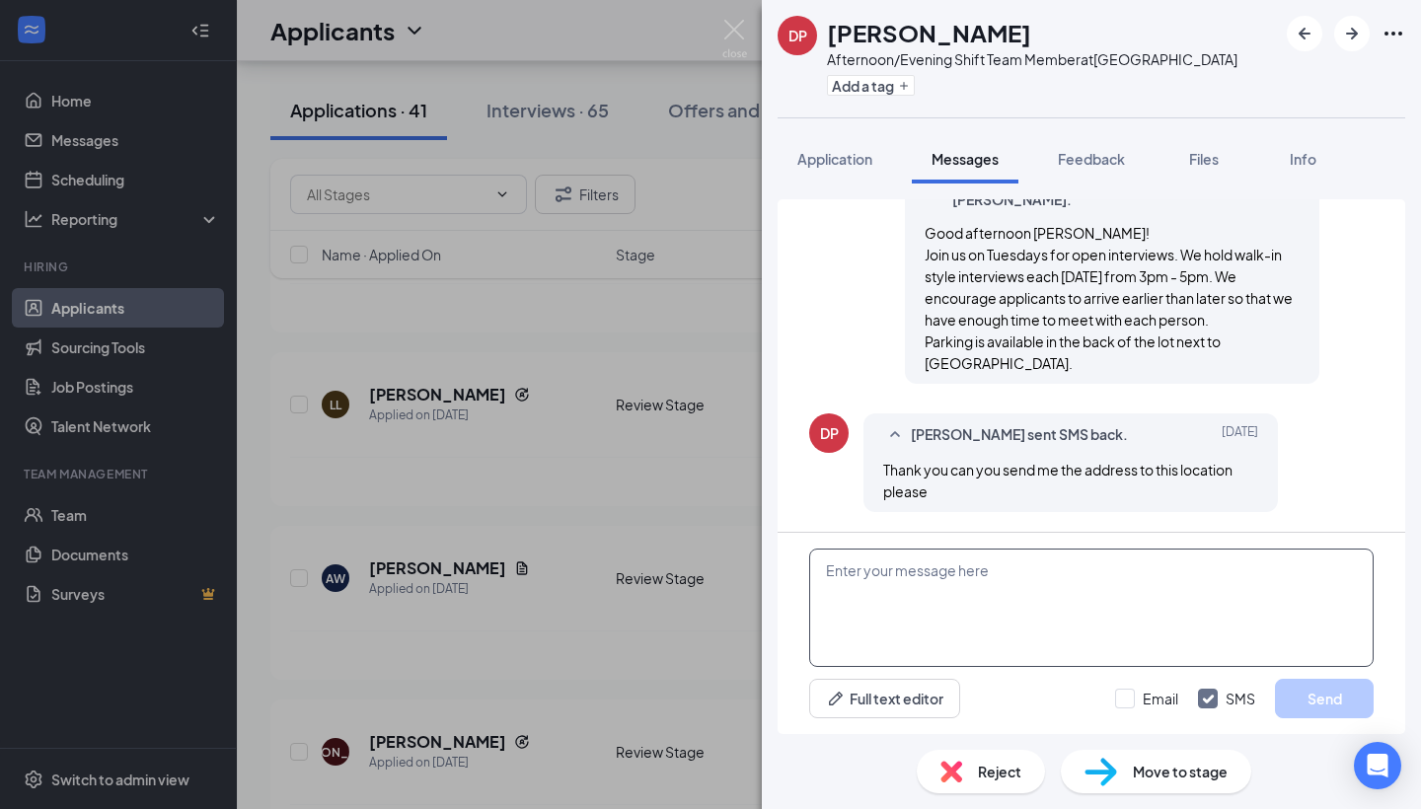
scroll to position [352, 0]
click at [885, 583] on textarea at bounding box center [1091, 608] width 565 height 118
paste textarea "[STREET_ADDRESS][PERSON_NAME]"
type textarea "[DEMOGRAPHIC_DATA]-fil-A Cotswold [STREET_ADDRESS][PERSON_NAME]"
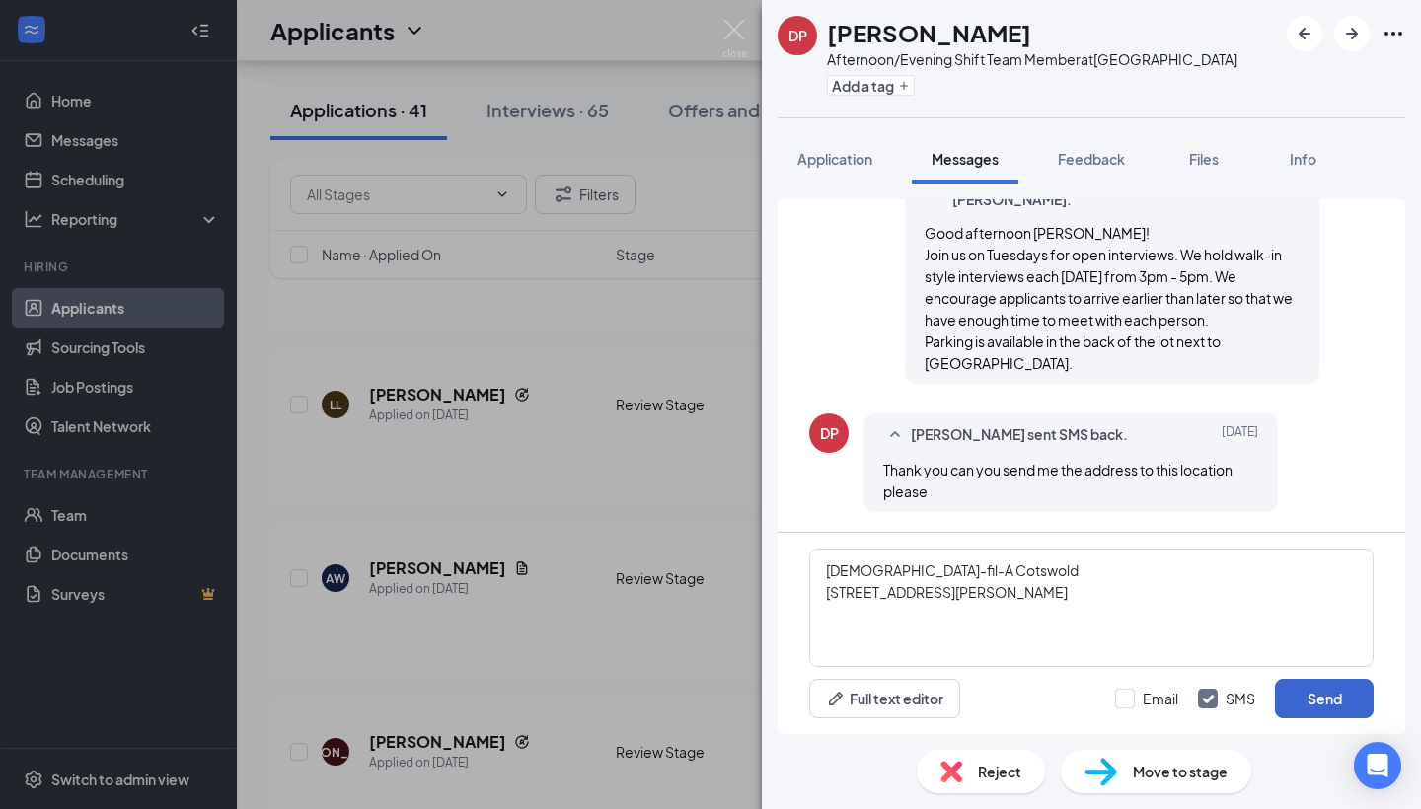
click at [1329, 699] on button "Send" at bounding box center [1324, 698] width 99 height 39
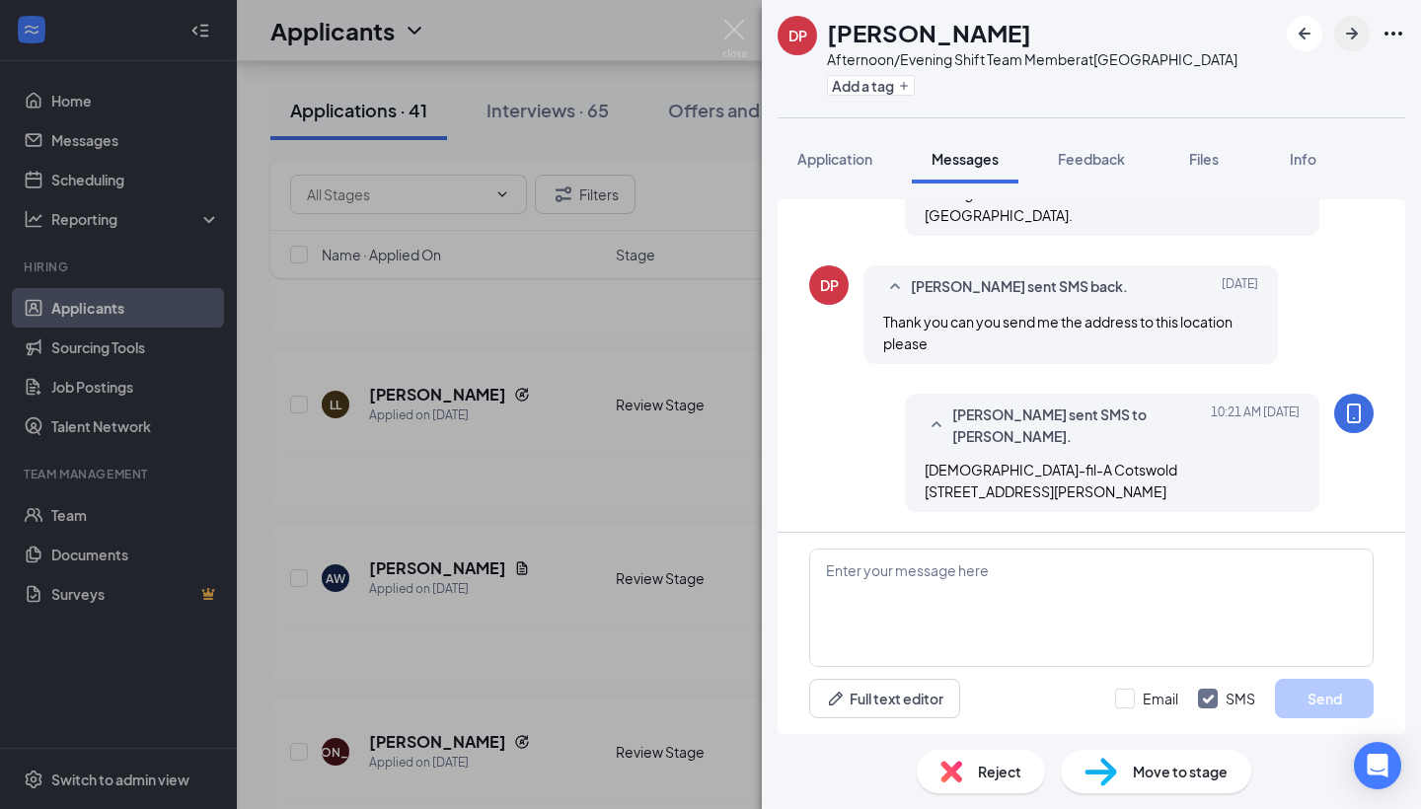
click at [1353, 32] on icon "ArrowRight" at bounding box center [1352, 34] width 24 height 24
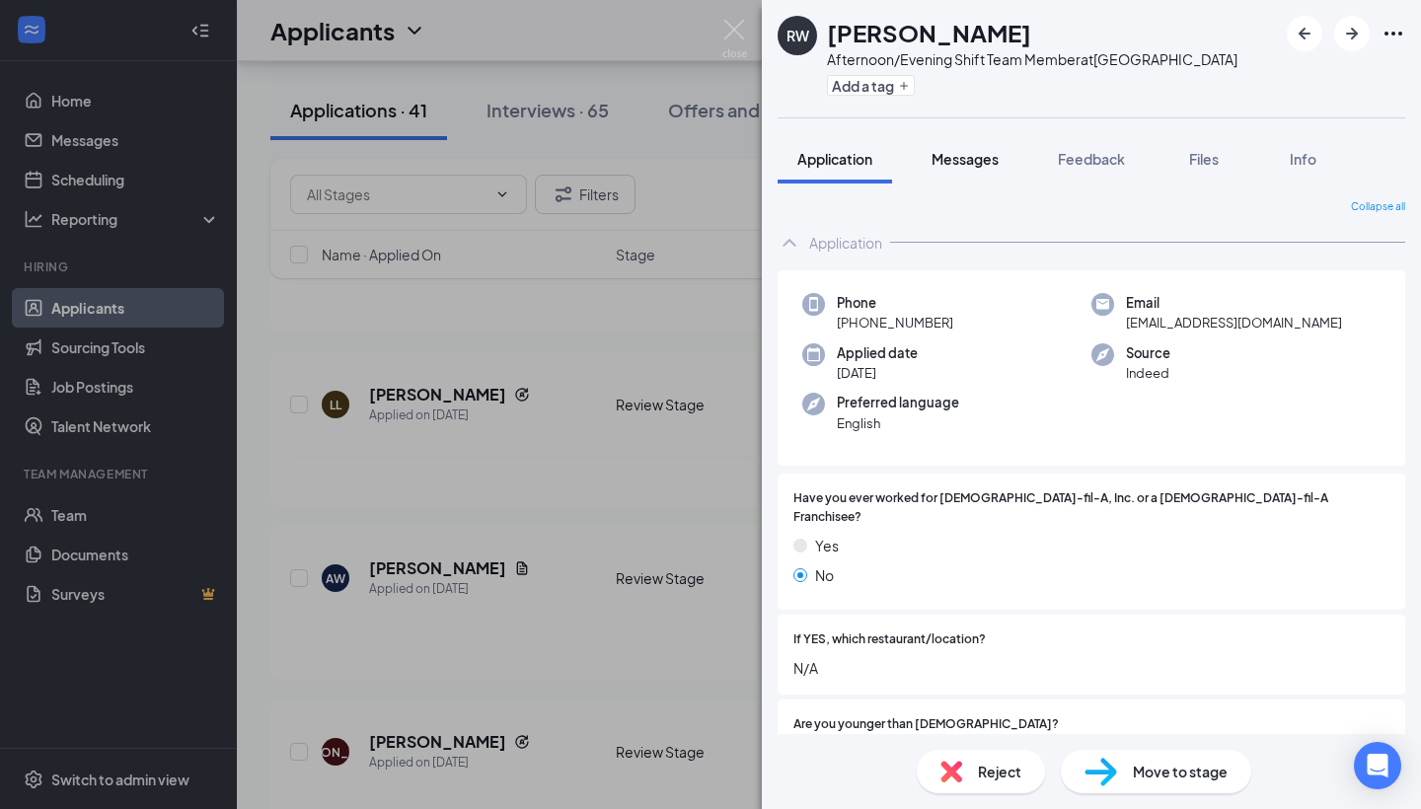
click at [954, 157] on span "Messages" at bounding box center [965, 159] width 67 height 18
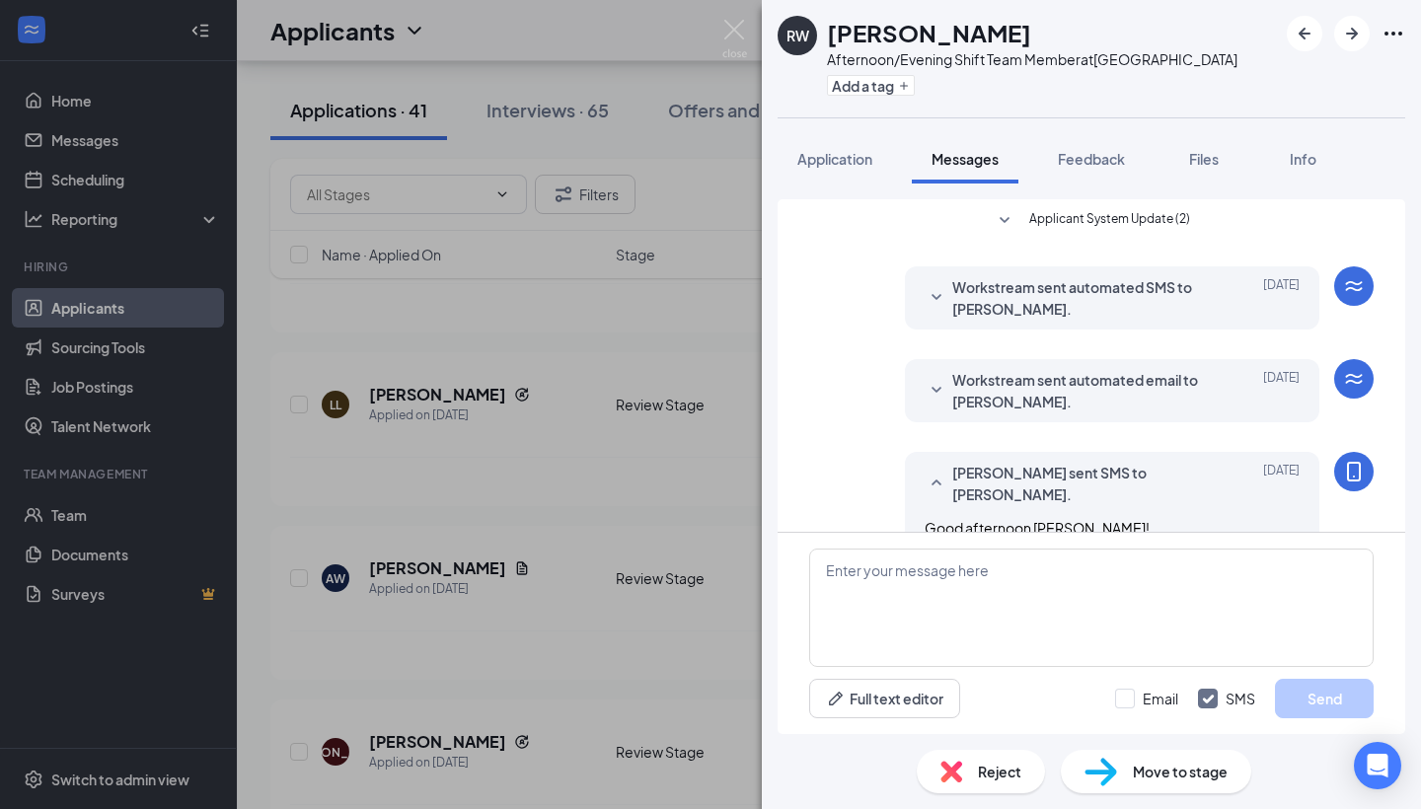
scroll to position [167, 0]
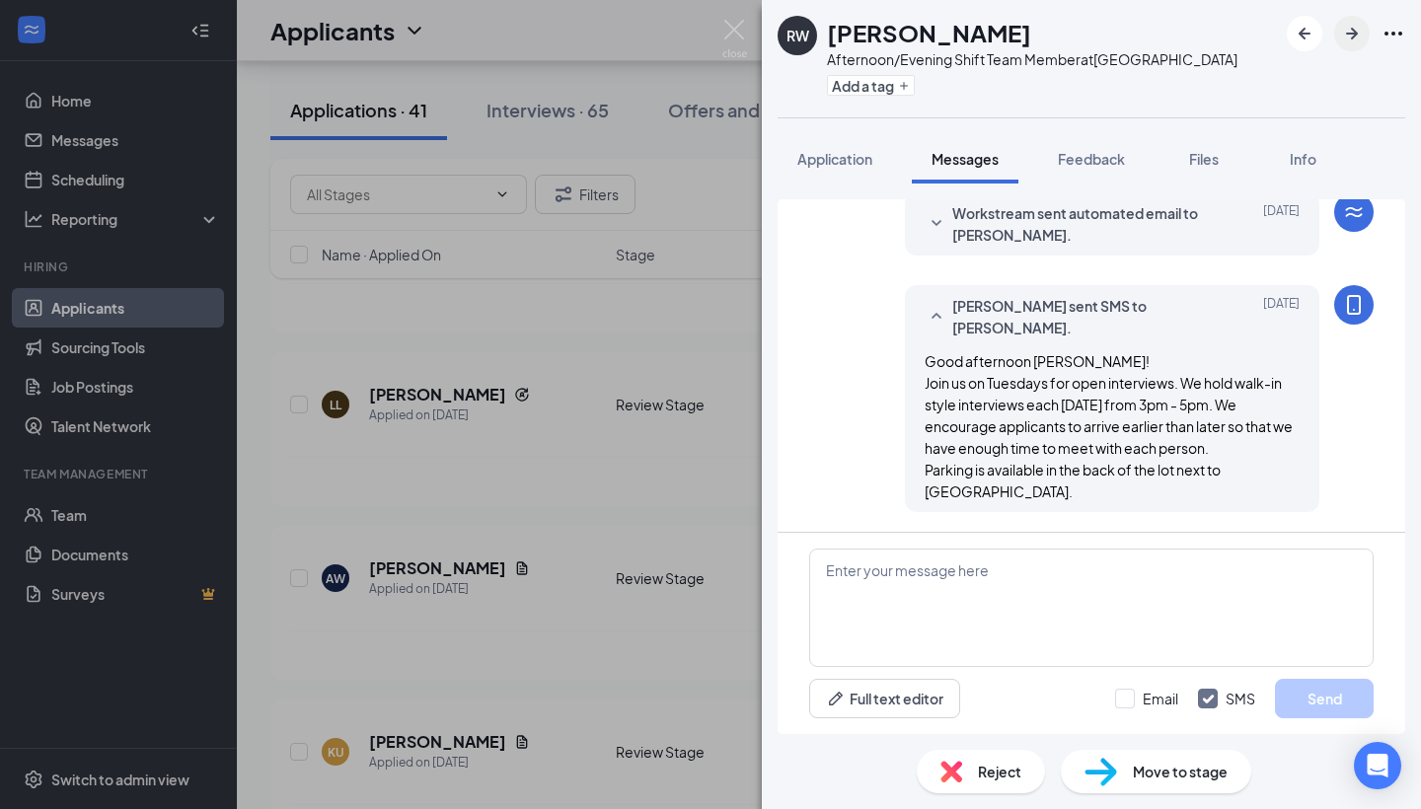
click at [1353, 34] on icon "ArrowRight" at bounding box center [1352, 34] width 12 height 12
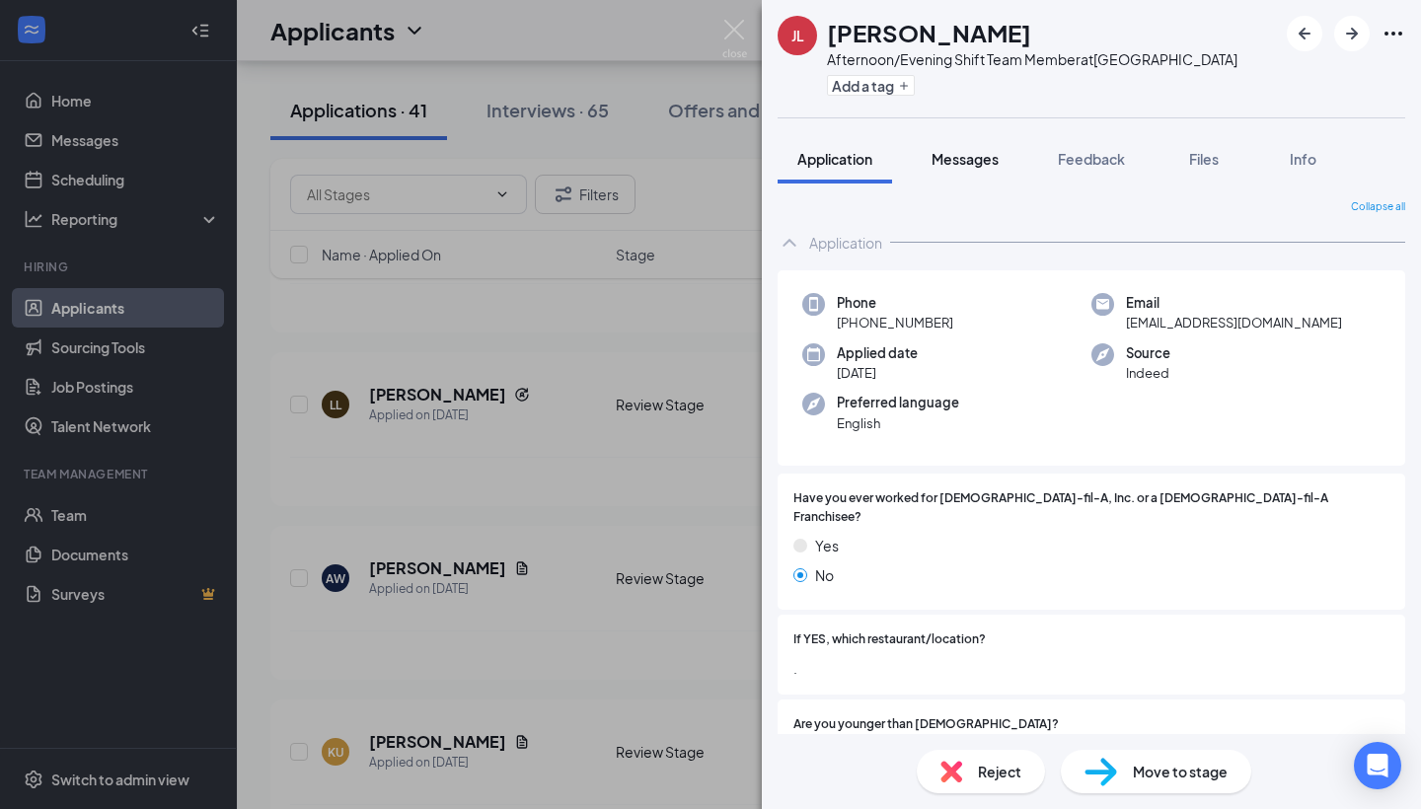
click at [966, 159] on span "Messages" at bounding box center [965, 159] width 67 height 18
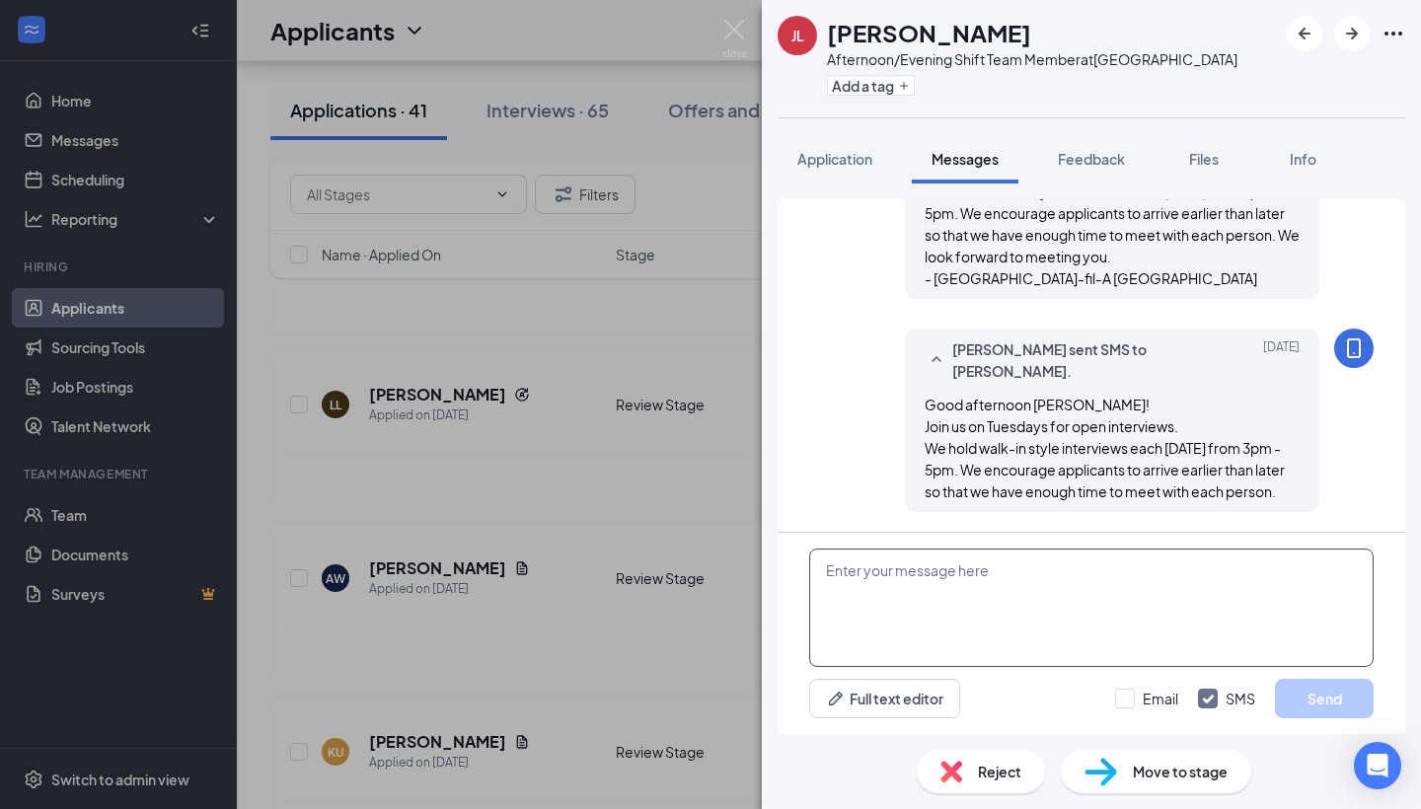
scroll to position [637, 0]
click at [1107, 768] on img at bounding box center [1101, 772] width 33 height 29
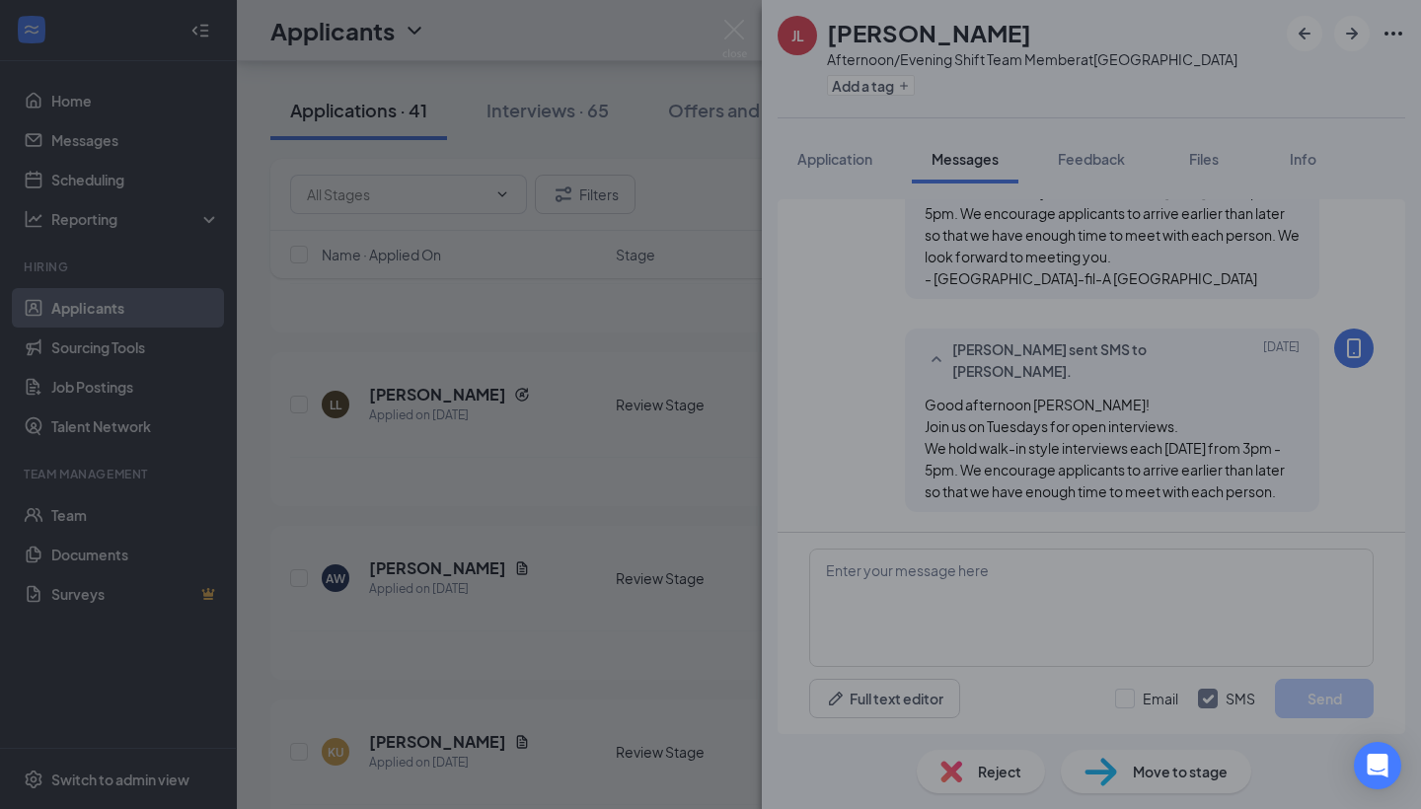
type input "Phone Screening (next stage)"
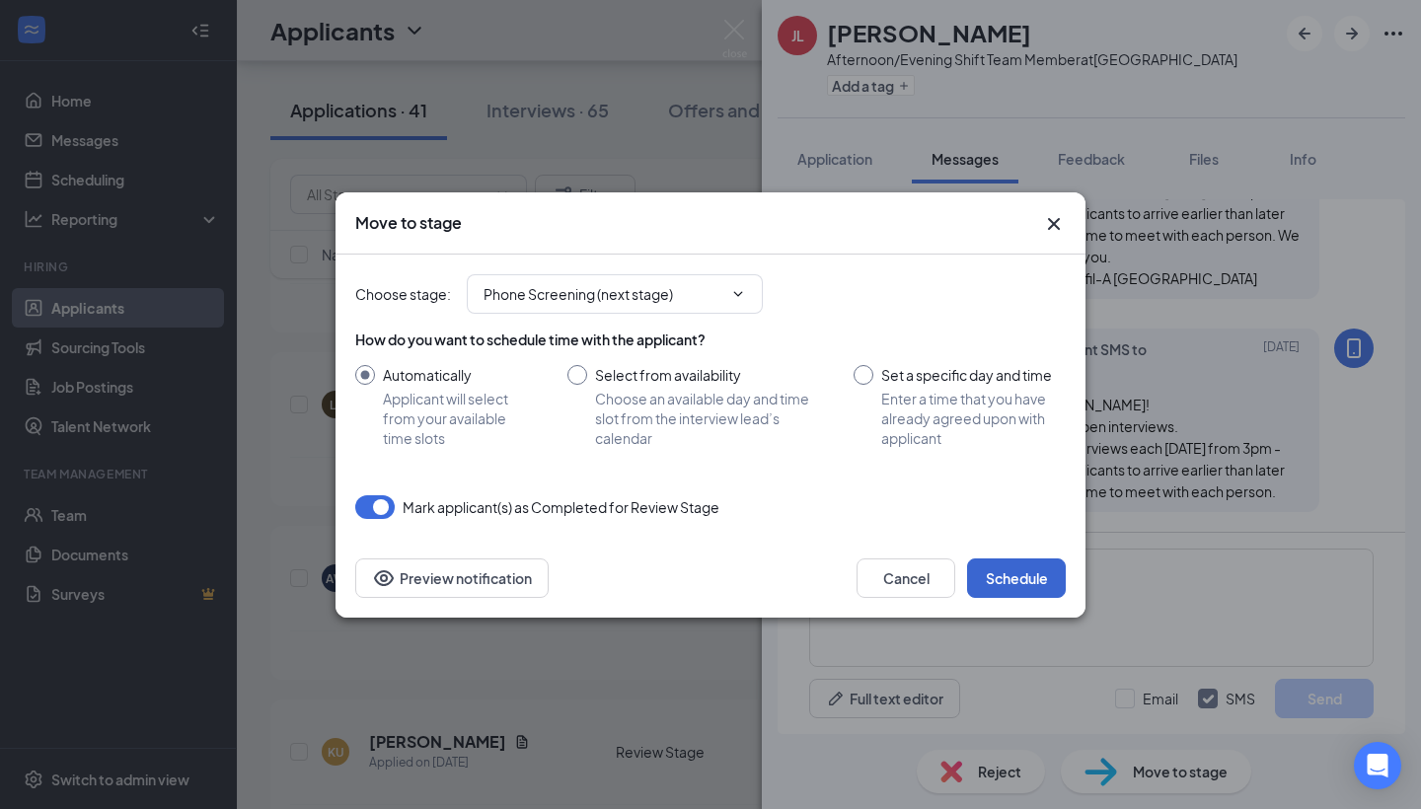
click at [1011, 582] on button "Schedule" at bounding box center [1016, 578] width 99 height 39
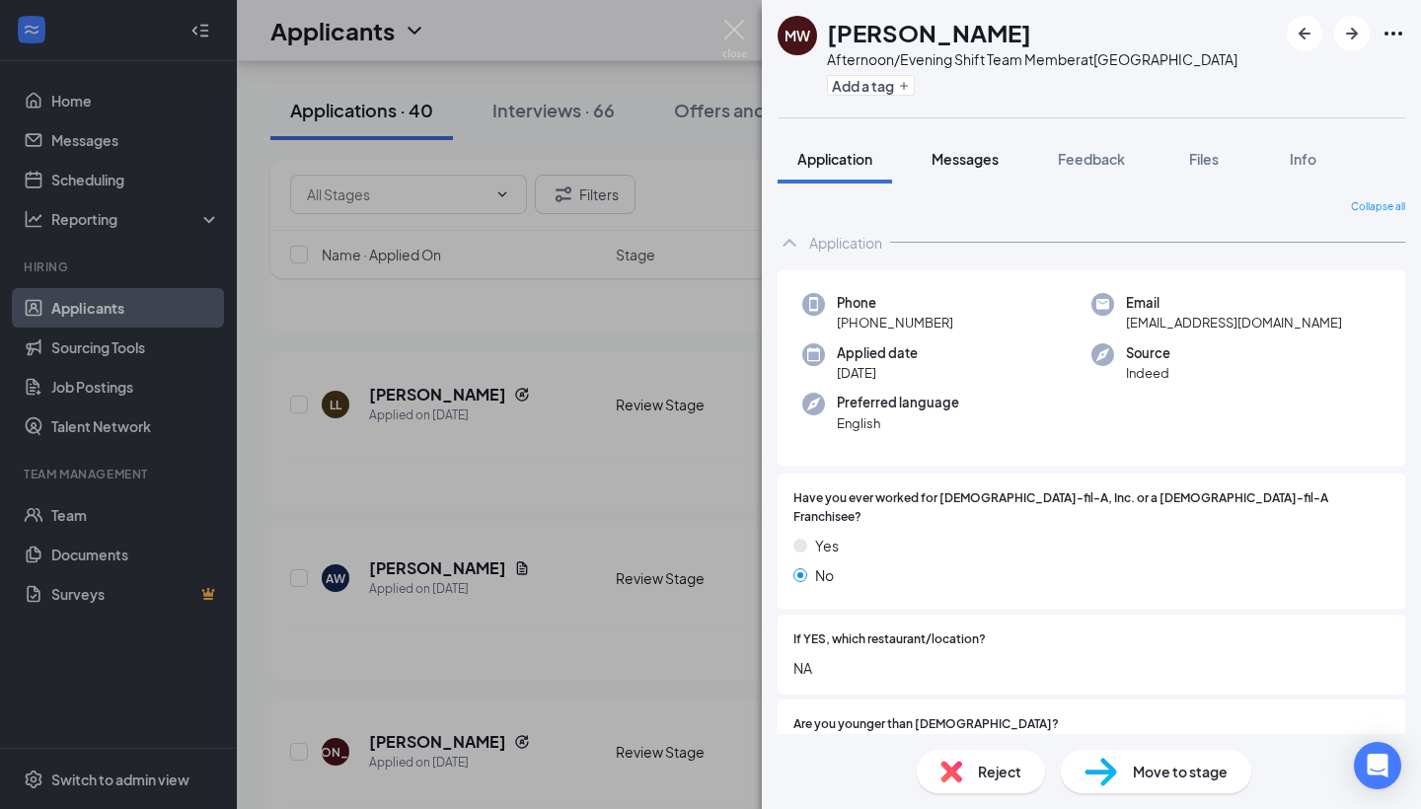
click at [960, 159] on span "Messages" at bounding box center [965, 159] width 67 height 18
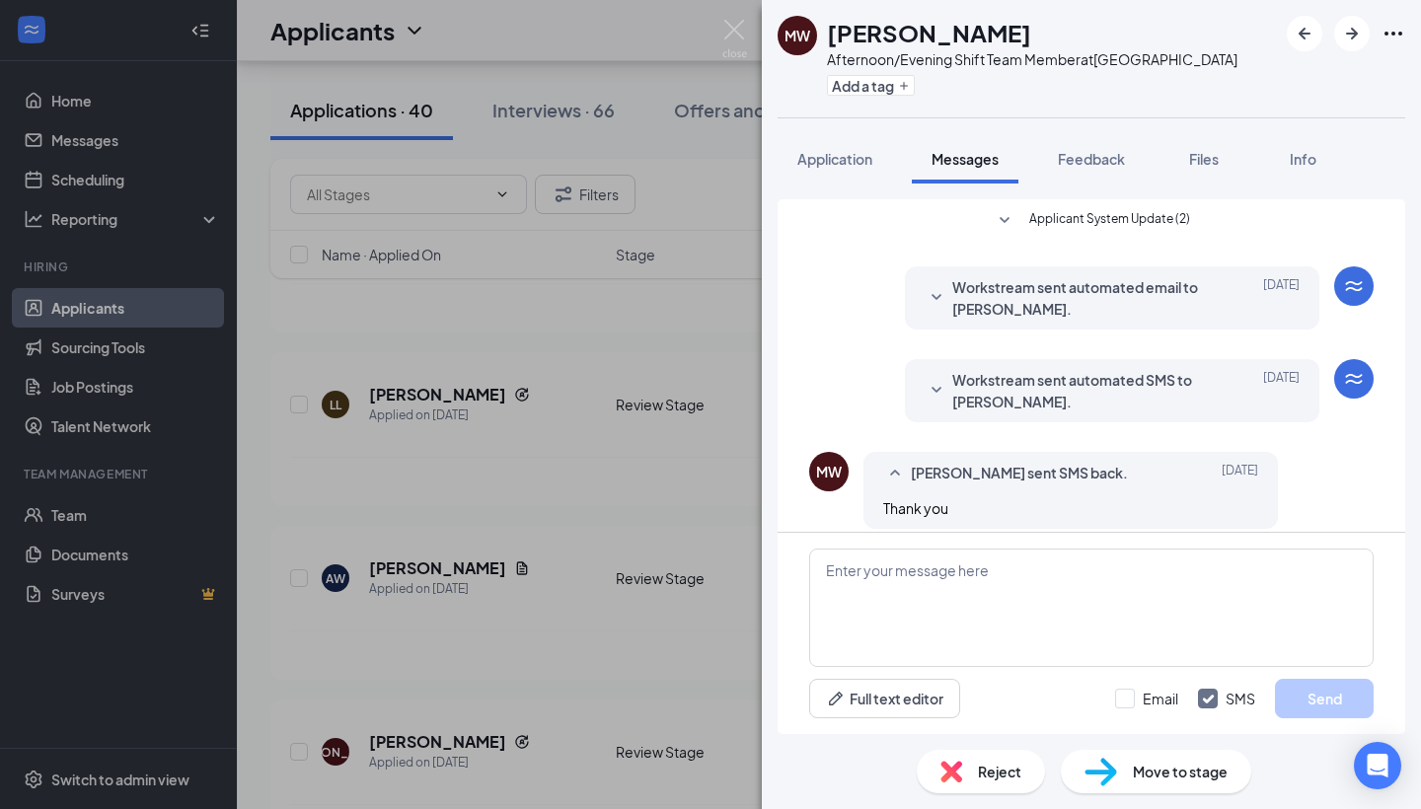
scroll to position [337, 0]
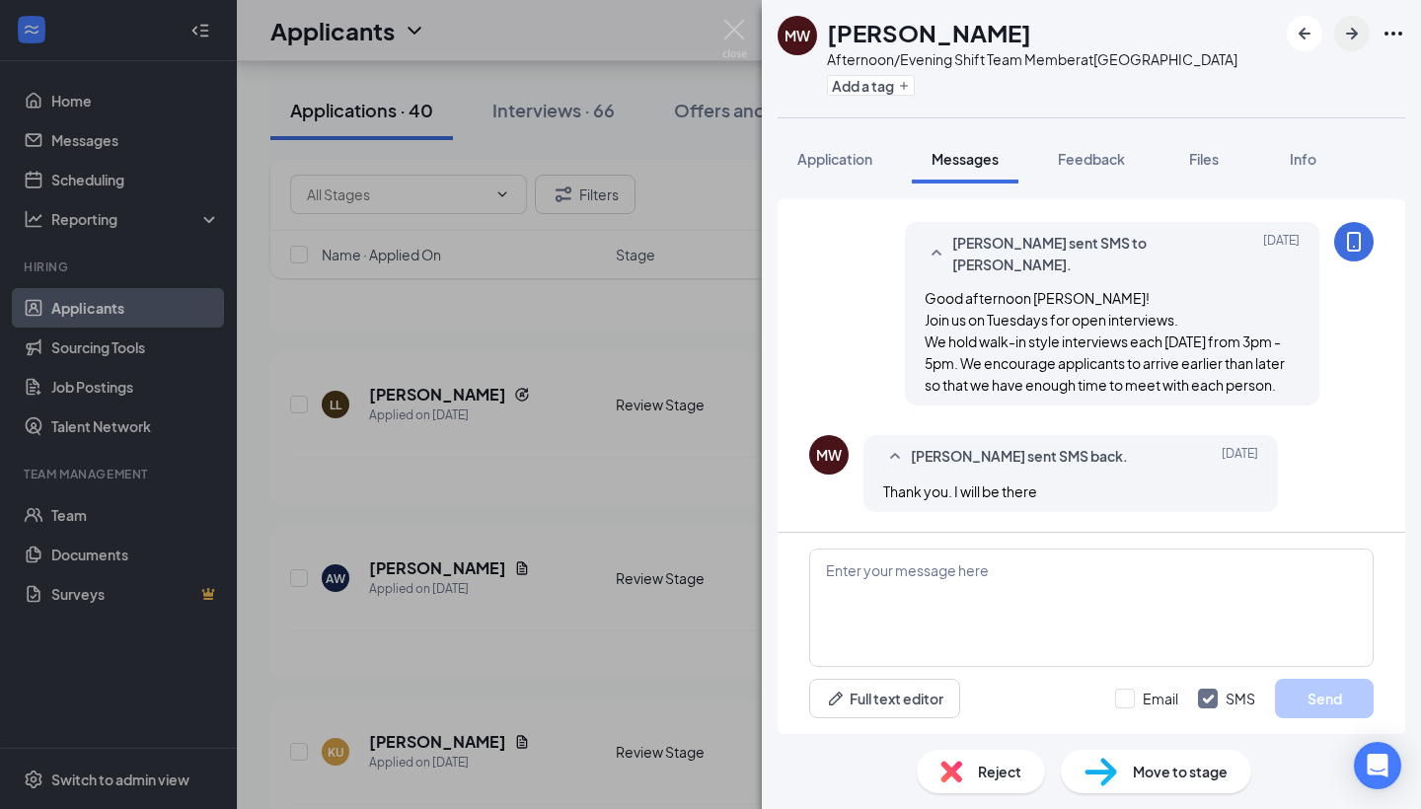
click at [1338, 37] on button "button" at bounding box center [1352, 34] width 36 height 36
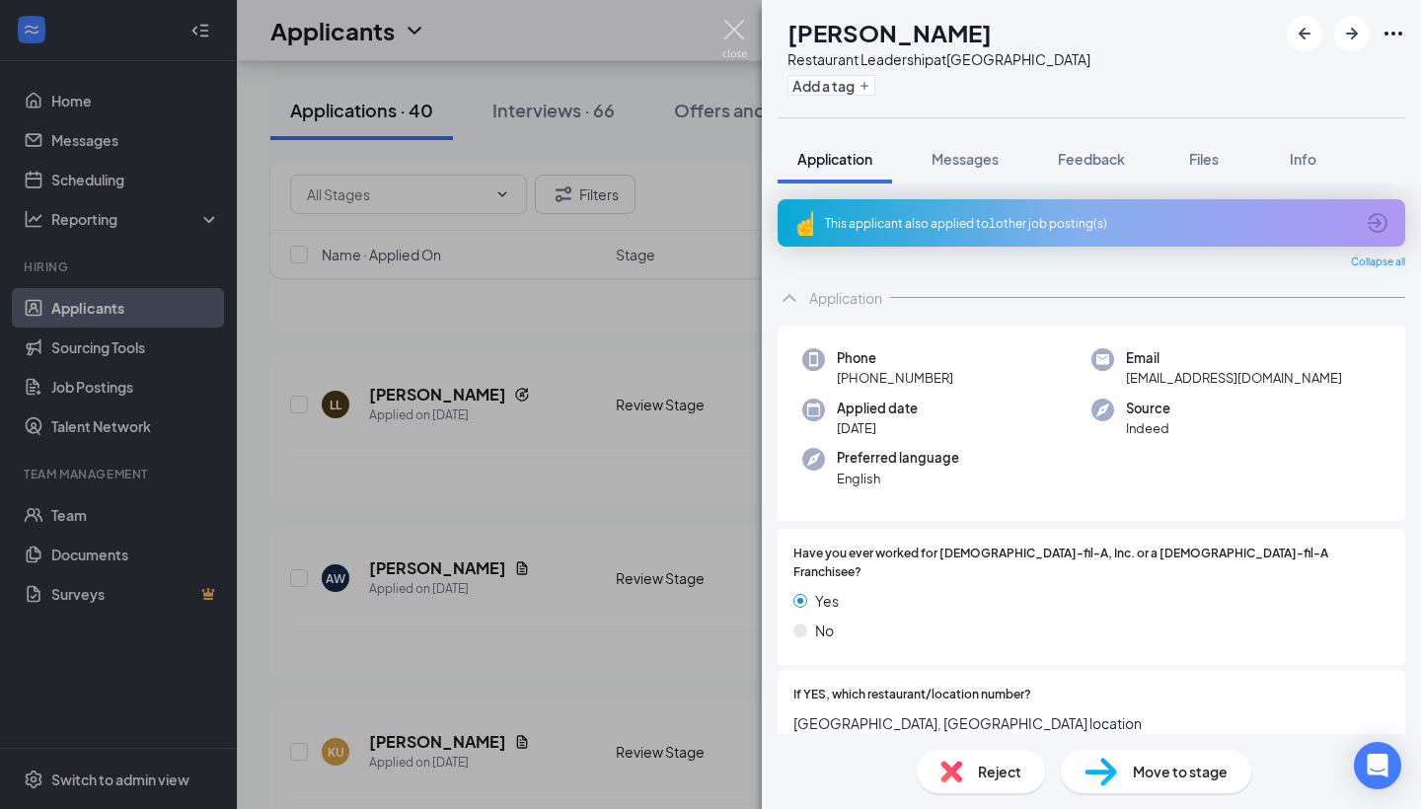
click at [734, 36] on img at bounding box center [734, 39] width 25 height 38
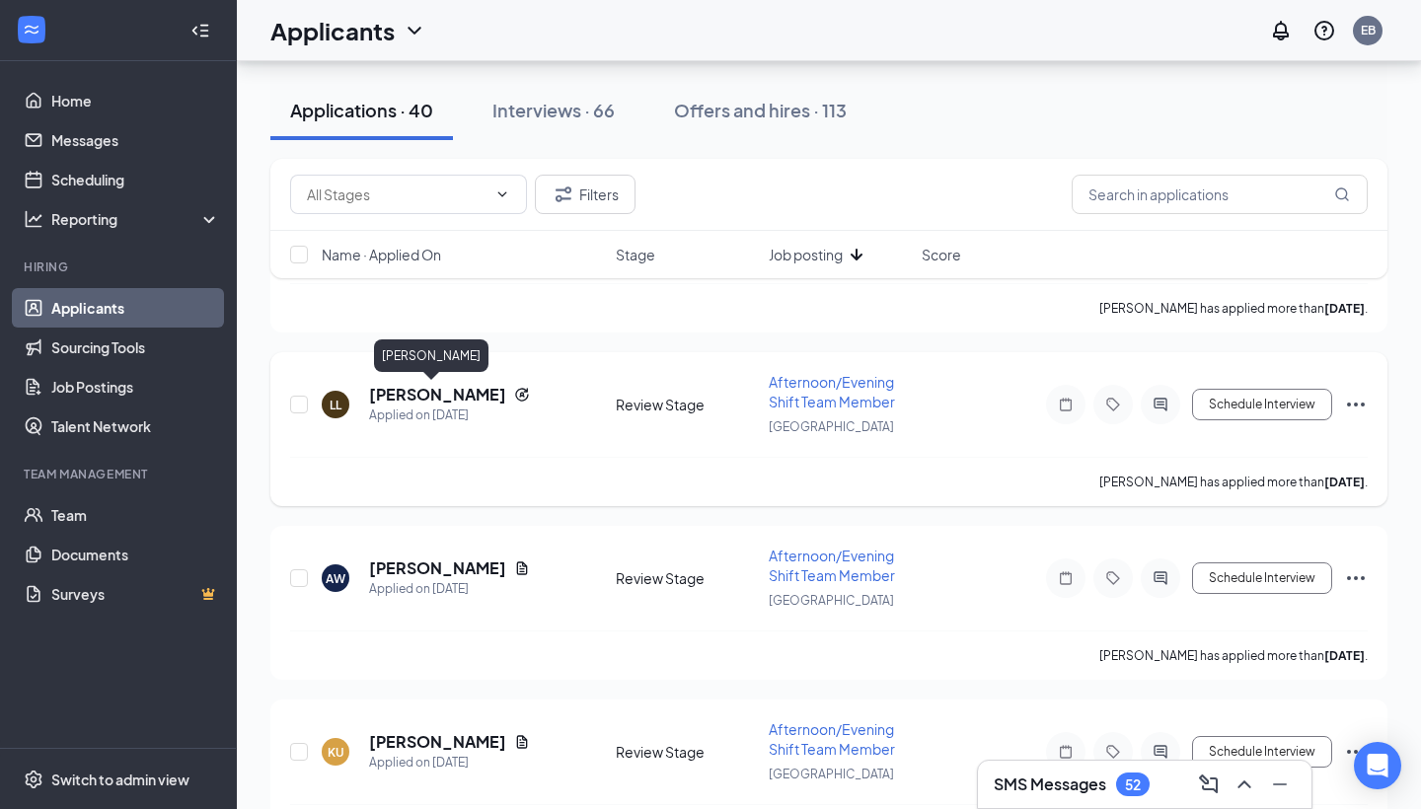
click at [406, 385] on h5 "[PERSON_NAME]" at bounding box center [437, 395] width 137 height 22
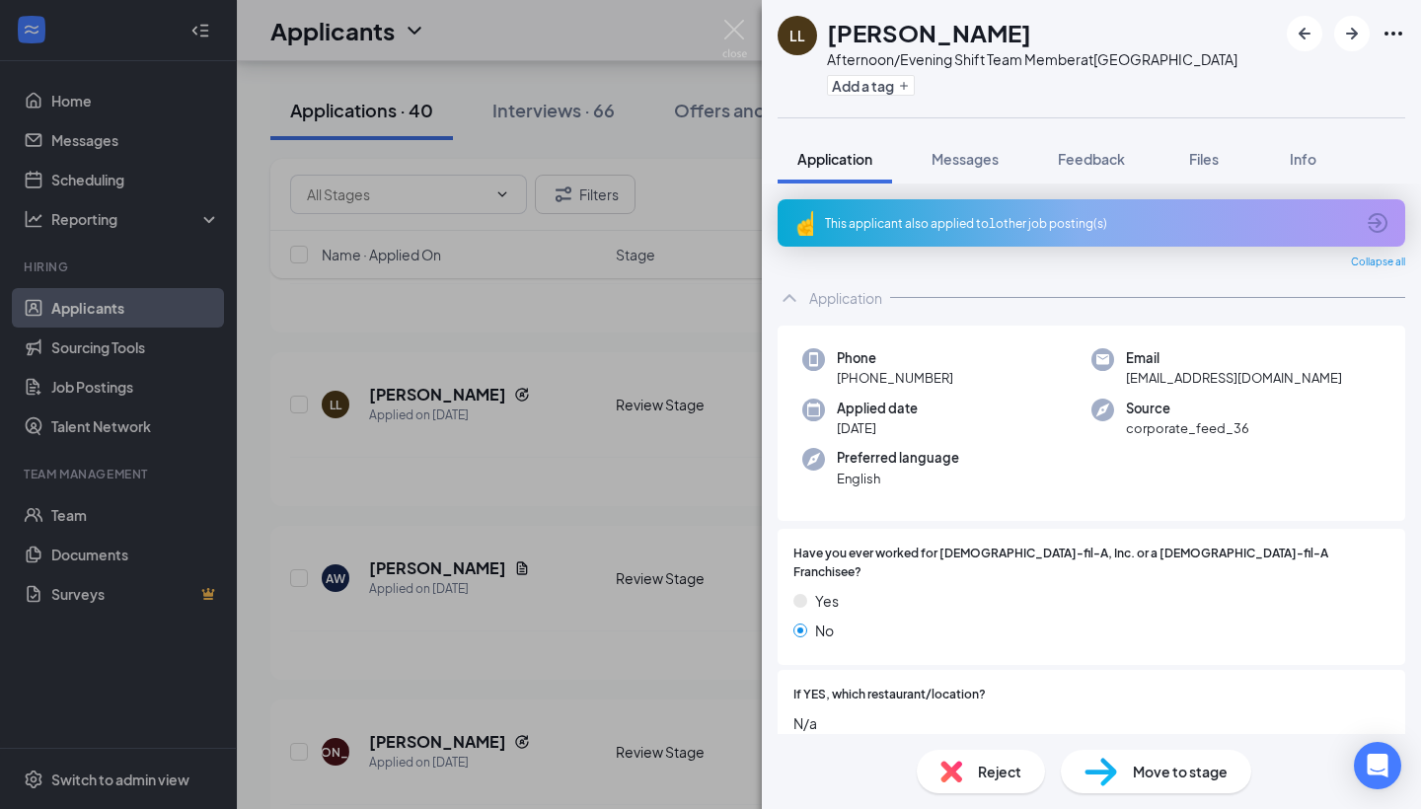
click at [994, 227] on div "This applicant also applied to 1 other job posting(s)" at bounding box center [1089, 223] width 529 height 17
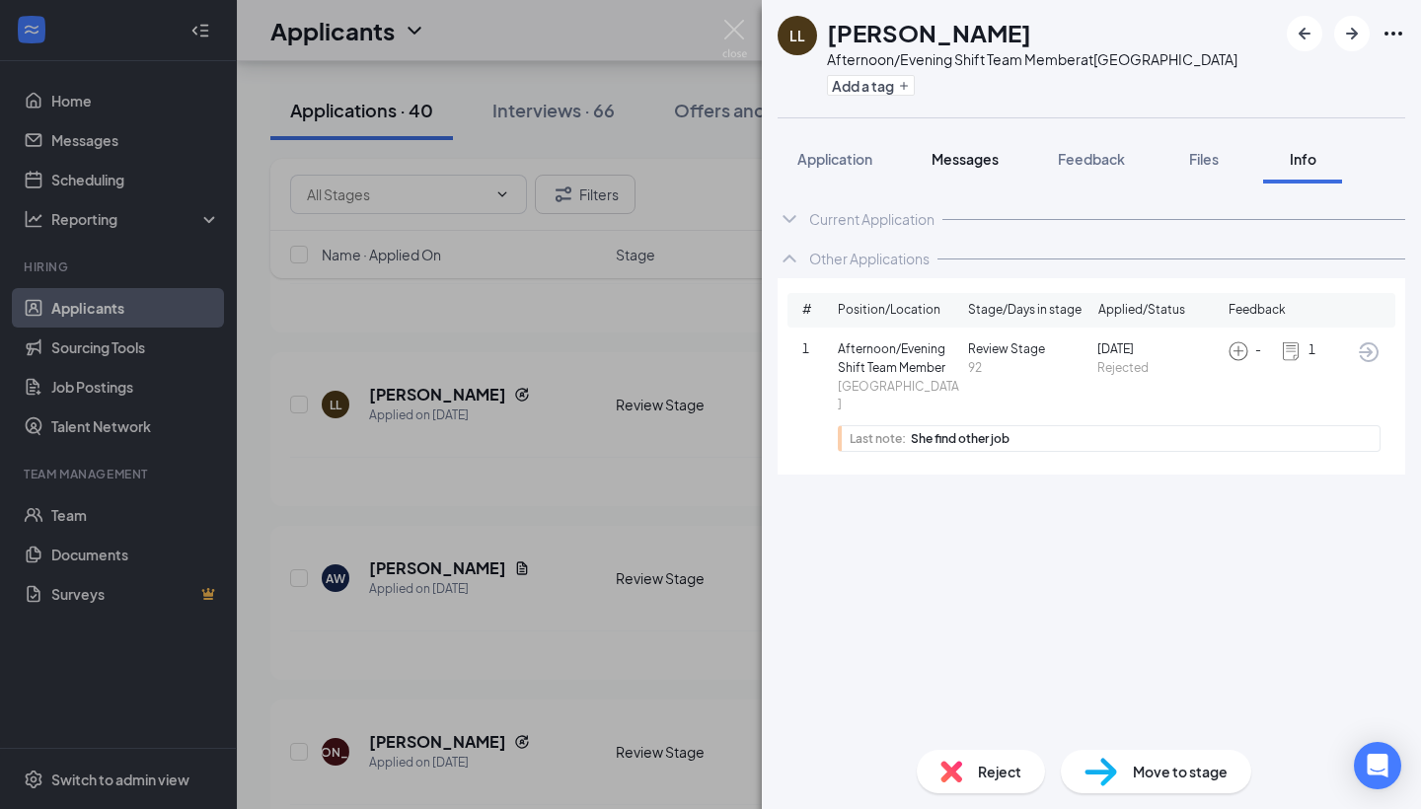
click at [953, 162] on span "Messages" at bounding box center [965, 159] width 67 height 18
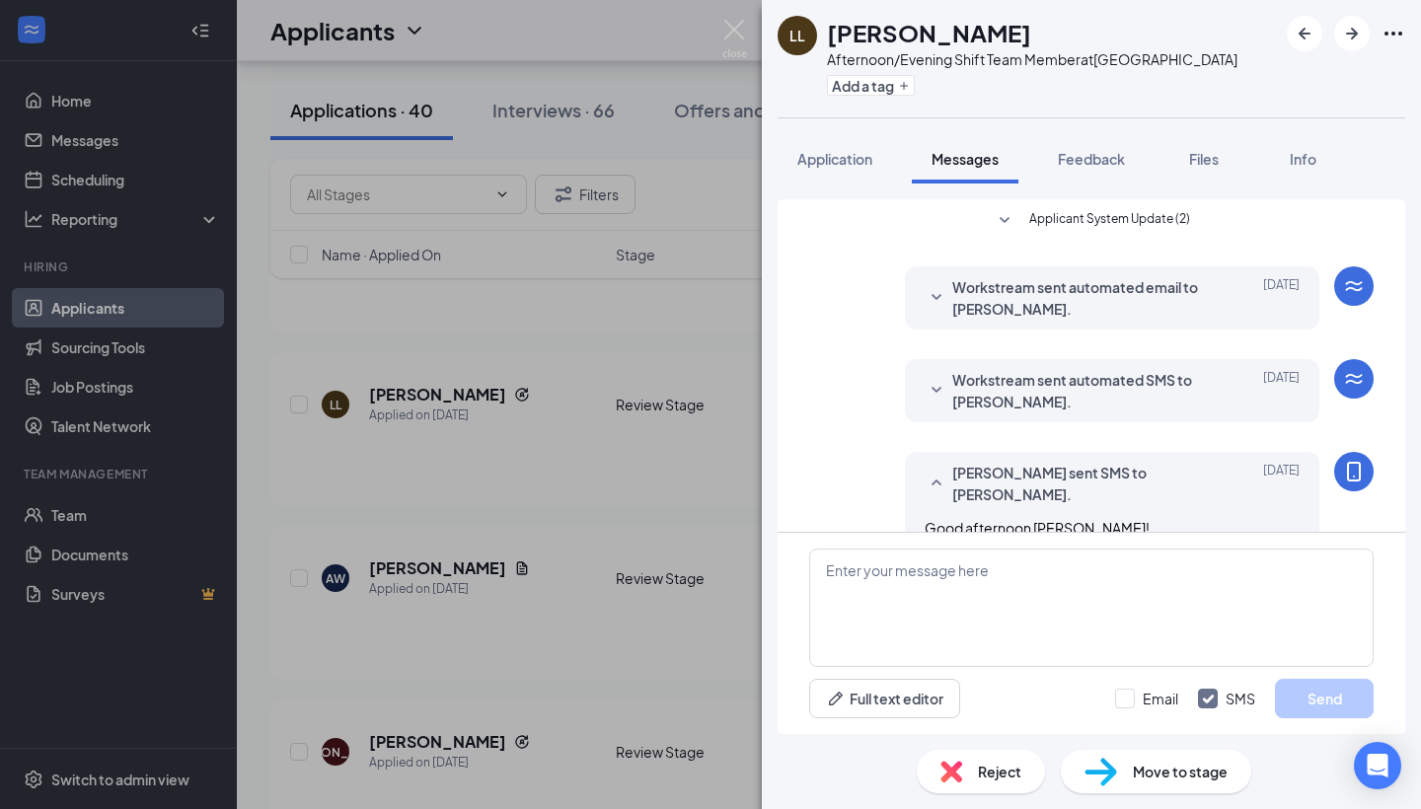
scroll to position [123, 0]
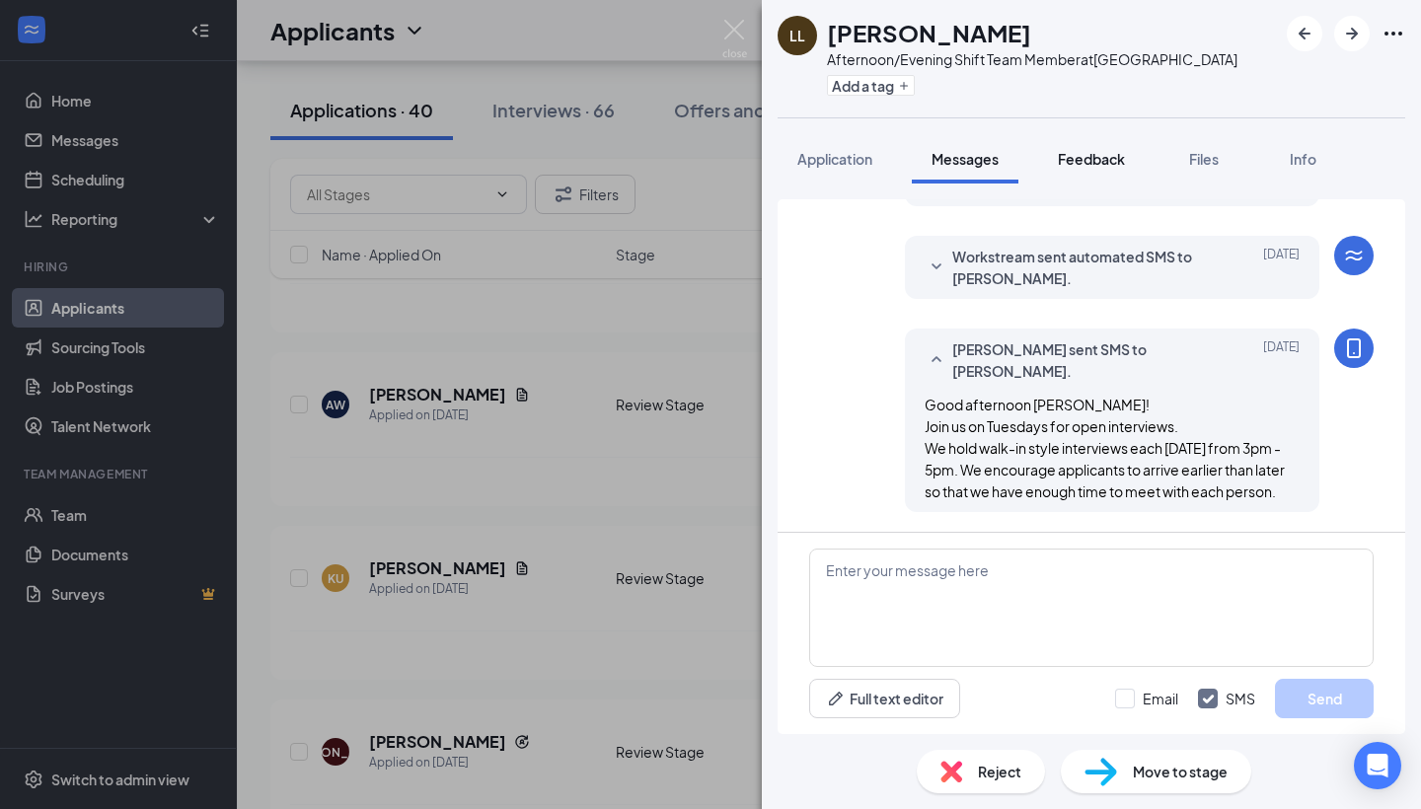
click at [1083, 165] on span "Feedback" at bounding box center [1091, 159] width 67 height 18
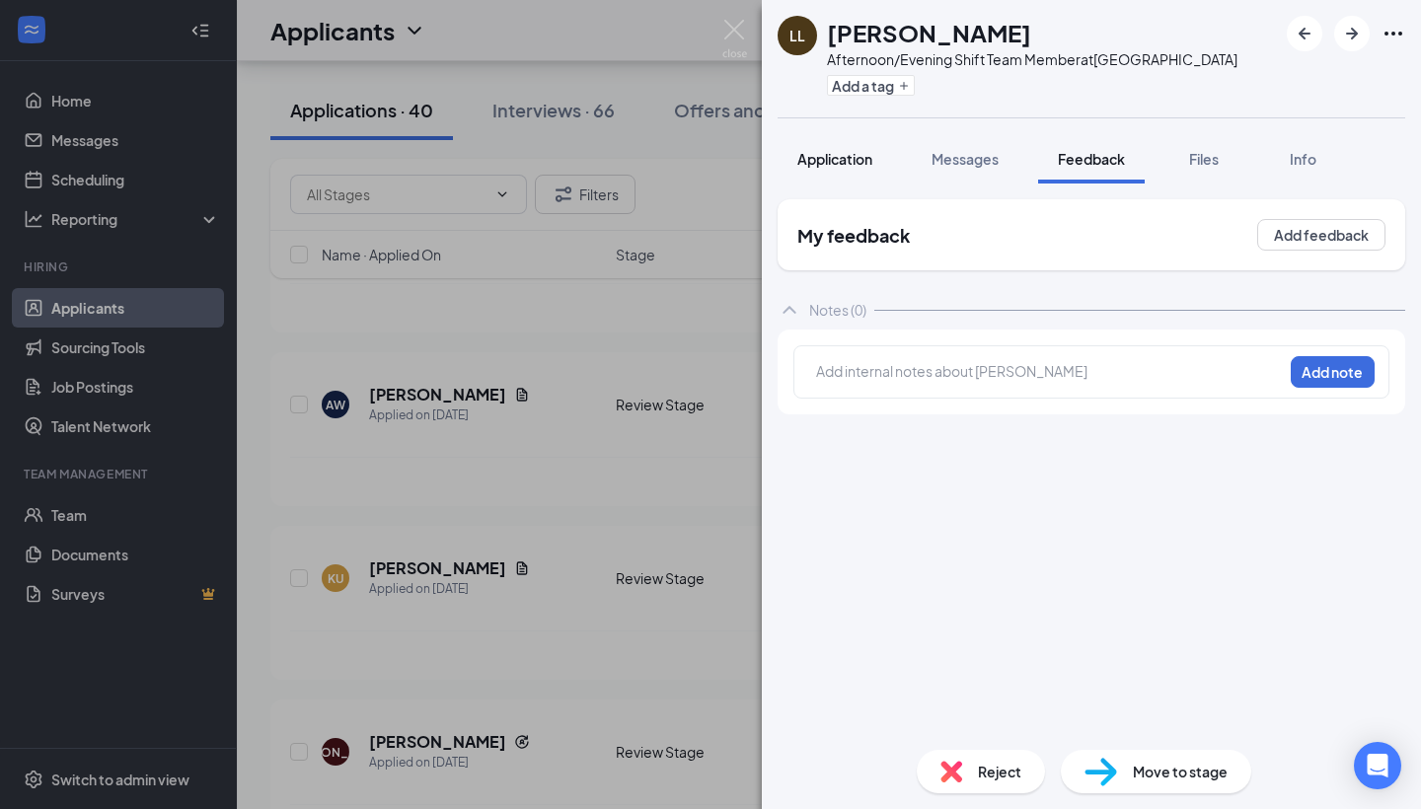
click at [851, 166] on span "Application" at bounding box center [834, 159] width 75 height 18
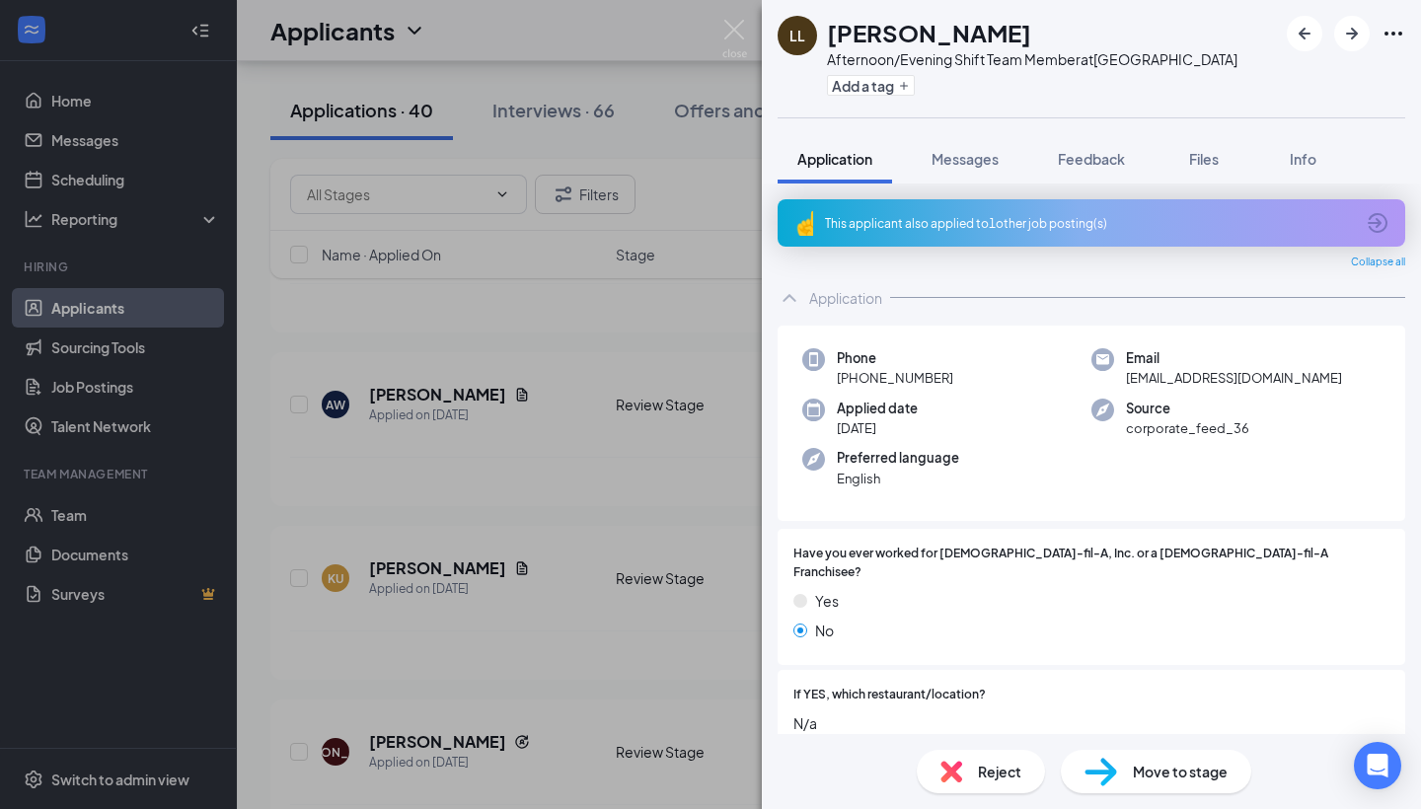
click at [1003, 228] on div "This applicant also applied to 1 other job posting(s)" at bounding box center [1089, 223] width 529 height 17
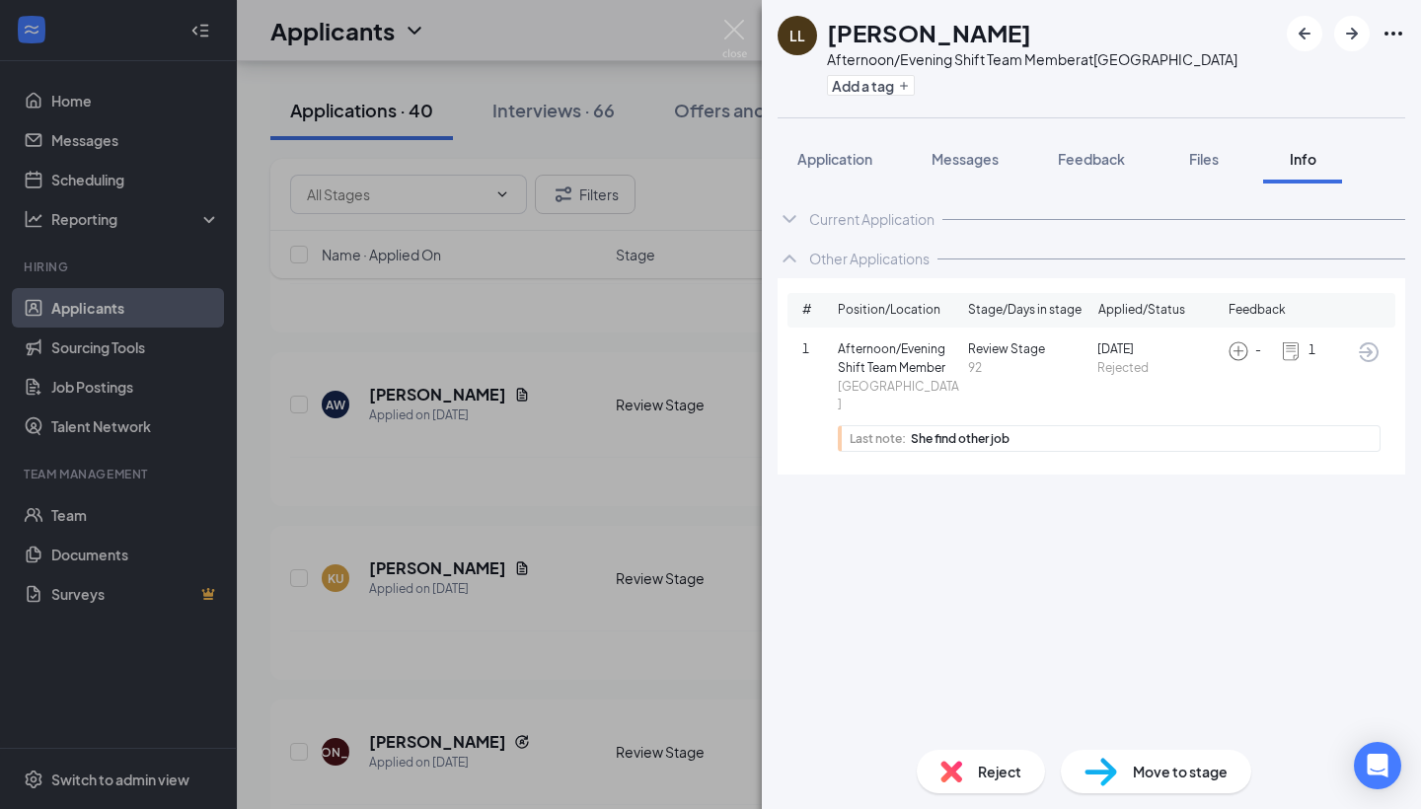
click at [1111, 769] on img at bounding box center [1101, 772] width 33 height 29
type input "Phone Screening (next stage)"
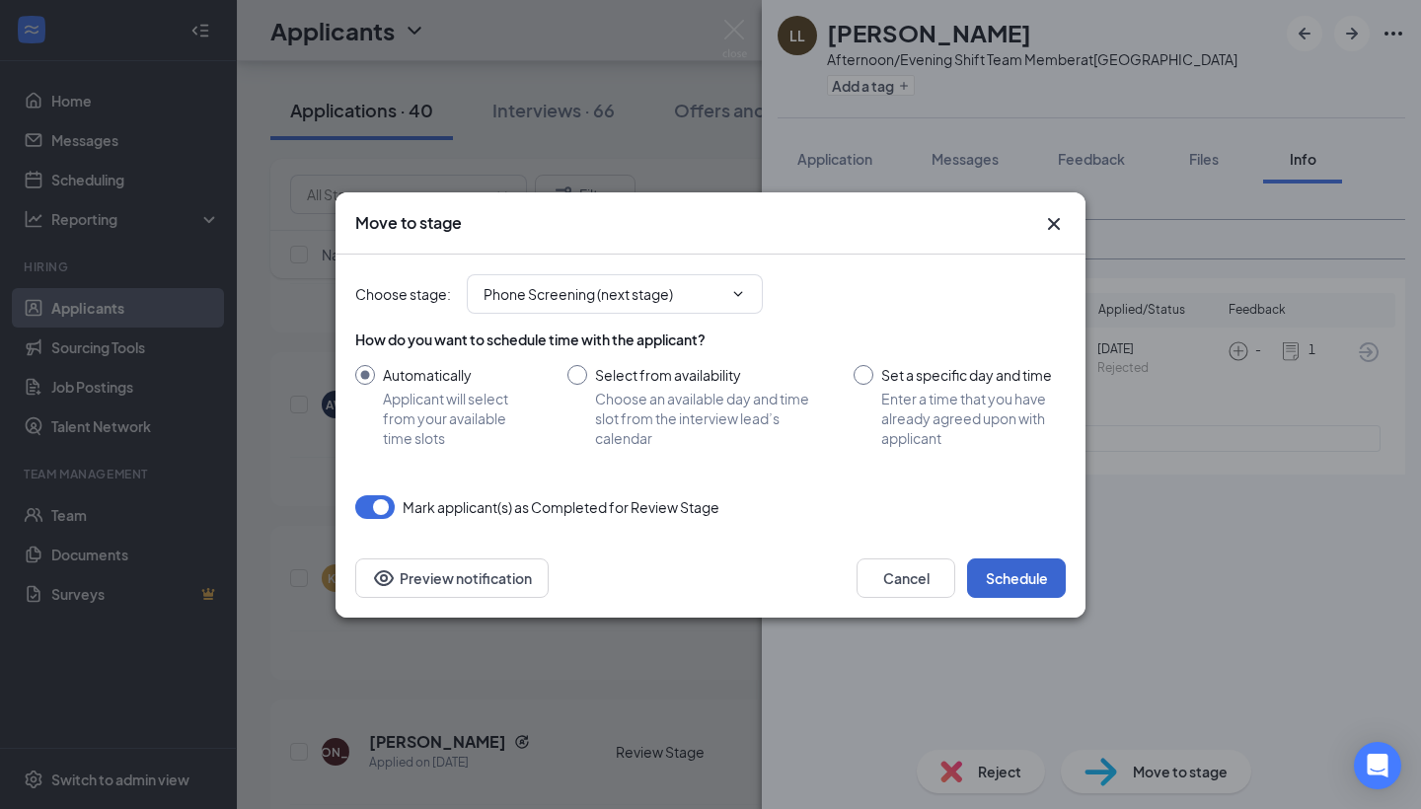
click at [1028, 572] on button "Schedule" at bounding box center [1016, 578] width 99 height 39
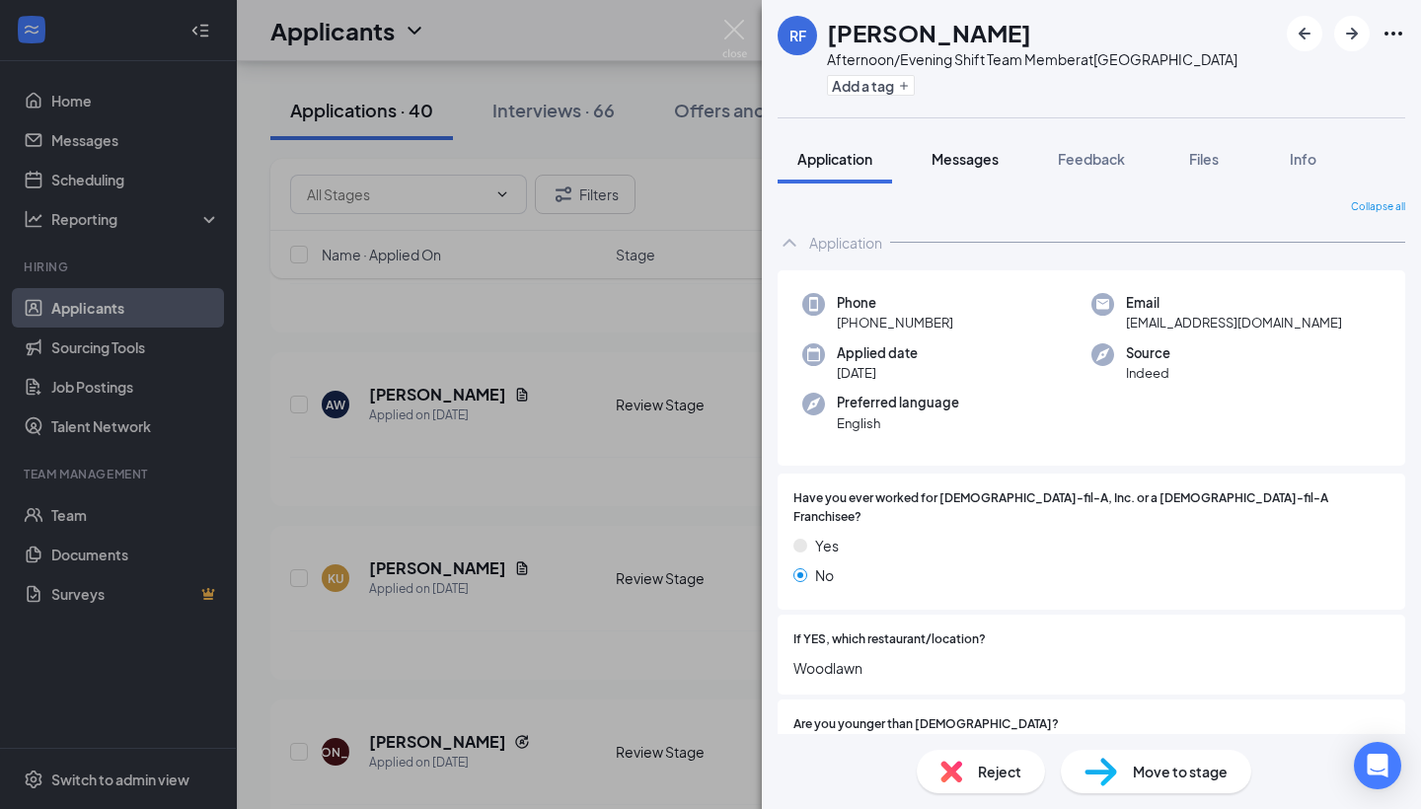
click at [958, 151] on span "Messages" at bounding box center [965, 159] width 67 height 18
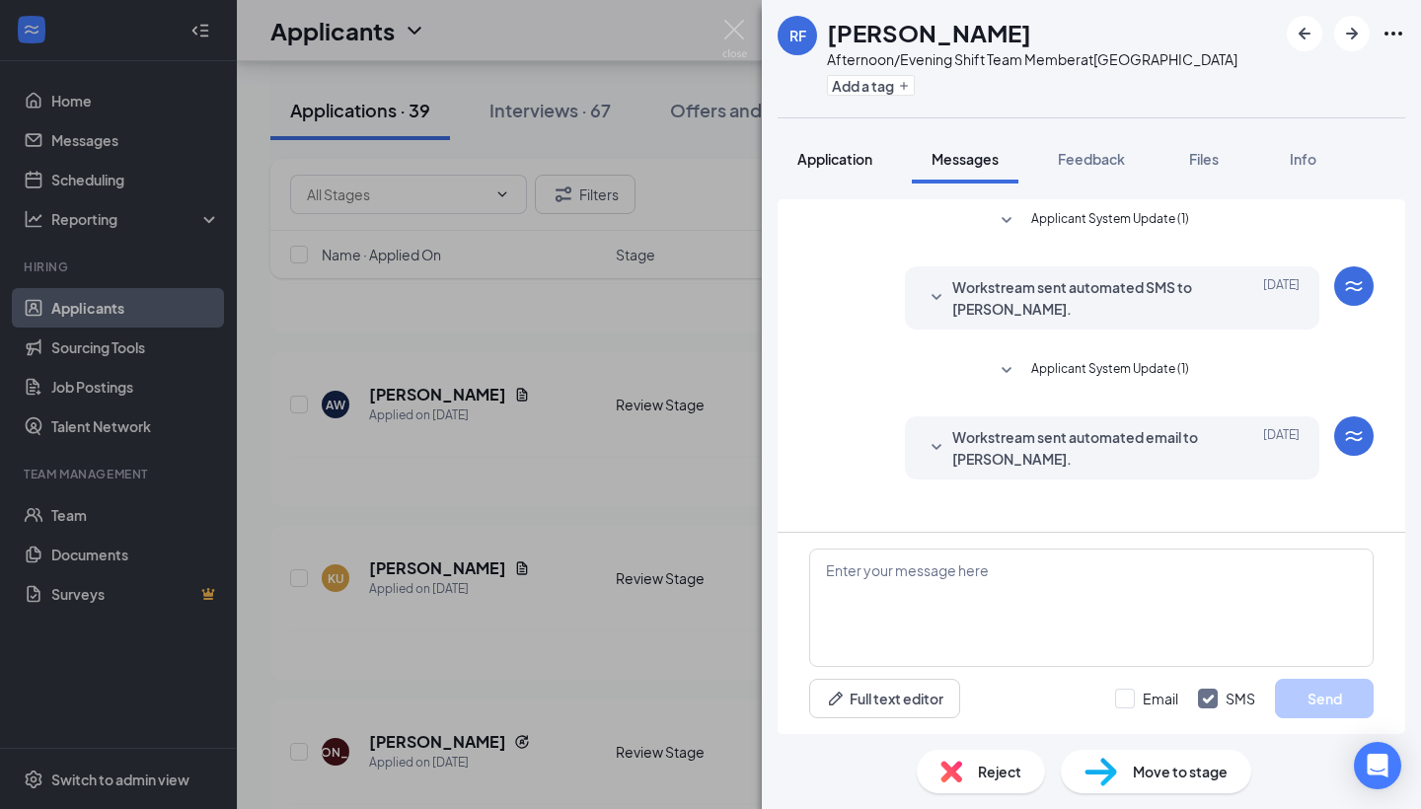
click at [833, 154] on span "Application" at bounding box center [834, 159] width 75 height 18
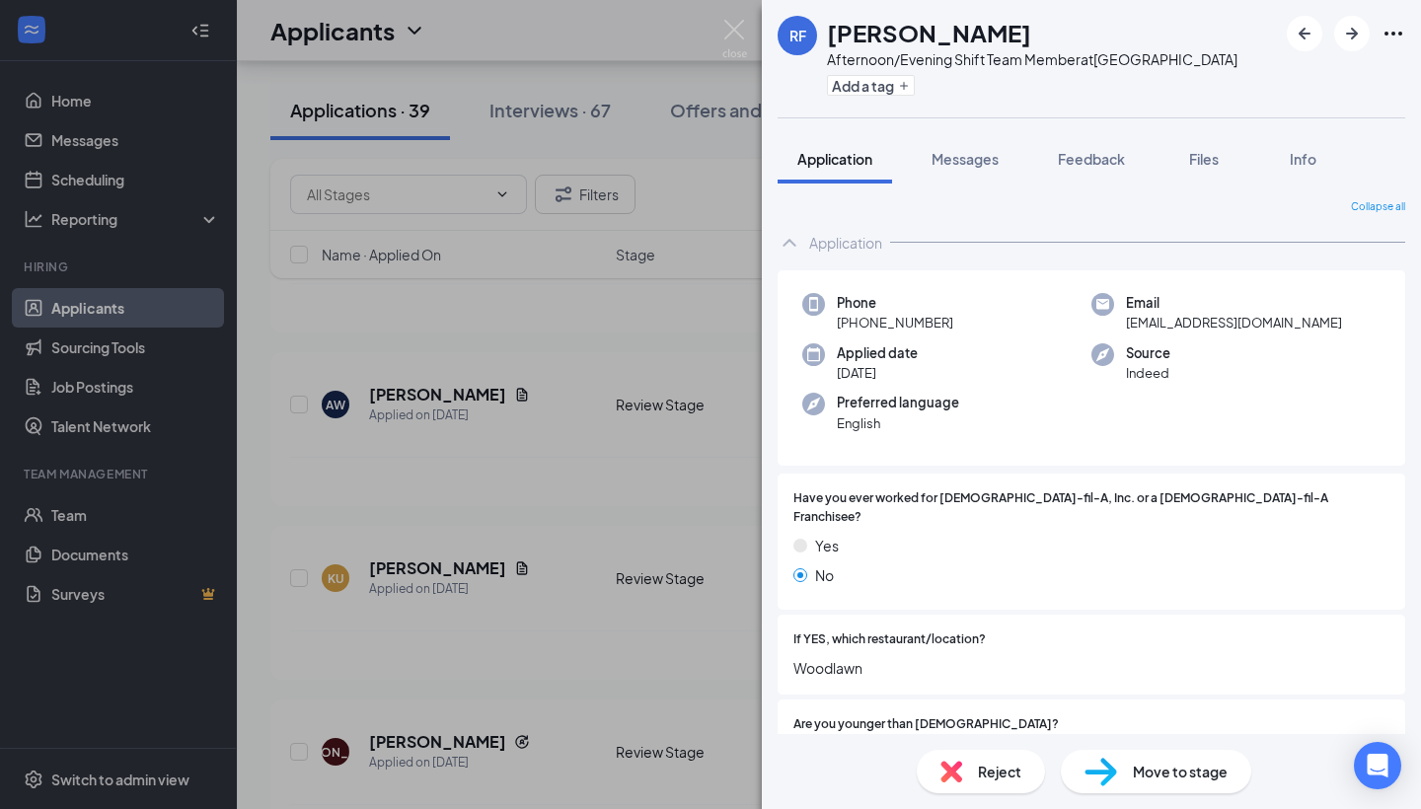
click at [1121, 781] on div "Move to stage" at bounding box center [1156, 771] width 190 height 43
type input "Phone Screening (next stage)"
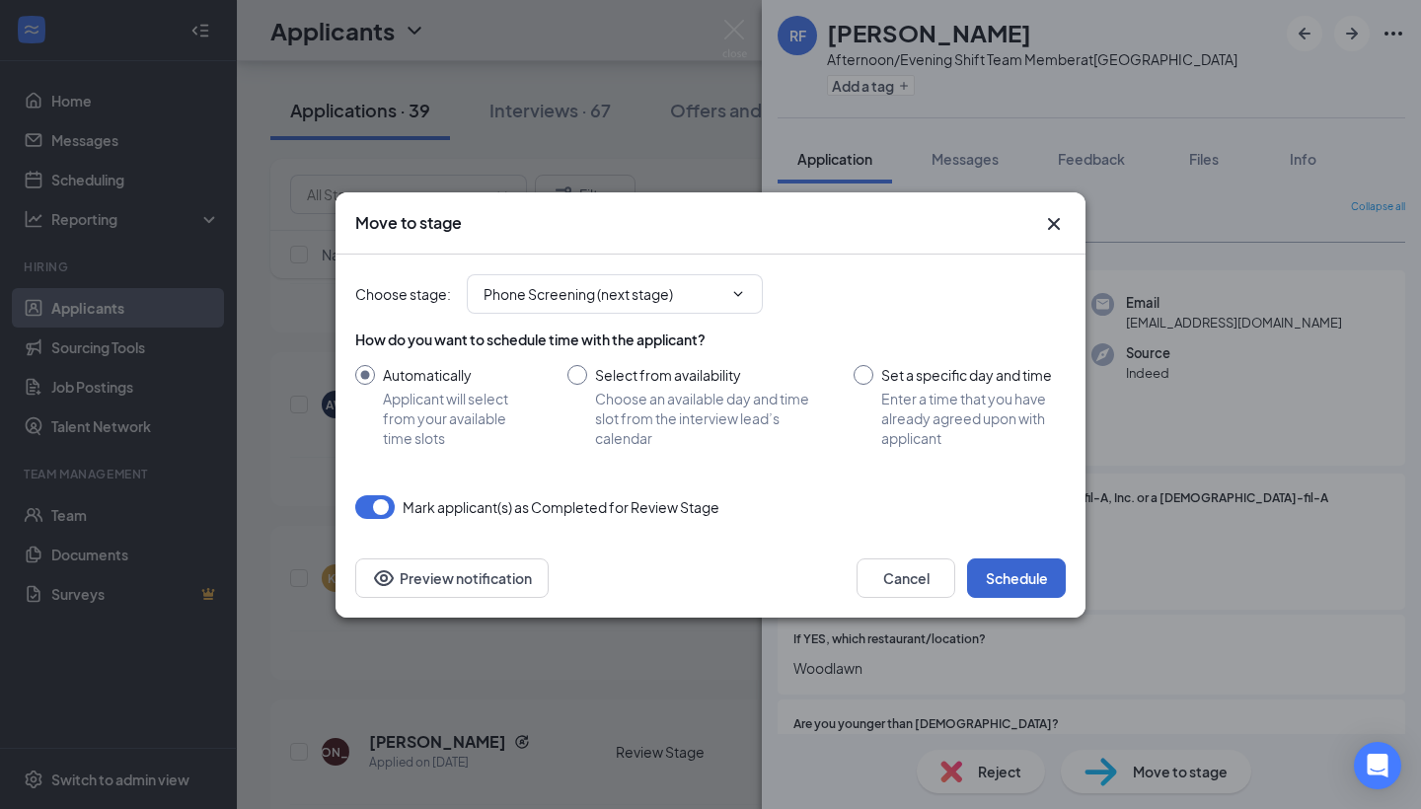
click at [997, 578] on button "Schedule" at bounding box center [1016, 578] width 99 height 39
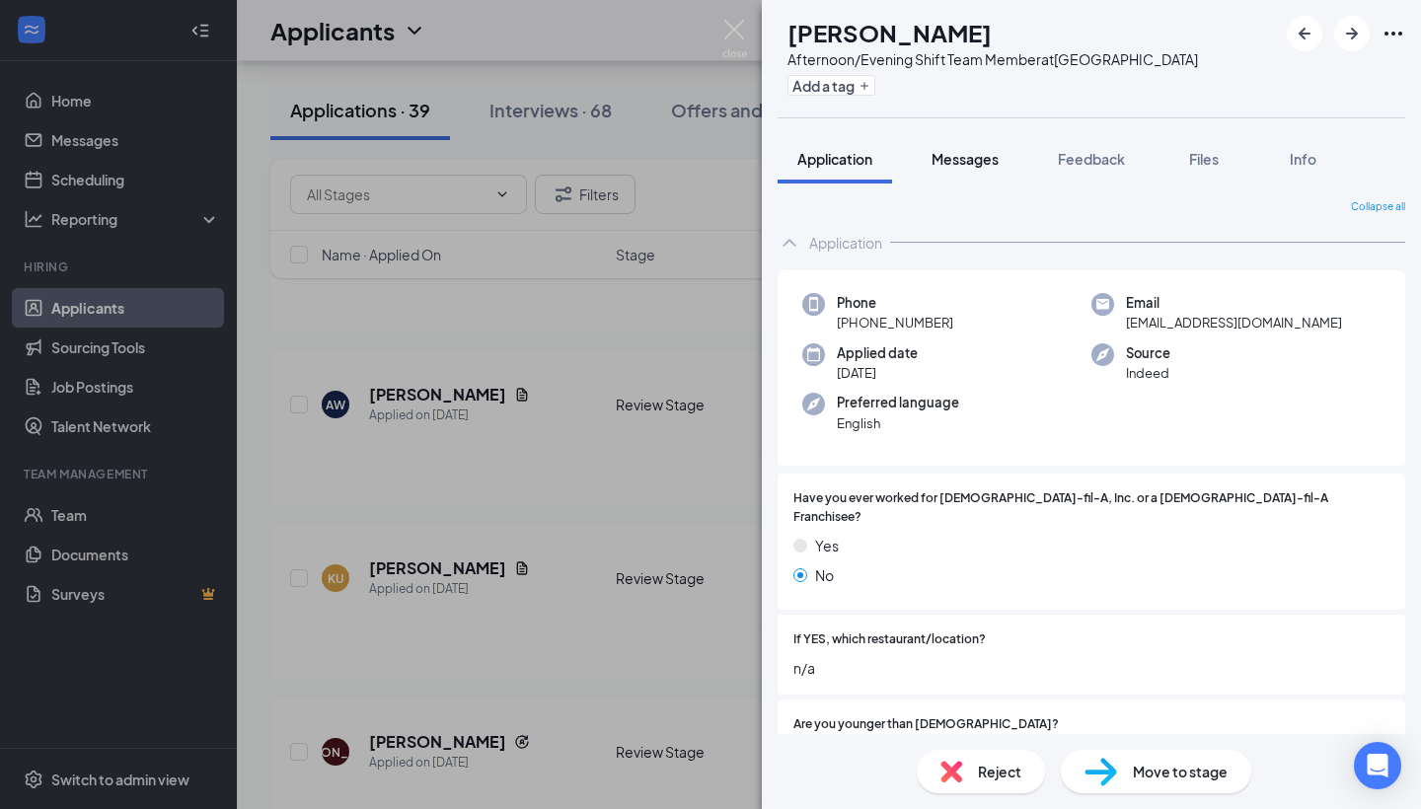
click at [955, 153] on span "Messages" at bounding box center [965, 159] width 67 height 18
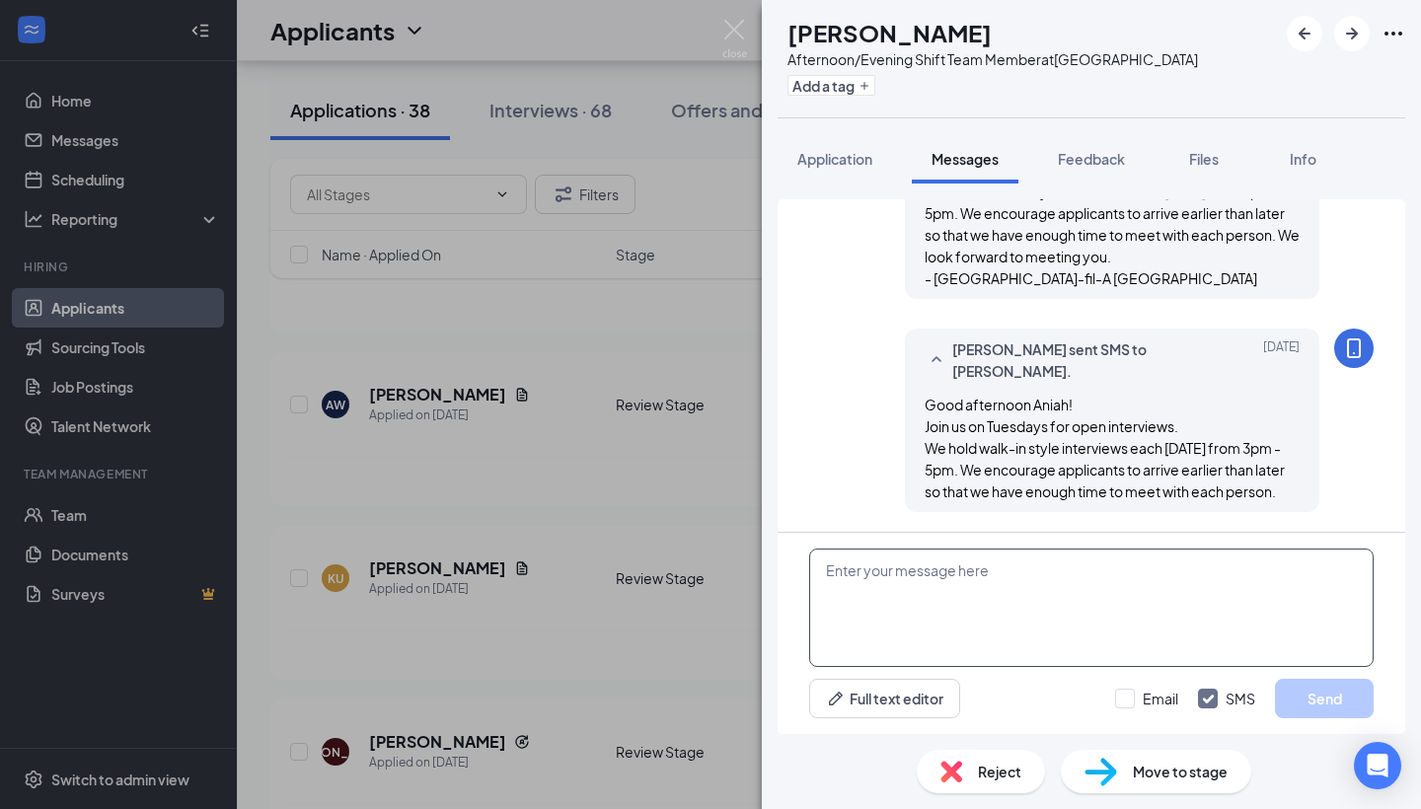
scroll to position [637, 0]
click at [1130, 768] on div "Move to stage" at bounding box center [1156, 771] width 190 height 43
type input "Phone Screening (next stage)"
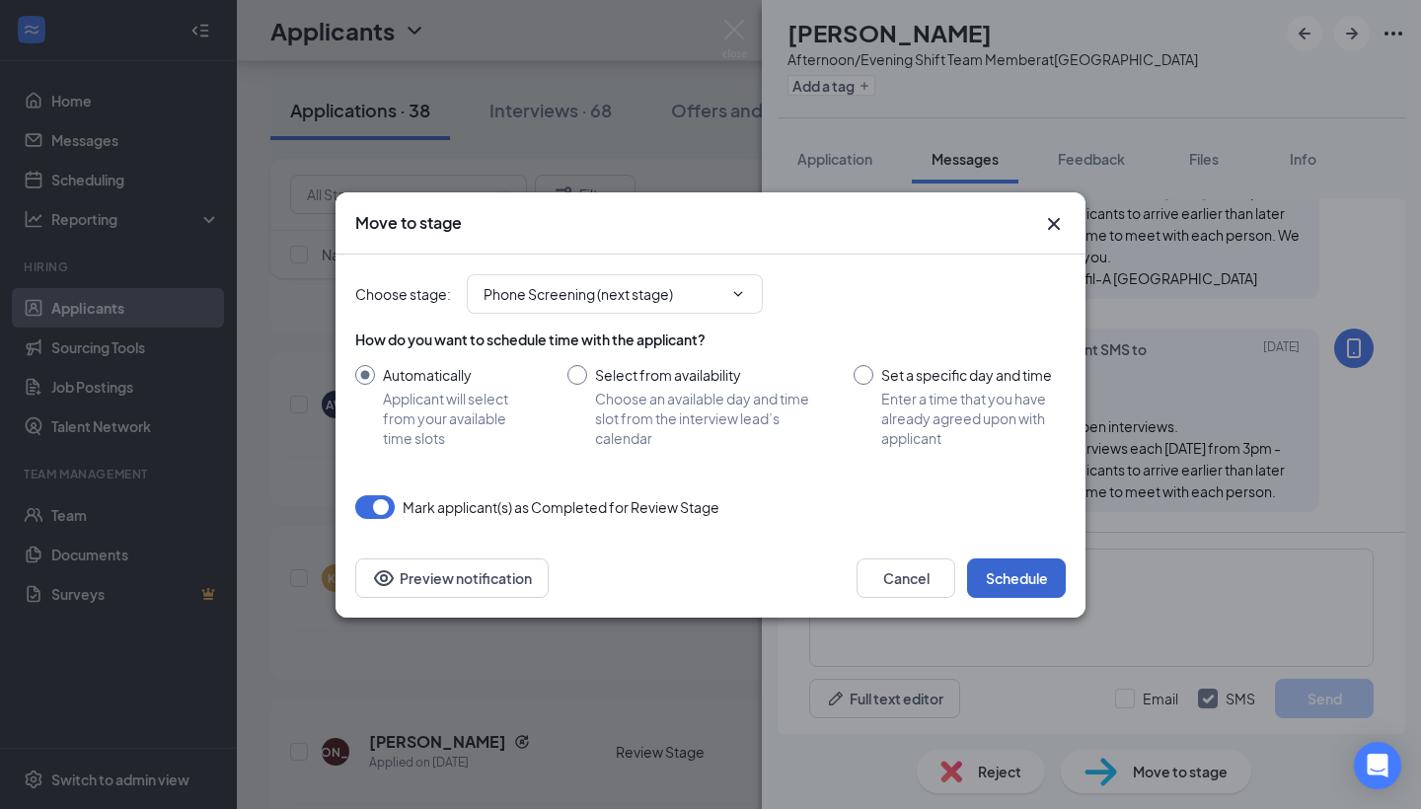
click at [996, 581] on button "Schedule" at bounding box center [1016, 578] width 99 height 39
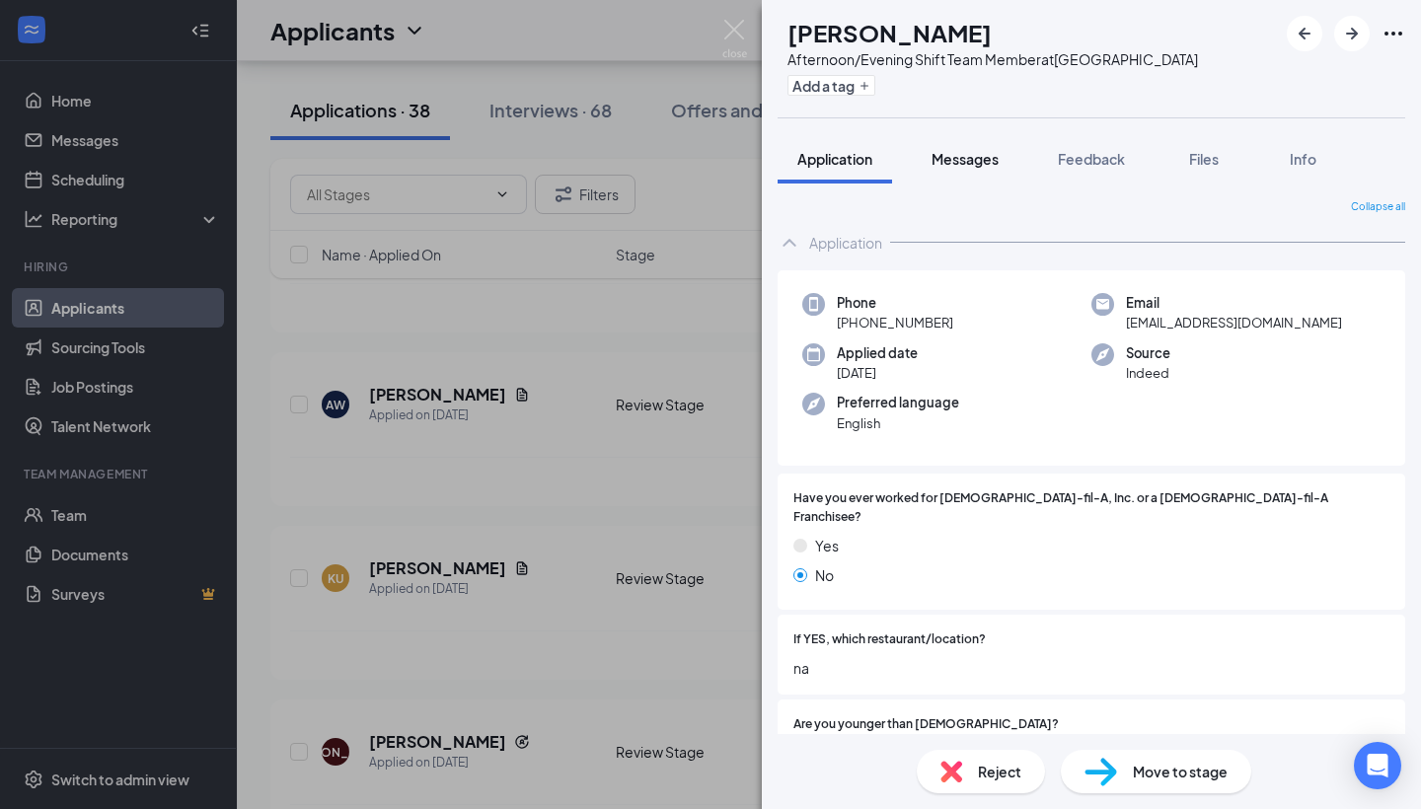
click at [961, 150] on span "Messages" at bounding box center [965, 159] width 67 height 18
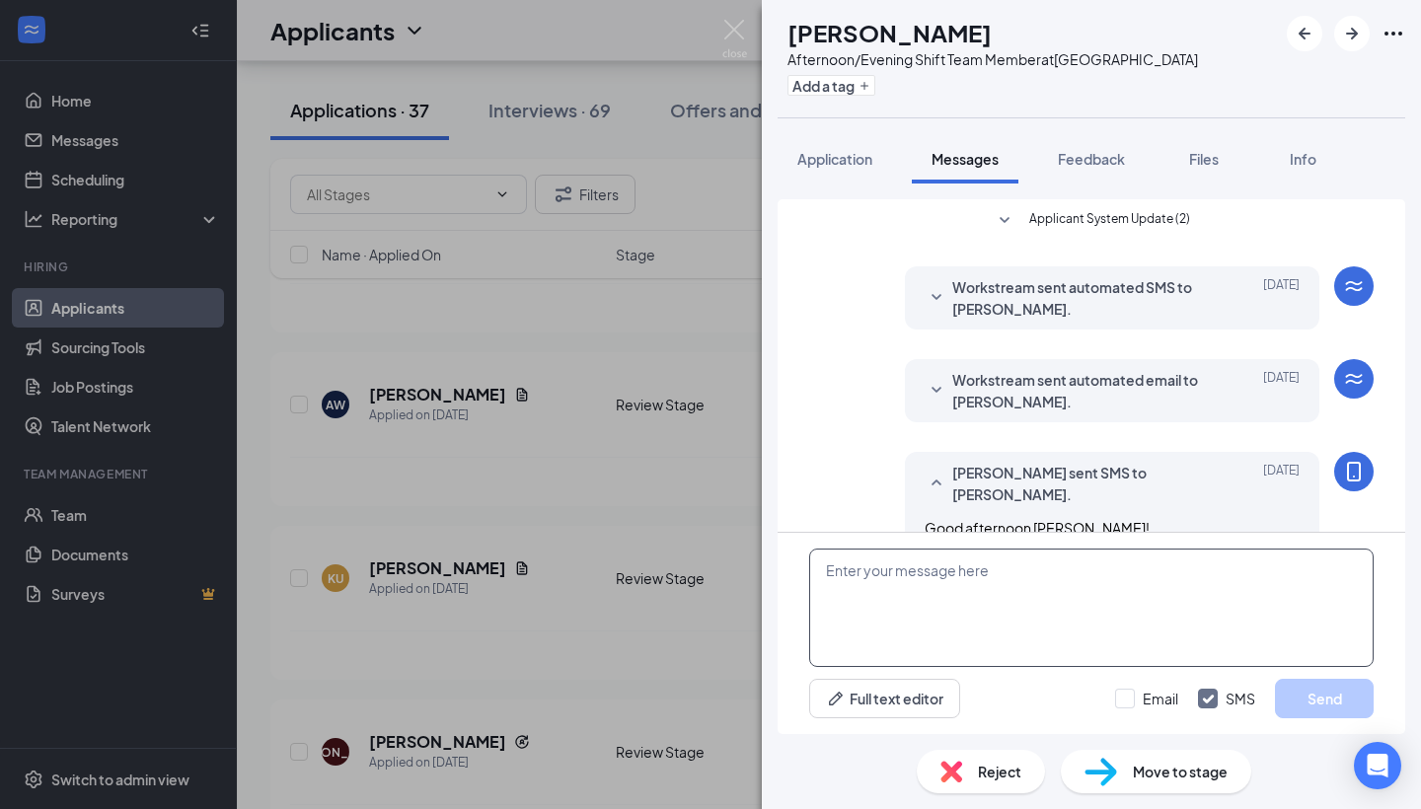
scroll to position [637, 0]
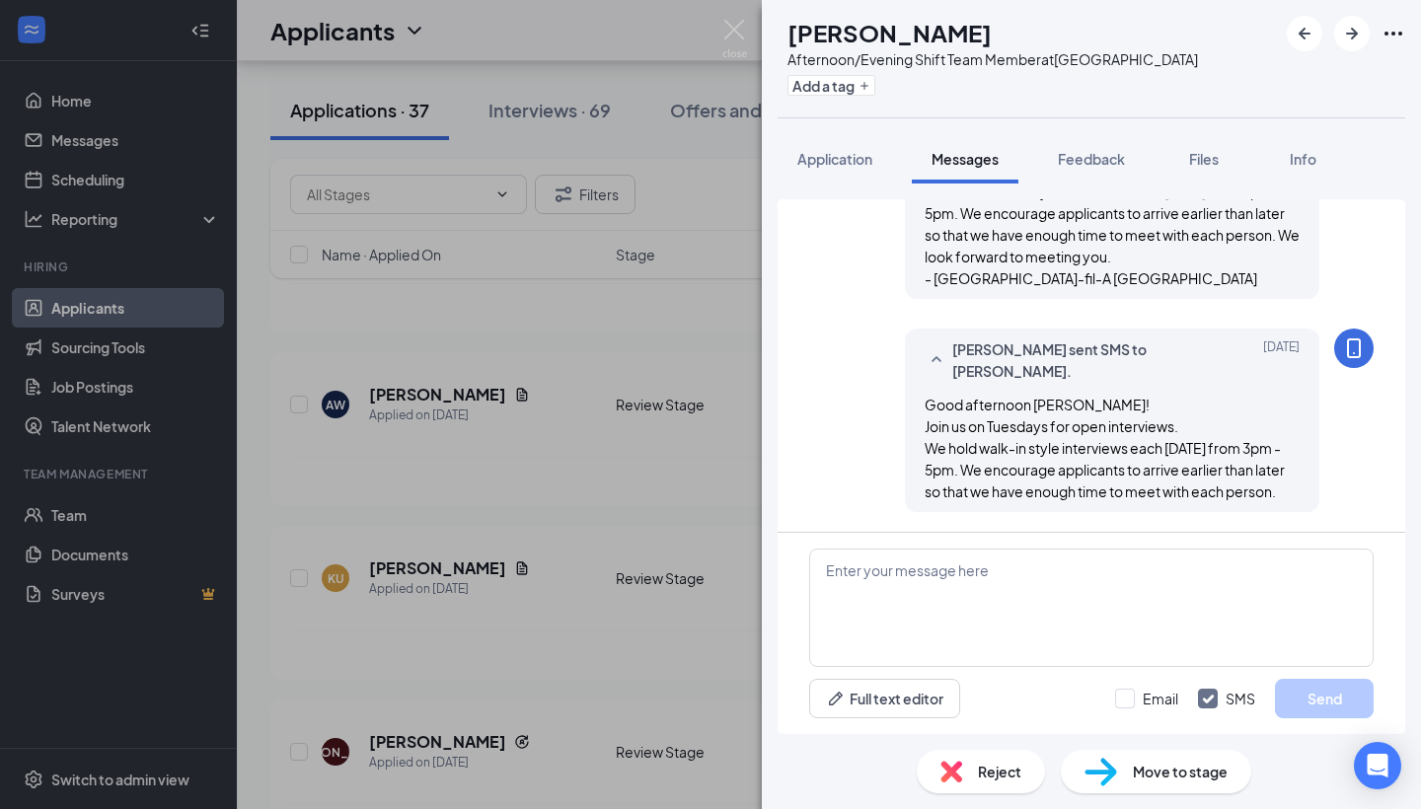
click at [1121, 777] on div "Move to stage" at bounding box center [1156, 771] width 190 height 43
type input "Phone Screening (next stage)"
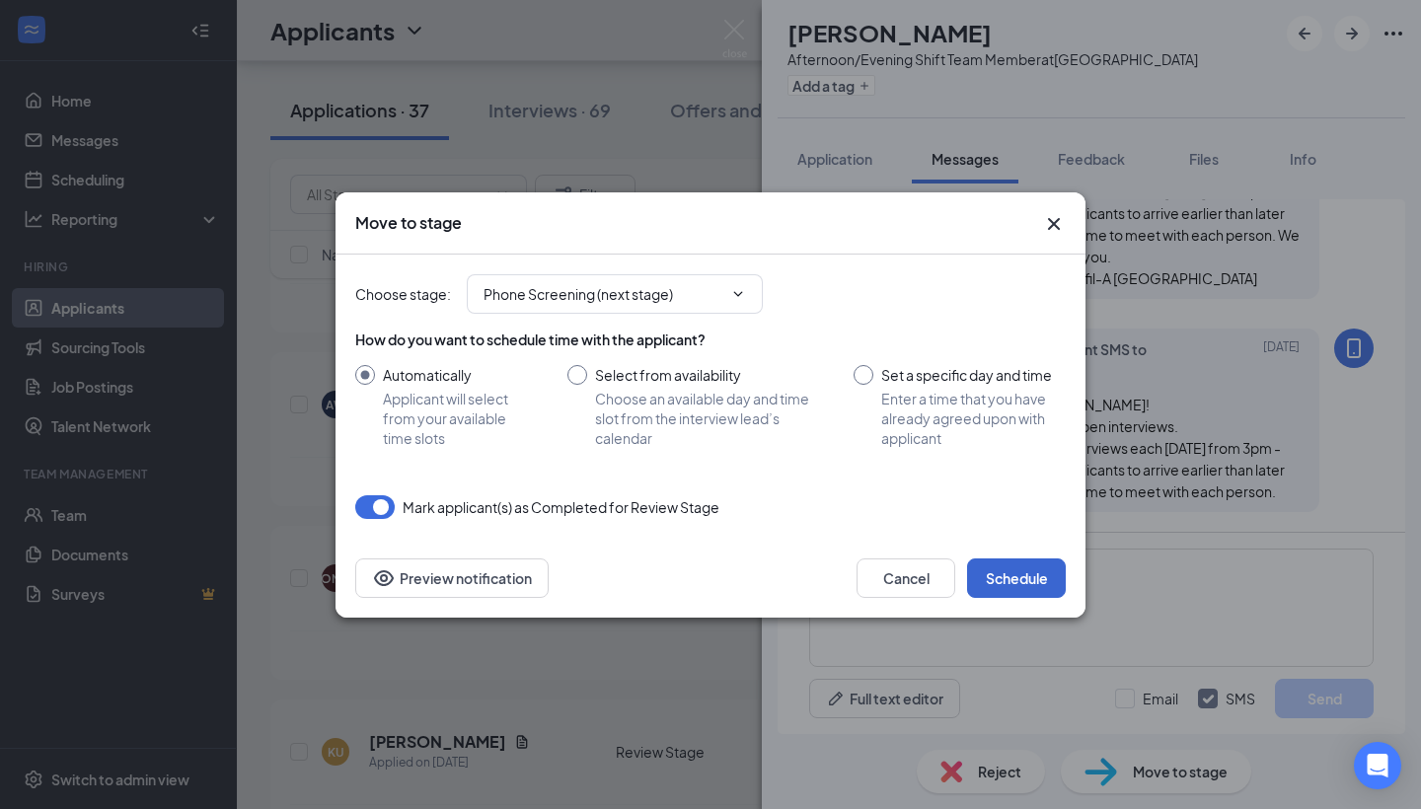
click at [1001, 597] on button "Schedule" at bounding box center [1016, 578] width 99 height 39
